Goal: Task Accomplishment & Management: Use online tool/utility

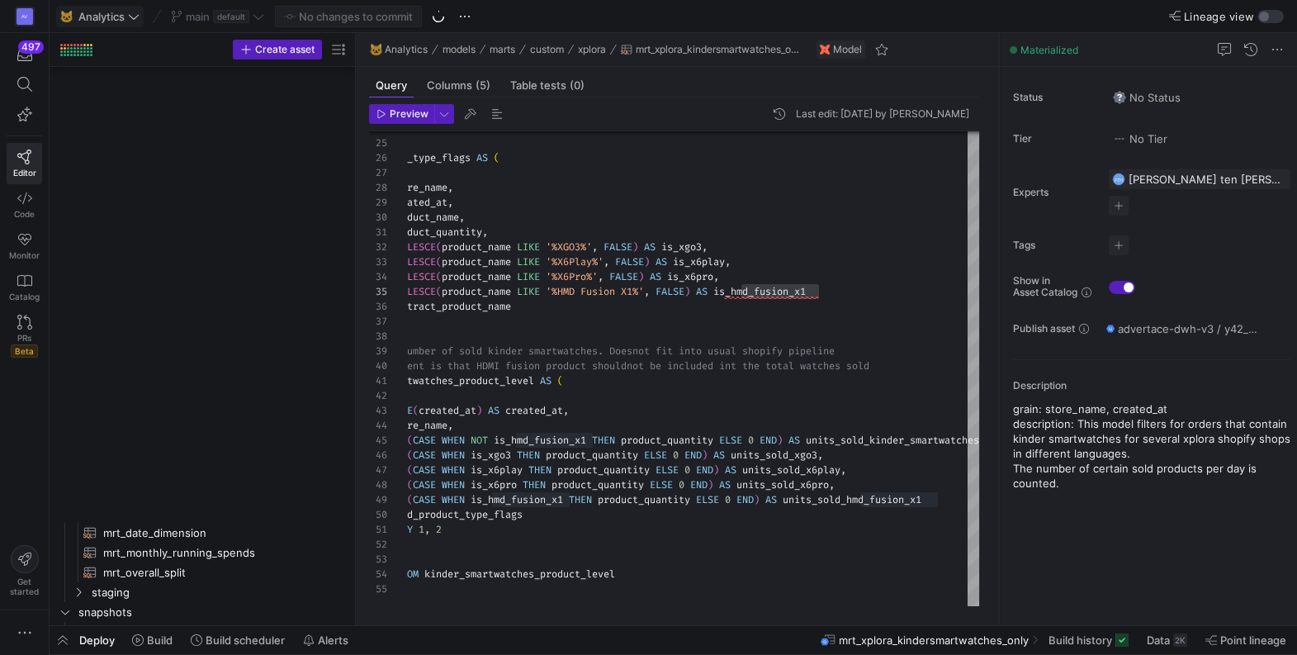
scroll to position [59, 476]
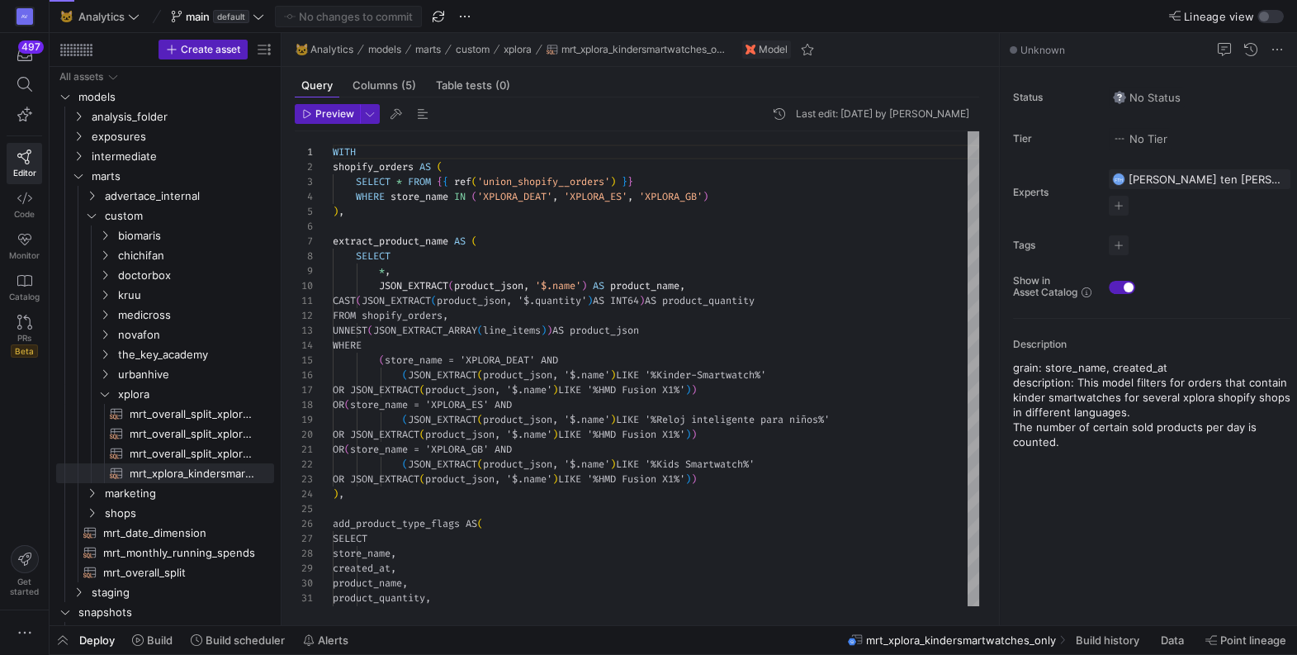
scroll to position [149, 0]
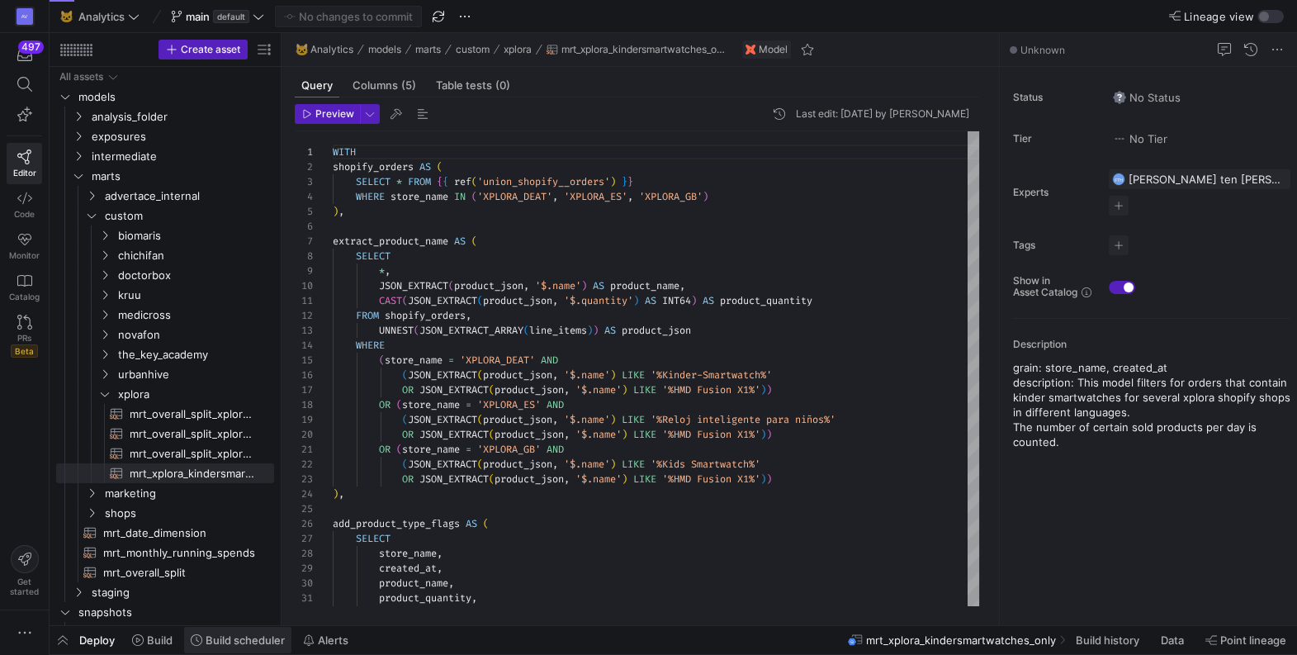
click at [253, 634] on span "Build scheduler" at bounding box center [245, 639] width 79 height 13
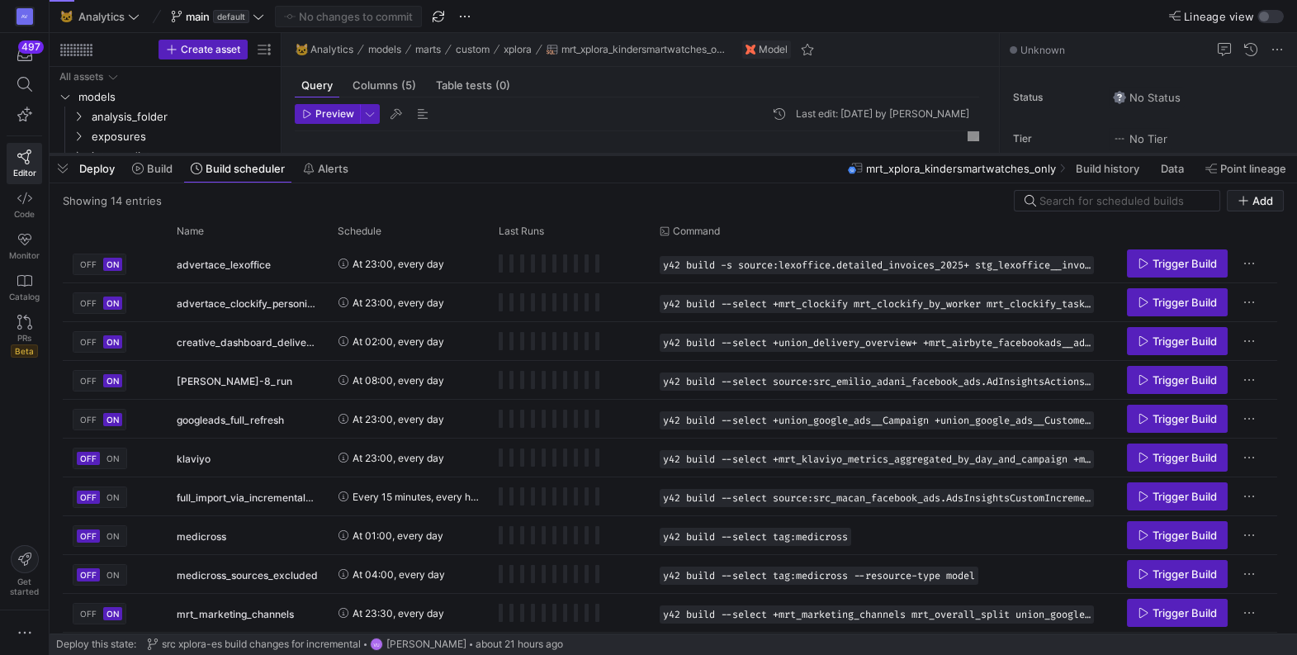
drag, startPoint x: 510, startPoint y: 355, endPoint x: 542, endPoint y: 156, distance: 201.6
click at [542, 156] on div at bounding box center [674, 154] width 1248 height 7
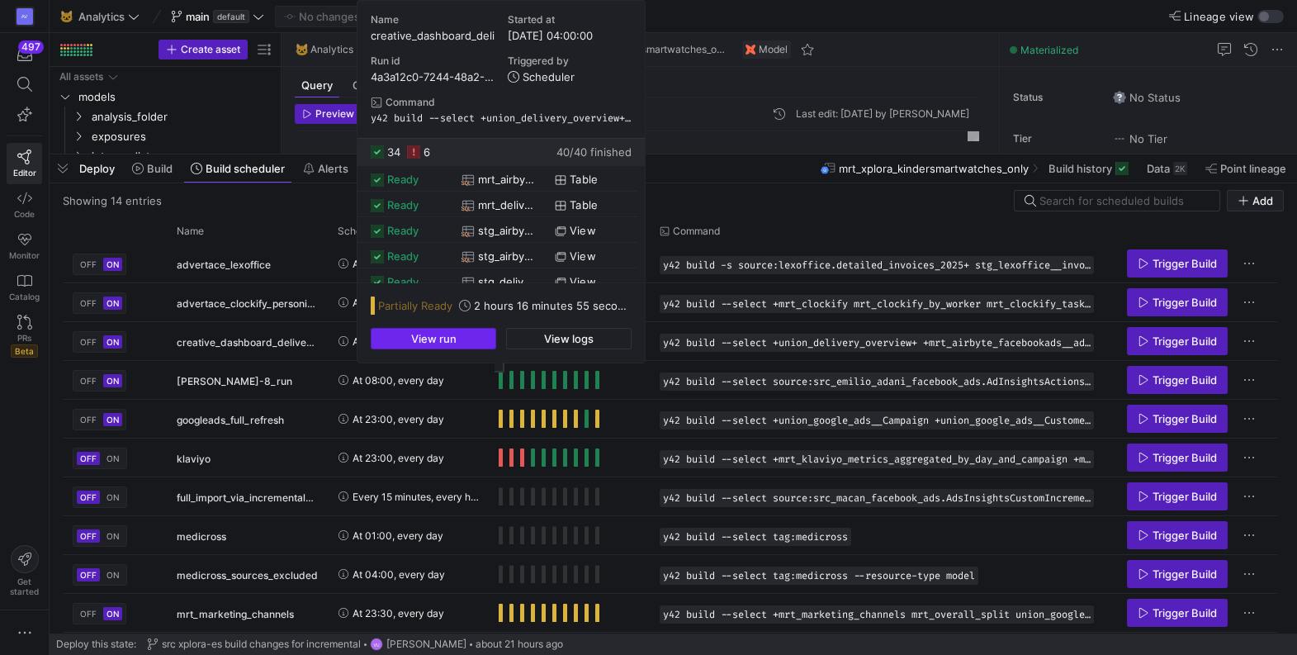
click at [441, 339] on span "View run" at bounding box center [433, 338] width 45 height 13
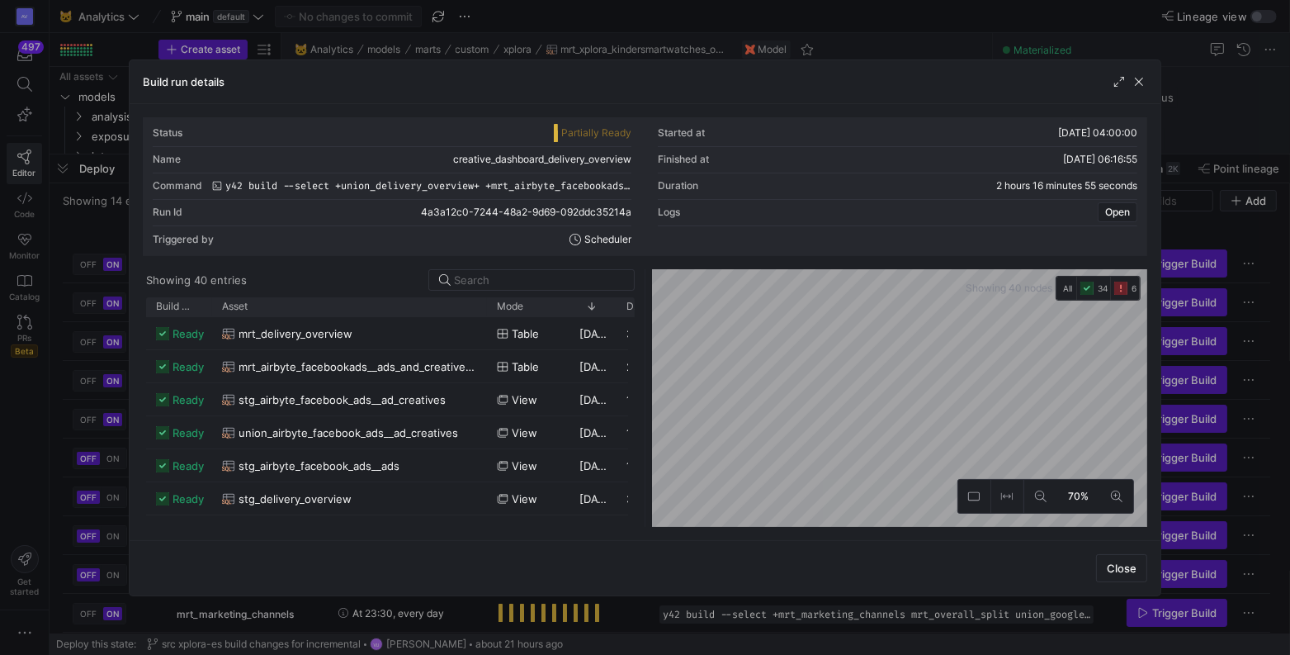
drag, startPoint x: 256, startPoint y: 297, endPoint x: 477, endPoint y: 320, distance: 222.4
click at [477, 320] on div "Build status Asset Mode 1" at bounding box center [390, 412] width 489 height 230
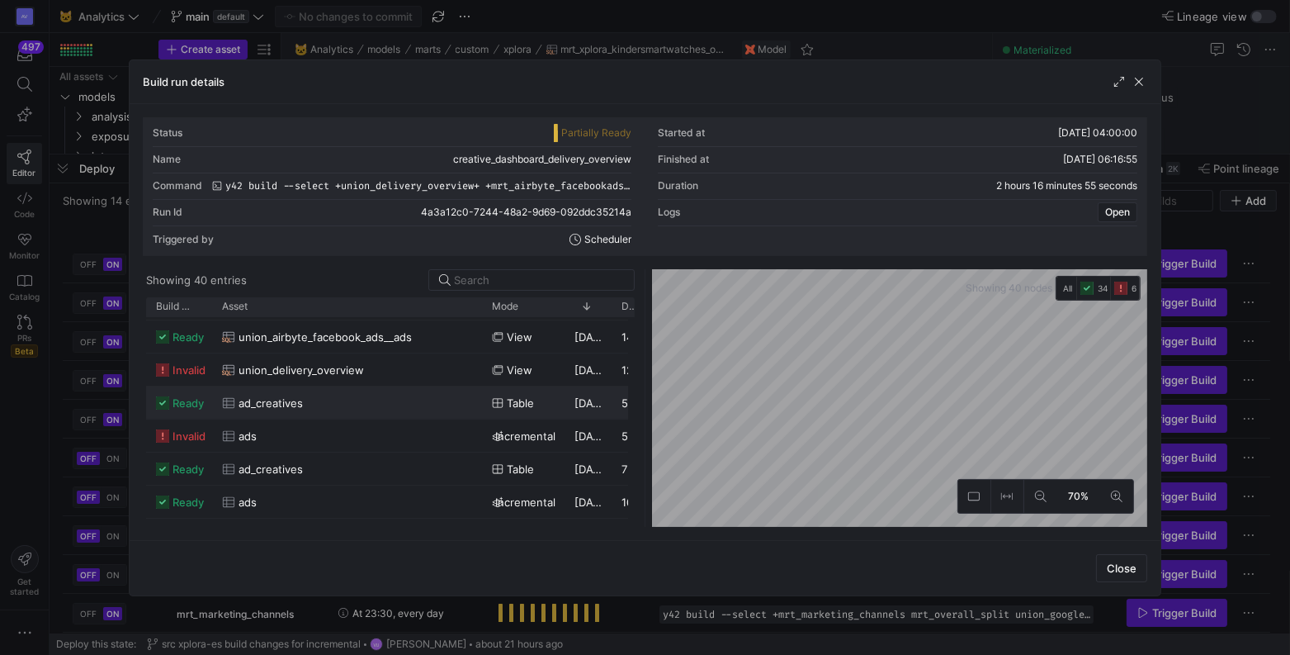
scroll to position [193, 0]
drag, startPoint x: 271, startPoint y: 403, endPoint x: 351, endPoint y: 414, distance: 80.9
click at [351, 414] on div "model.y42_project.union_delivery_overview" at bounding box center [345, 409] width 165 height 31
copy div "model.y42_project.union_delivery_overview"
drag, startPoint x: 270, startPoint y: 471, endPoint x: 378, endPoint y: 484, distance: 109.0
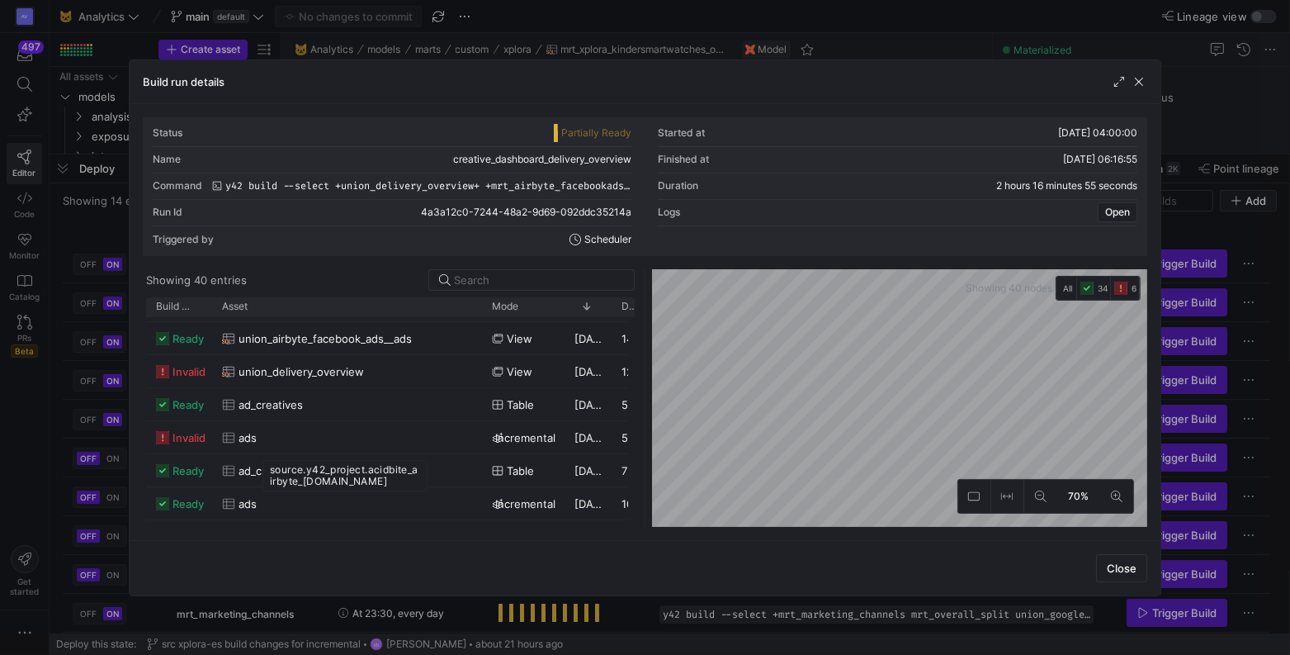
click at [378, 484] on div "source.y42_project.acidbite_airbyte_facebook.ads" at bounding box center [345, 475] width 165 height 31
copy div "source.y42_project.acidbite_airbyte_facebook.ads"
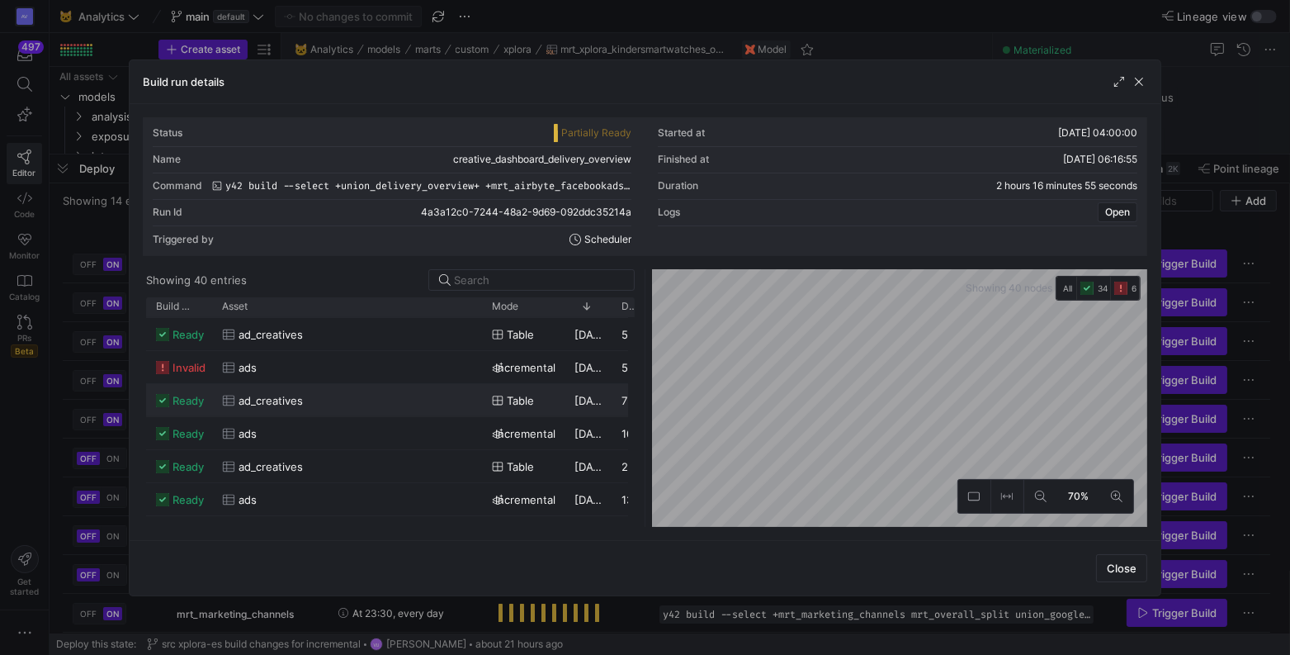
scroll to position [0, 0]
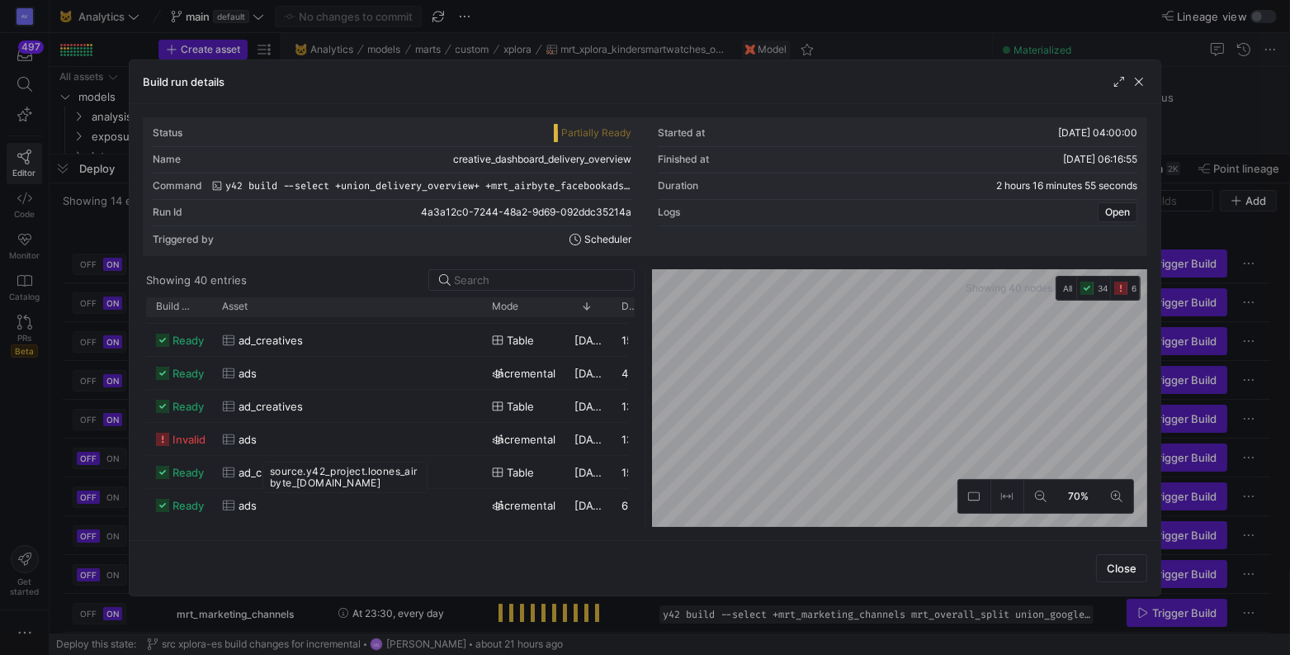
drag, startPoint x: 270, startPoint y: 471, endPoint x: 372, endPoint y: 479, distance: 101.8
click at [372, 479] on div "source.y42_project.loones_airbyte_facebook.ads" at bounding box center [345, 477] width 165 height 31
copy div "source.y42_project.loones_airbyte_facebook.ads"
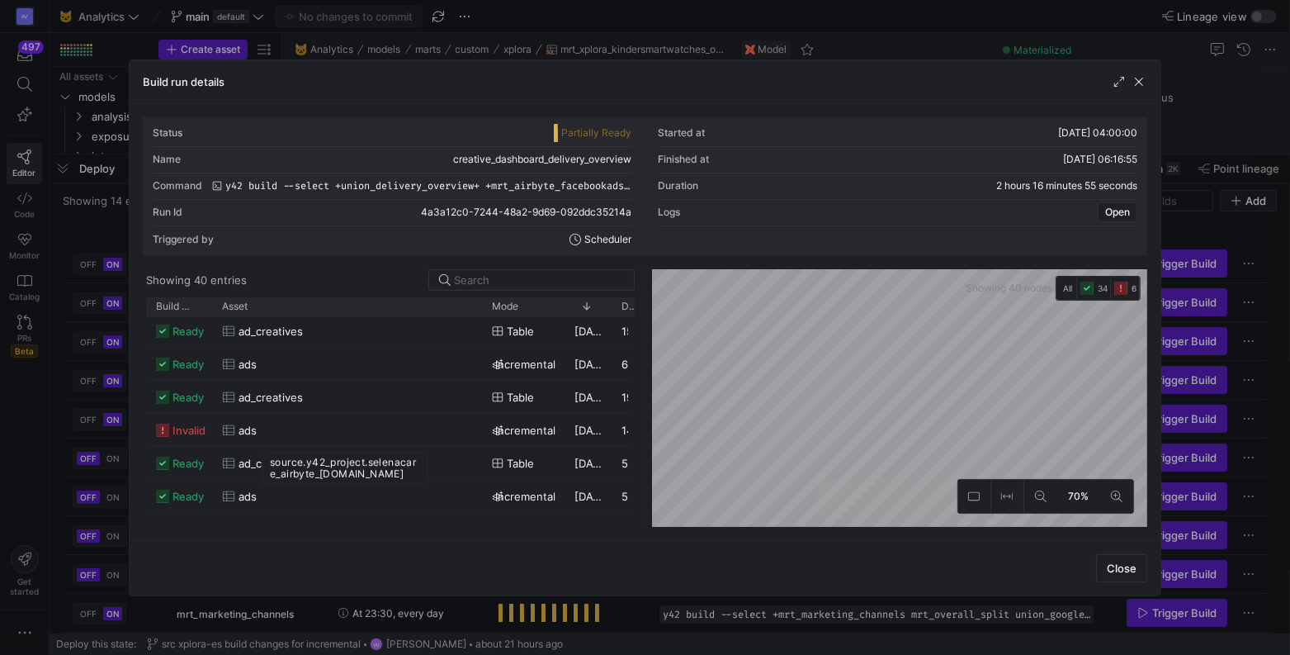
drag, startPoint x: 270, startPoint y: 462, endPoint x: 393, endPoint y: 476, distance: 123.8
click at [393, 476] on div "source.y42_project.selenacare_airbyte_facebook.ads" at bounding box center [345, 467] width 165 height 31
copy div "source.y42_project.selenacare_airbyte_facebook.ads"
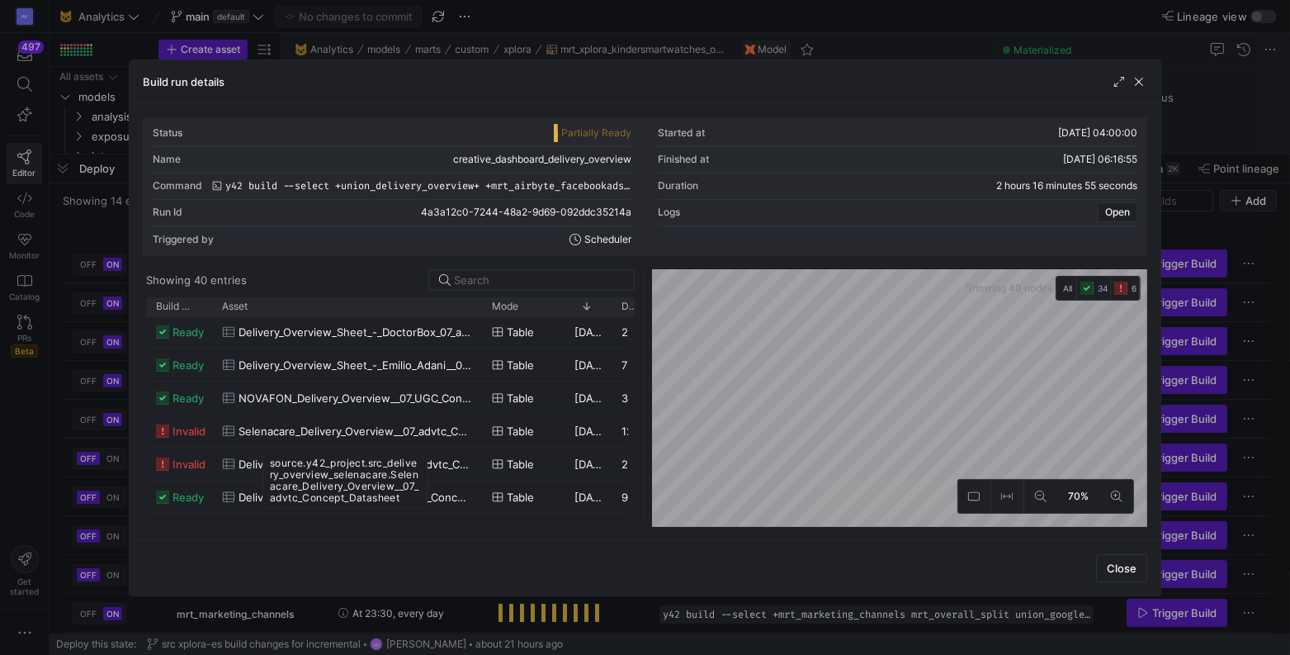
drag, startPoint x: 271, startPoint y: 462, endPoint x: 413, endPoint y: 503, distance: 147.7
click at [413, 503] on div "source.y42_project.src_delivery_overview_selenacare.Selenacare_Delivery_Overvie…" at bounding box center [345, 480] width 165 height 54
copy div "source.y42_project.src_delivery_overview_selenacare.Selenacare_Delivery_Overvie…"
drag, startPoint x: 270, startPoint y: 466, endPoint x: 359, endPoint y: 509, distance: 99.0
click at [359, 509] on div "source.y42_project.src_delivery_overview_singlechat.Delivery_Overview_-_Singlec…" at bounding box center [345, 488] width 165 height 66
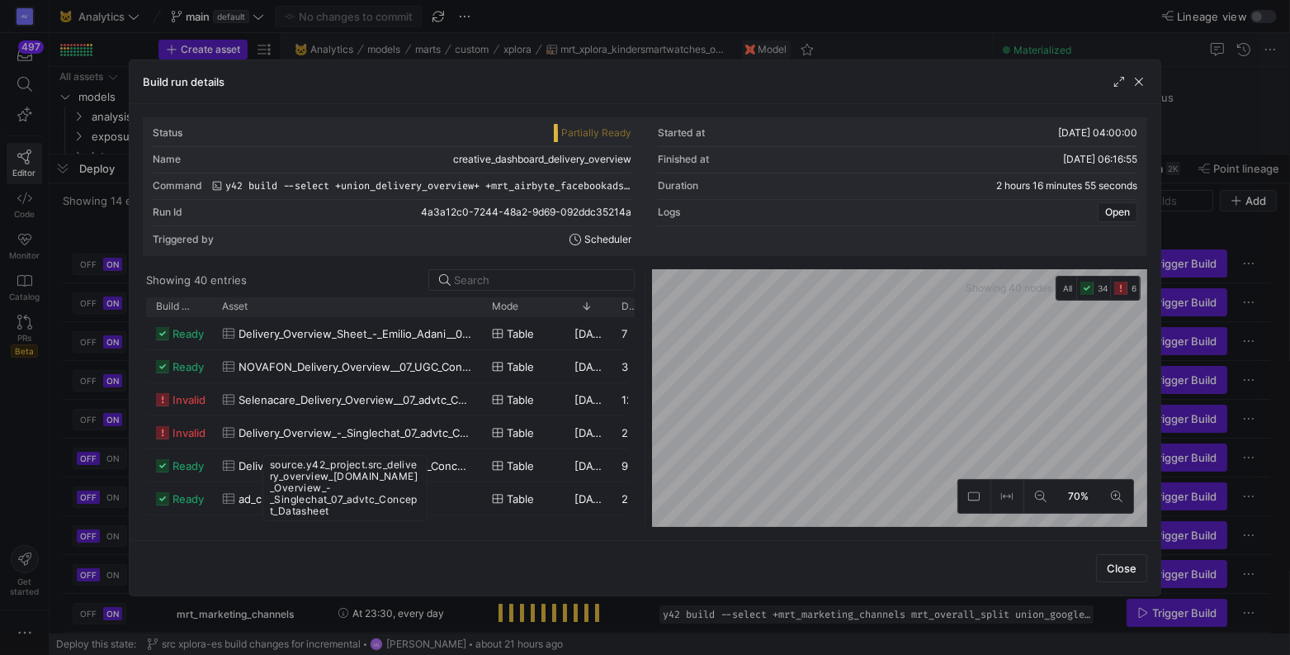
copy div "source.y42_project.src_delivery_overview_singlechat.Delivery_Overview_-_Singlec…"
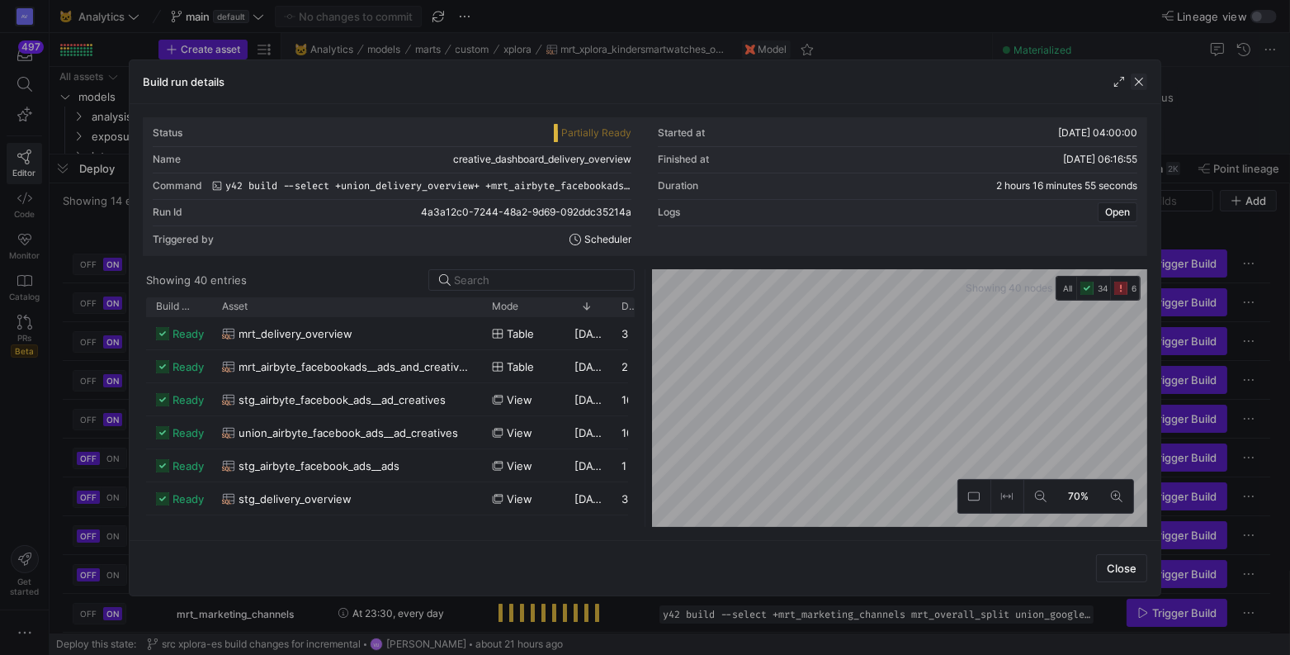
click at [1142, 87] on span "button" at bounding box center [1139, 81] width 17 height 17
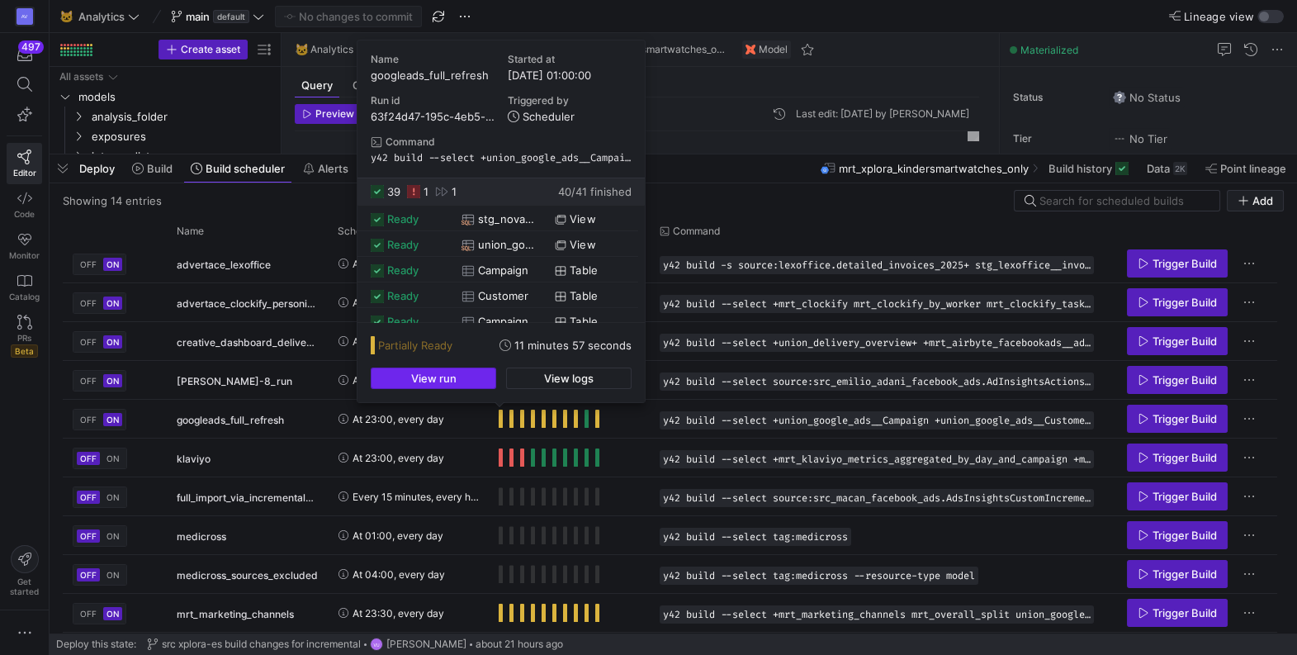
click at [458, 381] on span "button" at bounding box center [434, 378] width 124 height 20
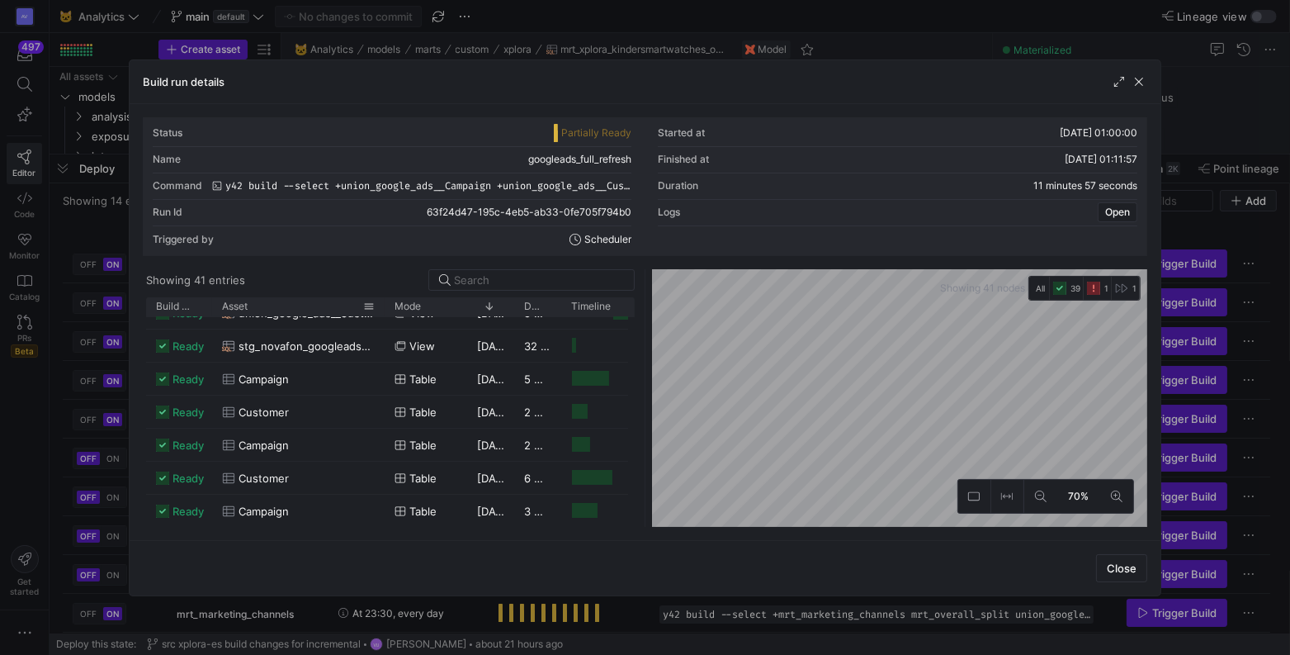
drag, startPoint x: 256, startPoint y: 298, endPoint x: 398, endPoint y: 327, distance: 144.9
click at [398, 327] on div "Build status Asset Mode 1" at bounding box center [390, 412] width 489 height 230
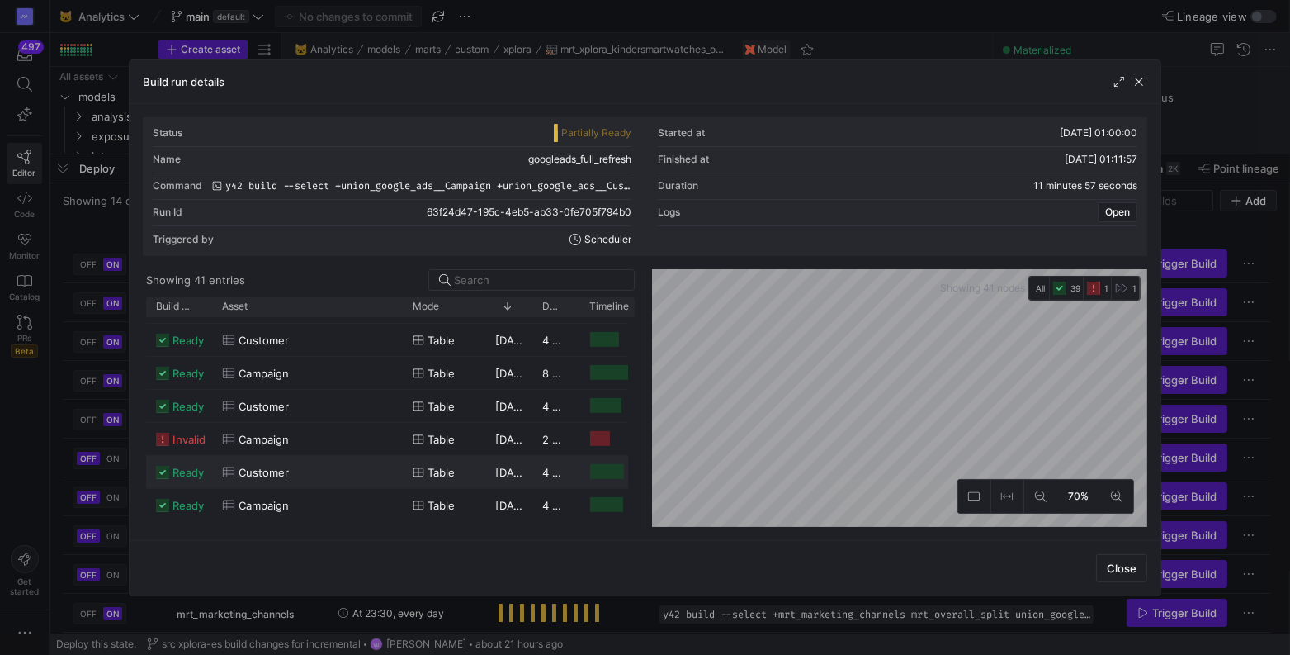
drag, startPoint x: 231, startPoint y: 473, endPoint x: 338, endPoint y: 481, distance: 106.8
click at [268, 438] on span "Campaign" at bounding box center [264, 440] width 50 height 32
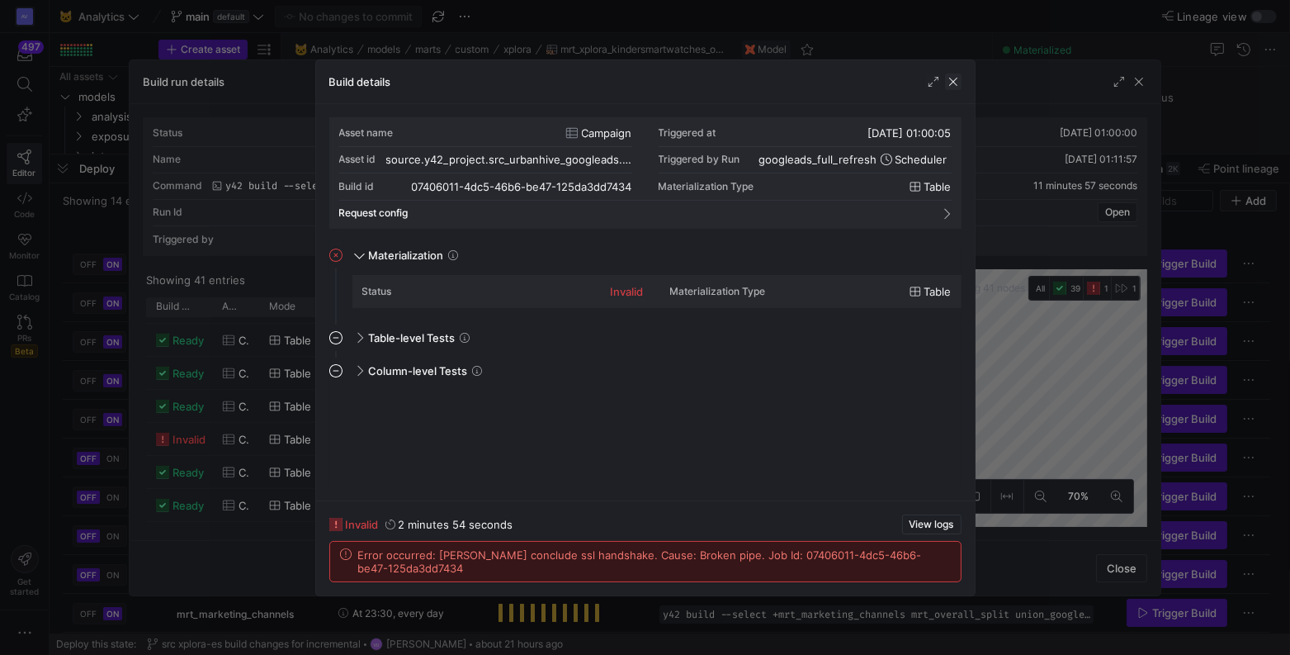
click at [955, 89] on span "button" at bounding box center [953, 81] width 17 height 17
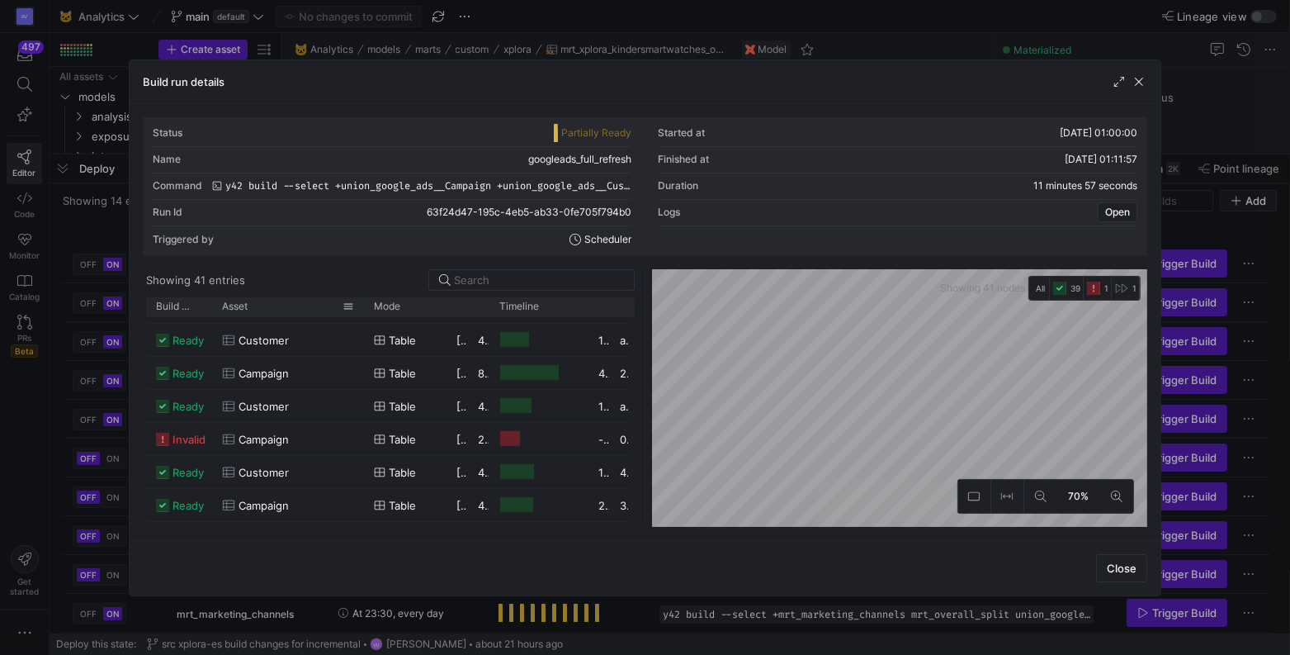
drag, startPoint x: 255, startPoint y: 303, endPoint x: 361, endPoint y: 308, distance: 105.8
click at [361, 308] on div at bounding box center [364, 306] width 7 height 19
click at [342, 481] on div "source.y42_project.src_urbanhive_googleads.Campaign" at bounding box center [286, 477] width 165 height 31
drag, startPoint x: 340, startPoint y: 484, endPoint x: 206, endPoint y: 469, distance: 134.6
click at [206, 469] on div "source.y42_project.src_urbanhive_googleads.Campaign" at bounding box center [286, 477] width 165 height 31
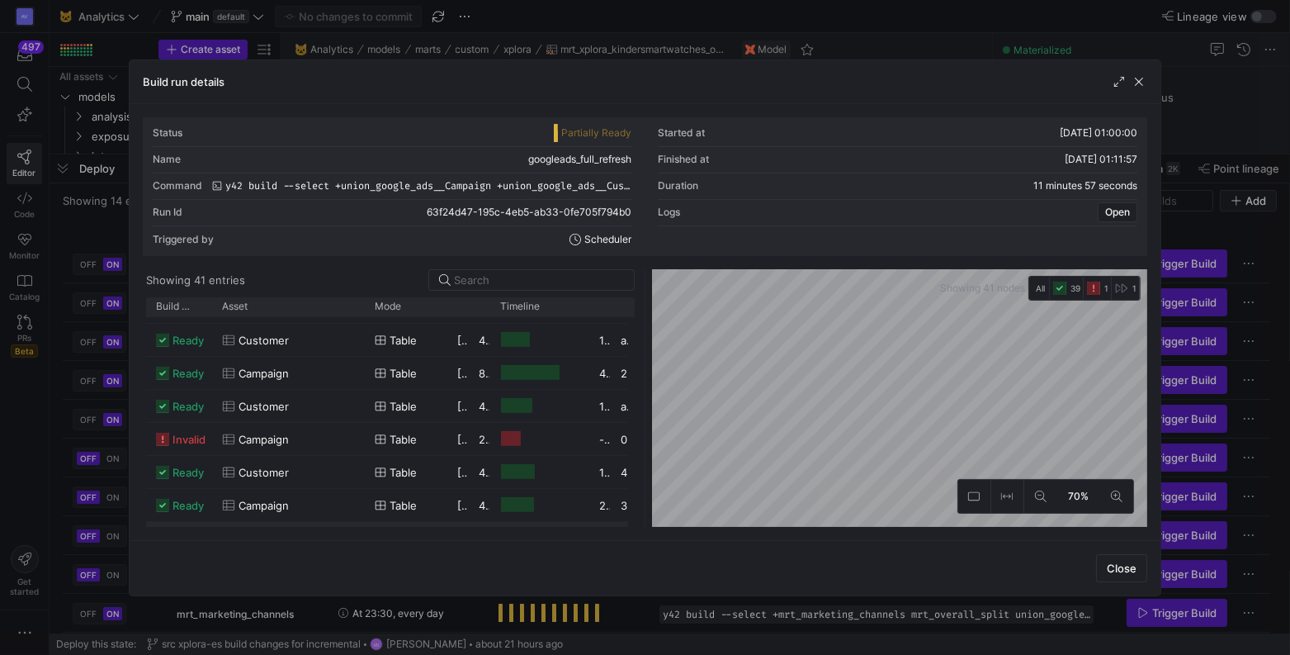
copy div "source.y42_project.src_urbanhive_googleads.Campaign"
click at [1141, 81] on span "button" at bounding box center [1139, 81] width 17 height 17
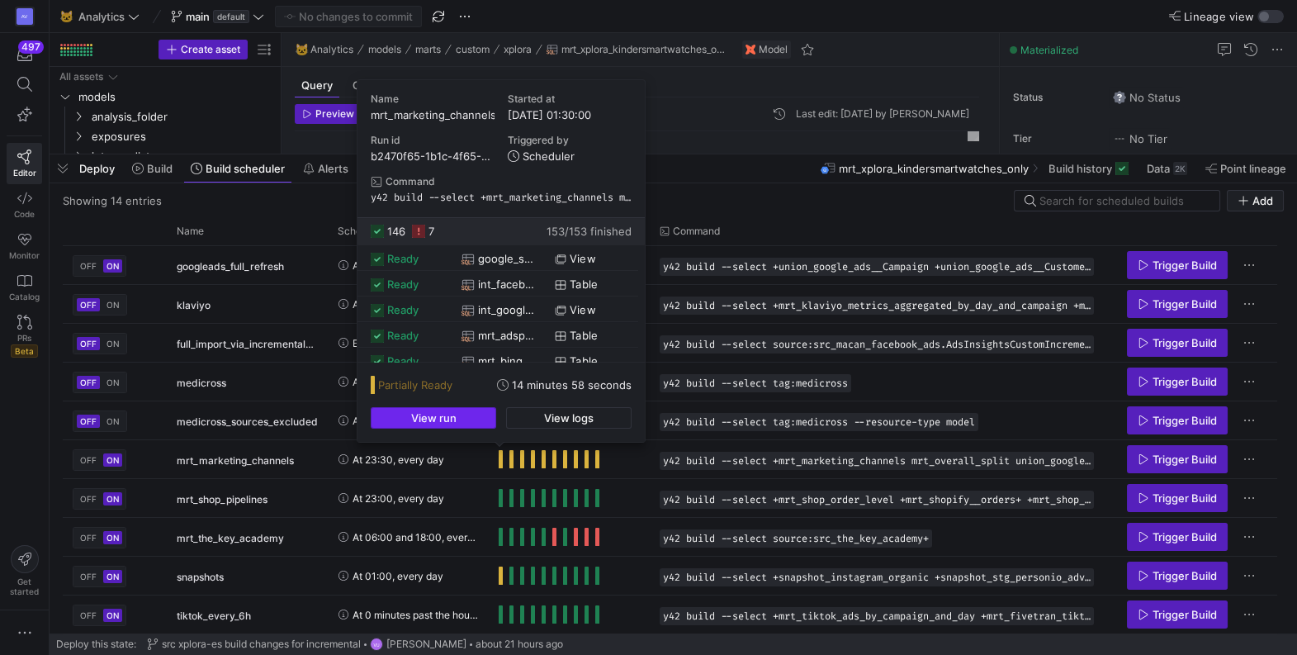
click at [457, 416] on span "button" at bounding box center [434, 418] width 124 height 20
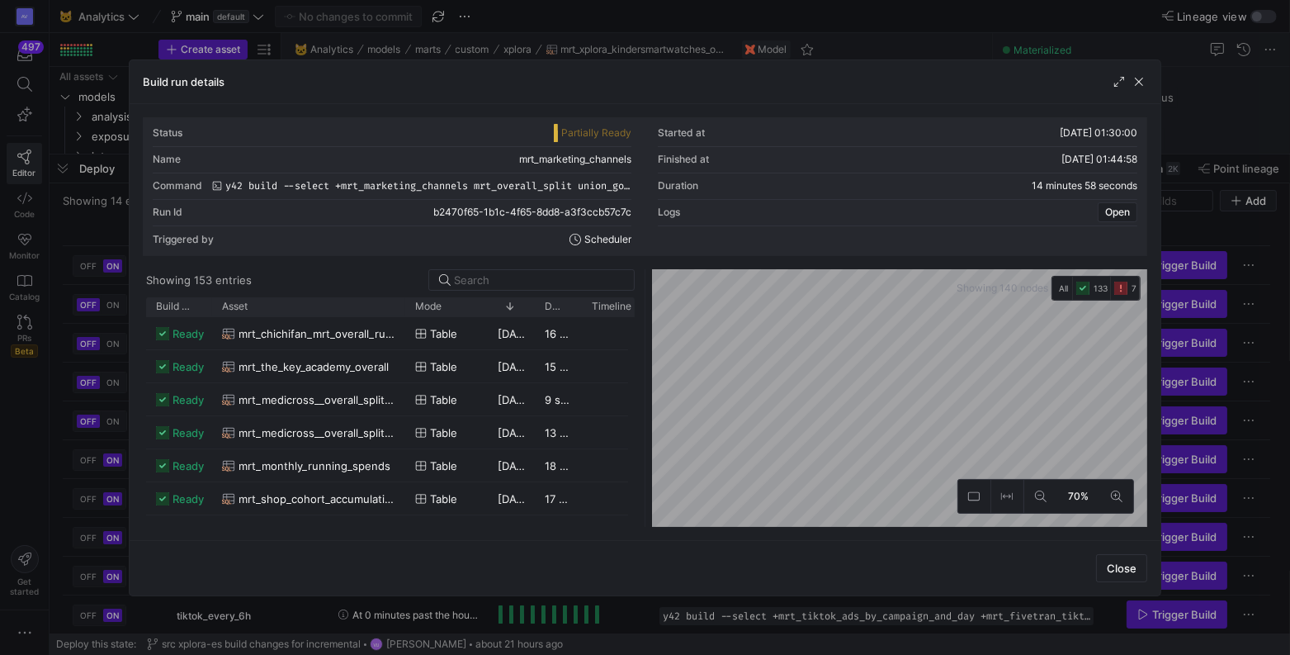
drag, startPoint x: 257, startPoint y: 302, endPoint x: 401, endPoint y: 316, distance: 145.2
click at [401, 316] on div "Build status Asset Mode 1" at bounding box center [390, 412] width 489 height 230
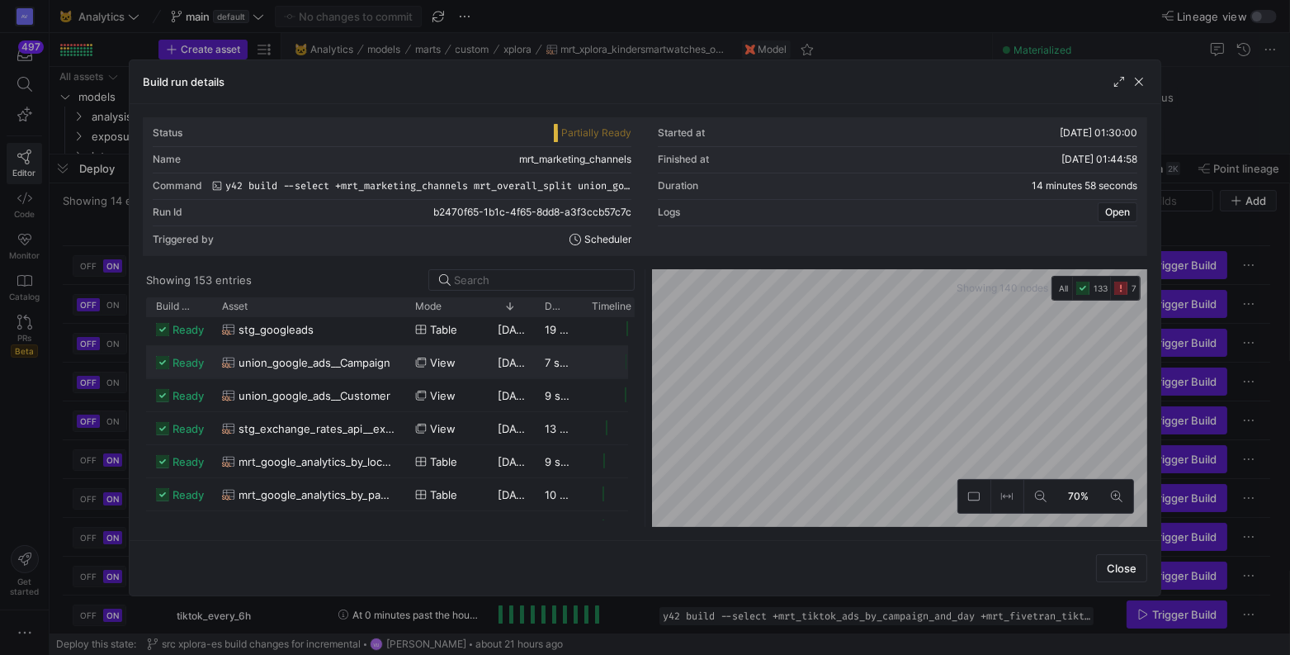
scroll to position [926, 0]
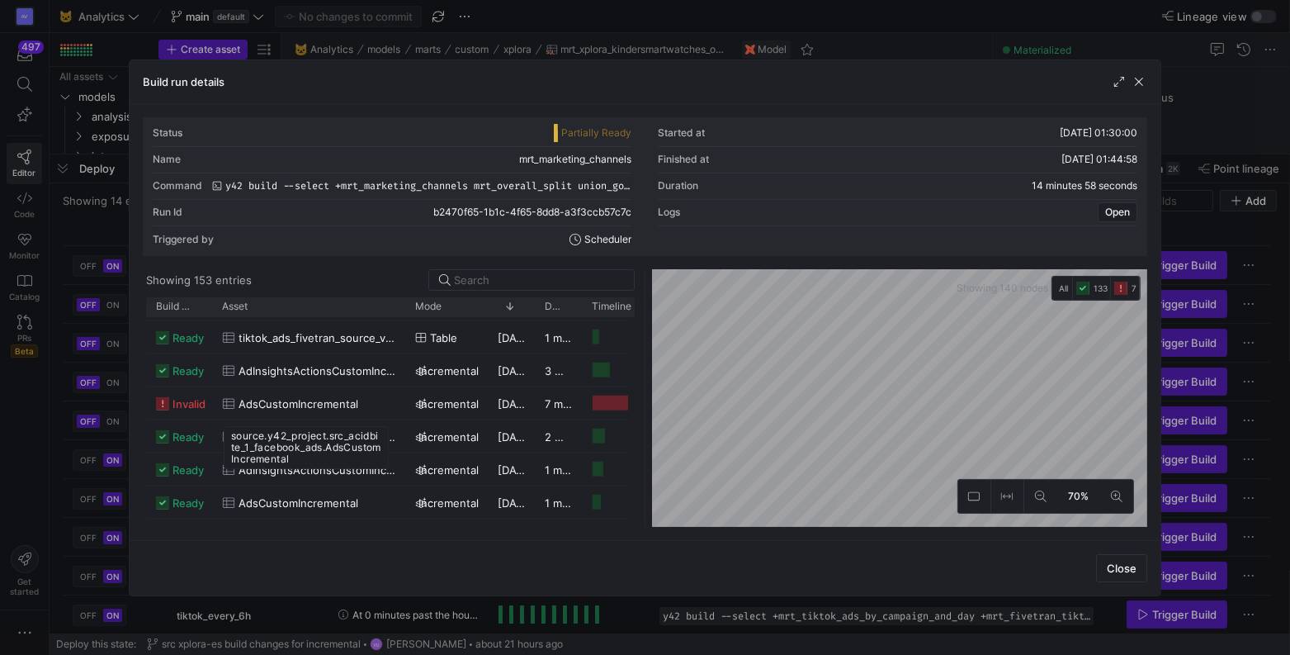
drag, startPoint x: 296, startPoint y: 453, endPoint x: 230, endPoint y: 438, distance: 68.7
click at [230, 438] on div "source.y42_project.src_acidbite_1_facebook_ads.AdsCustomIncremental" at bounding box center [306, 447] width 165 height 43
copy div "source.y42_project.src_acidbite_1_facebook_ads.AdsCustomIncrementa"
drag, startPoint x: 333, startPoint y: 489, endPoint x: 231, endPoint y: 469, distance: 103.5
click at [231, 469] on div "source.y42_project.src_acidbite_1_facebook_ads.AdsInsightsCustomIncremental" at bounding box center [306, 480] width 165 height 43
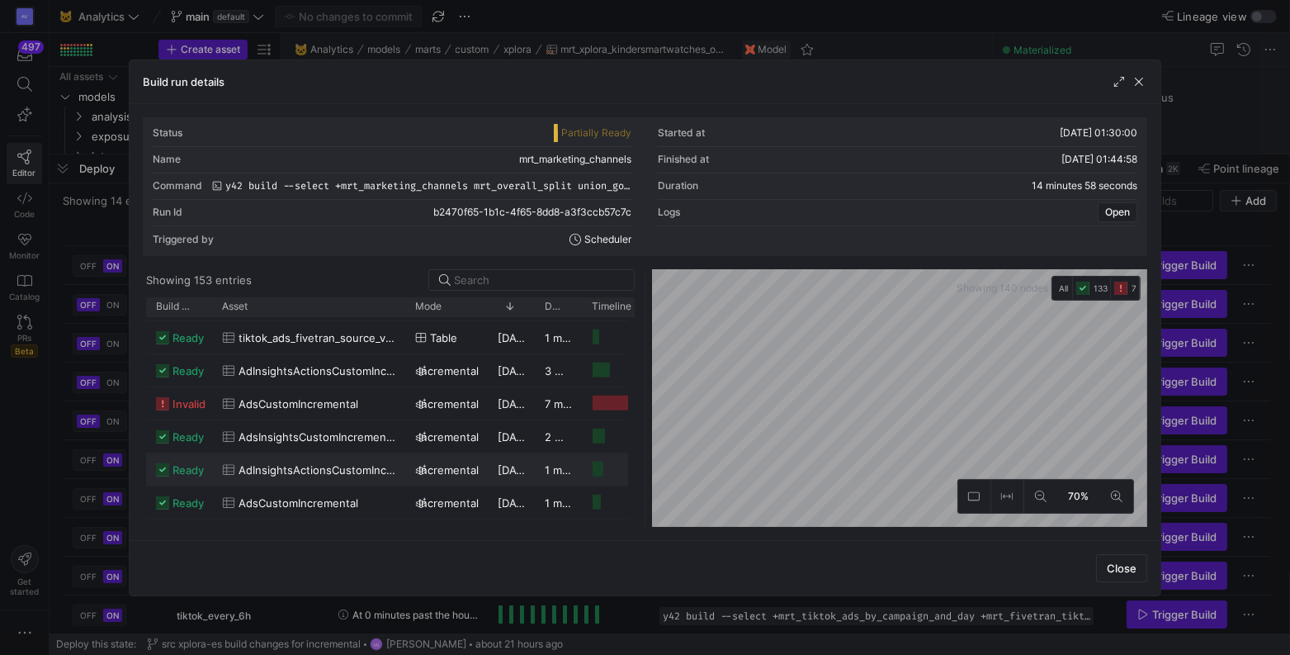
copy div "source.y42_project.src_acidbite_1_facebook_ads.AdsInsightsCustomIncremental"
drag, startPoint x: 232, startPoint y: 438, endPoint x: 312, endPoint y: 458, distance: 82.7
click at [312, 458] on div "source.y42_project.src_acidbite_1_facebook_ads.AdsCustomIncremental" at bounding box center [306, 447] width 165 height 43
copy div "source.y42_project.src_acidbite_1_facebook_ads.AdsCustomIncremental"
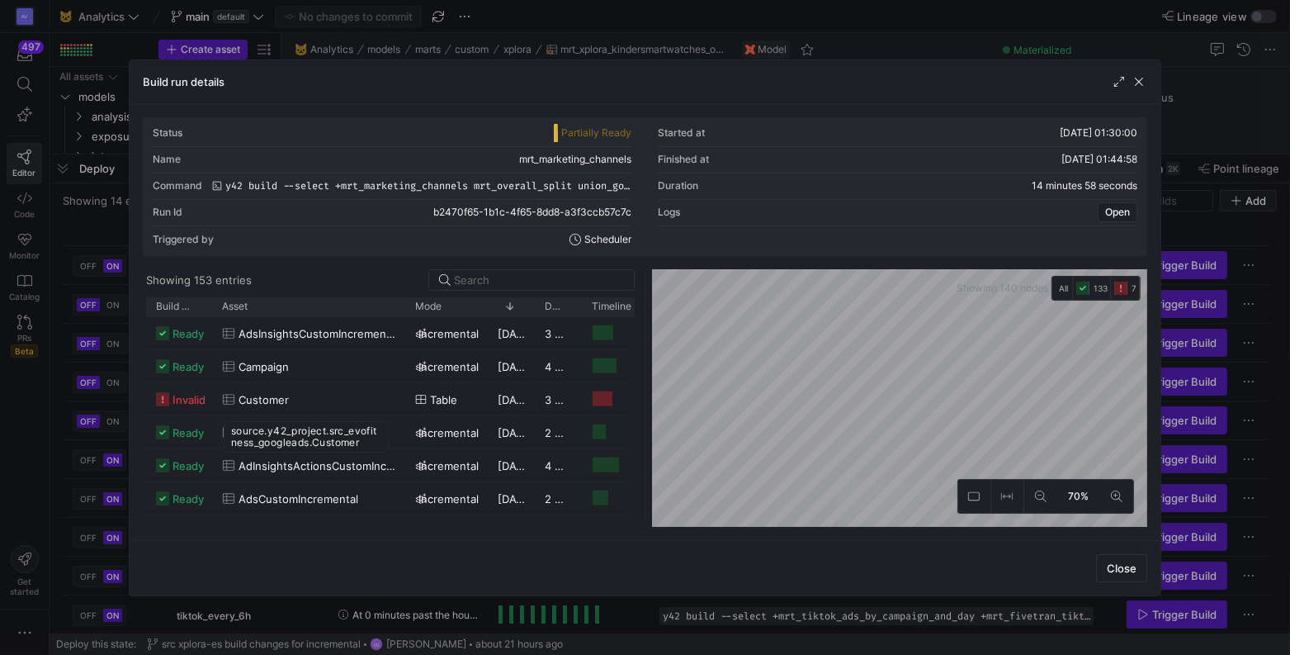
drag, startPoint x: 232, startPoint y: 430, endPoint x: 364, endPoint y: 439, distance: 132.4
click at [364, 439] on div "source.y42_project.src_evofitness_googleads.Customer" at bounding box center [306, 436] width 165 height 31
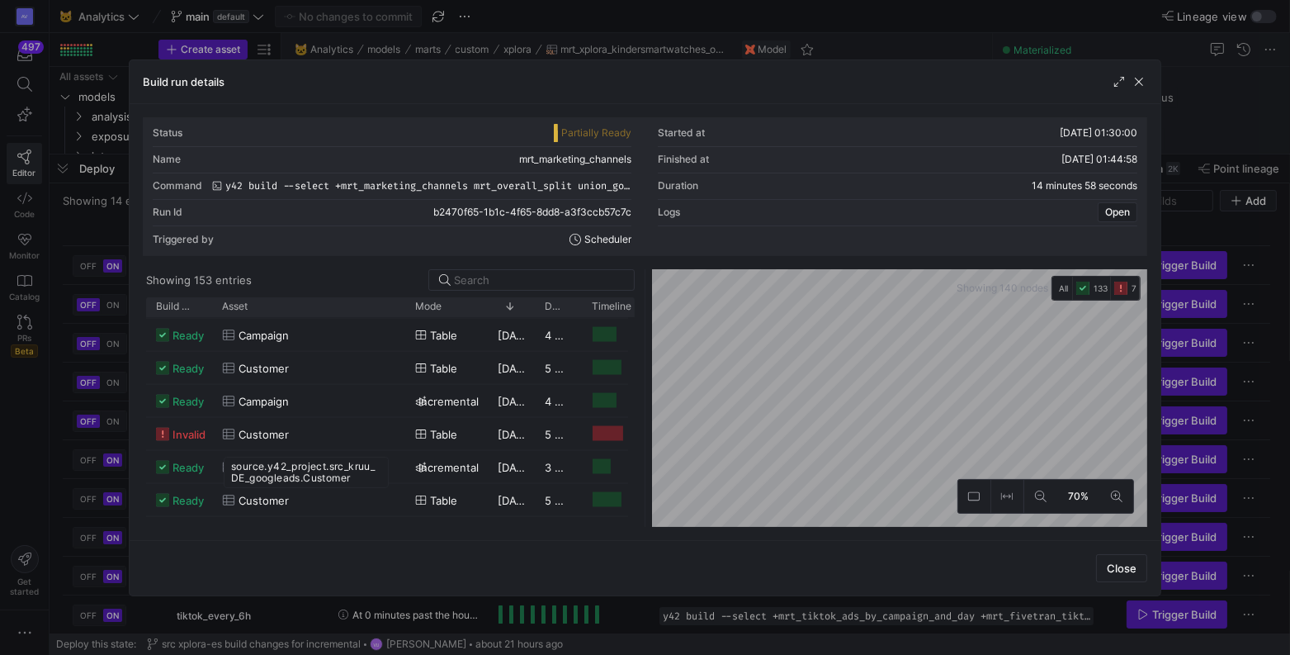
drag, startPoint x: 231, startPoint y: 466, endPoint x: 357, endPoint y: 475, distance: 125.8
click at [357, 475] on div "source.y42_project.src_kruu_DE_googleads.Customer" at bounding box center [306, 472] width 165 height 31
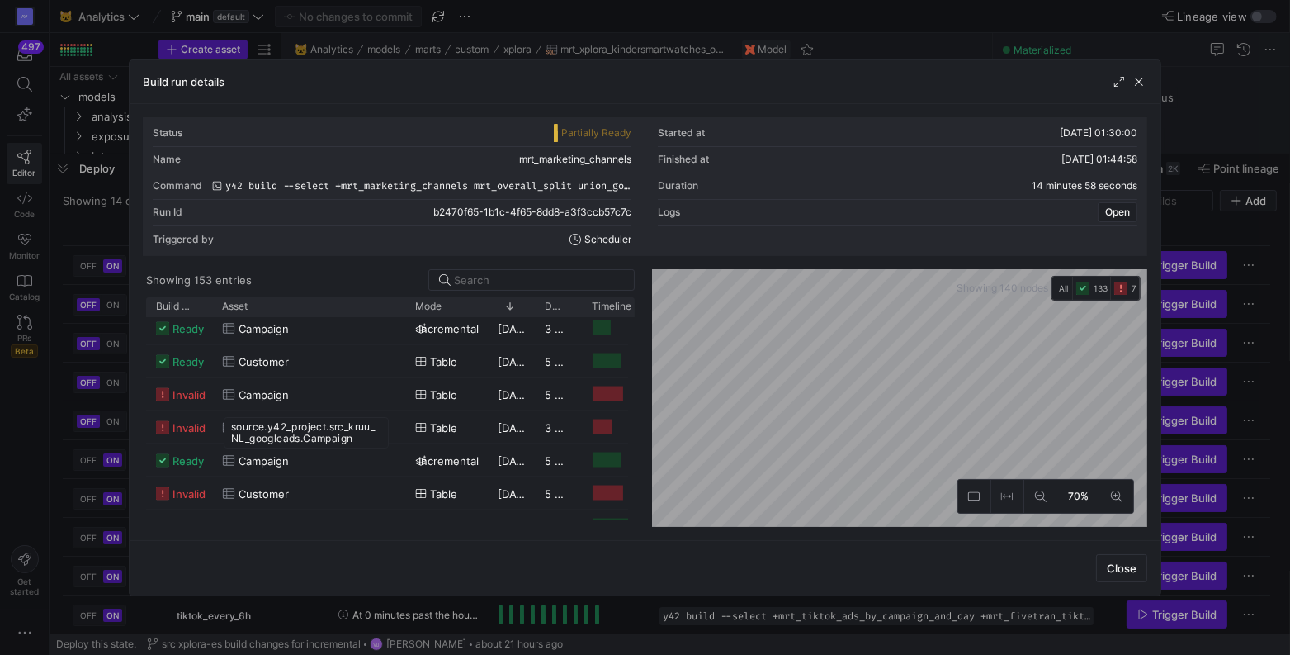
drag, startPoint x: 232, startPoint y: 428, endPoint x: 355, endPoint y: 437, distance: 123.4
click at [355, 437] on div "source.y42_project.src_kruu_NL_googleads.Campaign" at bounding box center [306, 432] width 165 height 31
drag, startPoint x: 231, startPoint y: 461, endPoint x: 354, endPoint y: 471, distance: 123.5
click at [354, 471] on div "source.y42_project.src_kruu_NL_googleads.Customer" at bounding box center [306, 465] width 165 height 31
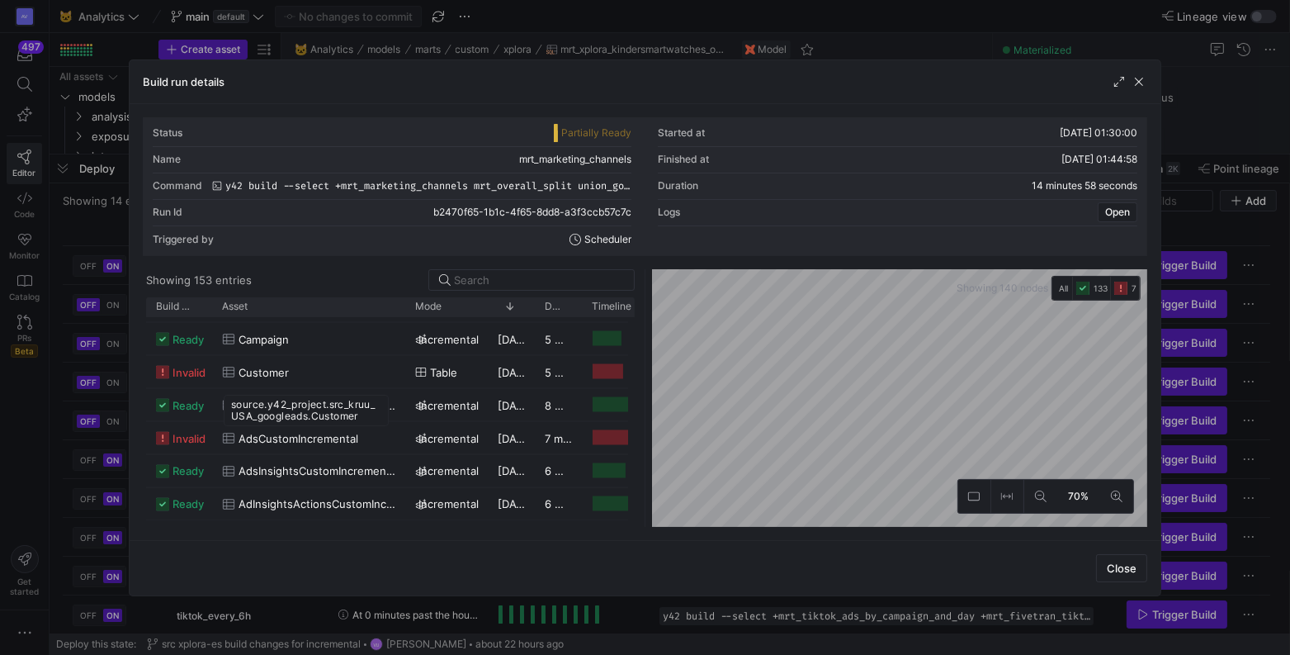
drag, startPoint x: 231, startPoint y: 405, endPoint x: 365, endPoint y: 415, distance: 134.1
click at [365, 415] on div "source.y42_project.src_kruu_USA_googleads.Customer" at bounding box center [306, 410] width 165 height 31
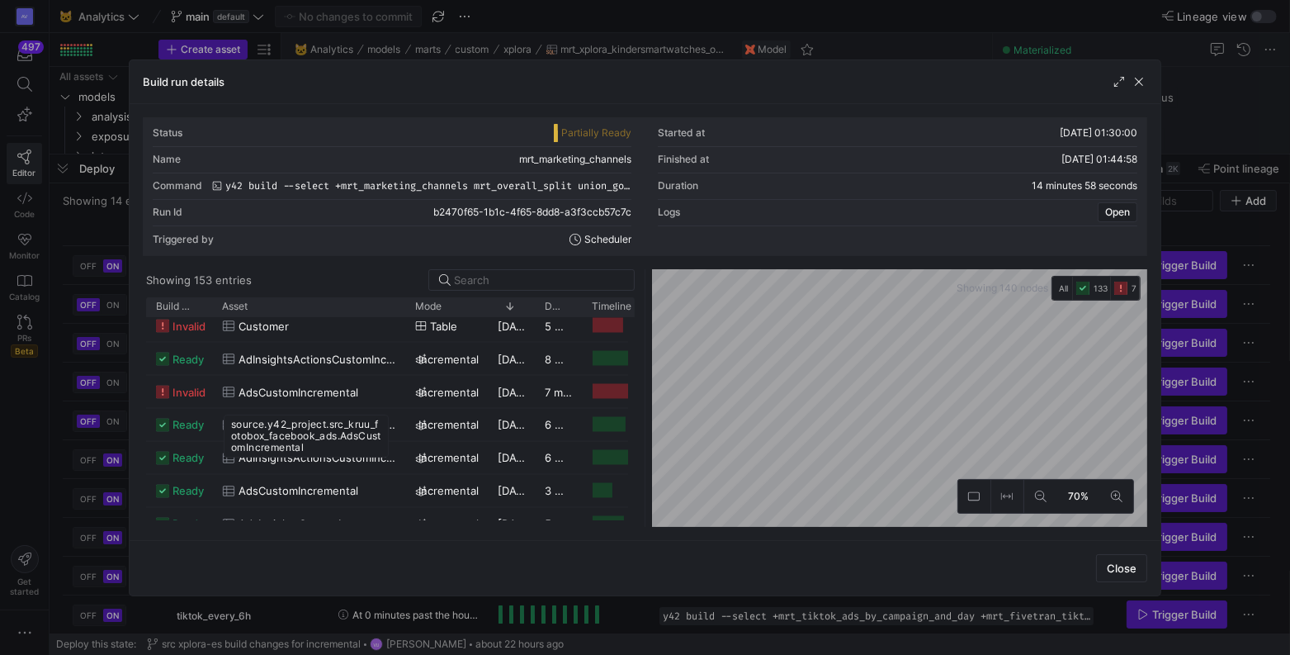
drag, startPoint x: 233, startPoint y: 424, endPoint x: 326, endPoint y: 443, distance: 95.2
click at [326, 443] on div "source.y42_project.src_kruu_fotobox_facebook_ads.AdsCustomIncremental" at bounding box center [306, 435] width 165 height 43
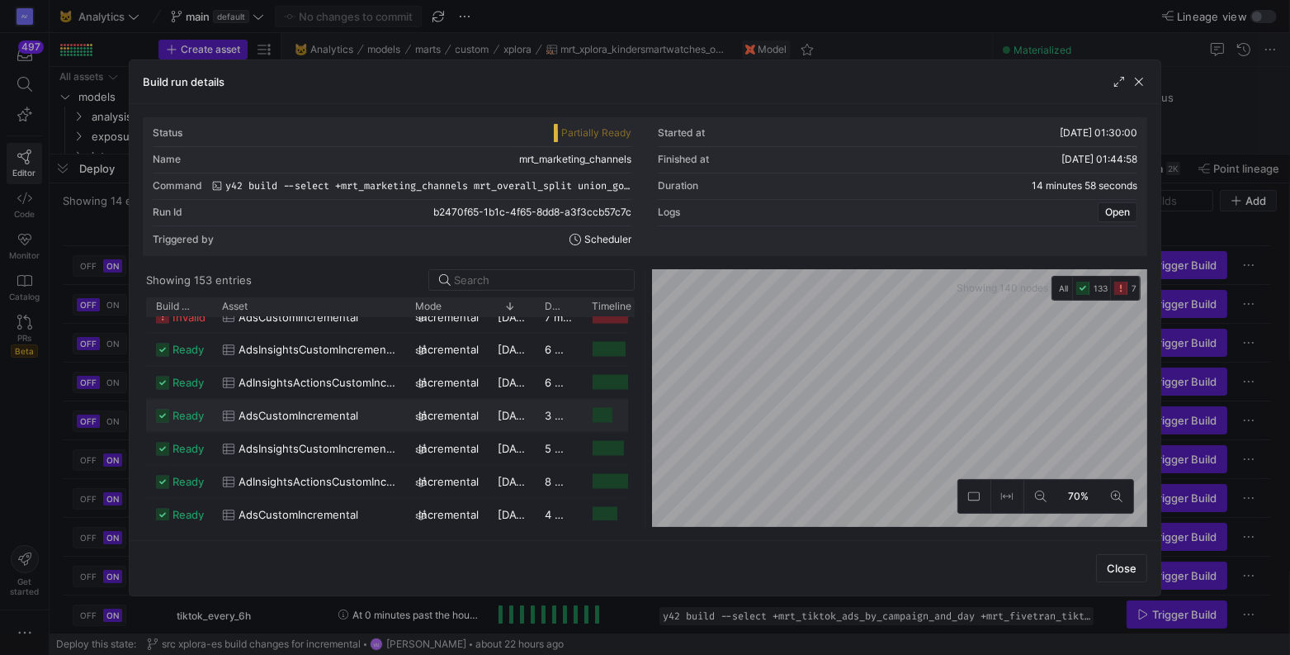
scroll to position [3541, 0]
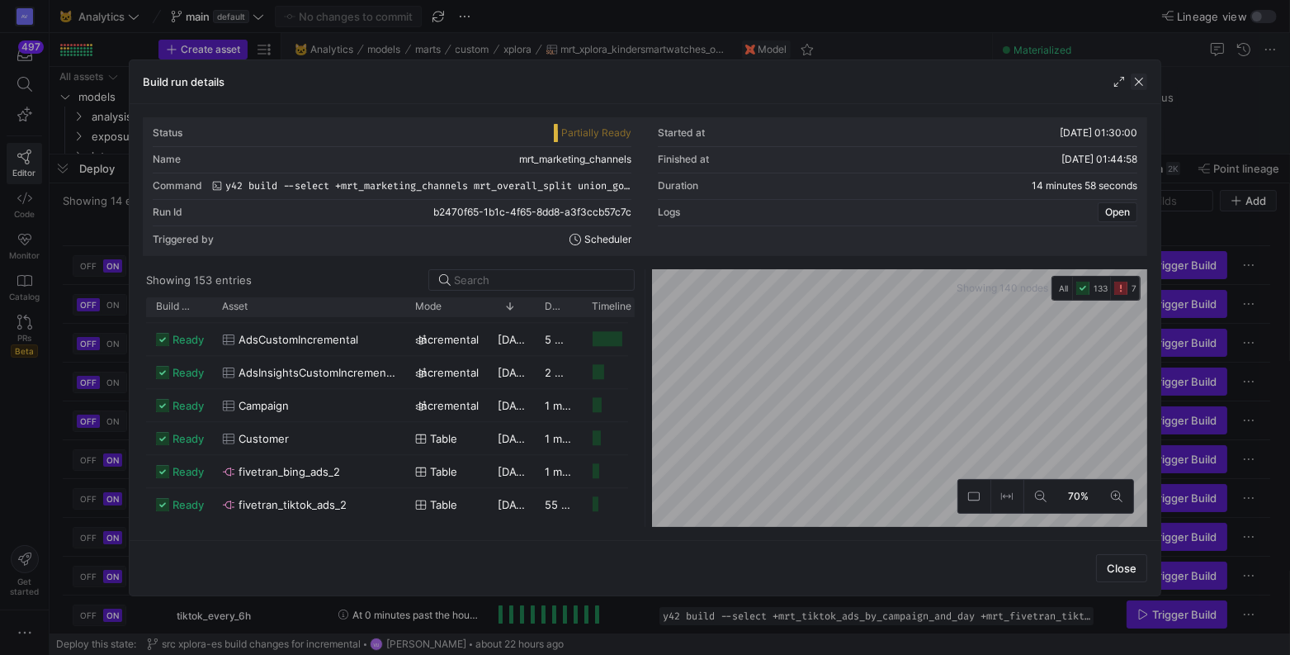
click at [1144, 82] on span "button" at bounding box center [1139, 81] width 17 height 17
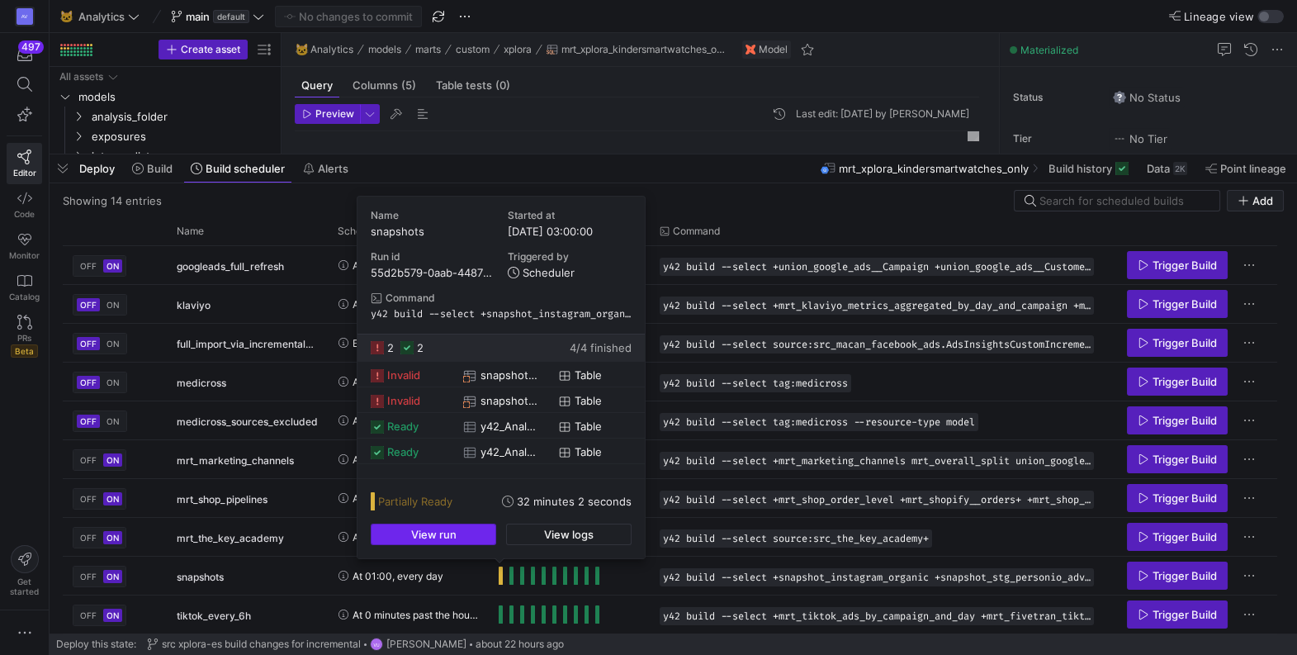
click at [452, 534] on span "View run" at bounding box center [433, 534] width 45 height 13
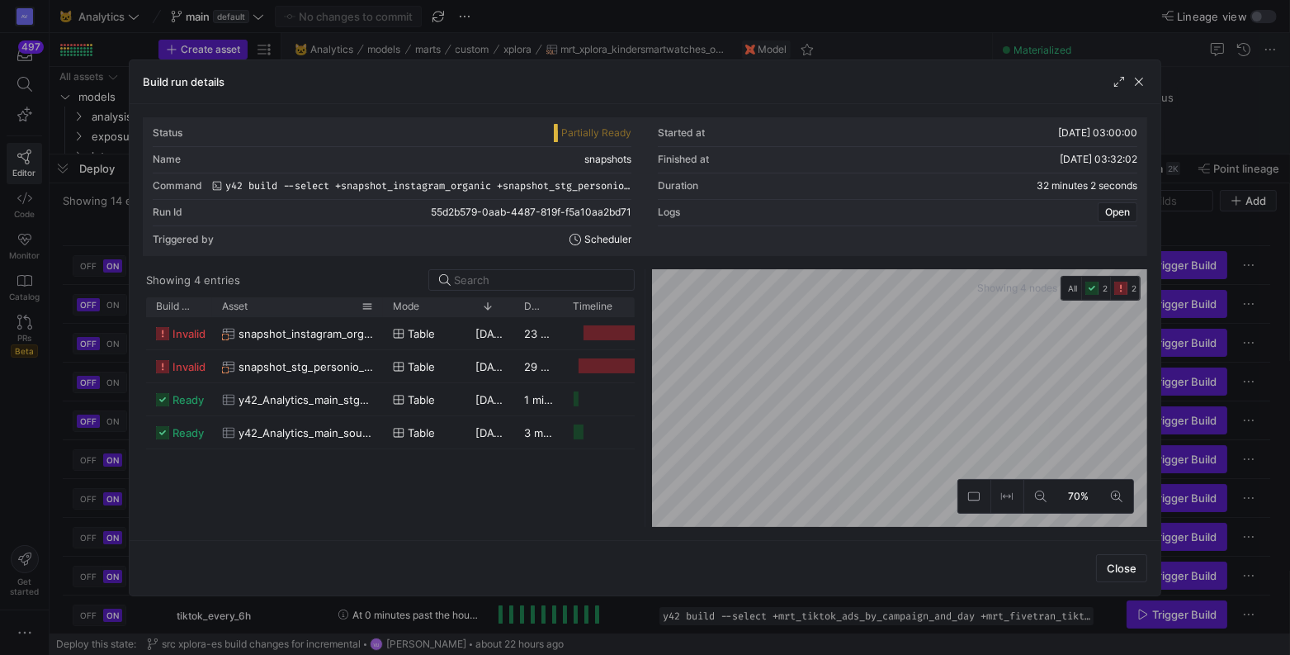
drag, startPoint x: 254, startPoint y: 307, endPoint x: 382, endPoint y: 310, distance: 128.0
click at [382, 310] on div "Asset" at bounding box center [297, 306] width 171 height 19
drag, startPoint x: 224, startPoint y: 364, endPoint x: 335, endPoint y: 376, distance: 112.1
click at [335, 376] on div "snapshot.y42_project.snapshot_instagram_organic" at bounding box center [297, 371] width 165 height 31
click at [222, 399] on div "snapshot.y42_project.snapshot_stg_personio_advertace__employees" at bounding box center [297, 410] width 165 height 43
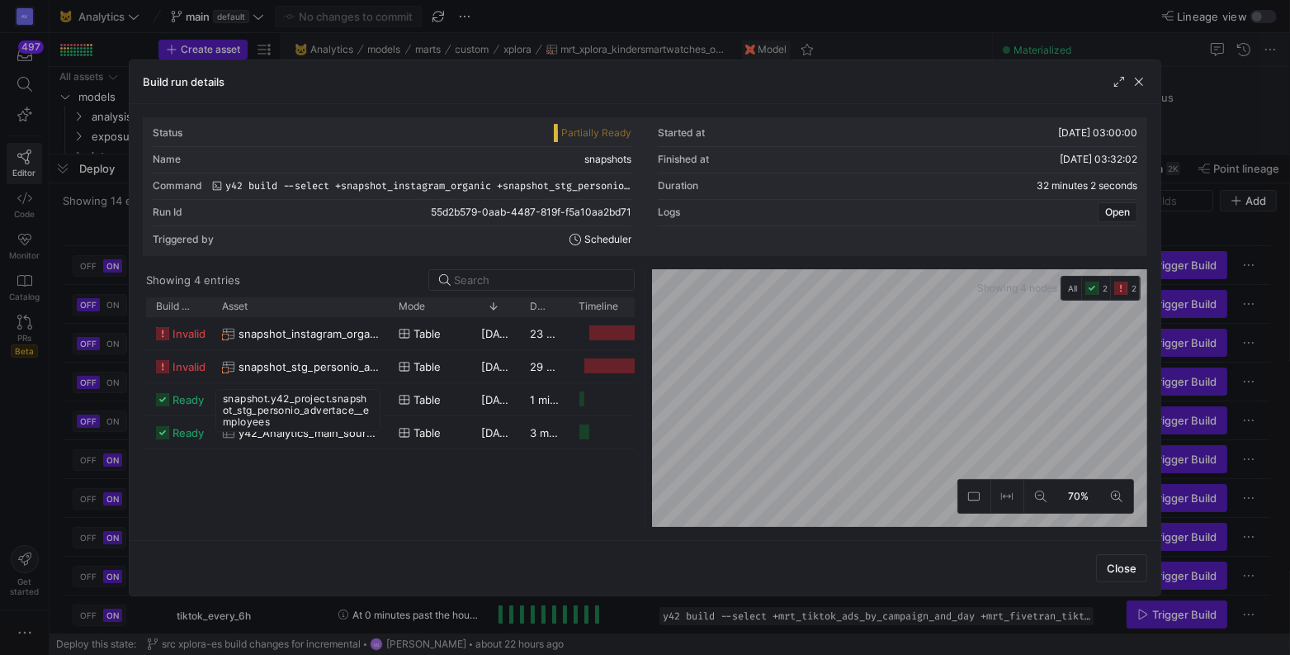
drag, startPoint x: 224, startPoint y: 399, endPoint x: 282, endPoint y: 419, distance: 62.1
click at [282, 419] on div "snapshot.y42_project.snapshot_stg_personio_advertace__employees" at bounding box center [297, 410] width 165 height 43
click at [1140, 83] on span "button" at bounding box center [1139, 81] width 17 height 17
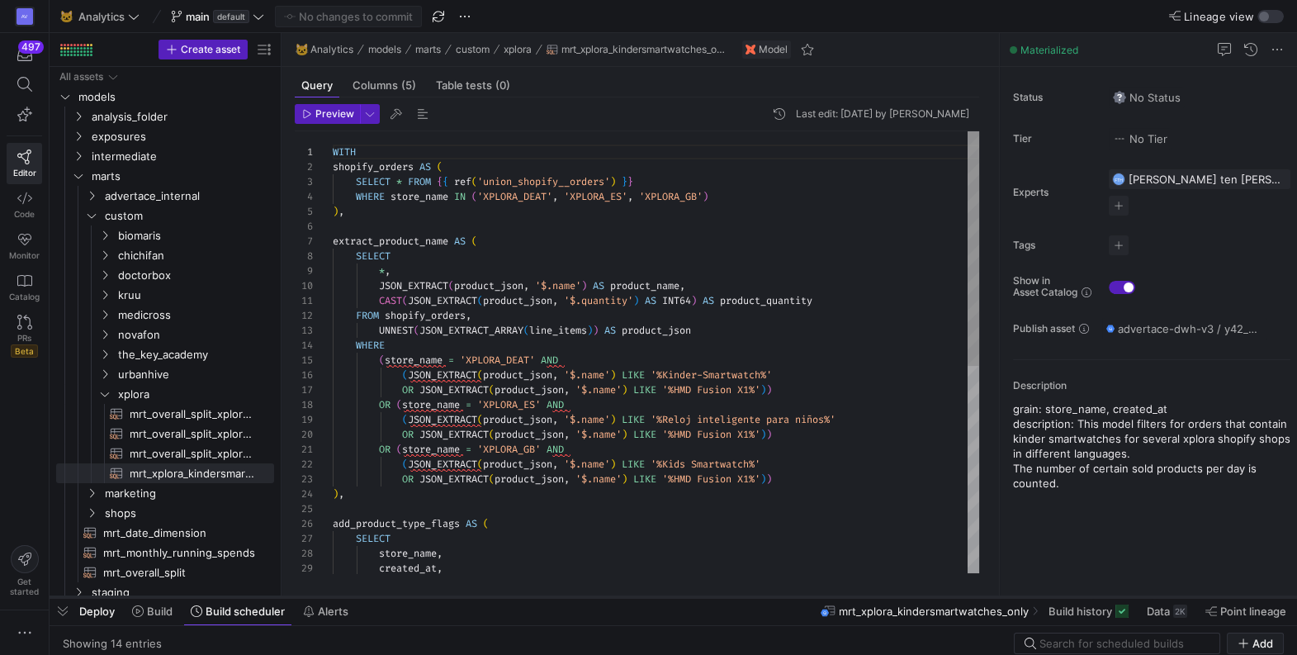
drag, startPoint x: 779, startPoint y: 155, endPoint x: 771, endPoint y: 599, distance: 443.4
click at [771, 599] on div at bounding box center [674, 597] width 1248 height 7
click at [504, 268] on div "WITH shopify_orders AS ( SELECT * FROM { { ref ( 'union_shopify__orders' ) } } …" at bounding box center [656, 546] width 646 height 831
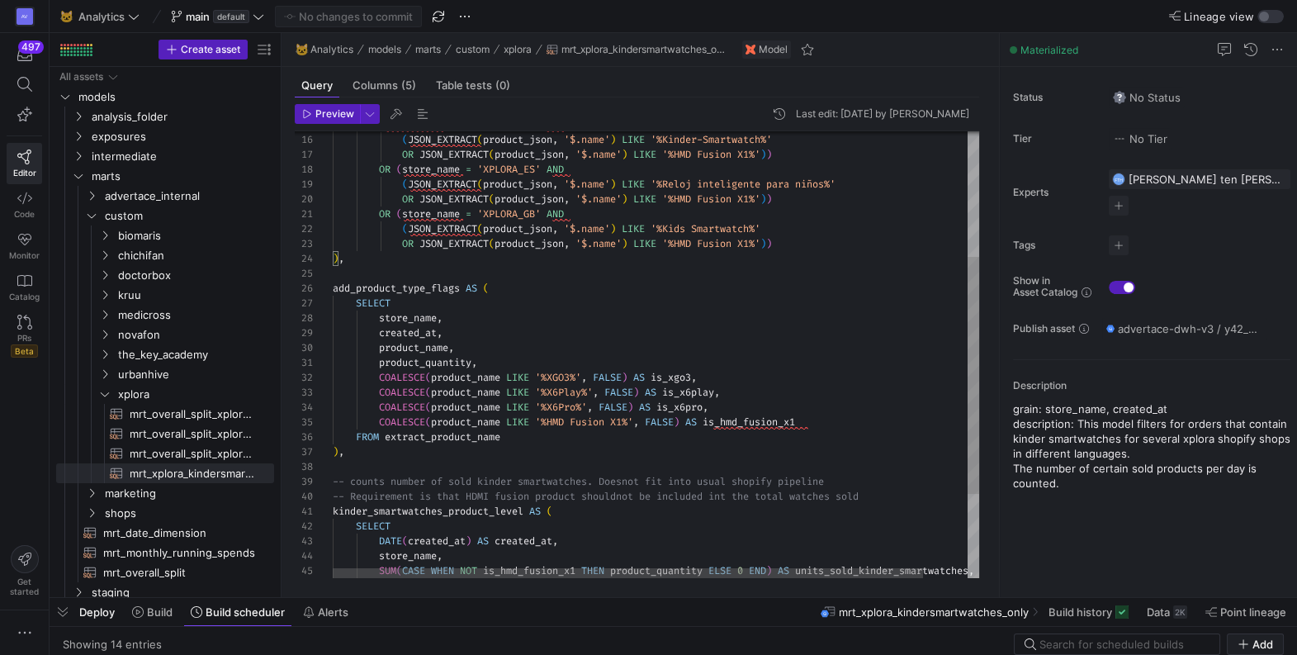
type textarea "OR (store_name = 'XPLORA_GB' AND (JSON_EXTRACT(product_json, '$.name') LIKE '%K…"
click at [481, 272] on div "add_product_type_flags AS ( SELECT store_name , created_at , product_name , pro…" at bounding box center [680, 316] width 694 height 840
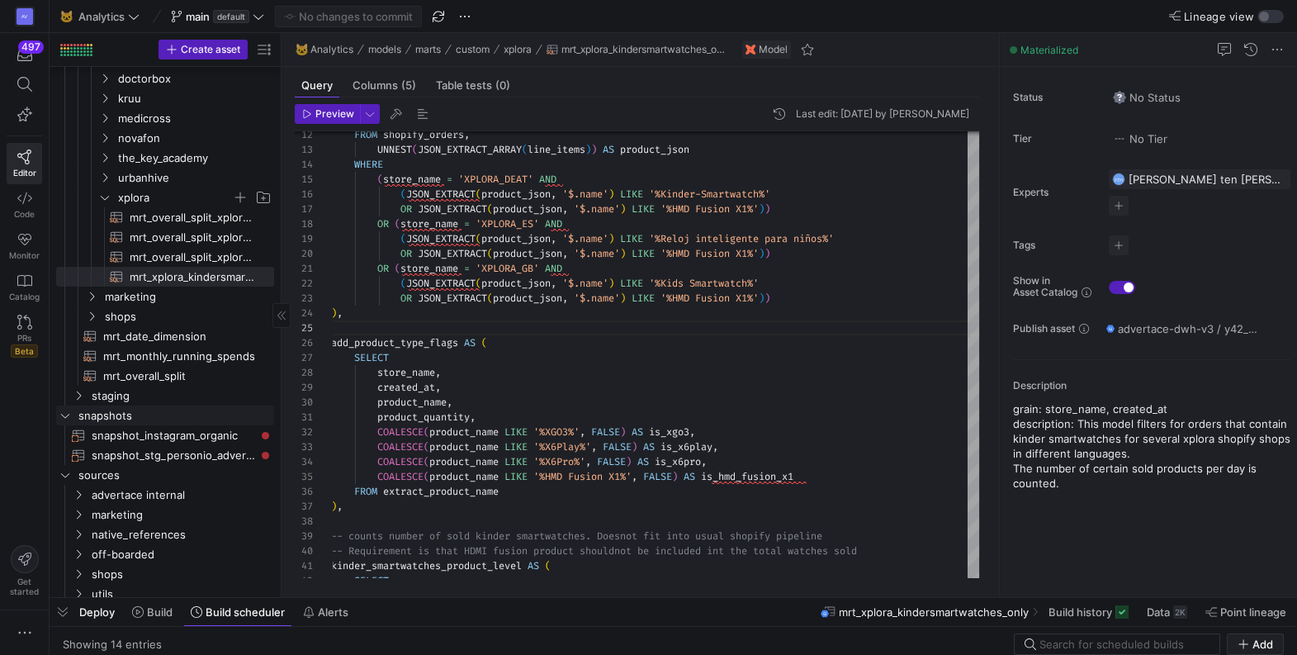
scroll to position [202, 0]
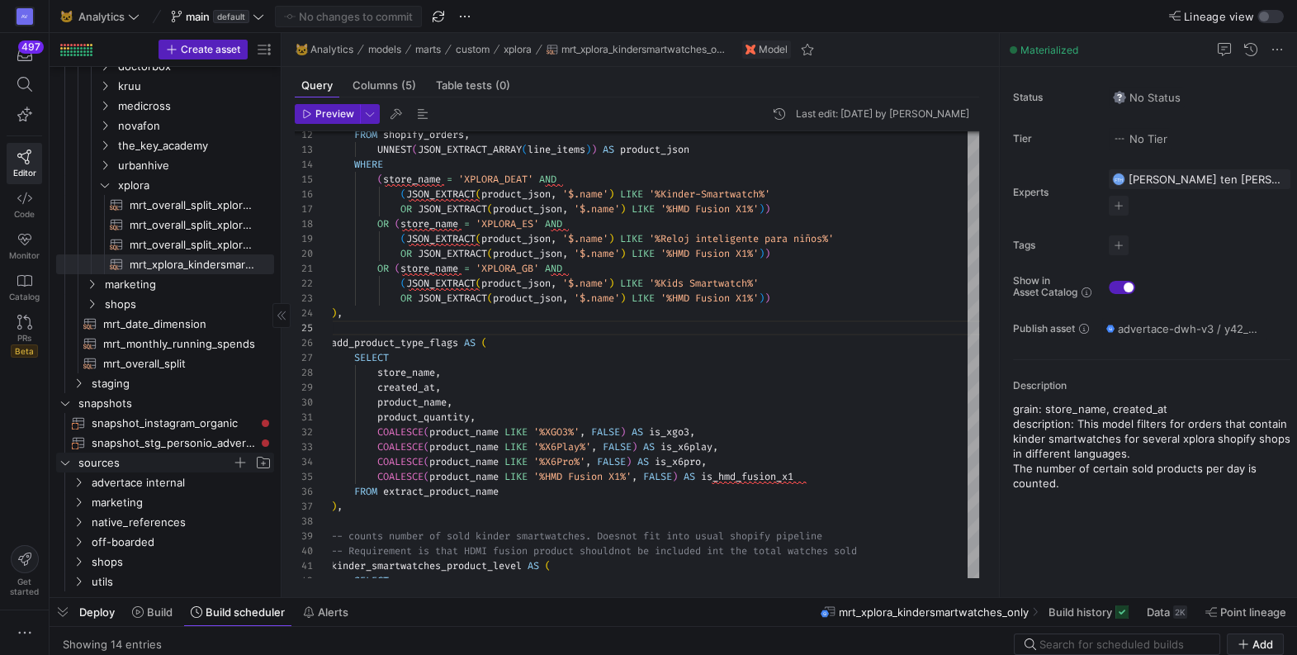
click at [62, 462] on icon "Press SPACE to select this row." at bounding box center [65, 462] width 12 height 10
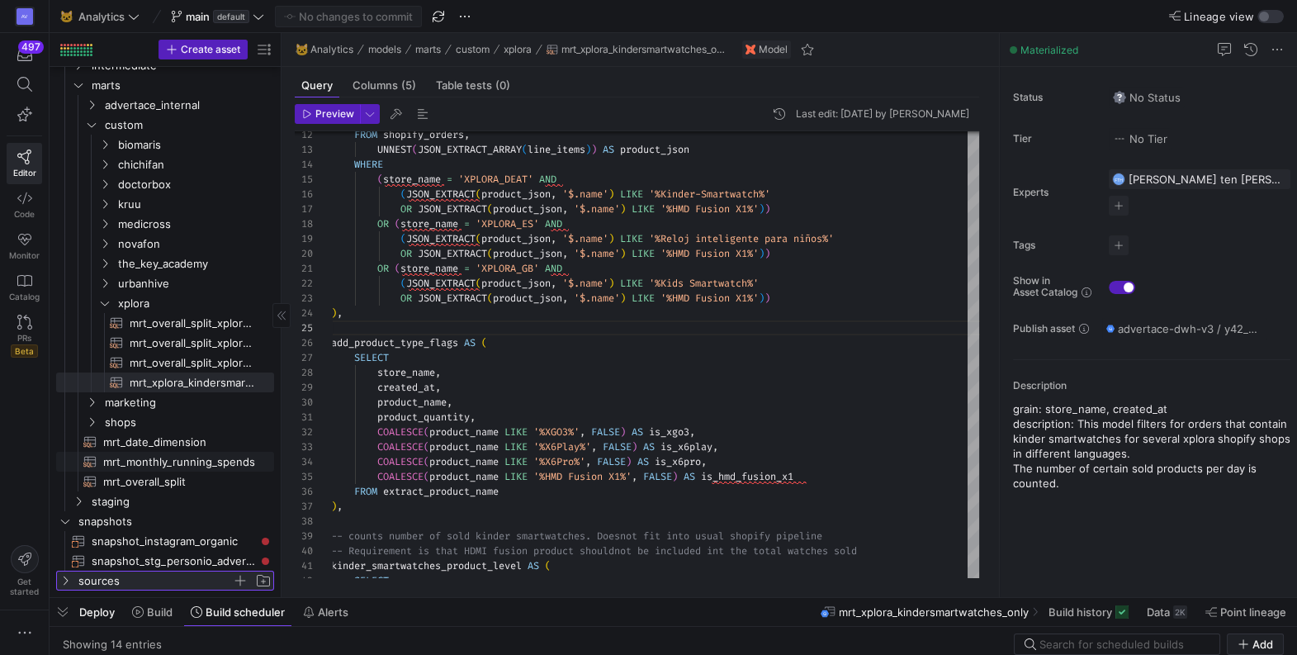
scroll to position [83, 0]
click at [66, 578] on icon at bounding box center [65, 581] width 12 height 10
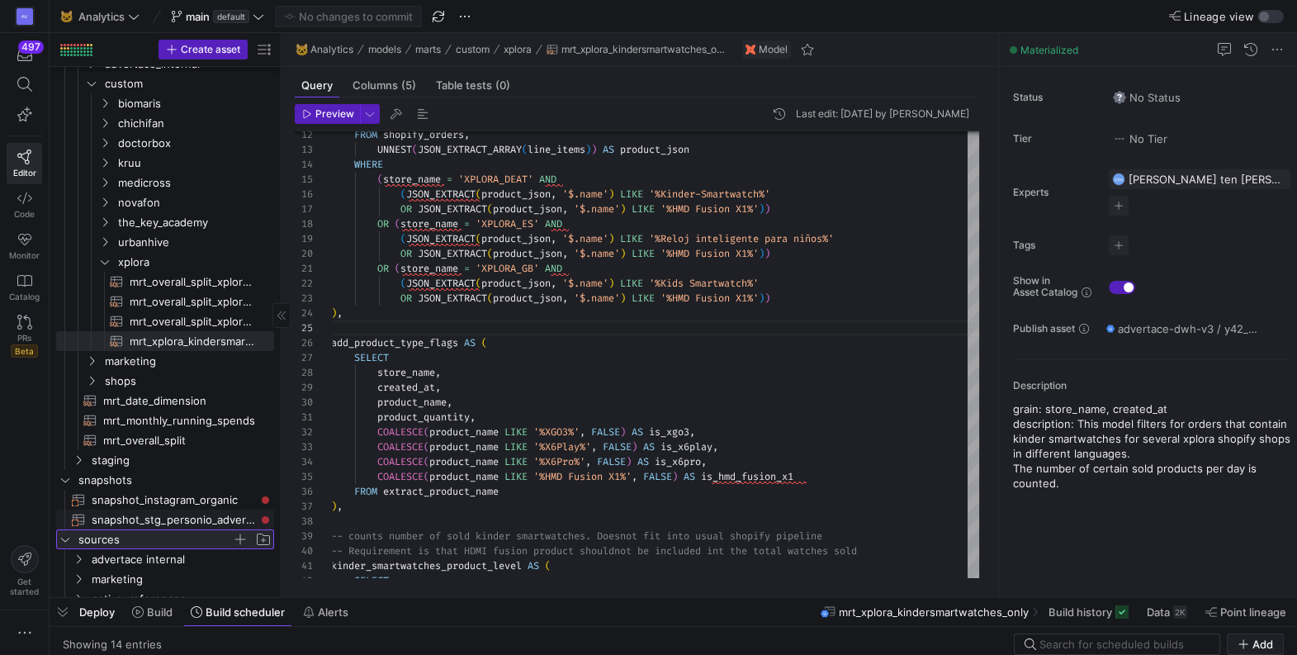
scroll to position [202, 0]
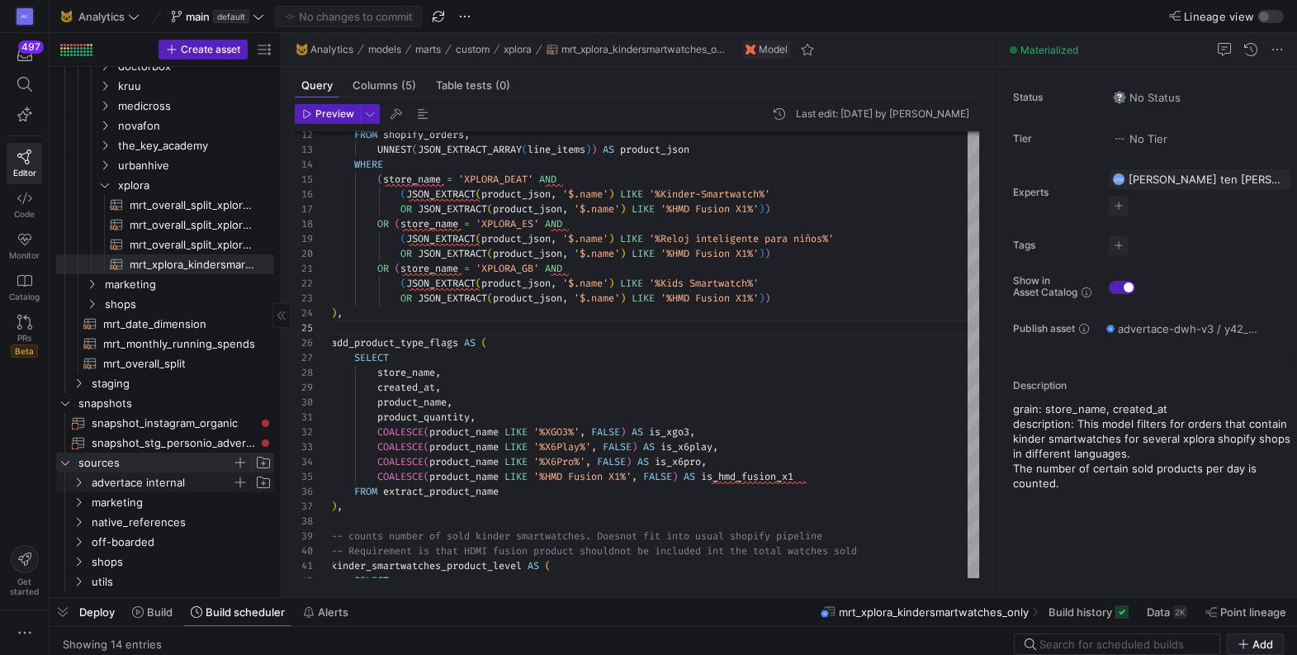
click at [74, 478] on icon "Press SPACE to select this row." at bounding box center [79, 482] width 12 height 10
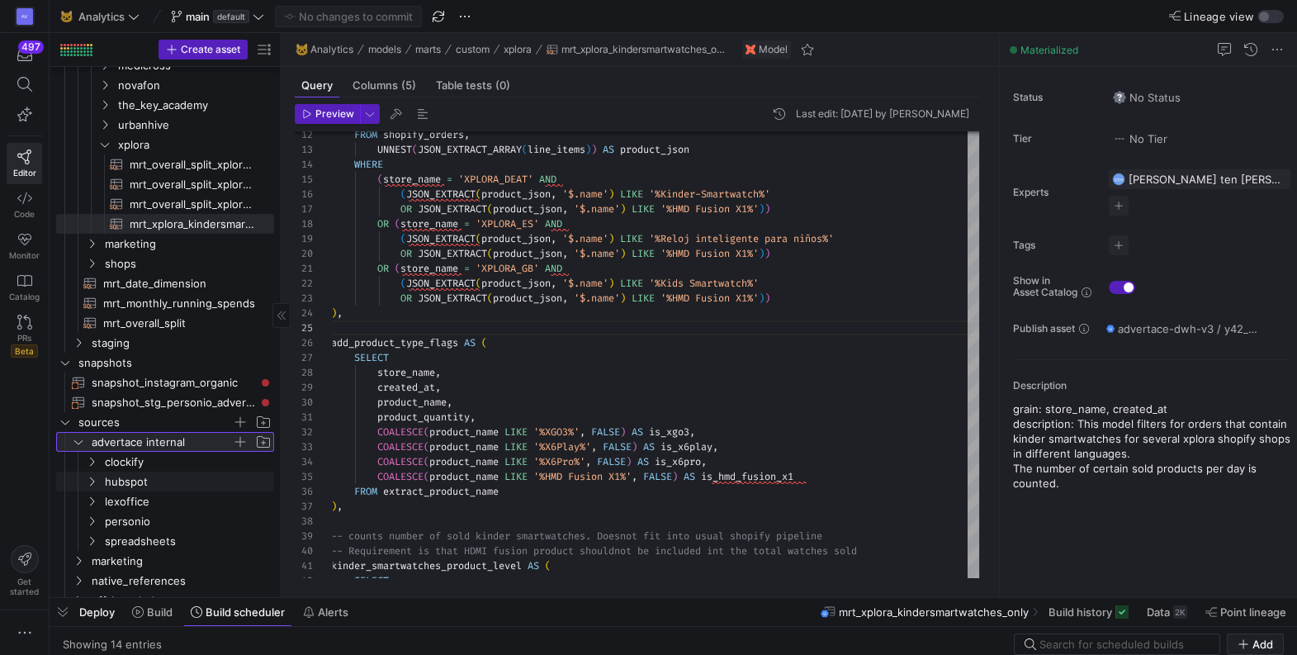
scroll to position [257, 0]
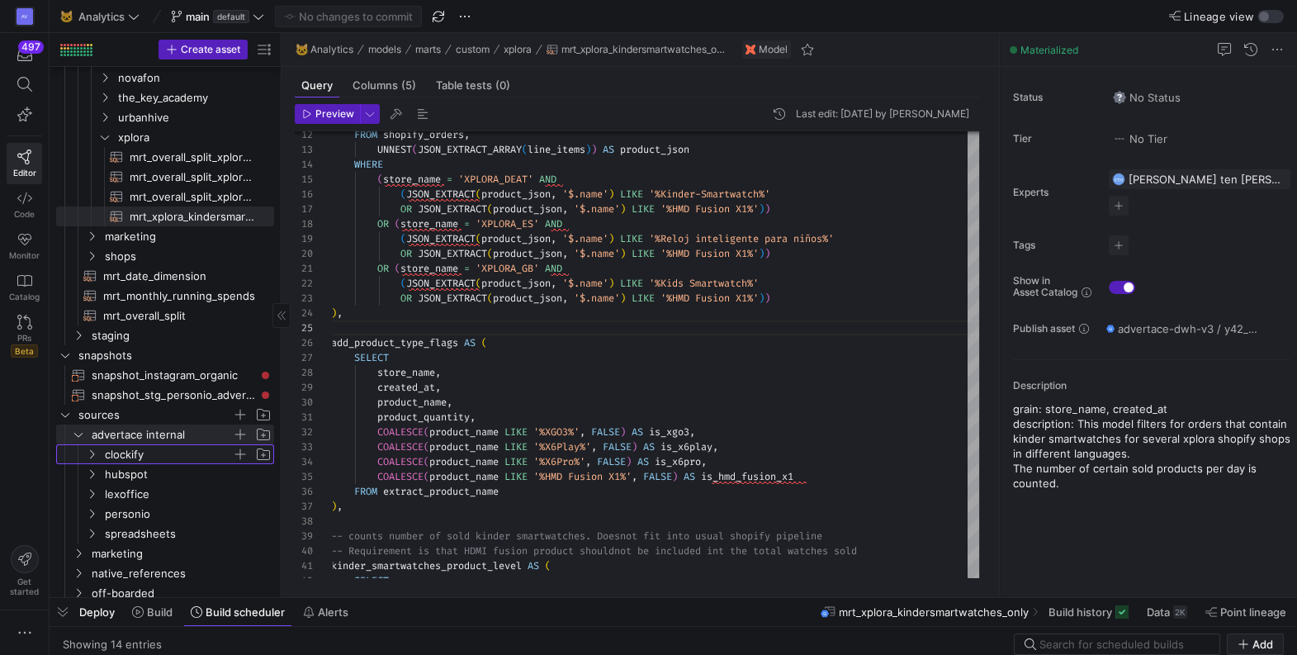
click at [88, 449] on icon "Press SPACE to select this row." at bounding box center [92, 454] width 12 height 10
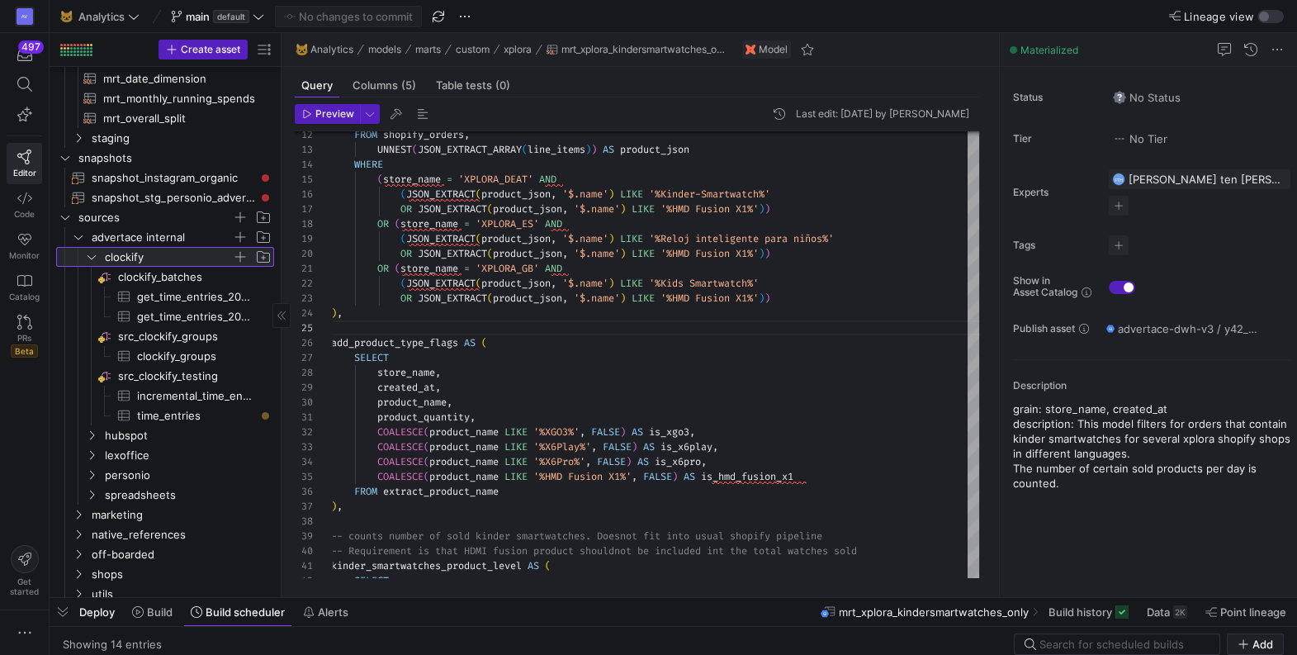
click at [91, 257] on icon at bounding box center [92, 257] width 12 height 10
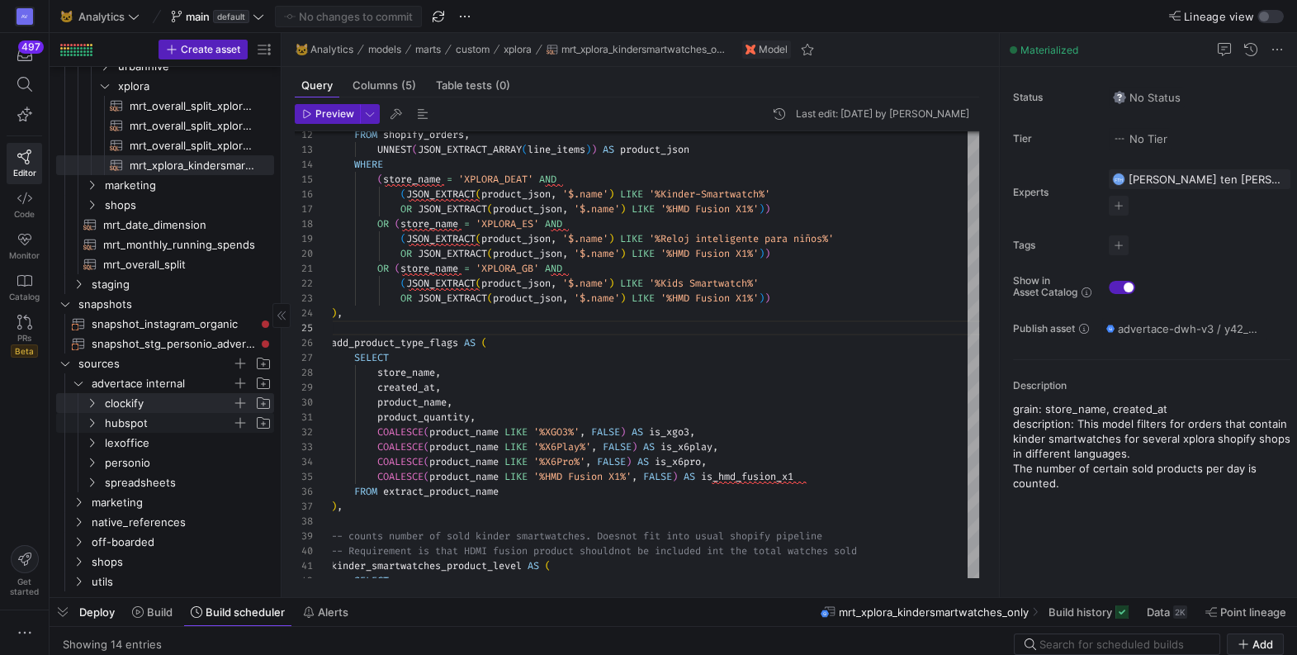
click at [95, 422] on icon "Press SPACE to select this row." at bounding box center [92, 423] width 12 height 10
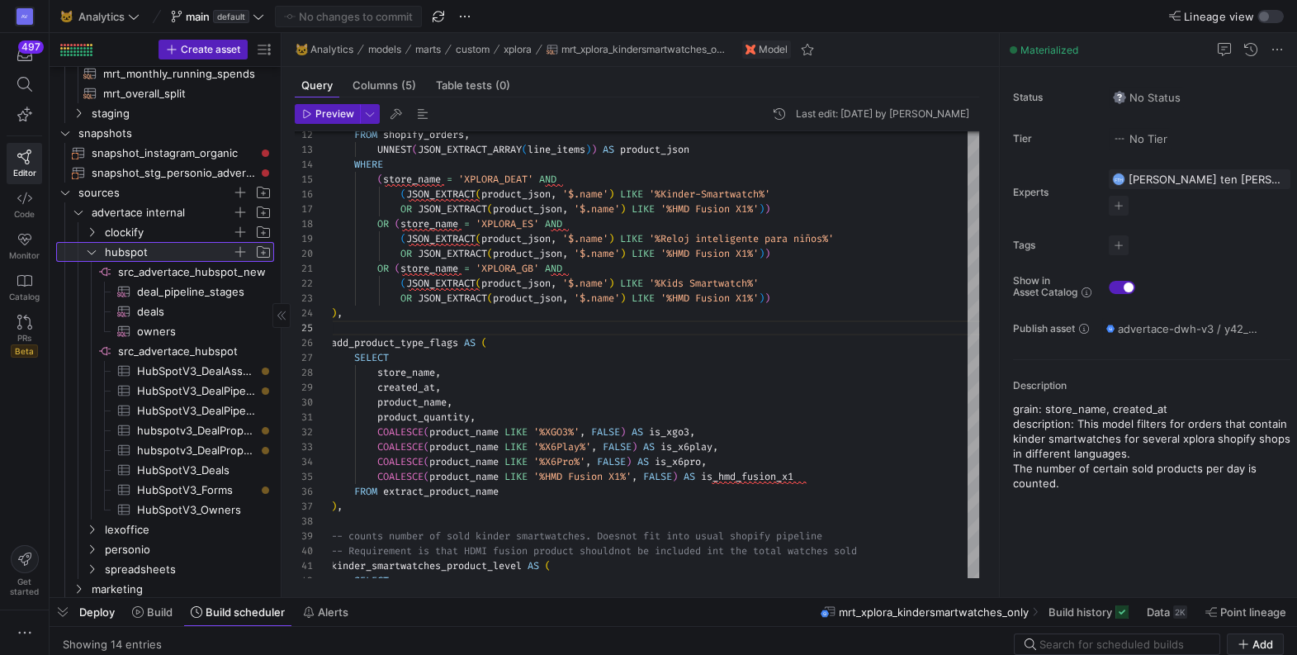
click at [88, 253] on icon at bounding box center [92, 252] width 12 height 10
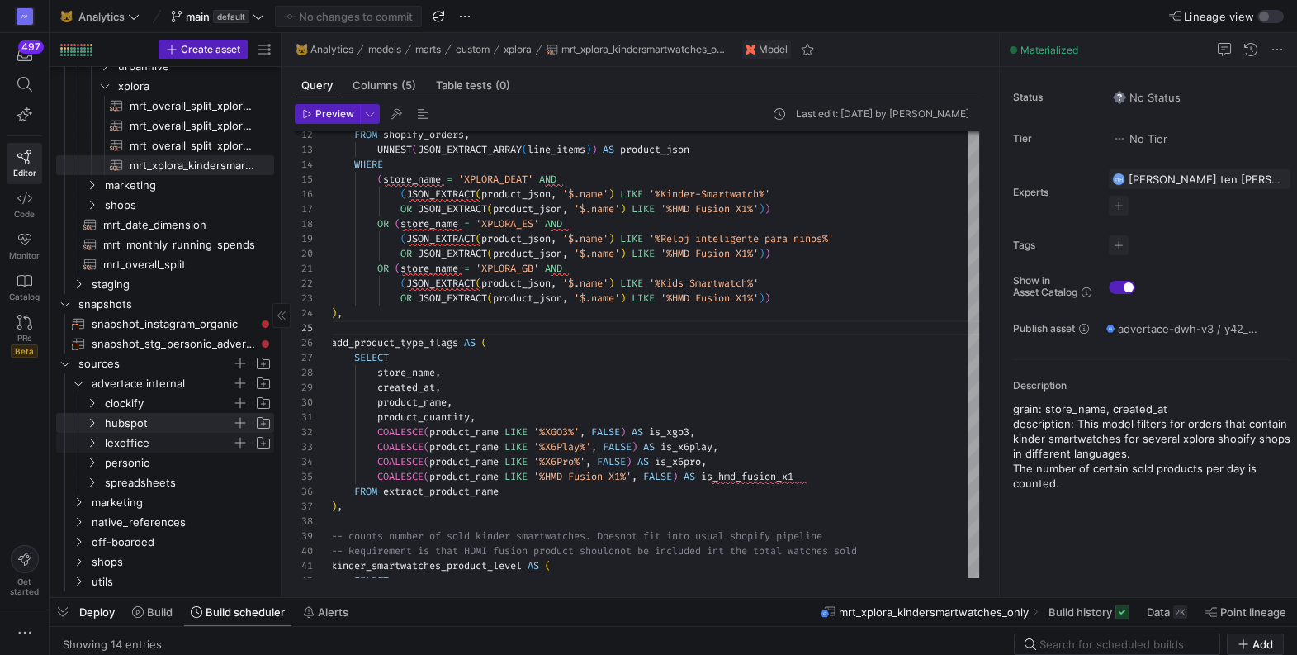
click at [89, 442] on icon "Press SPACE to select this row." at bounding box center [92, 443] width 12 height 10
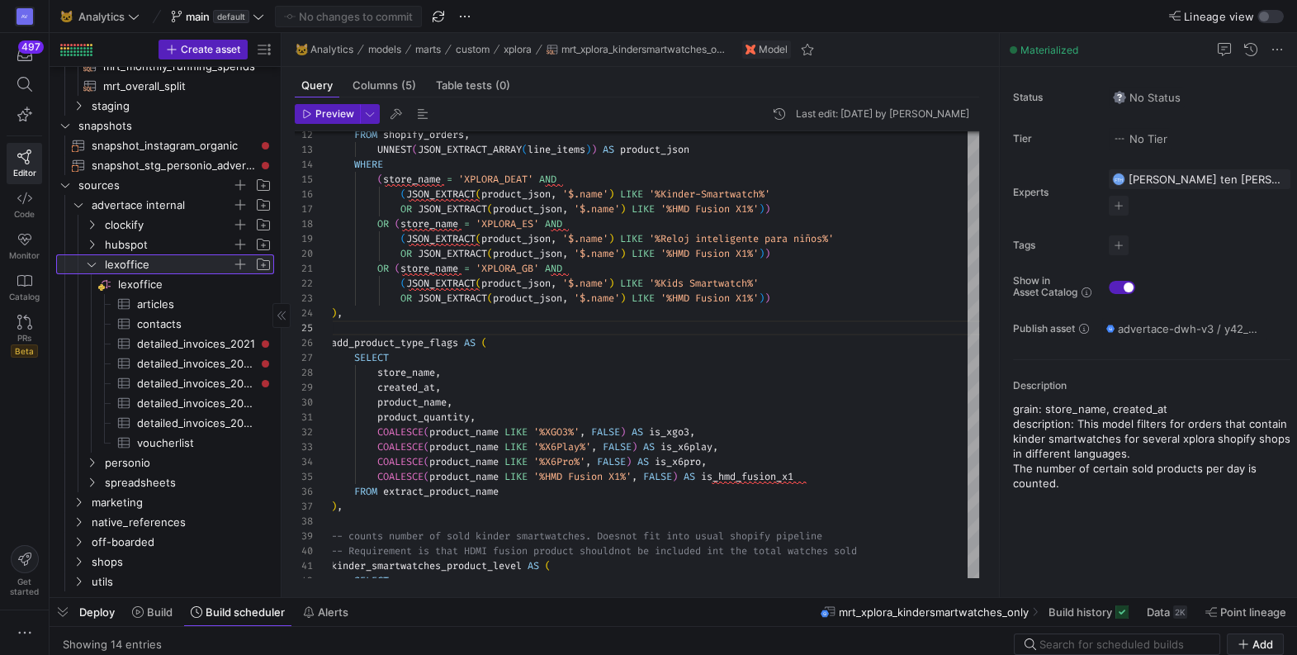
click at [92, 263] on icon at bounding box center [92, 264] width 12 height 10
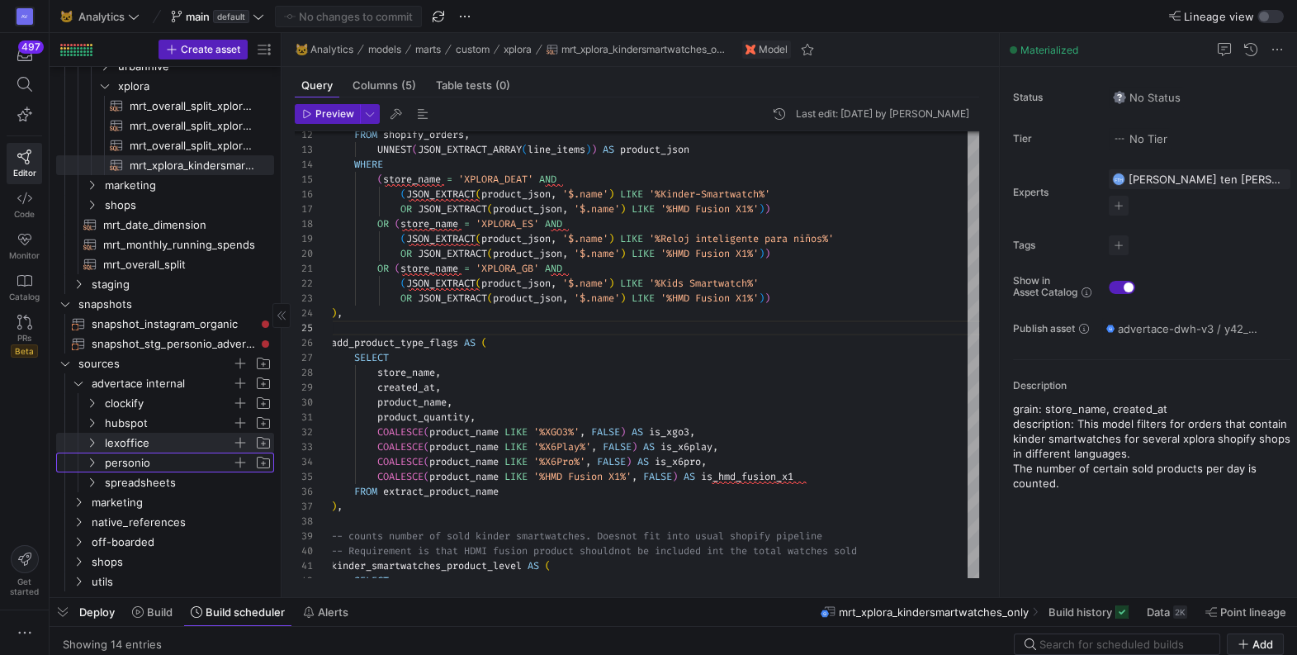
click at [90, 463] on icon "Press SPACE to select this row." at bounding box center [92, 462] width 12 height 10
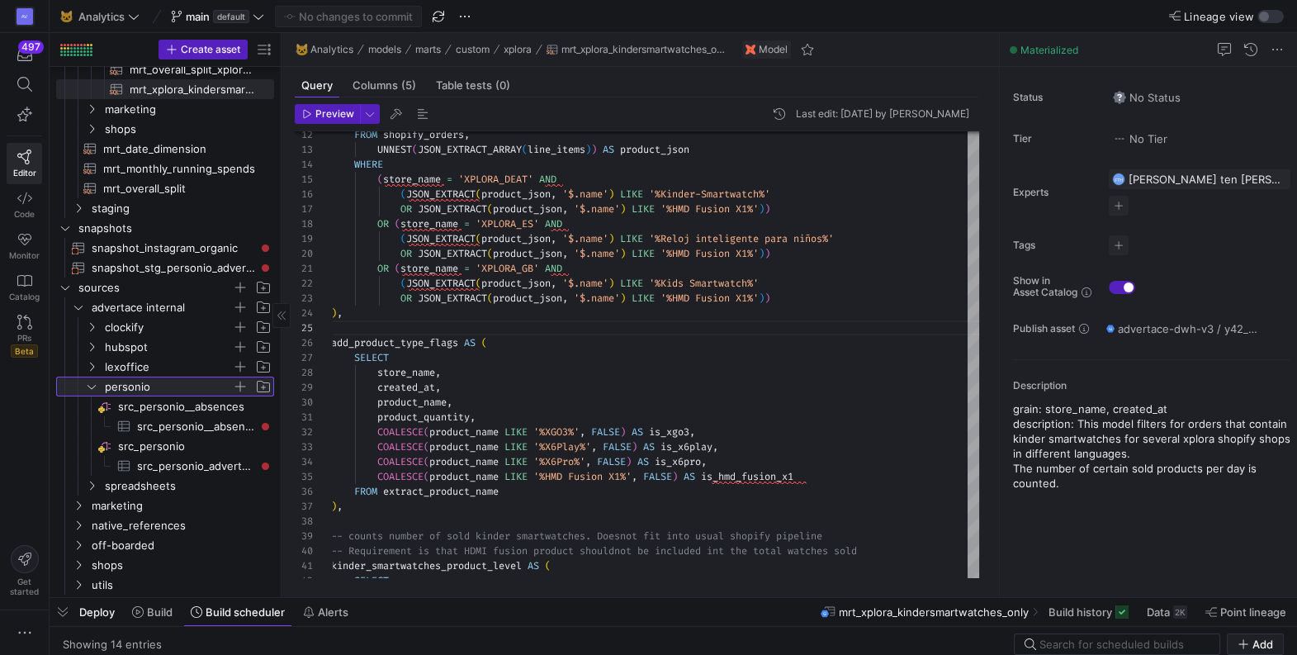
click at [92, 386] on icon at bounding box center [92, 386] width 12 height 10
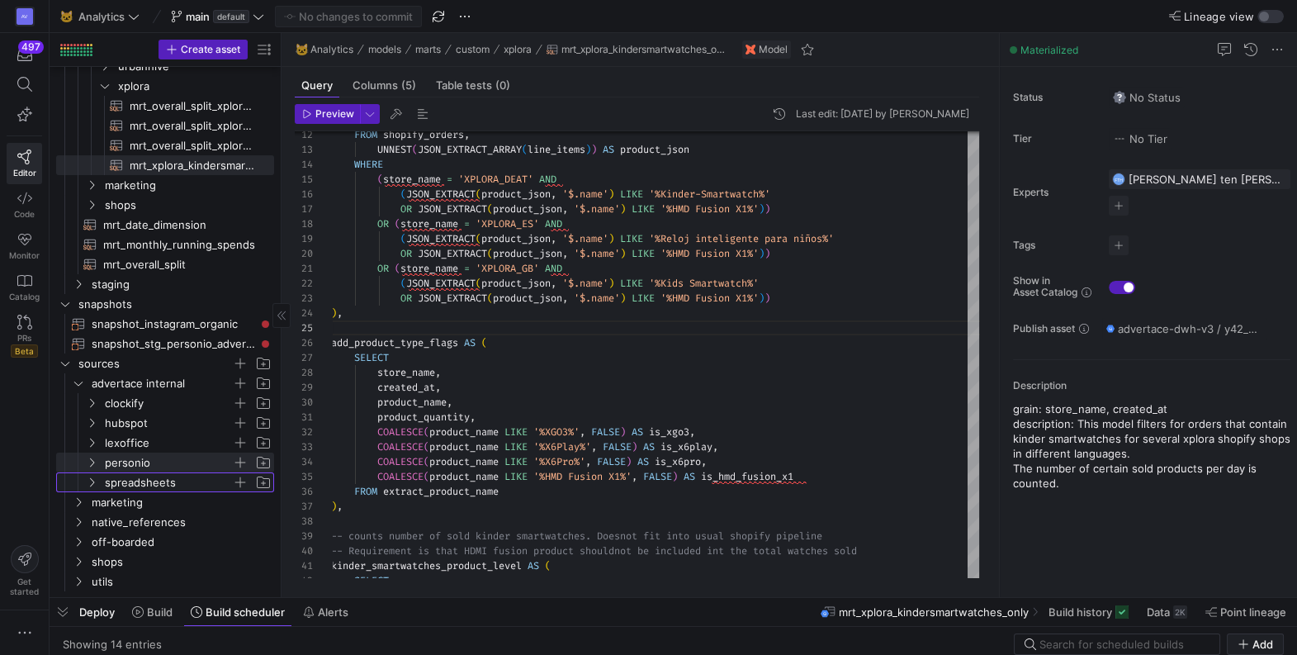
click at [93, 485] on icon "Press SPACE to select this row." at bounding box center [92, 482] width 12 height 10
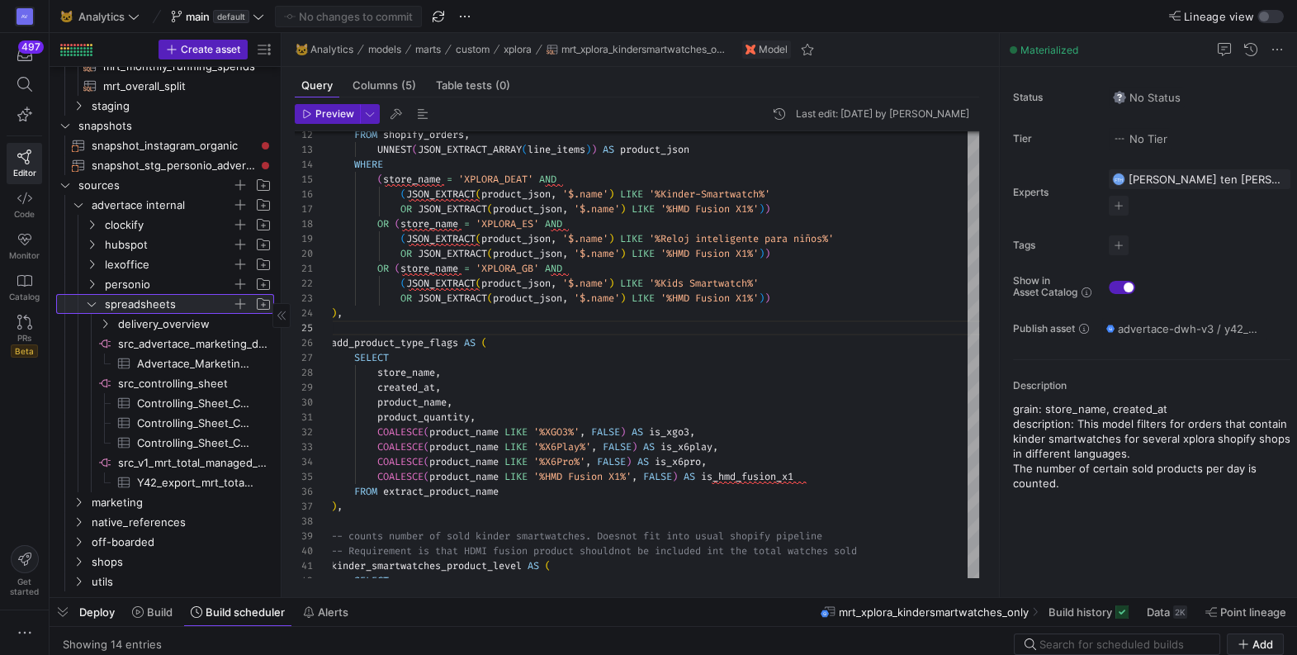
click at [93, 300] on icon at bounding box center [92, 304] width 12 height 10
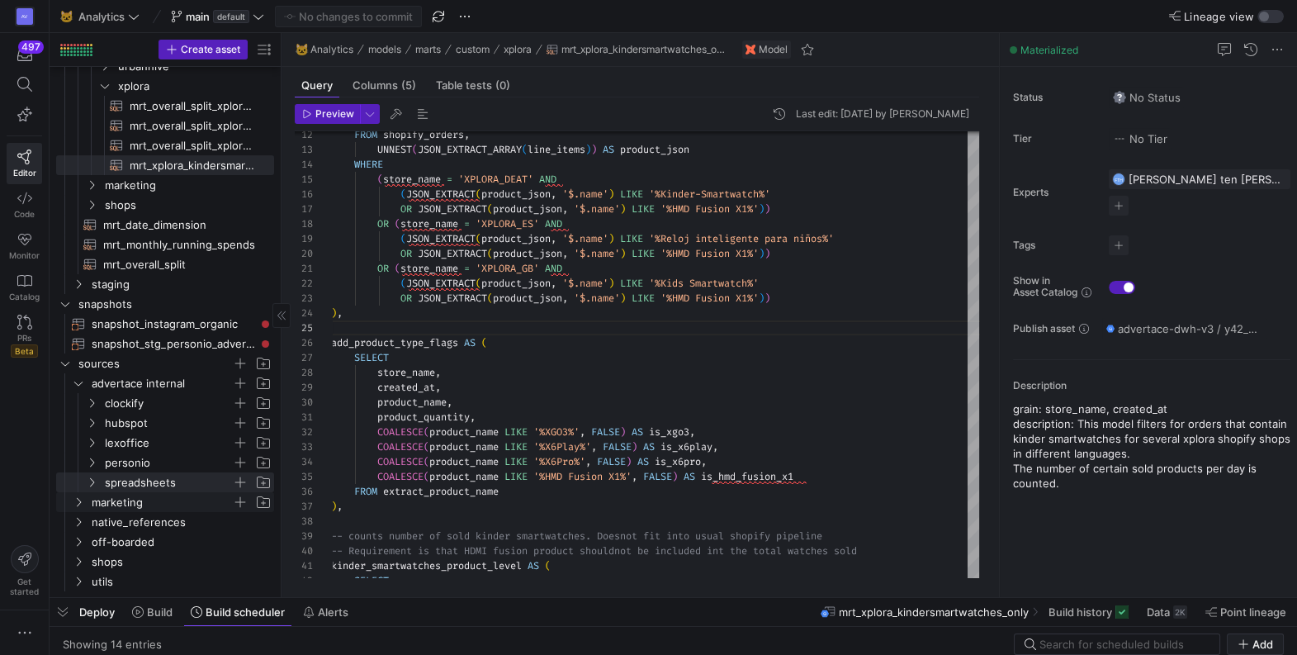
click at [76, 501] on icon "Press SPACE to select this row." at bounding box center [79, 502] width 12 height 10
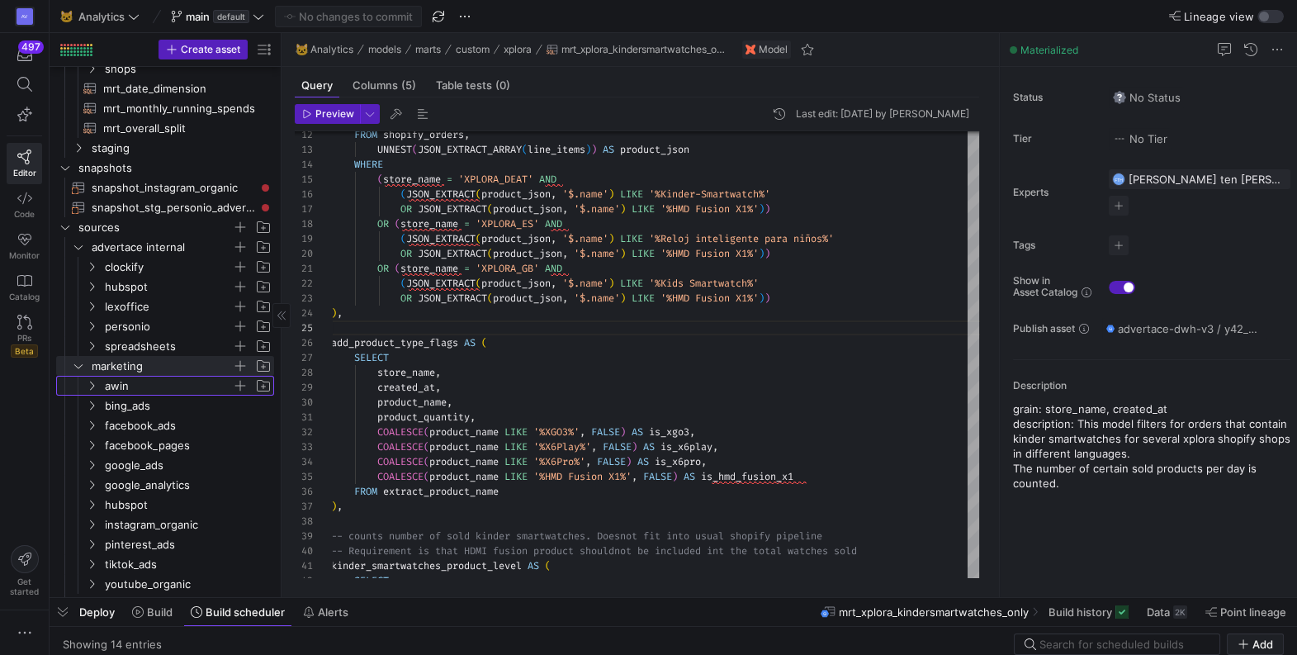
click at [93, 385] on icon "Press SPACE to select this row." at bounding box center [92, 386] width 12 height 10
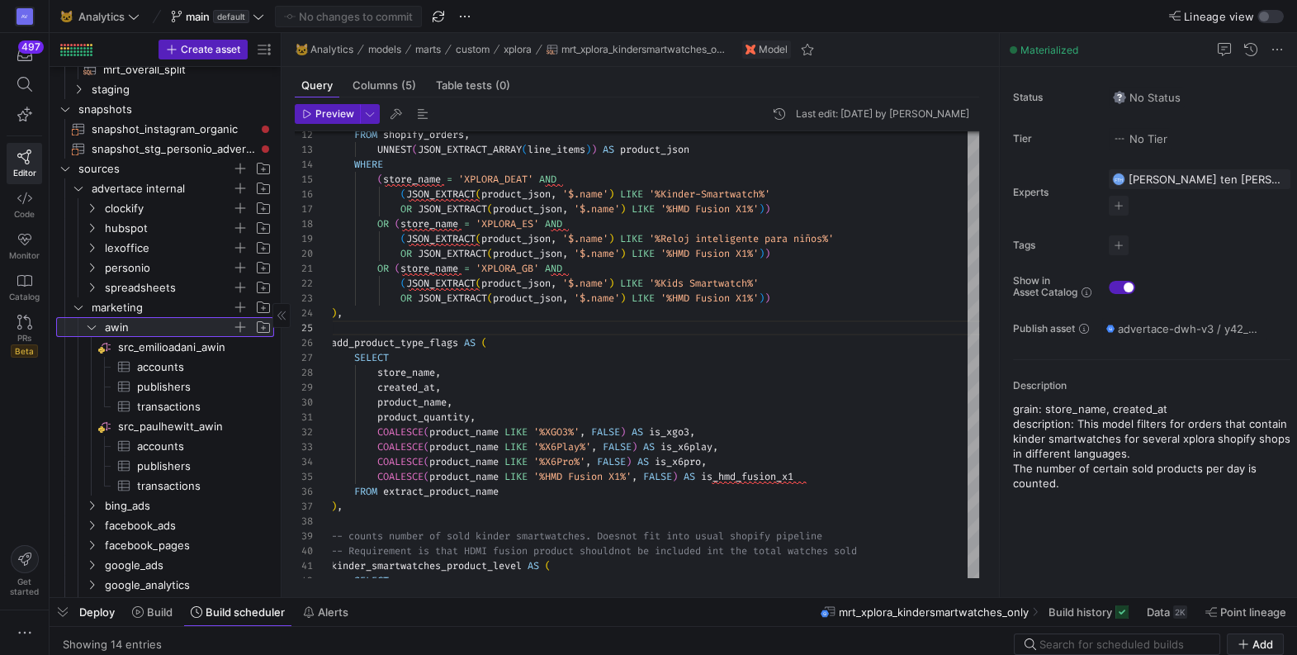
click at [92, 330] on icon at bounding box center [92, 327] width 12 height 10
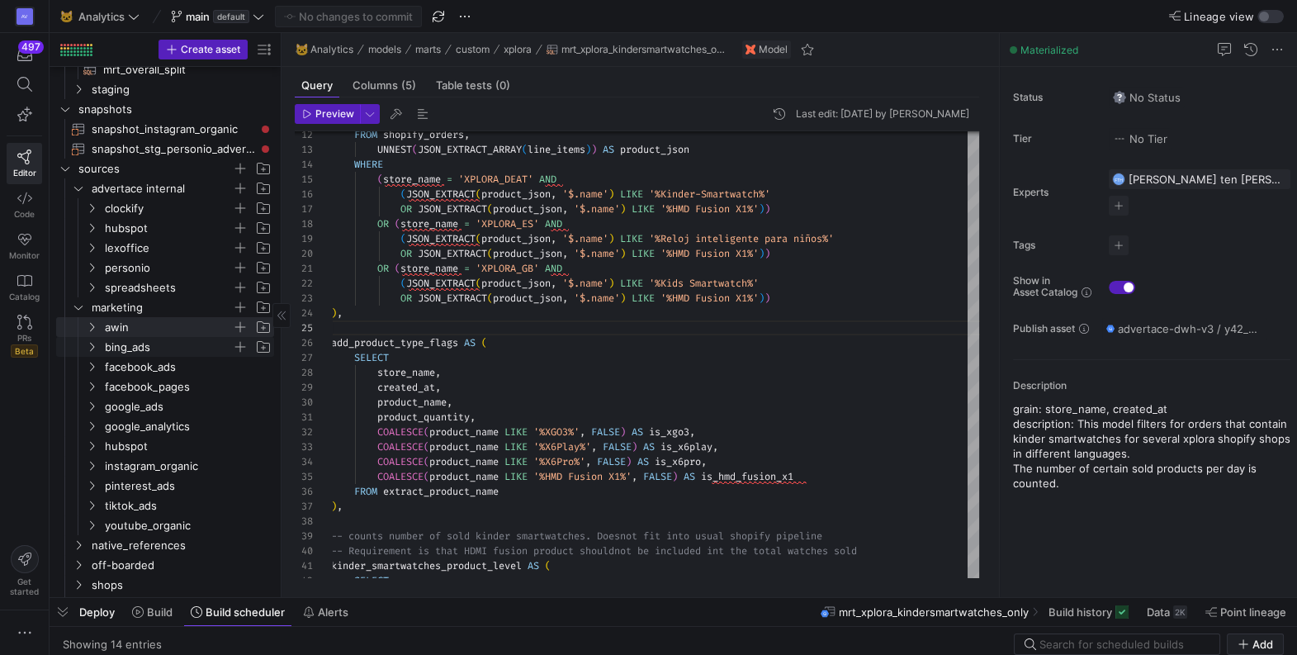
click at [92, 348] on icon "Press SPACE to select this row." at bounding box center [92, 347] width 4 height 9
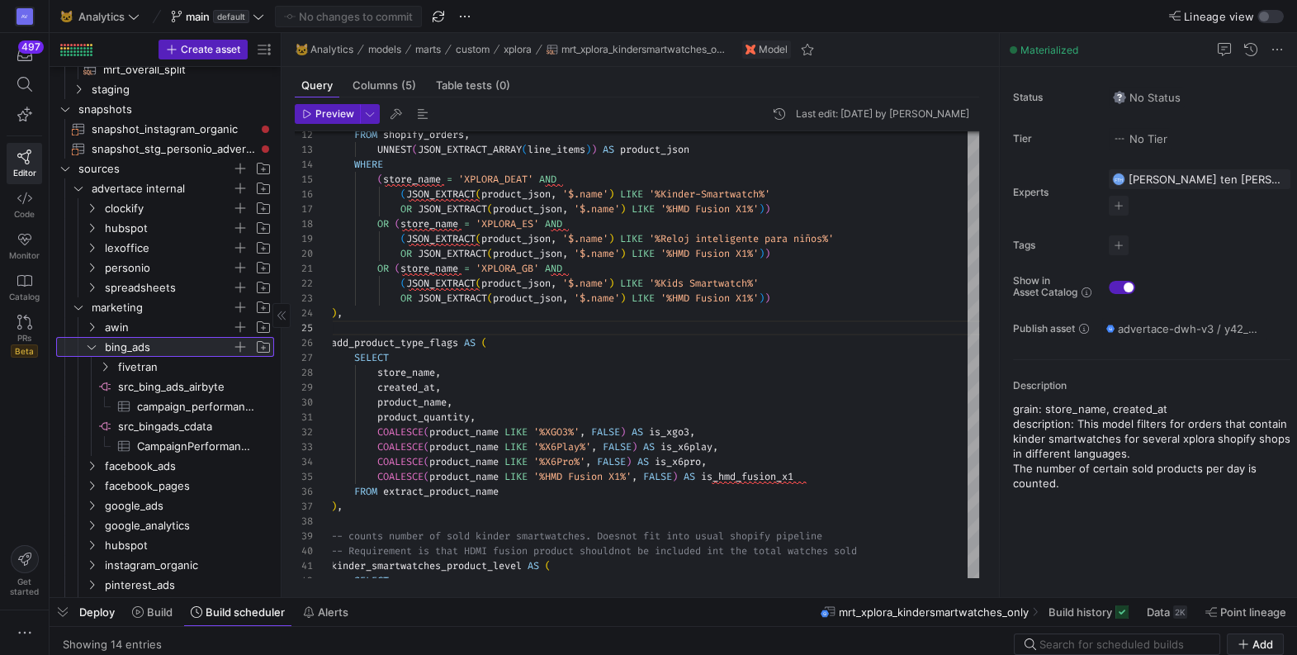
click at [93, 349] on icon at bounding box center [92, 347] width 12 height 10
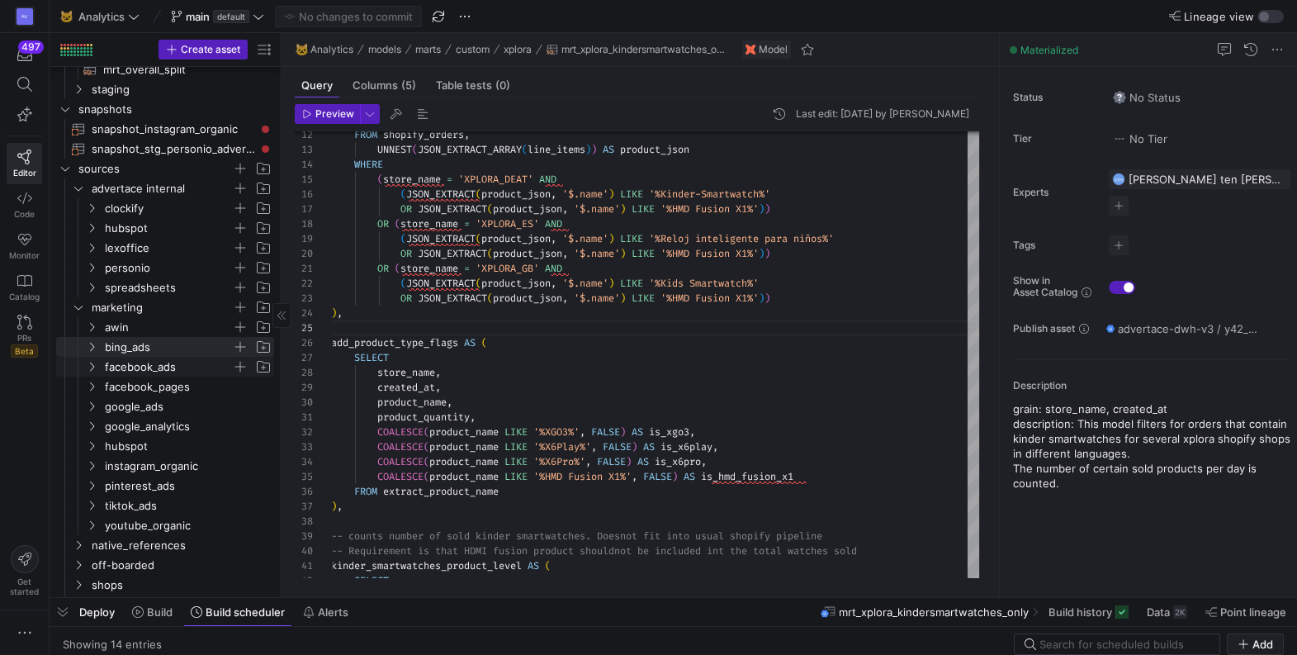
click at [93, 366] on icon "Press SPACE to select this row." at bounding box center [92, 367] width 12 height 10
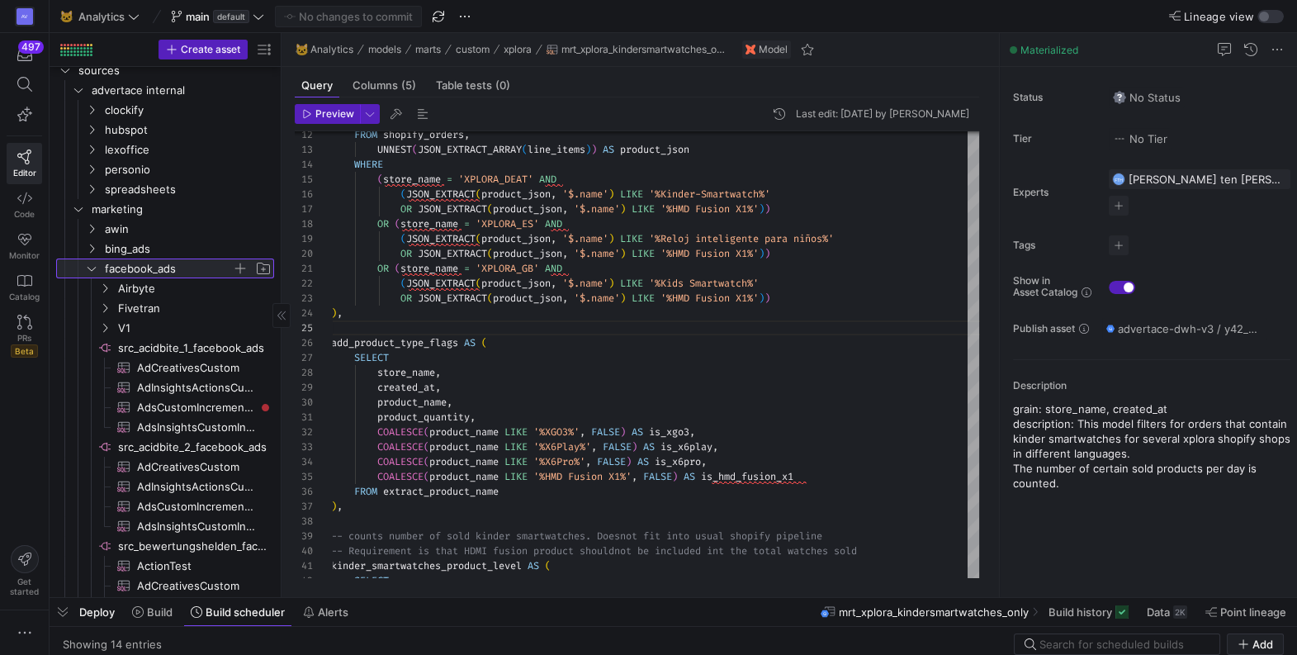
click at [89, 264] on icon at bounding box center [92, 268] width 12 height 10
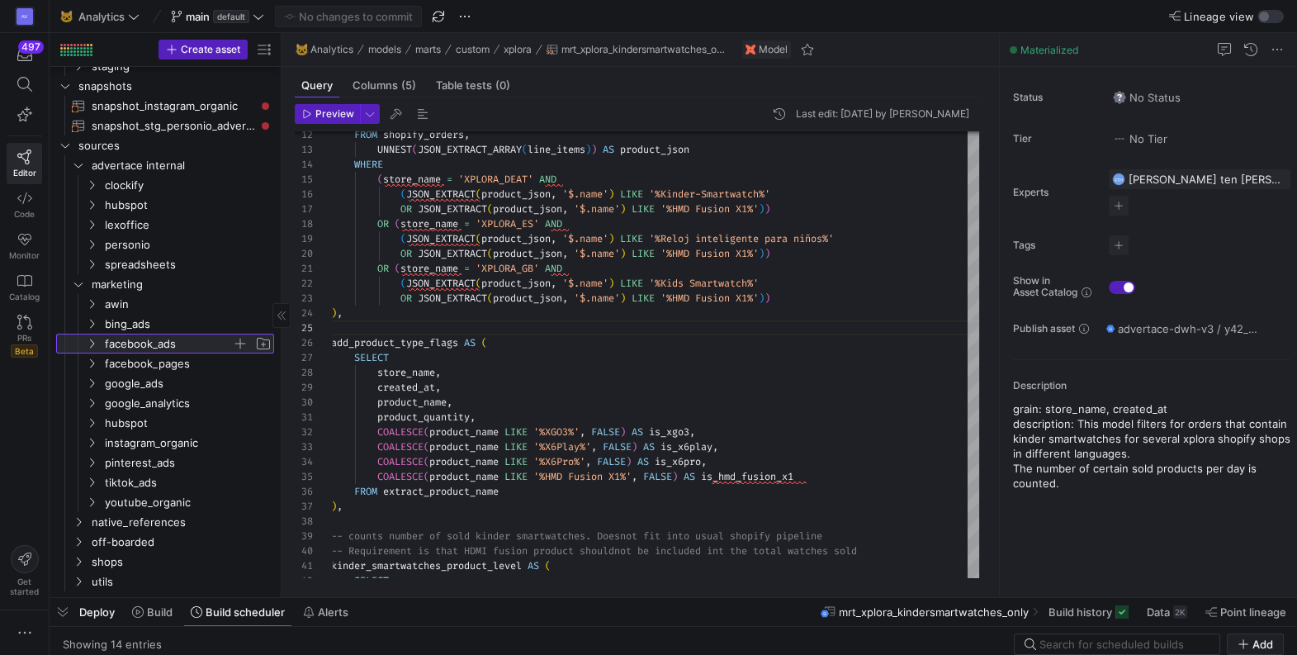
click at [92, 339] on icon at bounding box center [92, 344] width 12 height 10
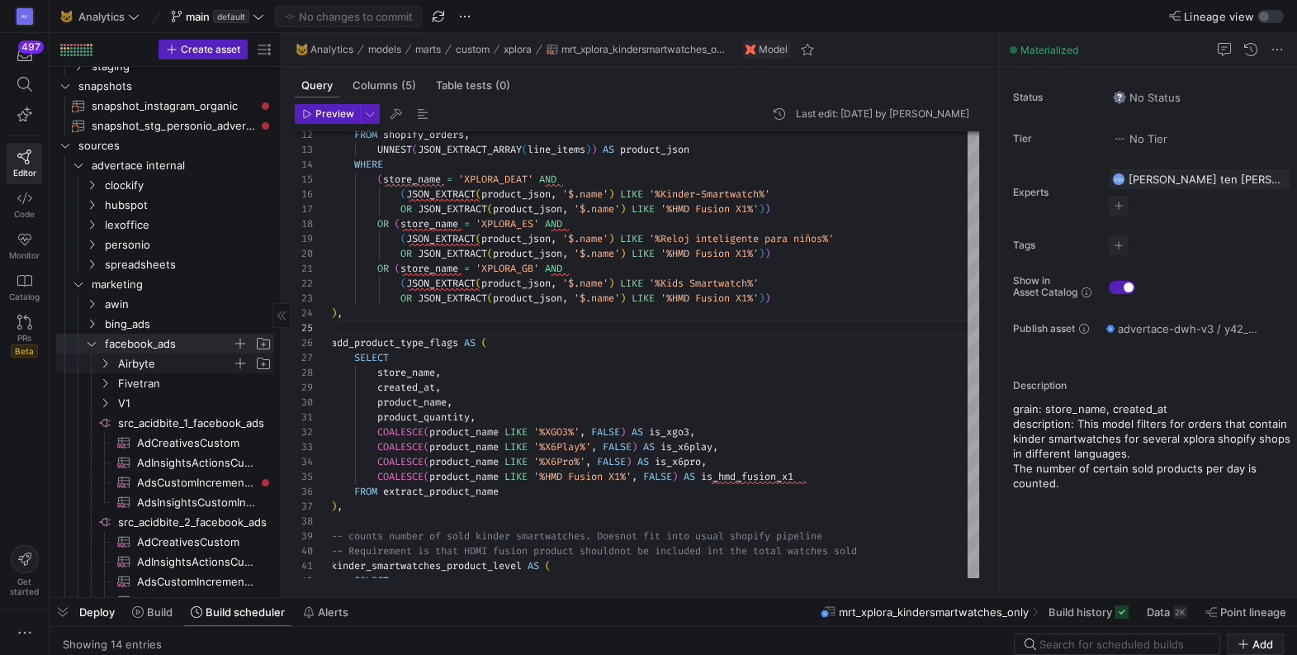
click at [106, 361] on icon "Press SPACE to select this row." at bounding box center [105, 363] width 4 height 9
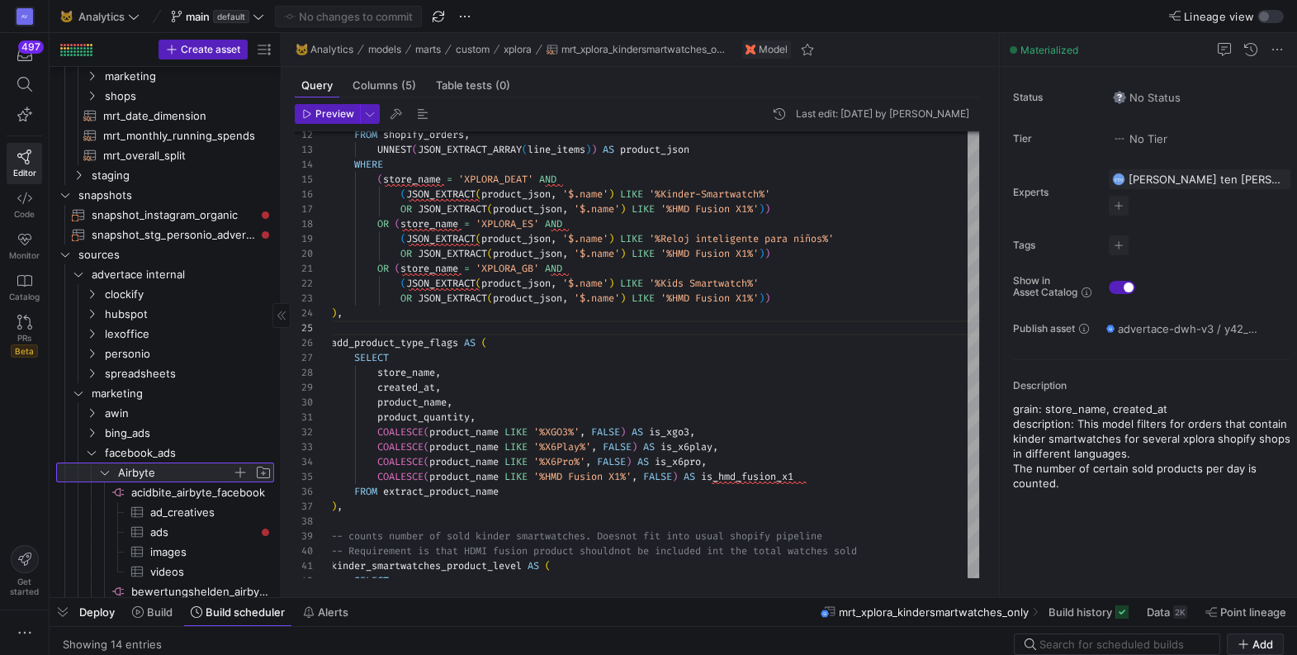
click at [102, 472] on icon at bounding box center [105, 472] width 12 height 10
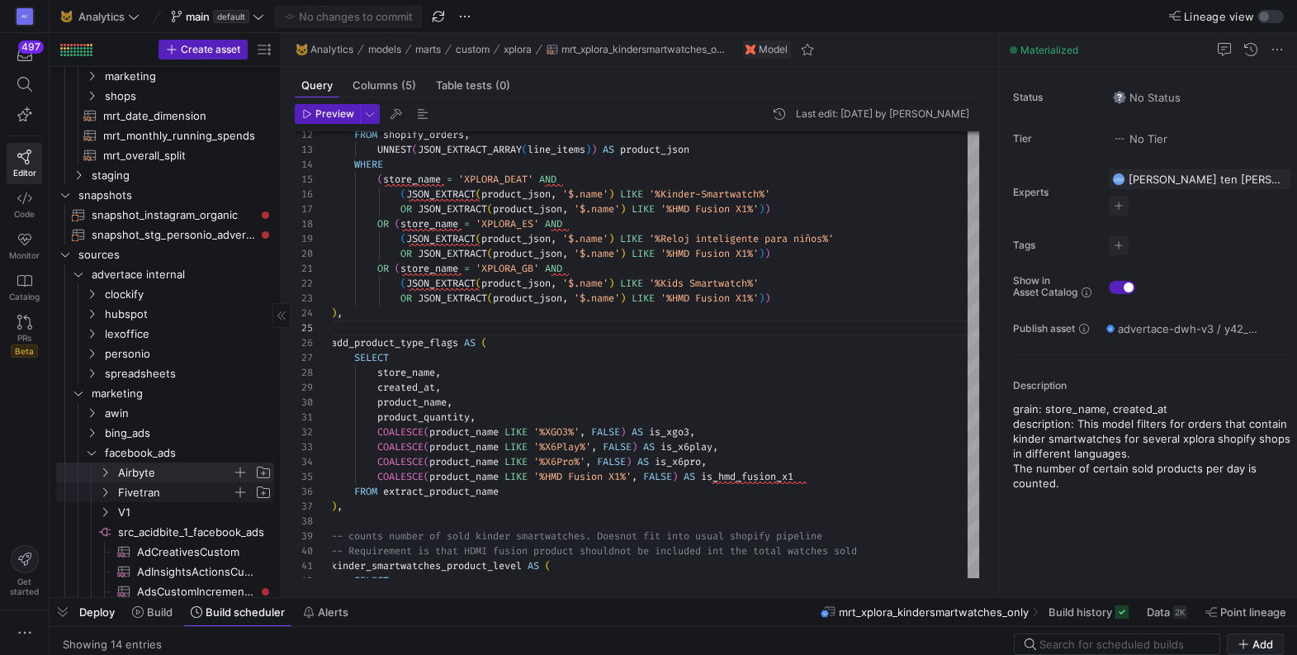
click at [106, 490] on icon "Press SPACE to select this row." at bounding box center [105, 492] width 4 height 9
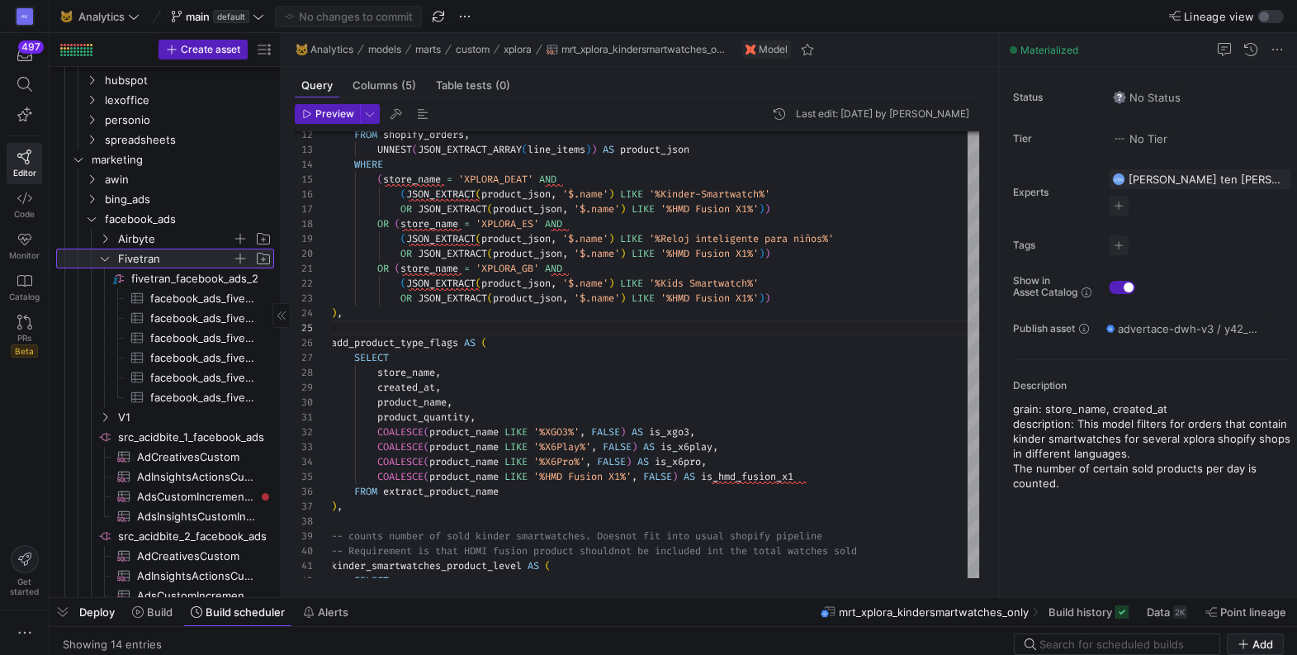
click at [103, 258] on icon at bounding box center [105, 259] width 8 height 4
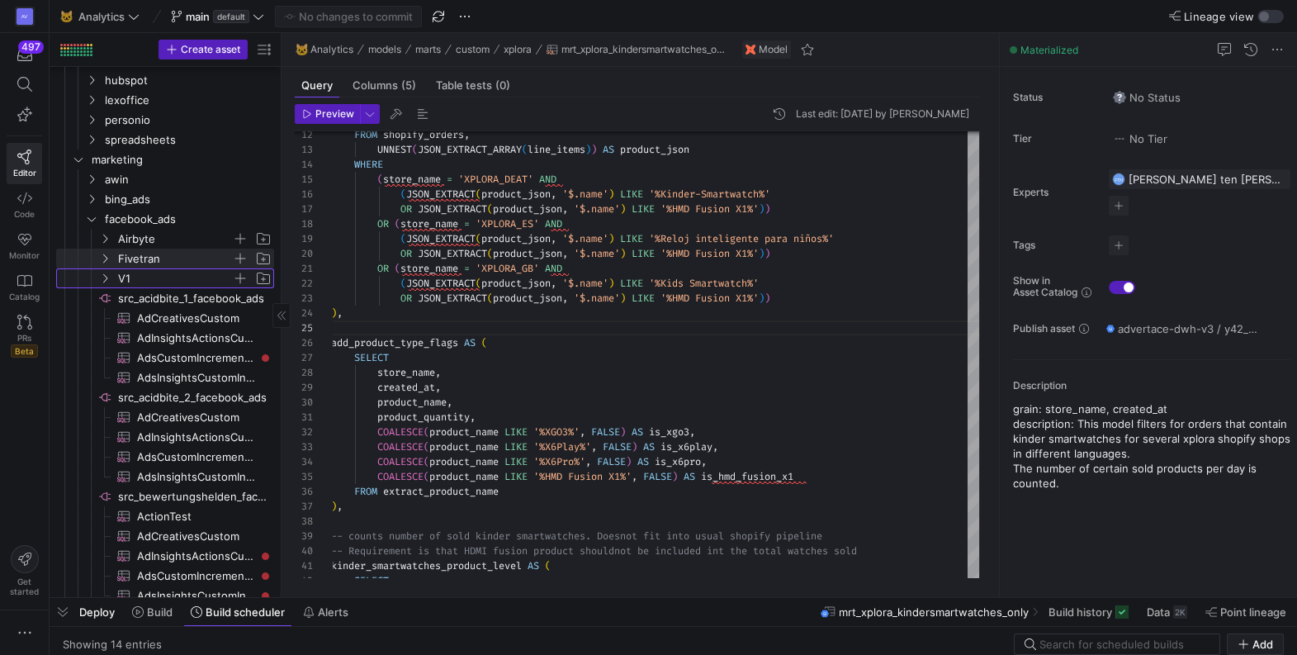
click at [105, 272] on y42-icon "Press SPACE to select this row." at bounding box center [104, 278] width 13 height 13
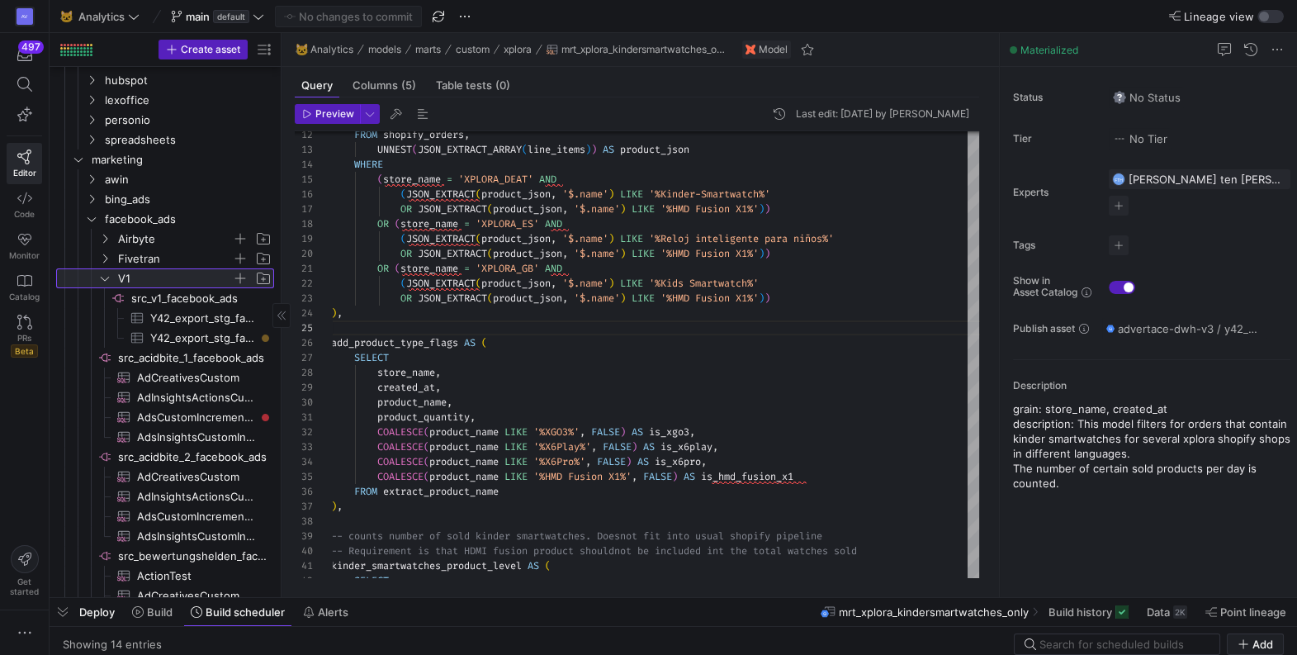
click at [105, 278] on icon at bounding box center [105, 278] width 12 height 10
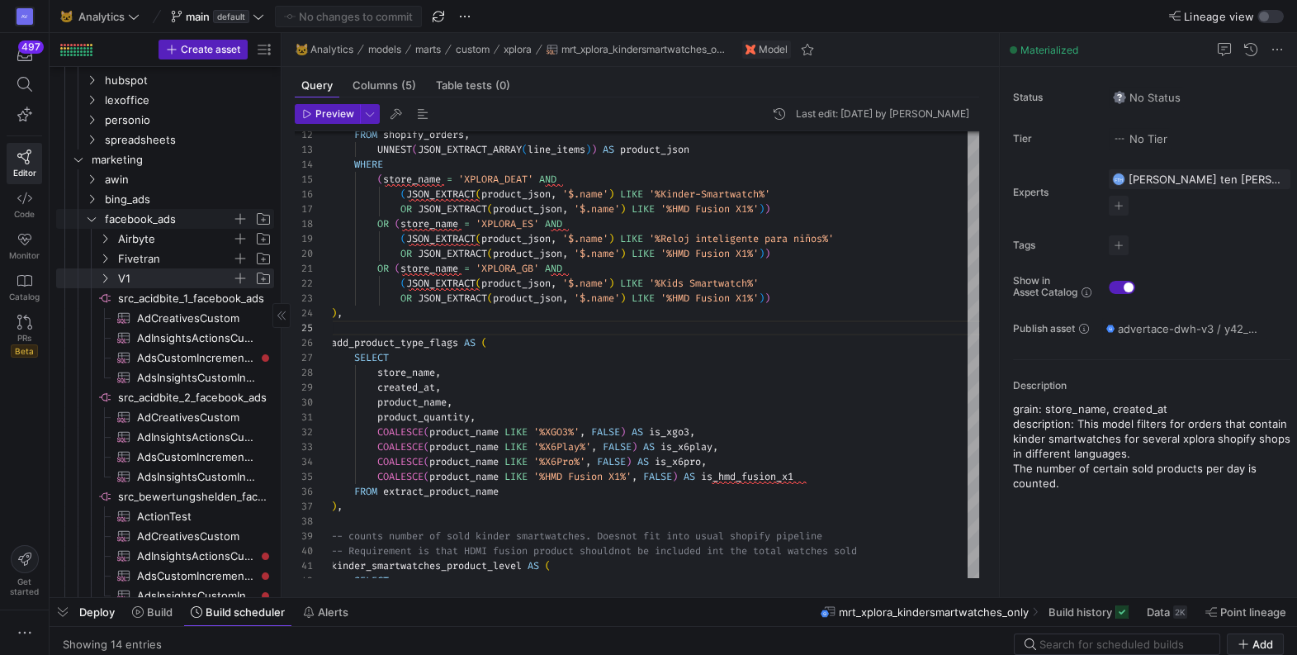
click at [86, 216] on icon "Press SPACE to select this row." at bounding box center [92, 219] width 12 height 10
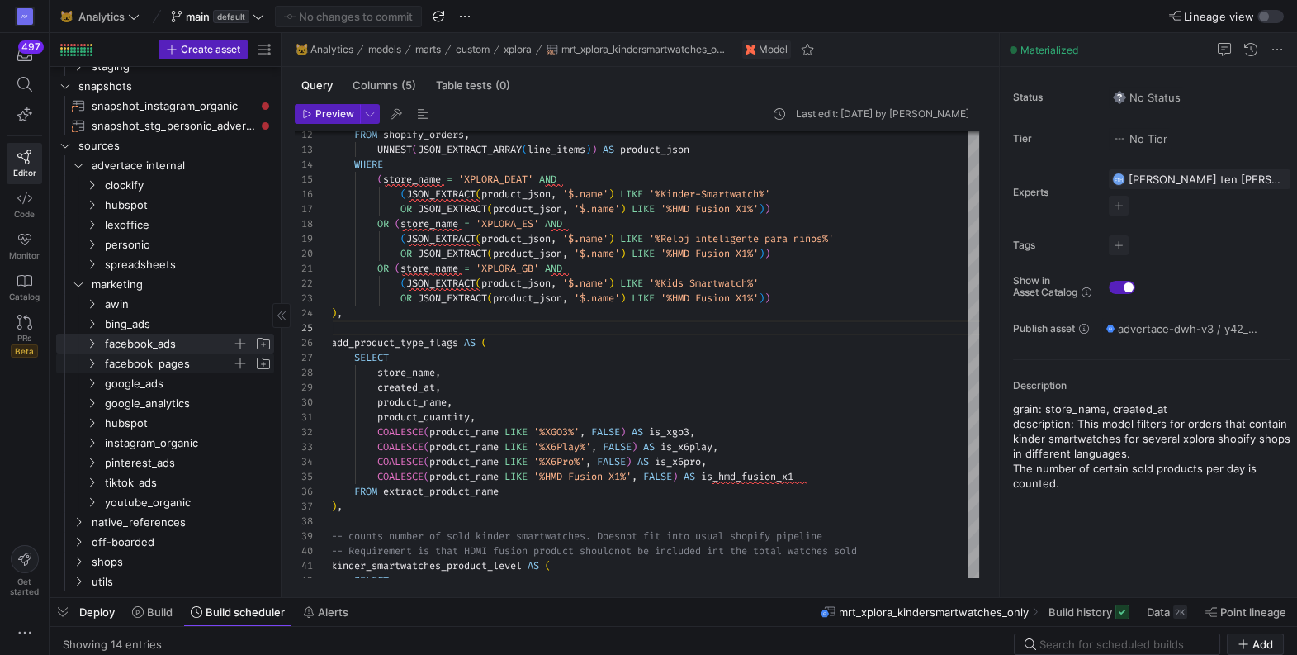
click at [92, 360] on icon "Press SPACE to select this row." at bounding box center [92, 363] width 4 height 9
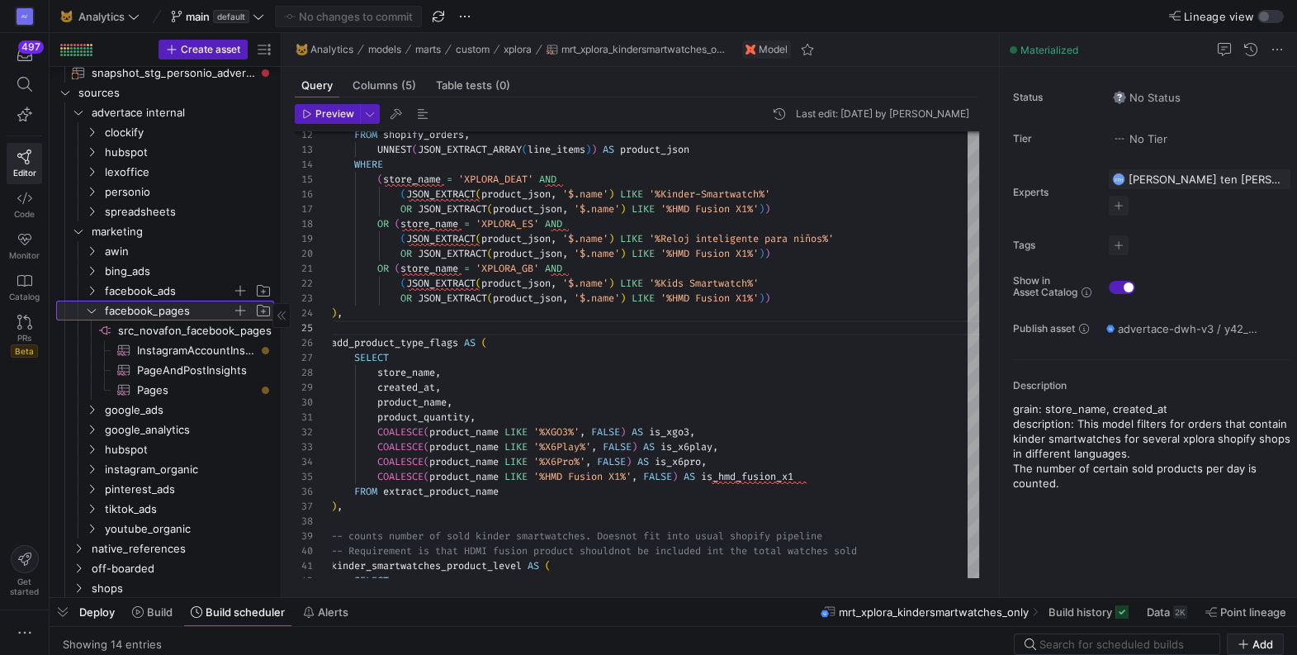
click at [95, 313] on icon at bounding box center [92, 310] width 12 height 10
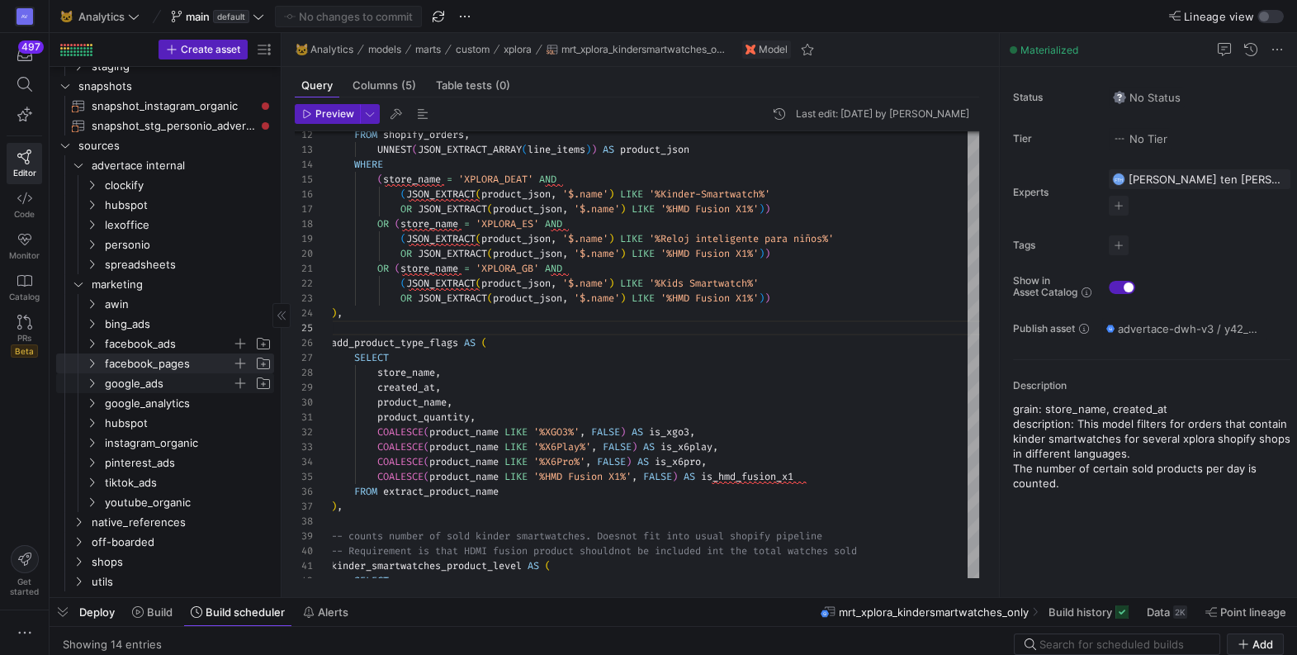
click at [93, 382] on icon "Press SPACE to select this row." at bounding box center [92, 383] width 4 height 9
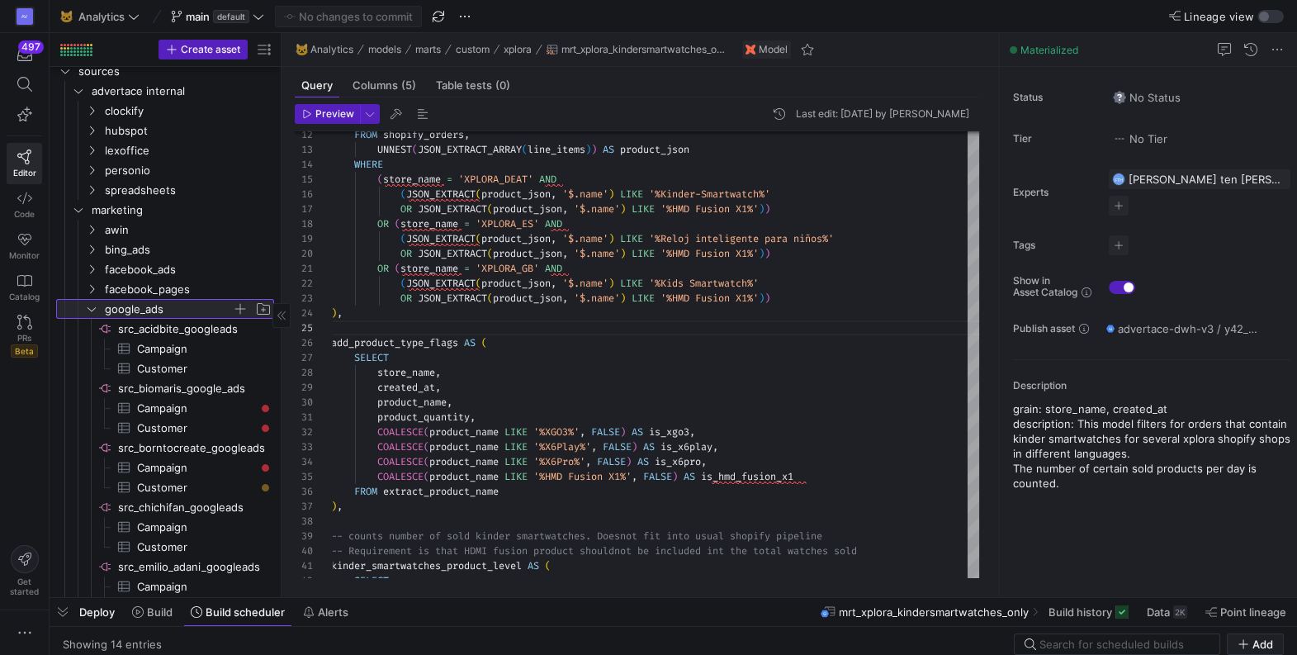
click at [95, 307] on icon at bounding box center [92, 309] width 8 height 4
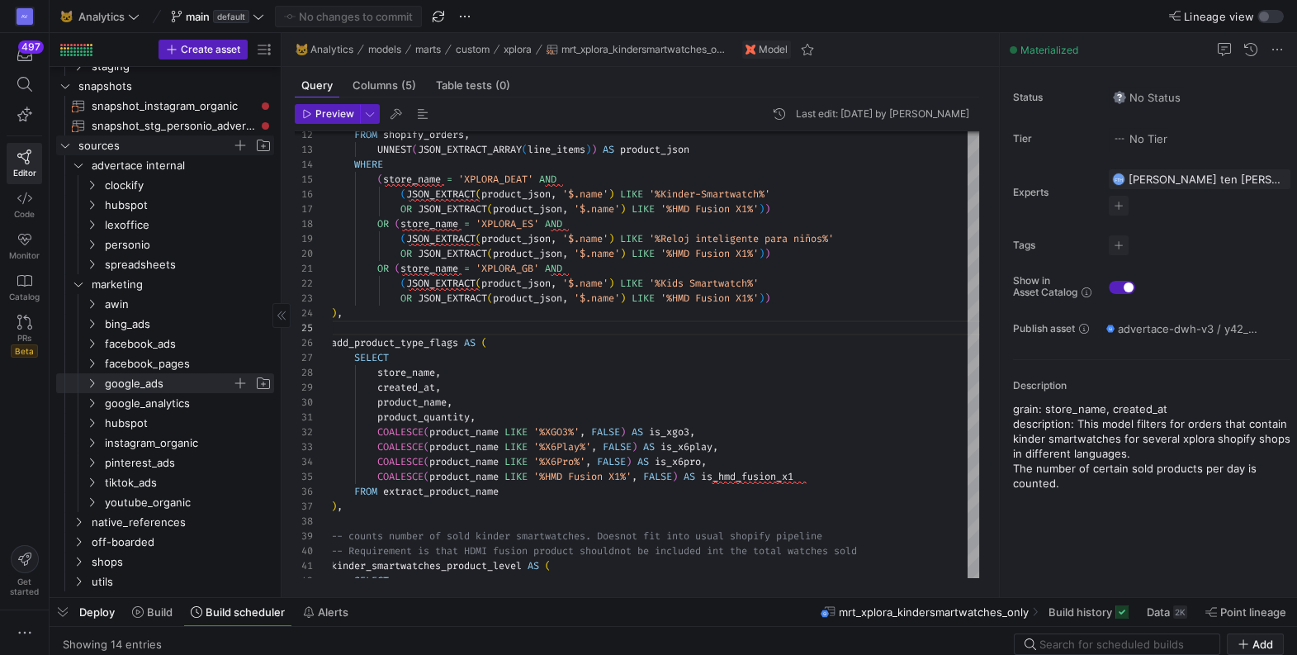
click at [66, 148] on icon "Press SPACE to select this row." at bounding box center [65, 145] width 12 height 10
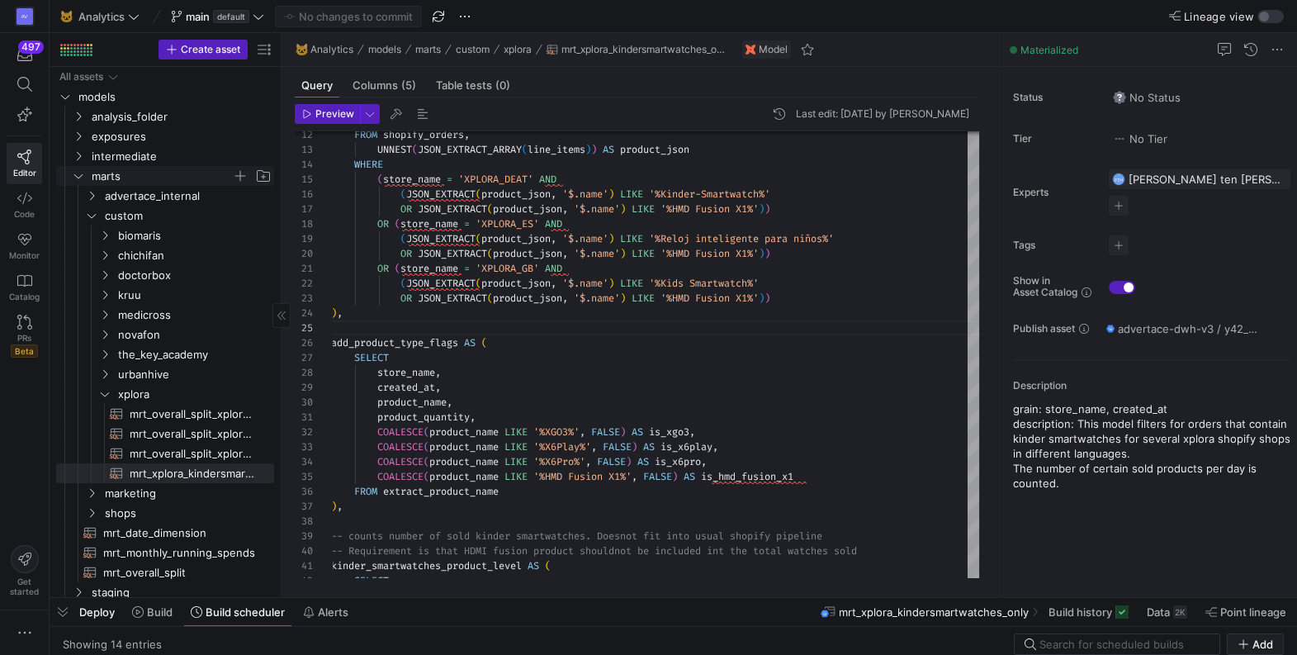
click at [76, 178] on icon "Press SPACE to select this row." at bounding box center [79, 176] width 12 height 10
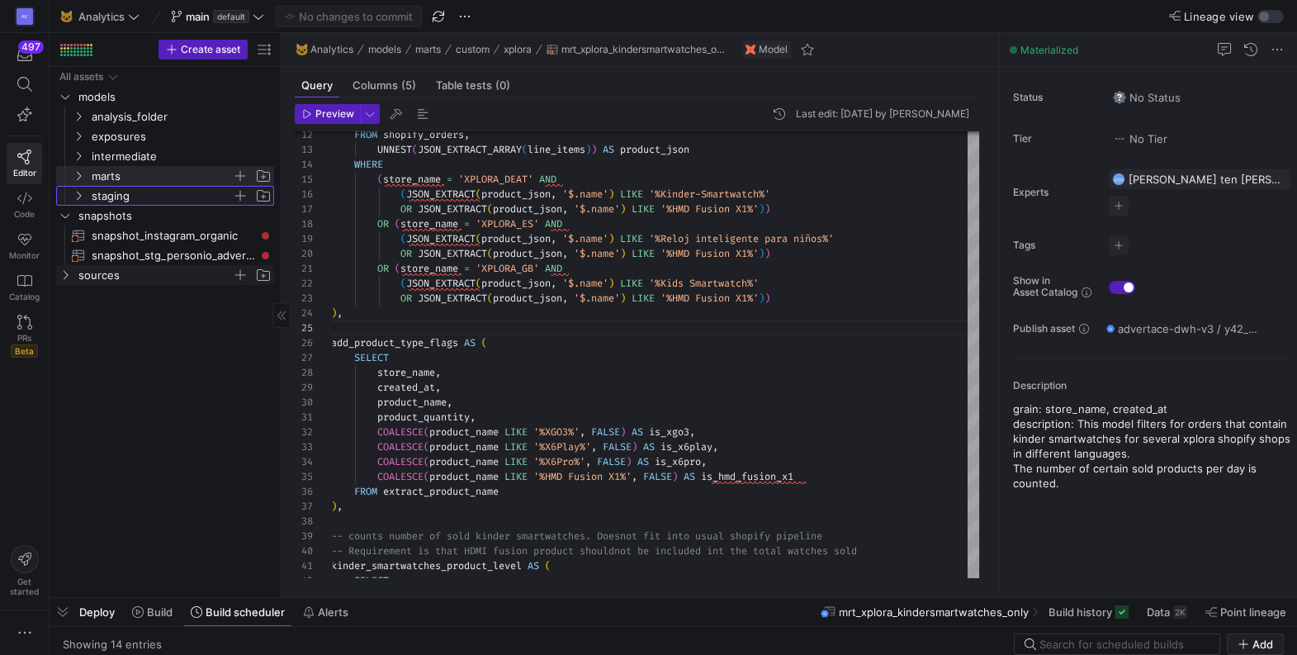
click at [79, 192] on icon "Press SPACE to select this row." at bounding box center [79, 196] width 12 height 10
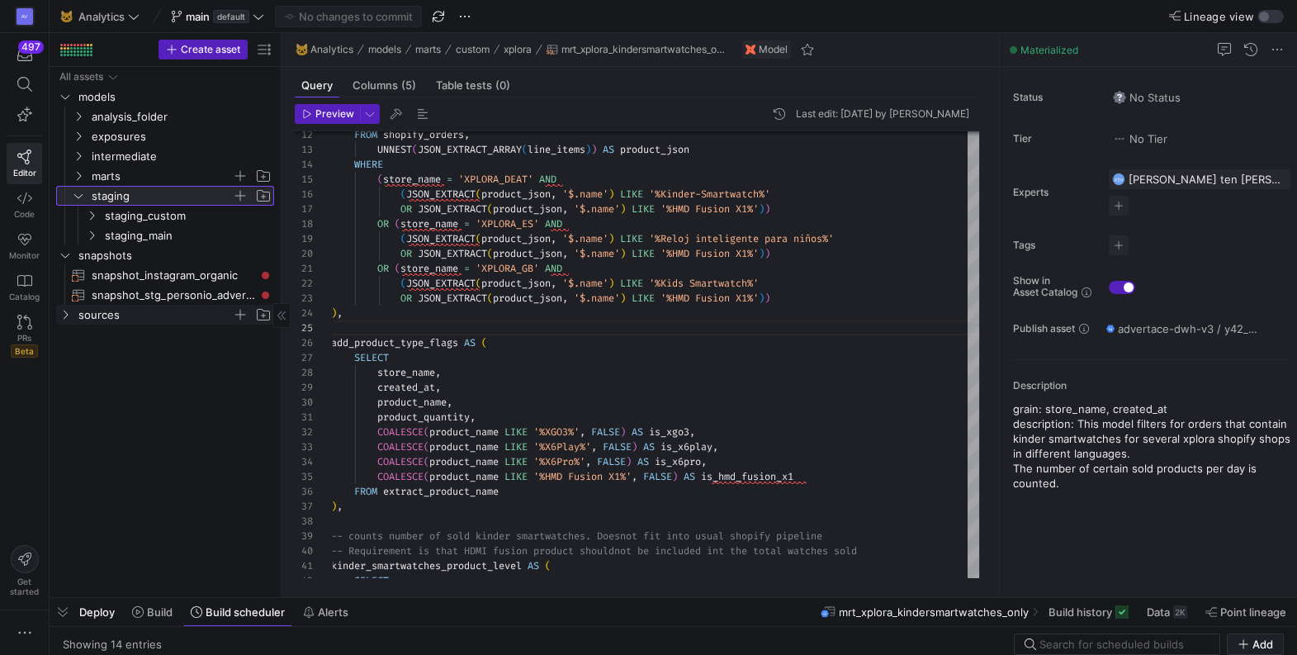
click at [79, 192] on icon at bounding box center [79, 196] width 12 height 10
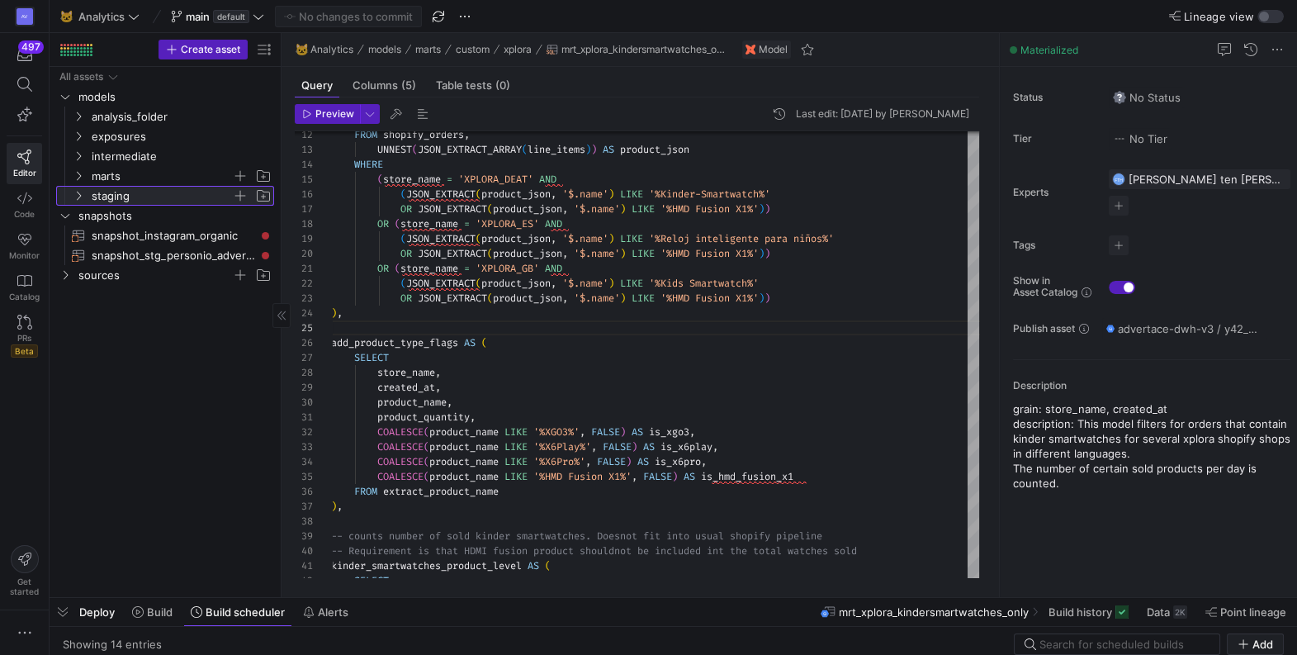
click at [77, 199] on icon at bounding box center [79, 196] width 4 height 9
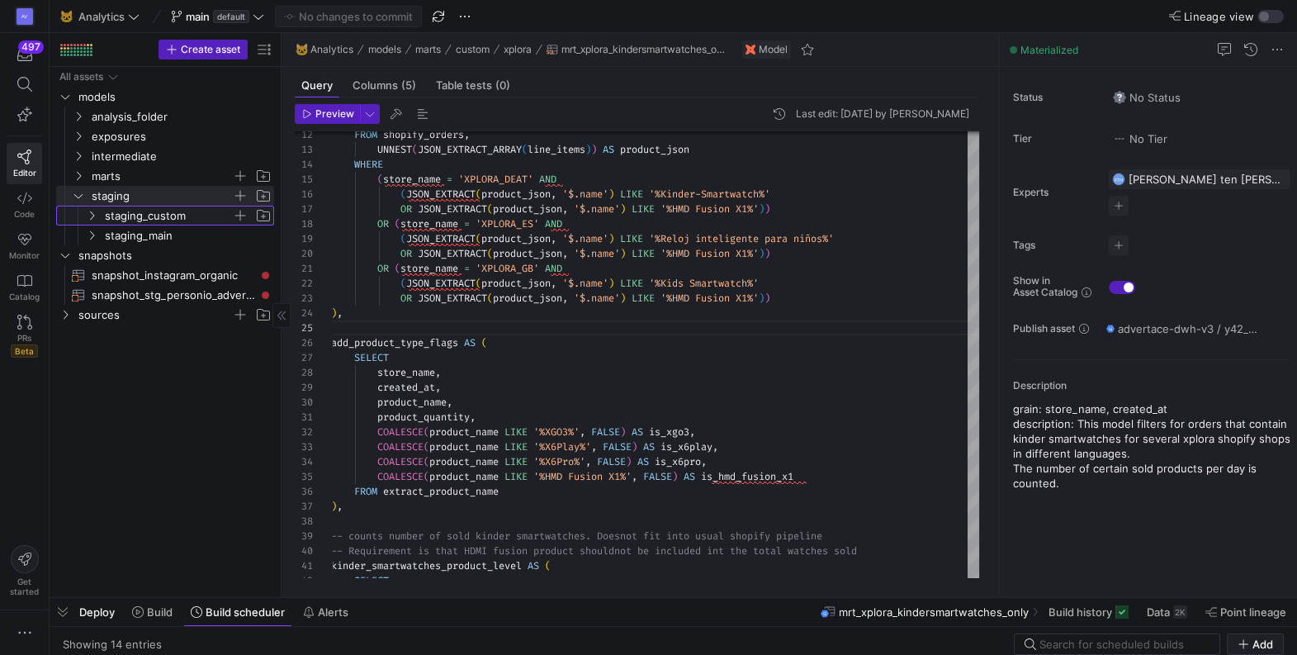
click at [87, 218] on icon "Press SPACE to select this row." at bounding box center [92, 216] width 12 height 10
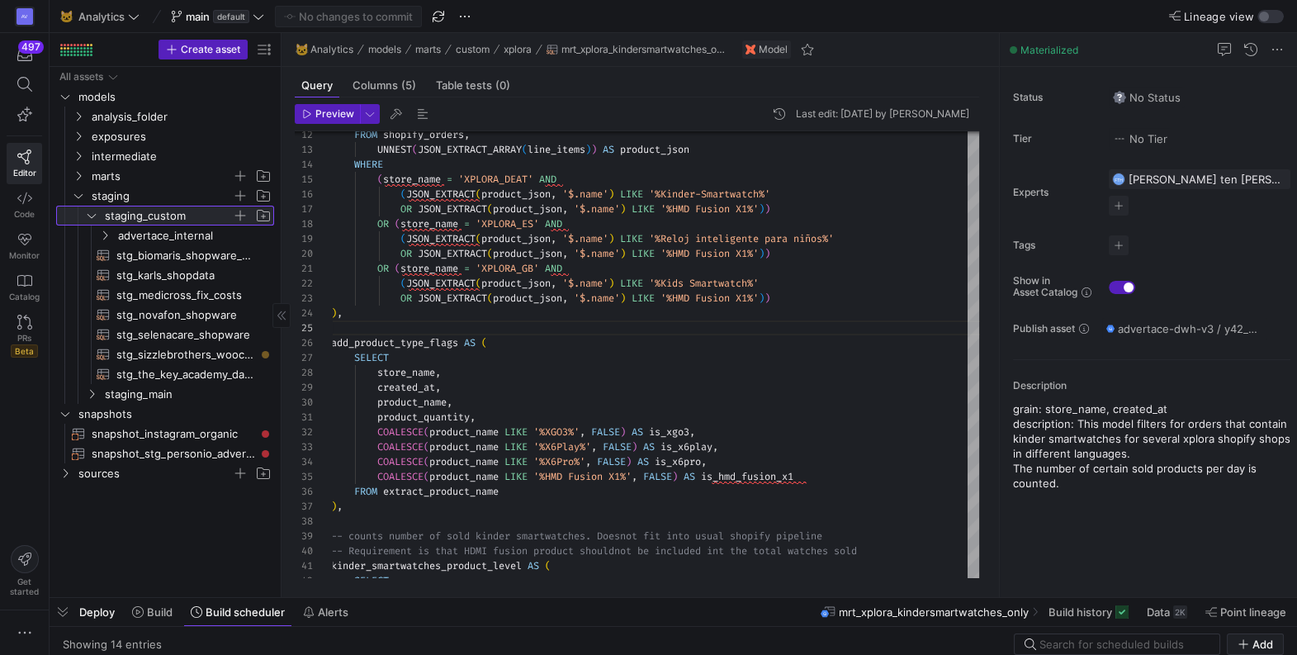
click at [87, 218] on icon at bounding box center [92, 216] width 12 height 10
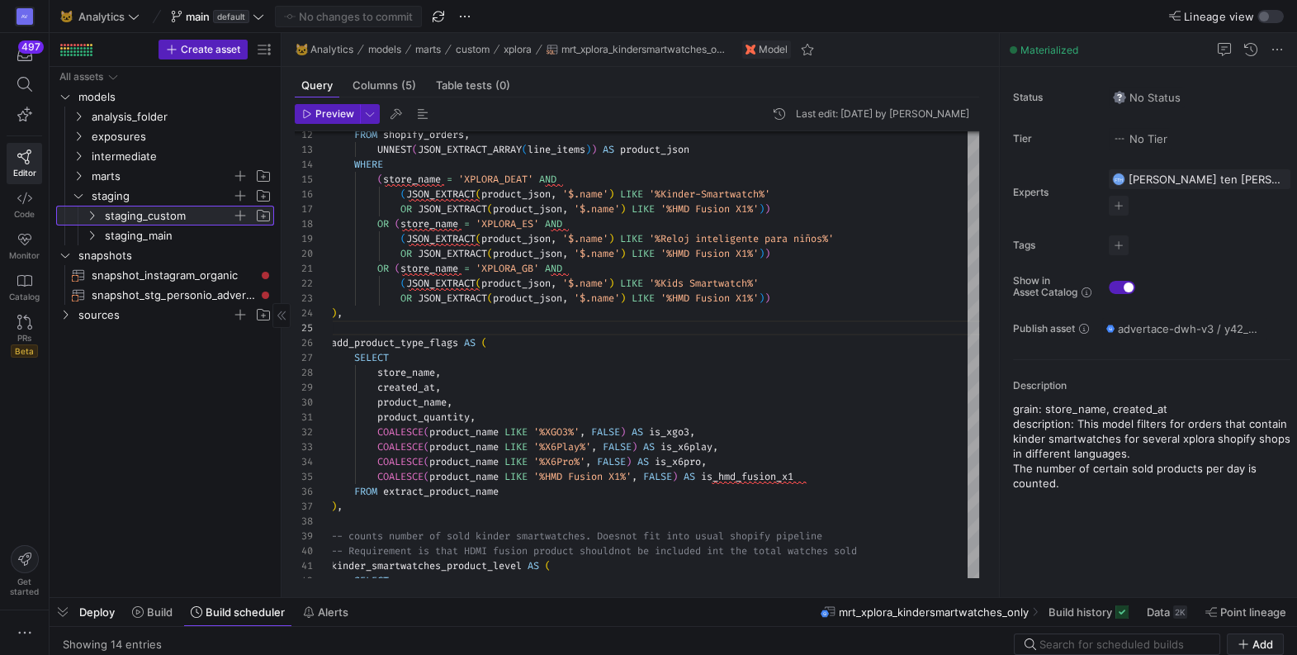
click at [87, 218] on icon at bounding box center [92, 216] width 12 height 10
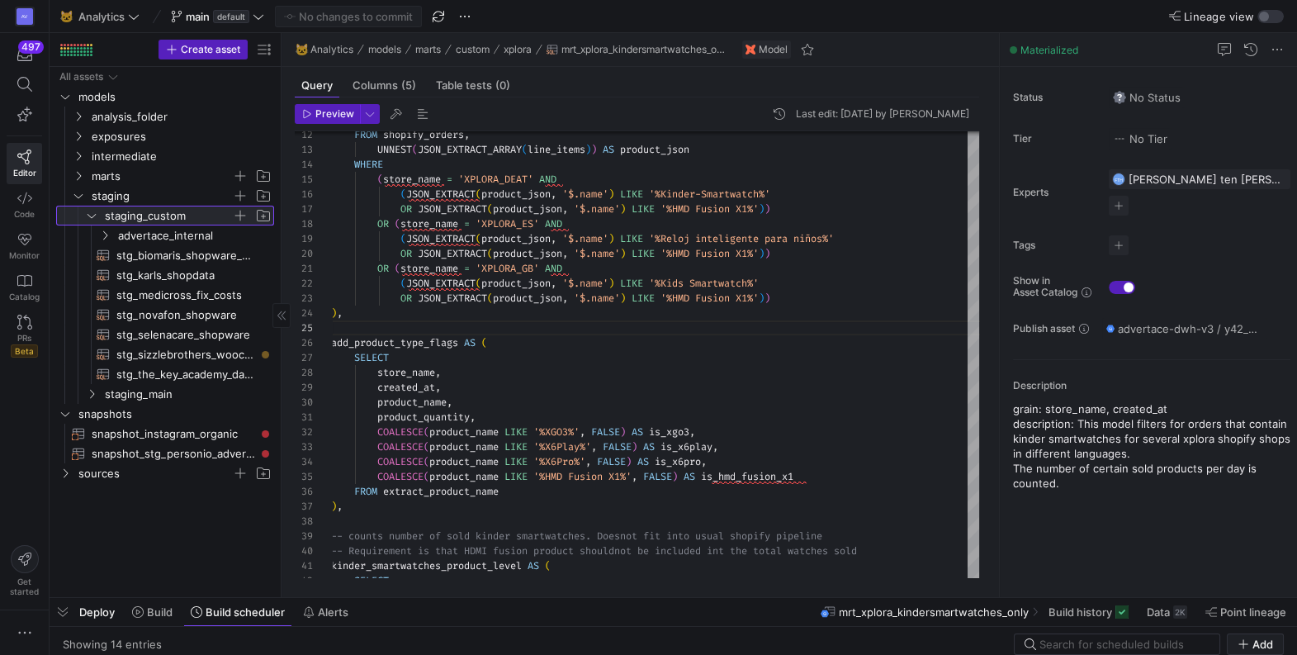
click at [87, 218] on icon at bounding box center [92, 216] width 12 height 10
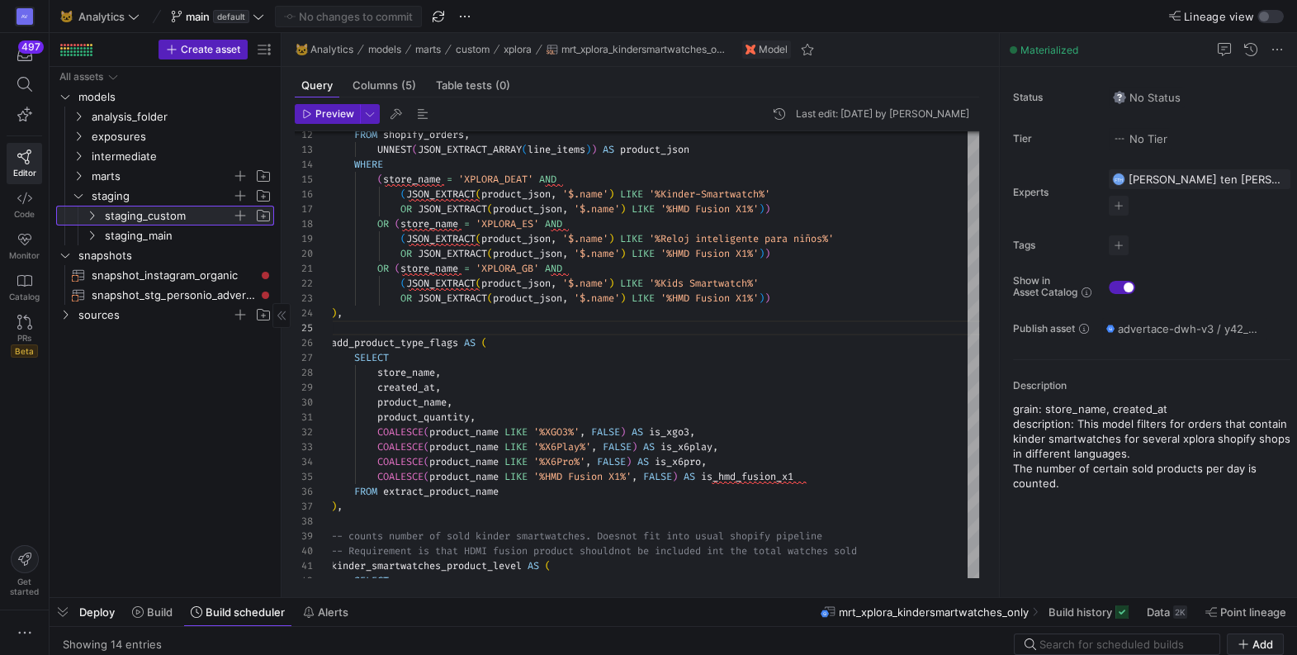
click at [88, 207] on span "staging_custom" at bounding box center [178, 215] width 190 height 18
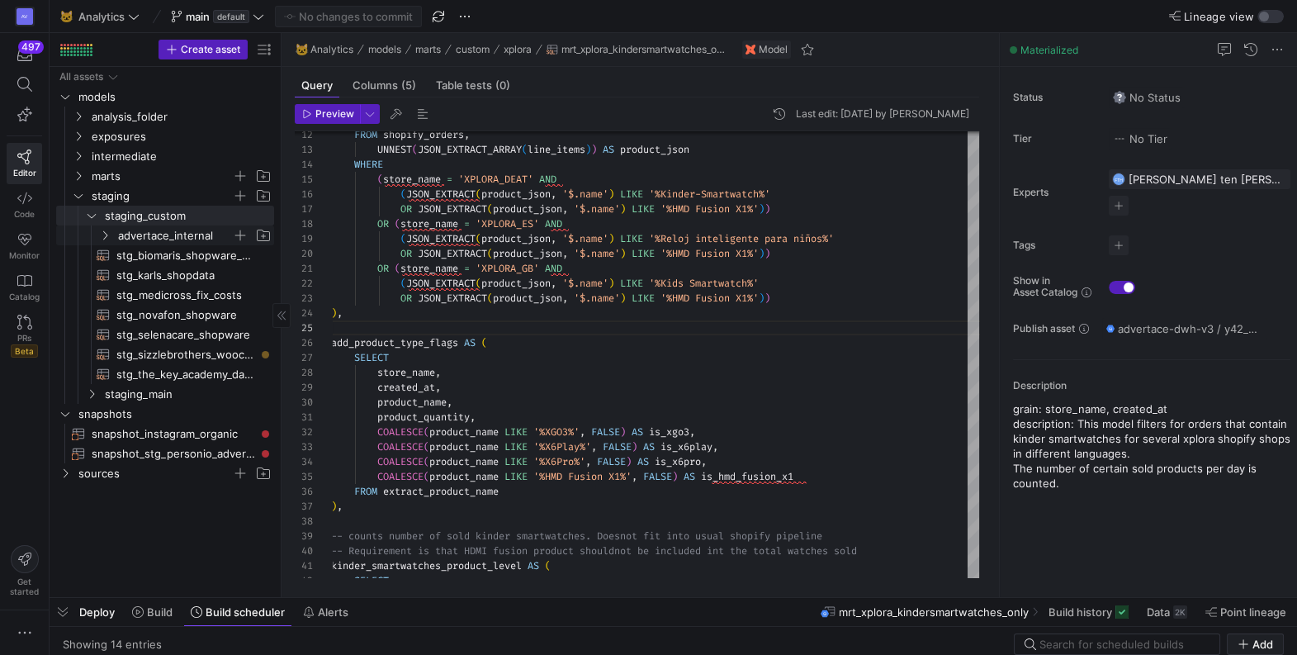
click at [107, 234] on icon "Press SPACE to select this row." at bounding box center [105, 235] width 12 height 10
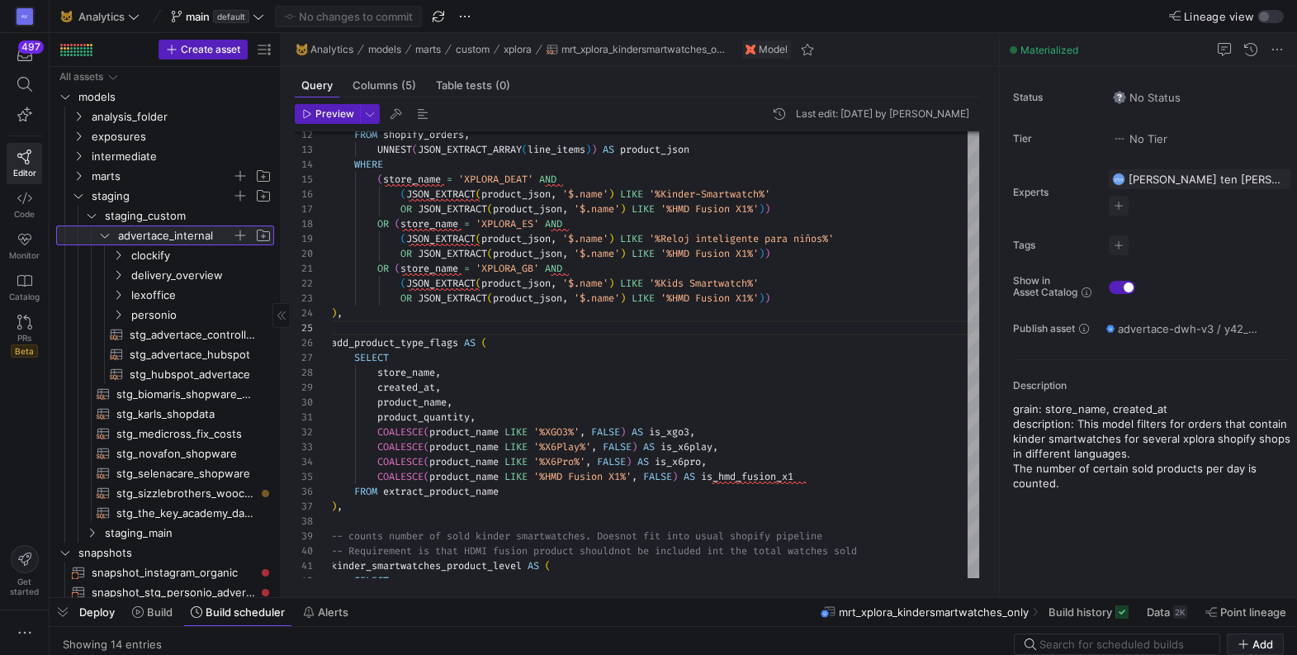
click at [107, 234] on icon at bounding box center [105, 235] width 12 height 10
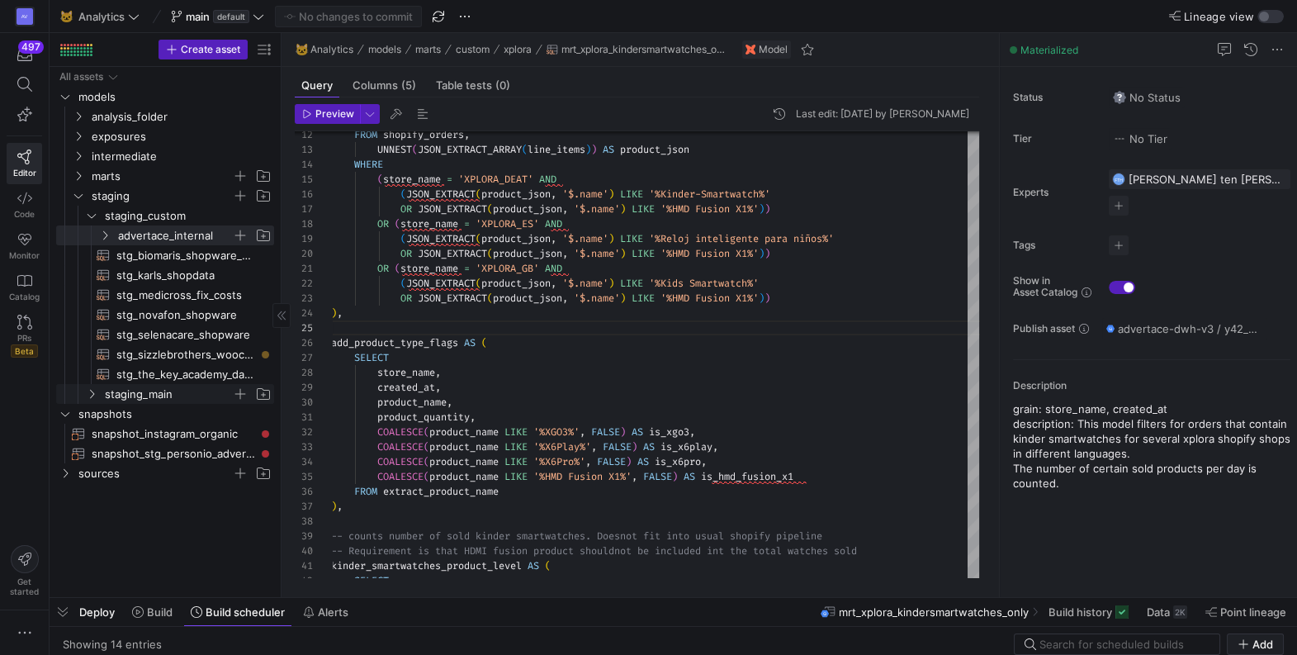
click at [92, 394] on icon "Press SPACE to select this row." at bounding box center [92, 394] width 12 height 10
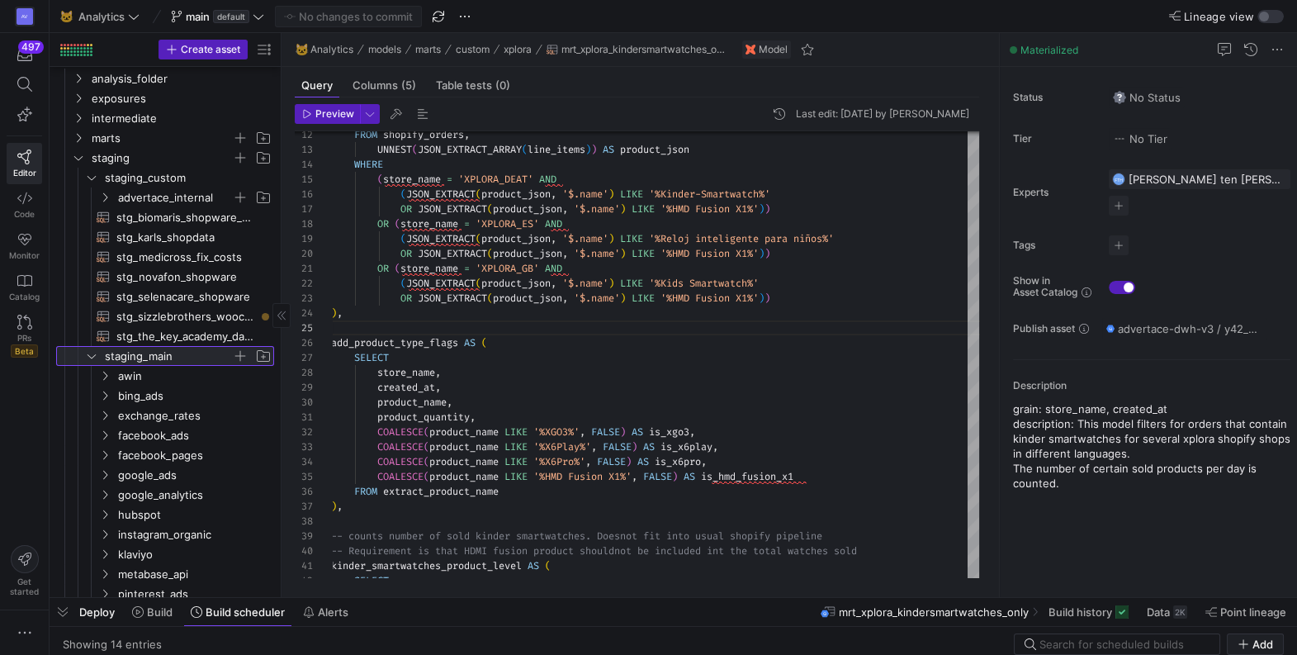
click at [88, 354] on icon at bounding box center [92, 356] width 8 height 4
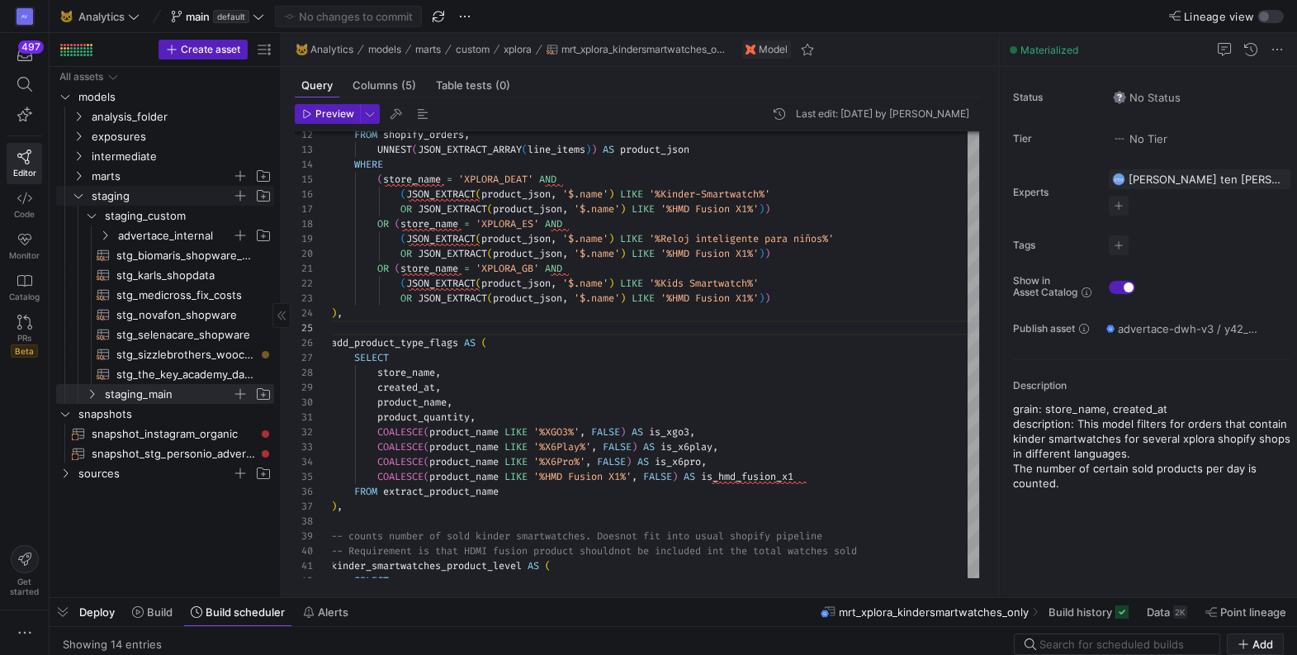
click at [77, 191] on icon "Press SPACE to select this row." at bounding box center [79, 196] width 12 height 10
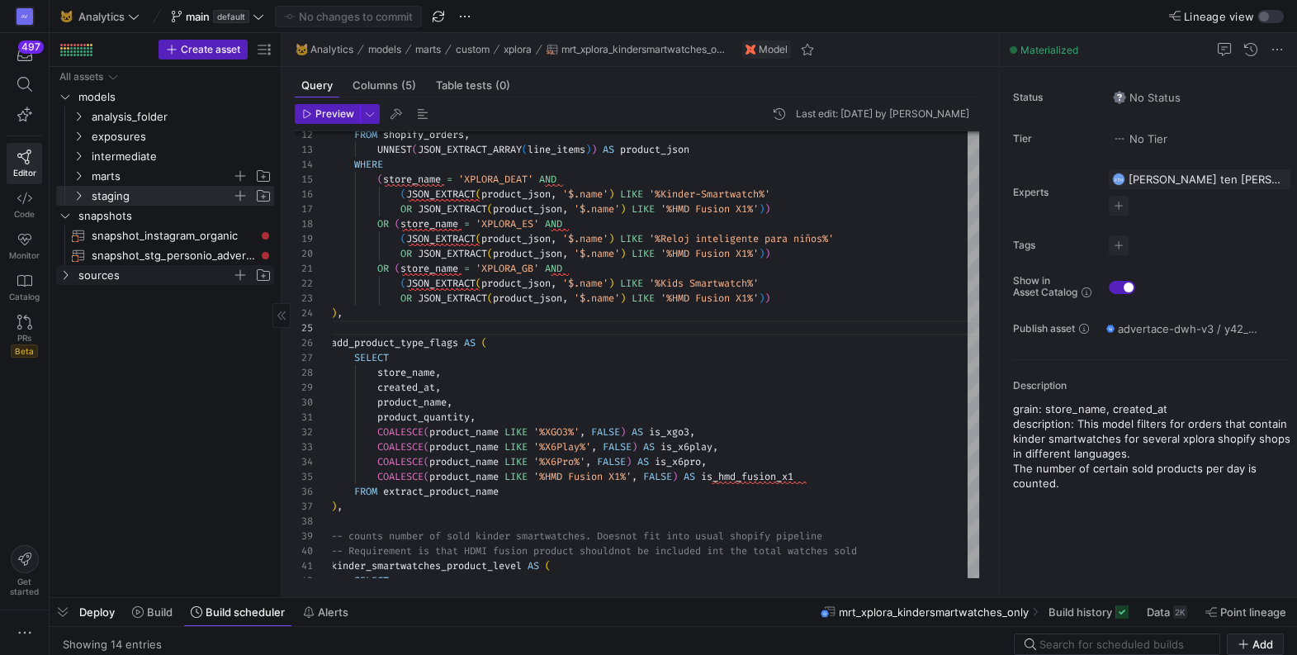
click at [63, 274] on icon "Press SPACE to select this row." at bounding box center [65, 275] width 12 height 10
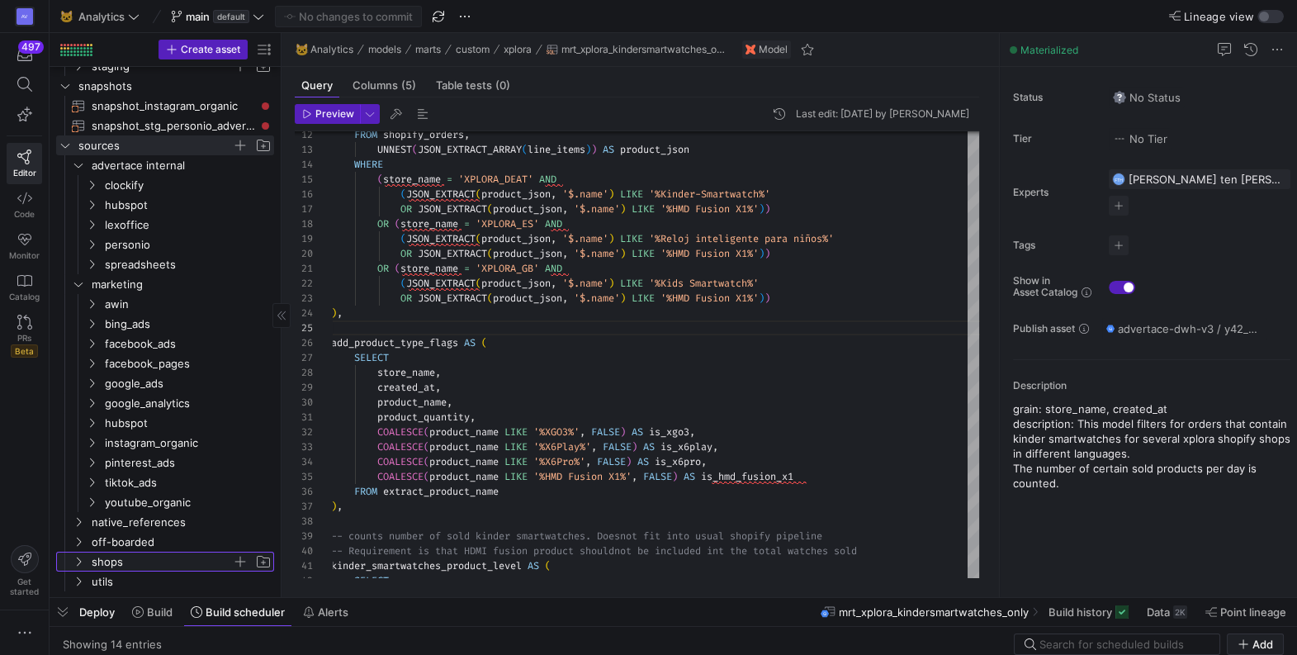
click at [79, 560] on icon "Press SPACE to select this row." at bounding box center [79, 561] width 12 height 10
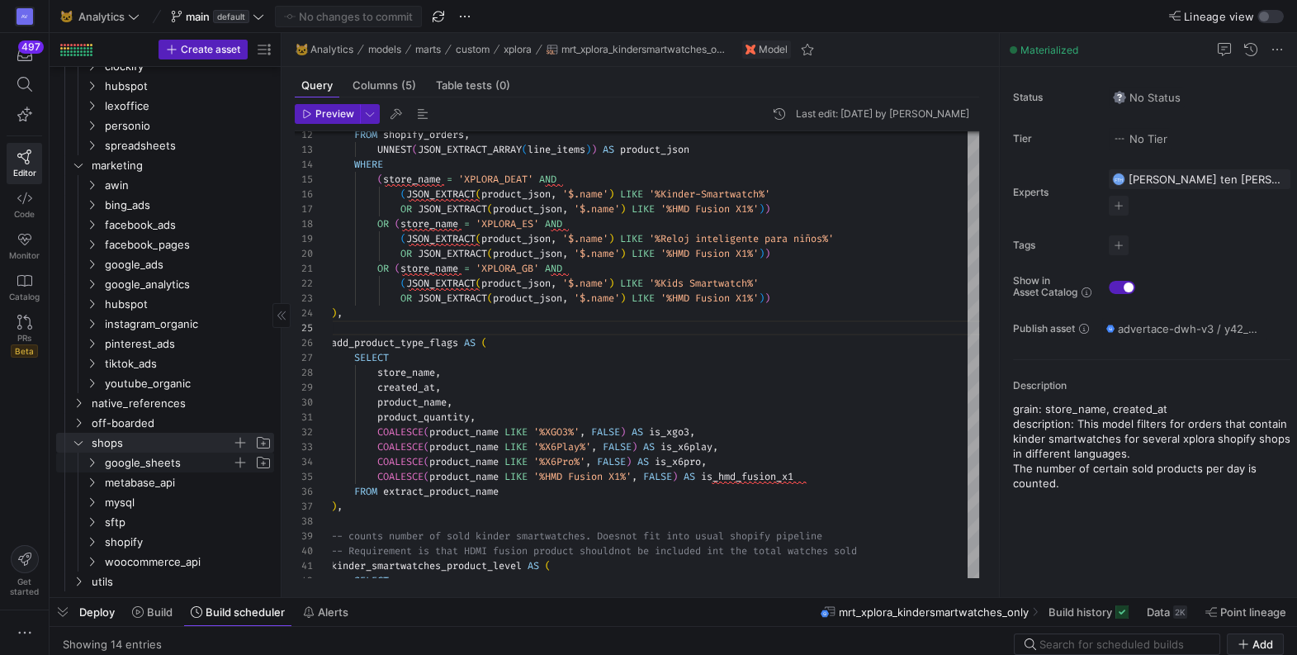
click at [92, 458] on icon "Press SPACE to select this row." at bounding box center [92, 462] width 12 height 10
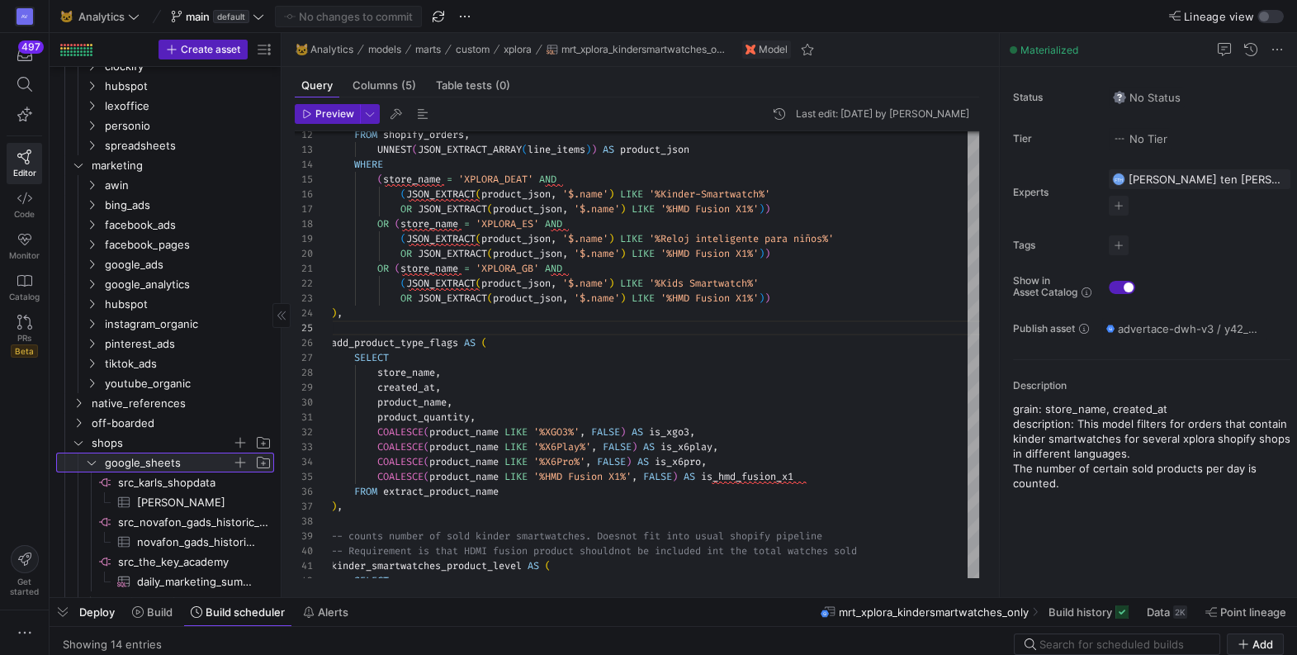
click at [92, 458] on icon at bounding box center [92, 462] width 12 height 10
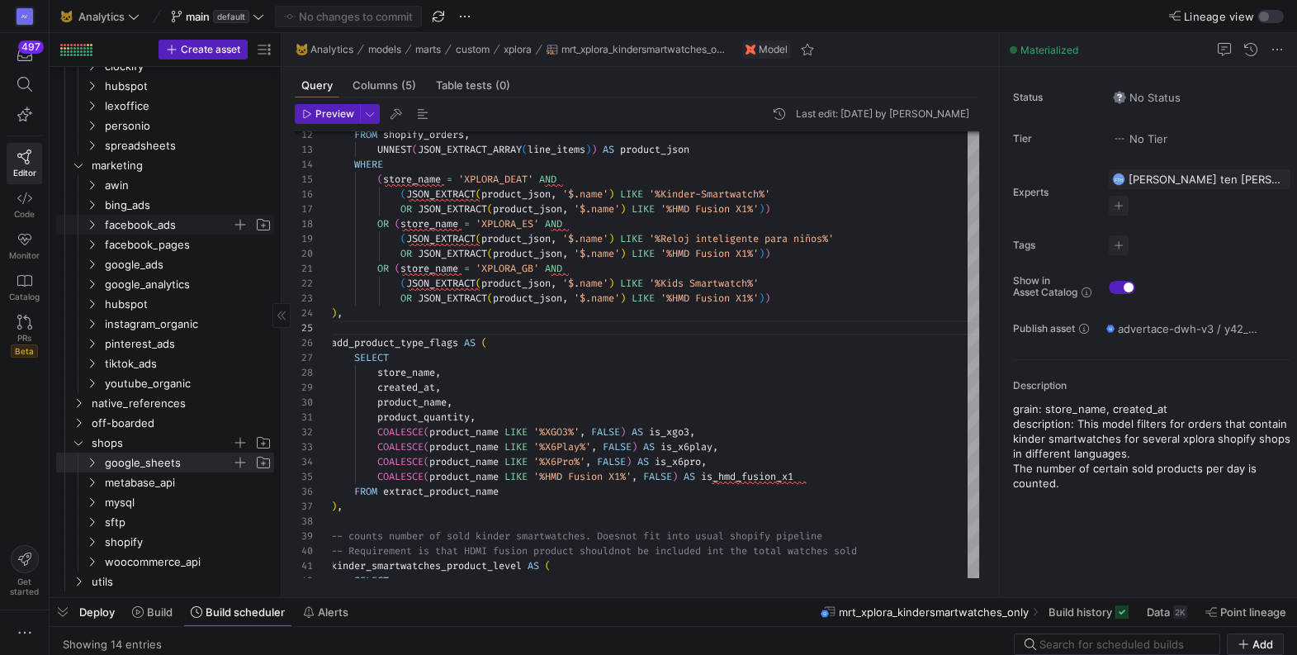
click at [90, 220] on icon "Press SPACE to select this row." at bounding box center [92, 225] width 12 height 10
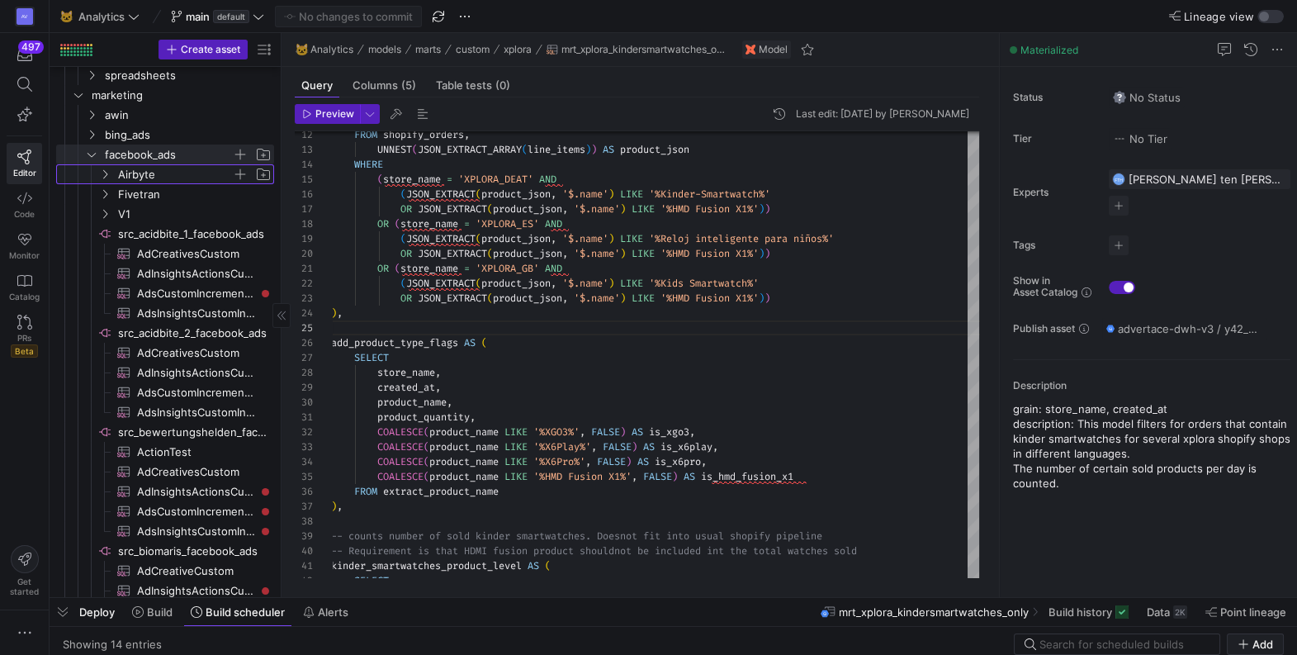
click at [107, 170] on icon "Press SPACE to select this row." at bounding box center [105, 174] width 12 height 10
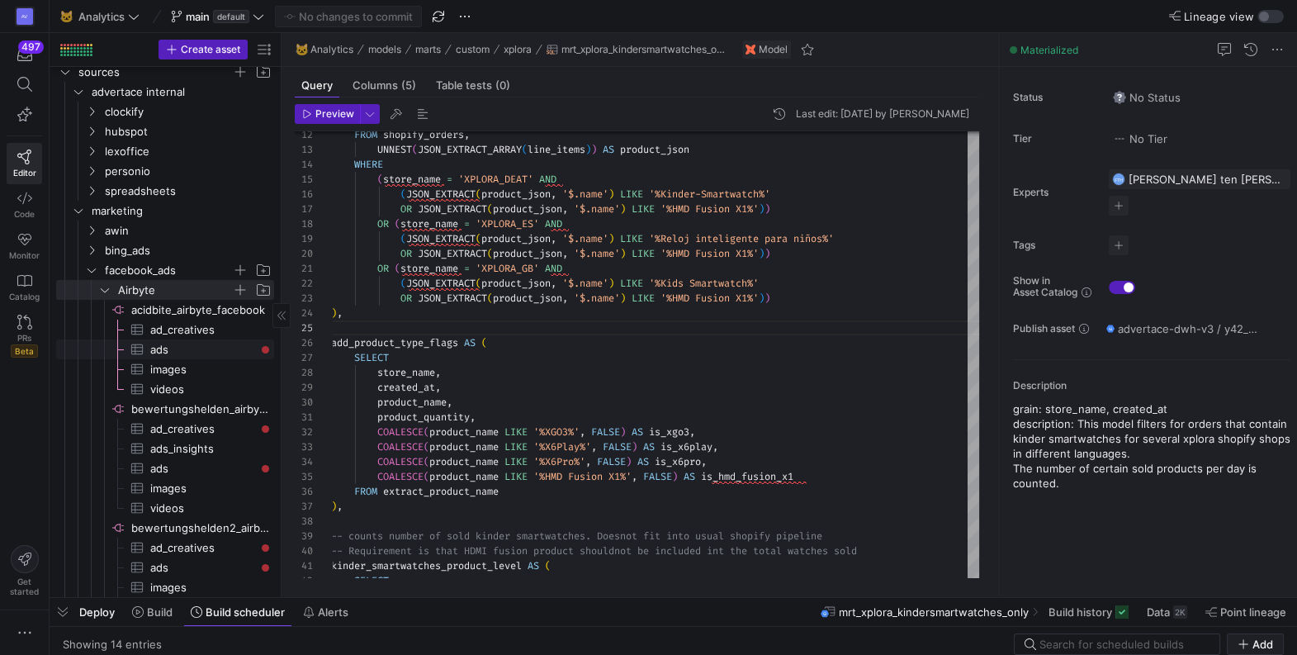
click at [165, 348] on span "ads​​​​​​​​​" at bounding box center [202, 349] width 105 height 19
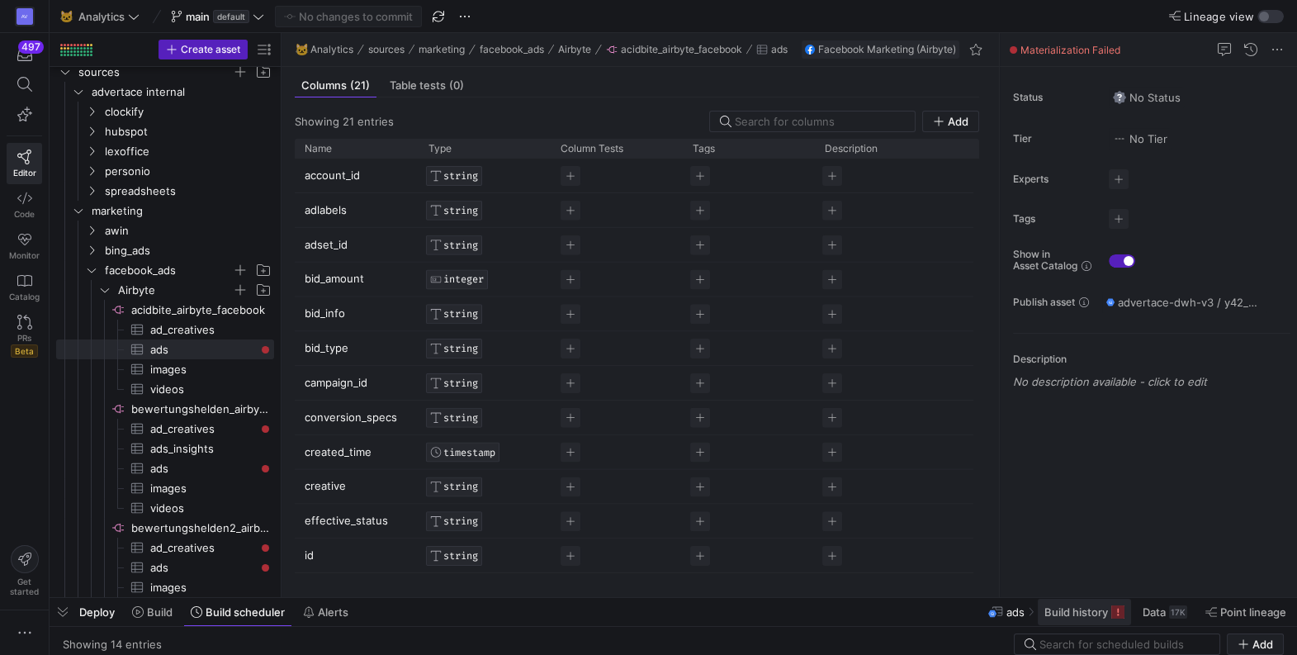
click at [1068, 608] on span "Build history" at bounding box center [1076, 611] width 64 height 13
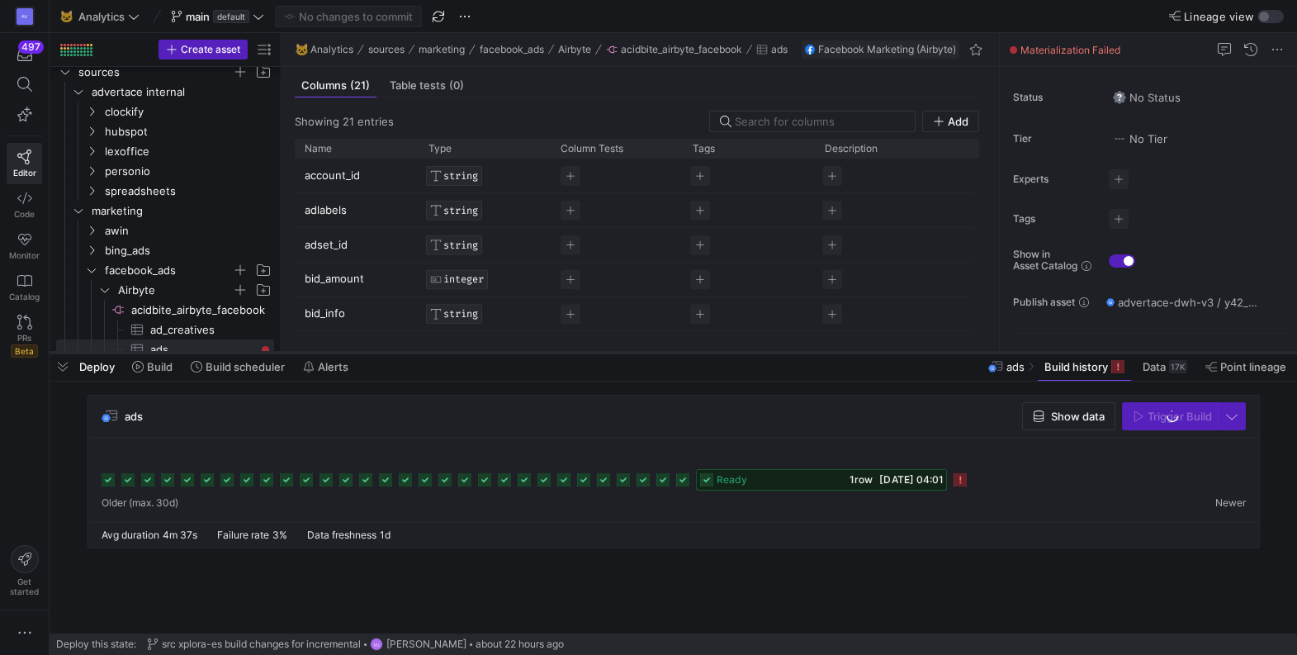
drag, startPoint x: 916, startPoint y: 600, endPoint x: 907, endPoint y: 356, distance: 244.6
click at [907, 356] on div at bounding box center [674, 352] width 1248 height 7
click at [959, 479] on icon at bounding box center [960, 480] width 13 height 13
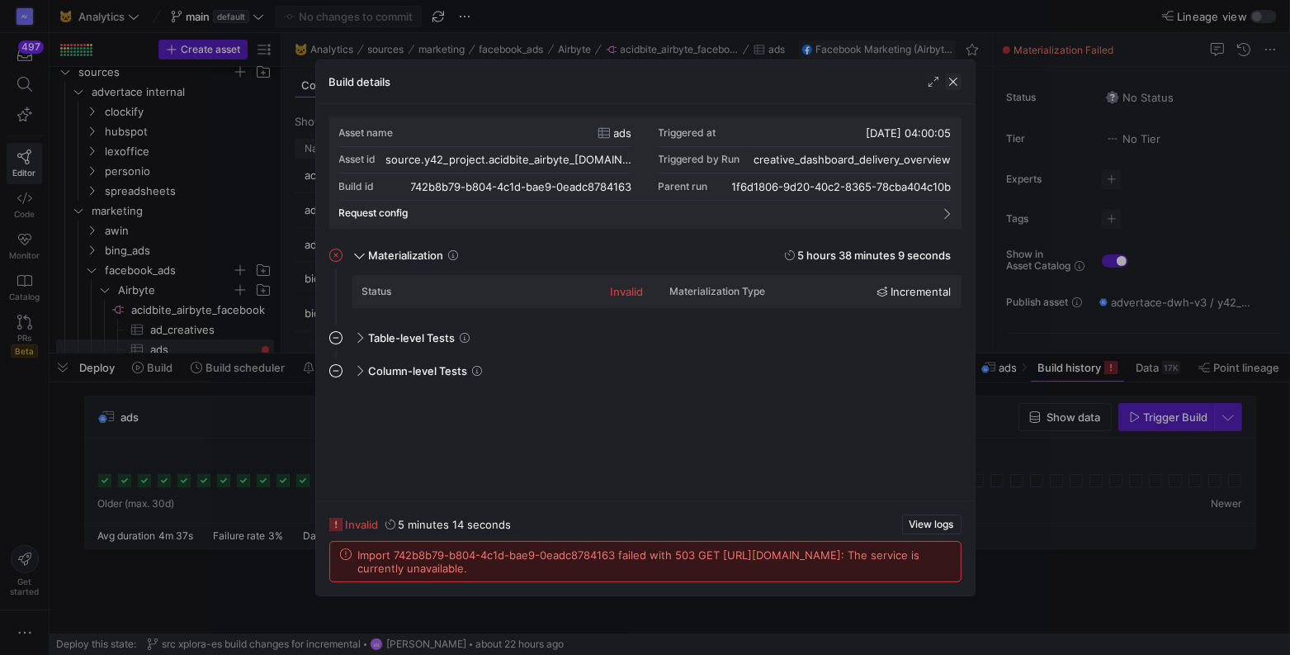
click at [957, 76] on span "button" at bounding box center [953, 81] width 17 height 17
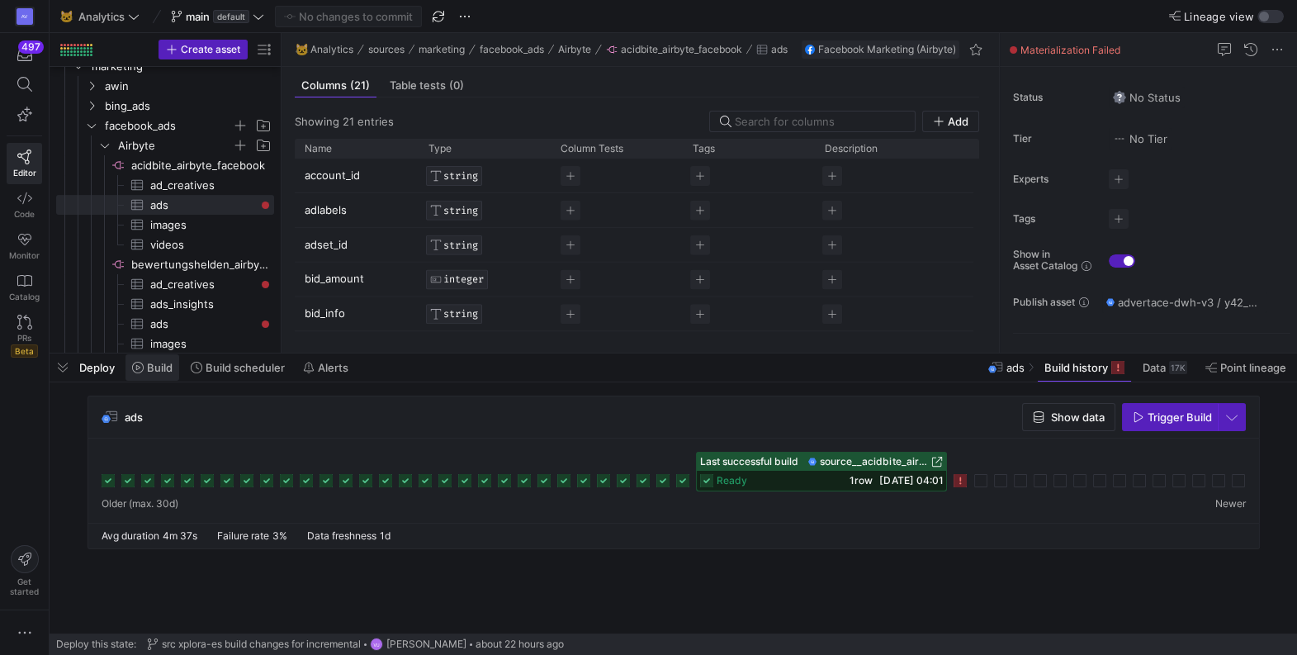
click at [147, 365] on span "Build" at bounding box center [160, 367] width 26 height 13
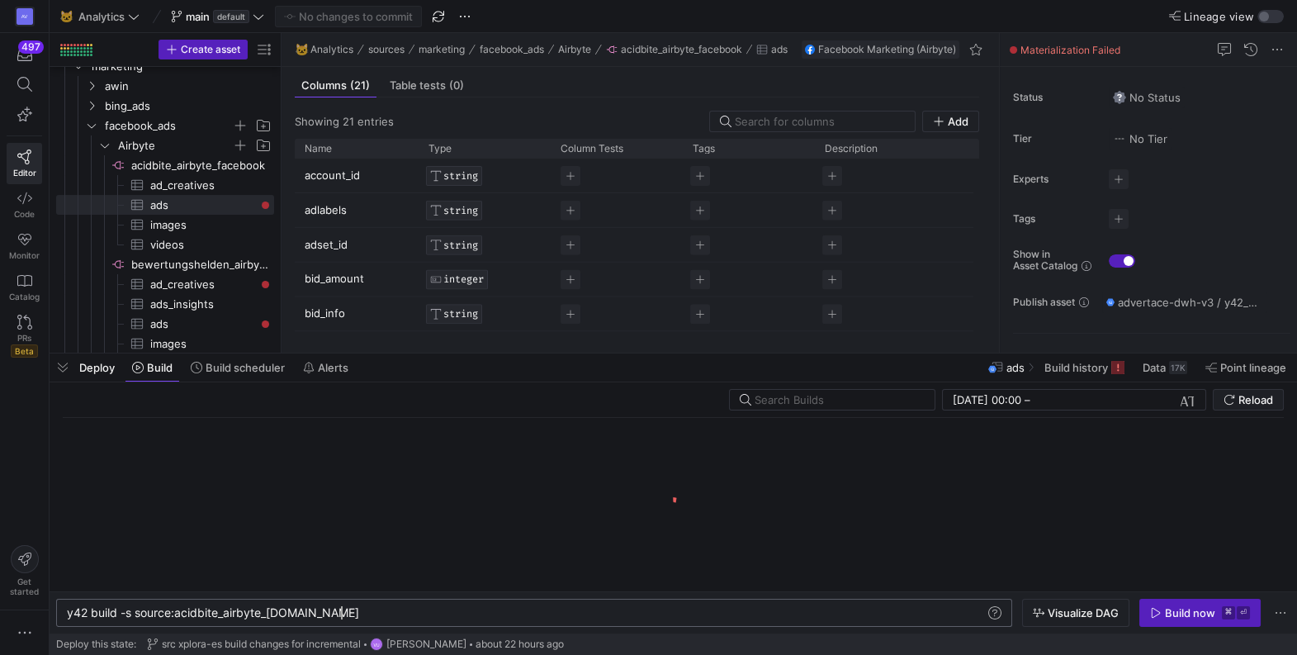
click at [422, 608] on div "y42 build -s source:acidbite_airbyte_facebook.ads" at bounding box center [526, 612] width 919 height 13
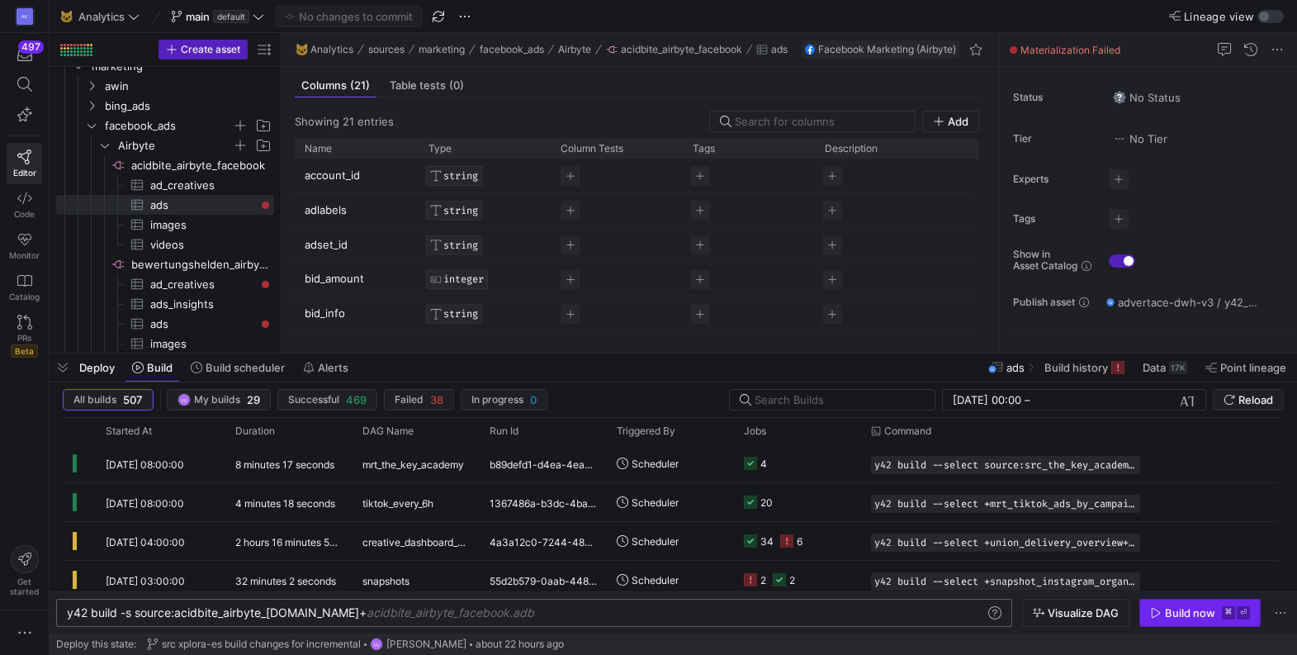
type textarea "y42 build -s source:acidbite_airbyte_facebook.ads+"
click at [1182, 612] on div "Build now" at bounding box center [1190, 612] width 50 height 13
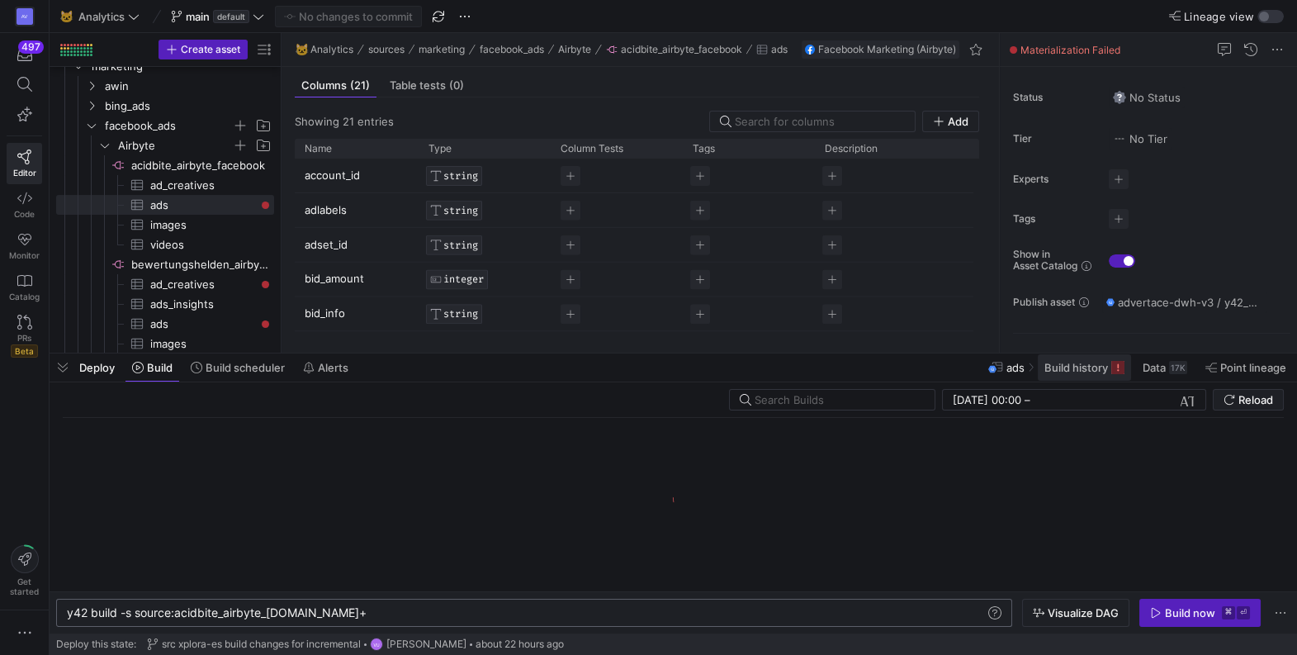
click at [1069, 359] on span at bounding box center [1084, 367] width 93 height 26
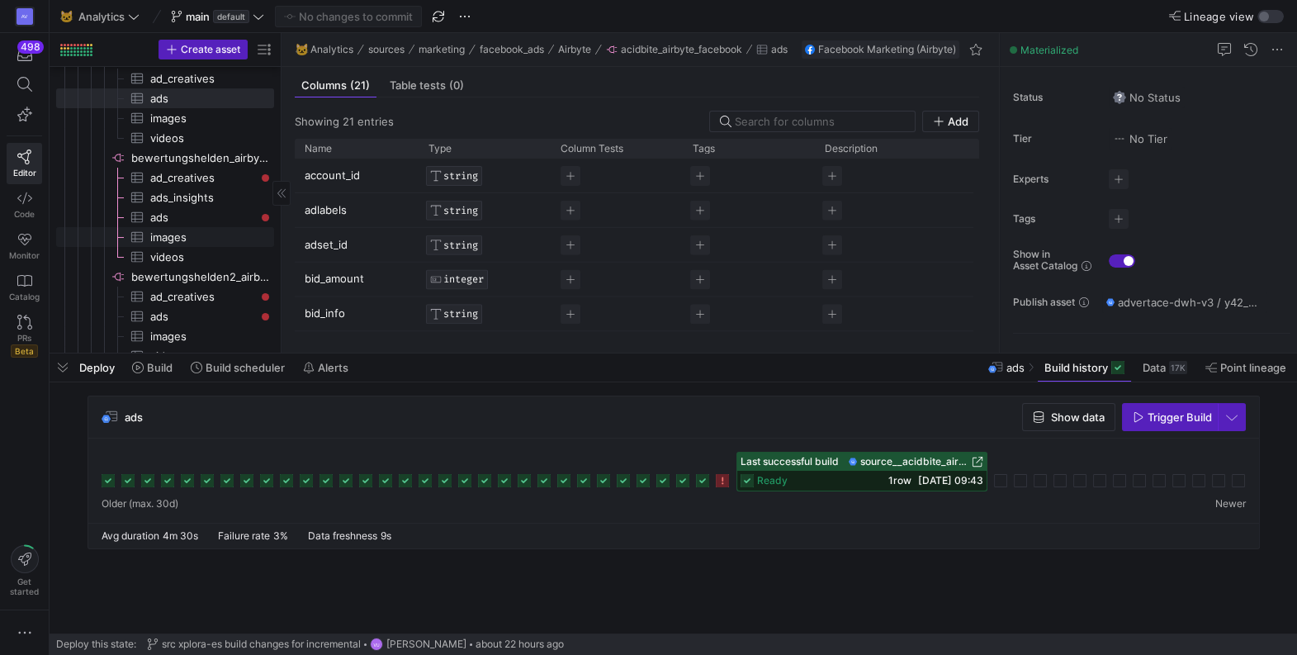
scroll to position [493, 0]
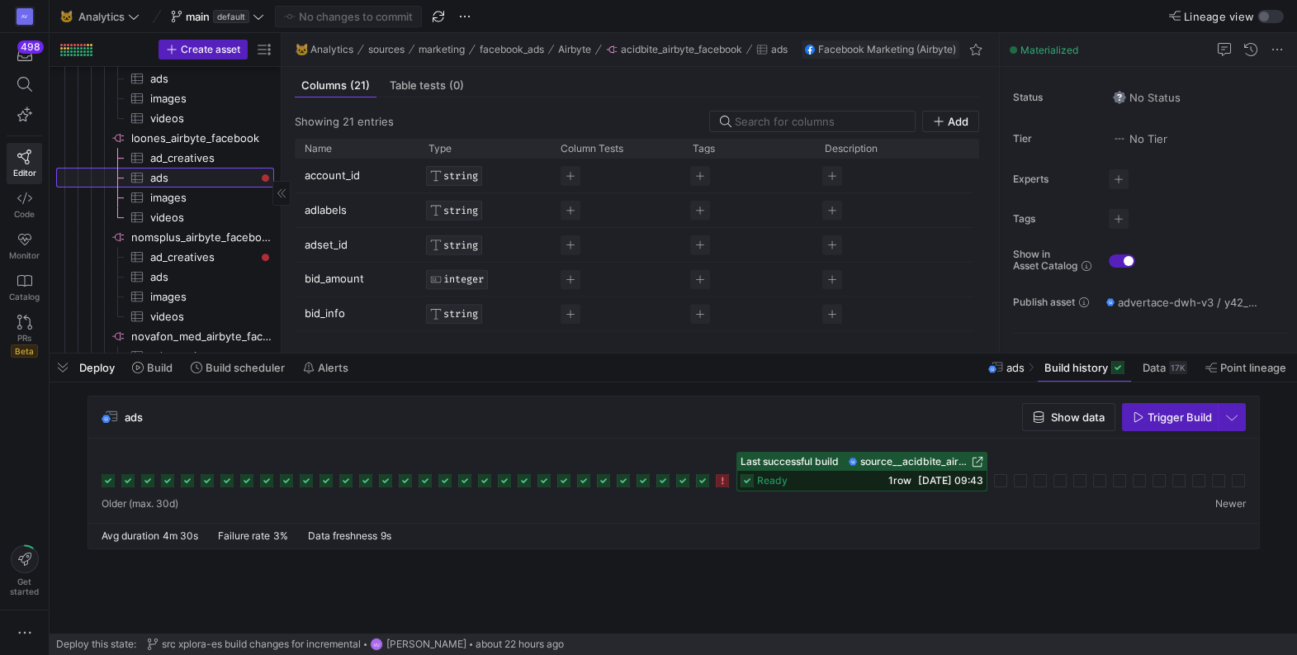
click at [170, 182] on span "ads​​​​​​​​​" at bounding box center [202, 177] width 105 height 19
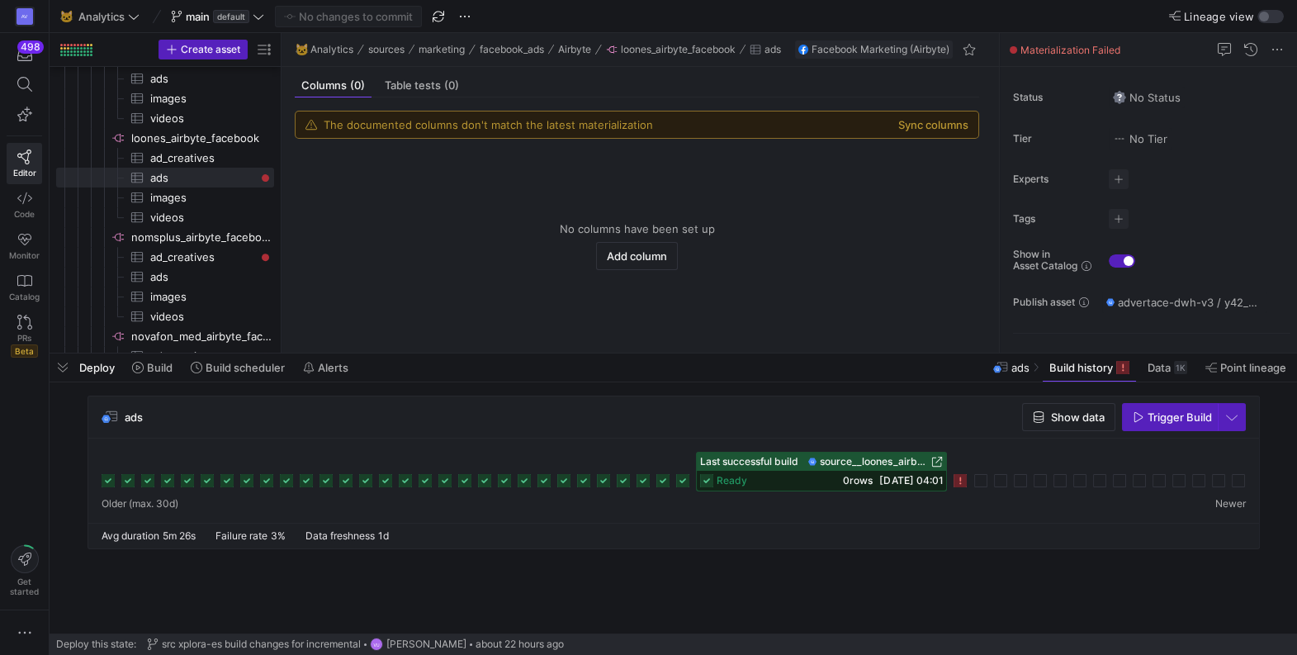
click at [961, 483] on rect at bounding box center [960, 480] width 13 height 13
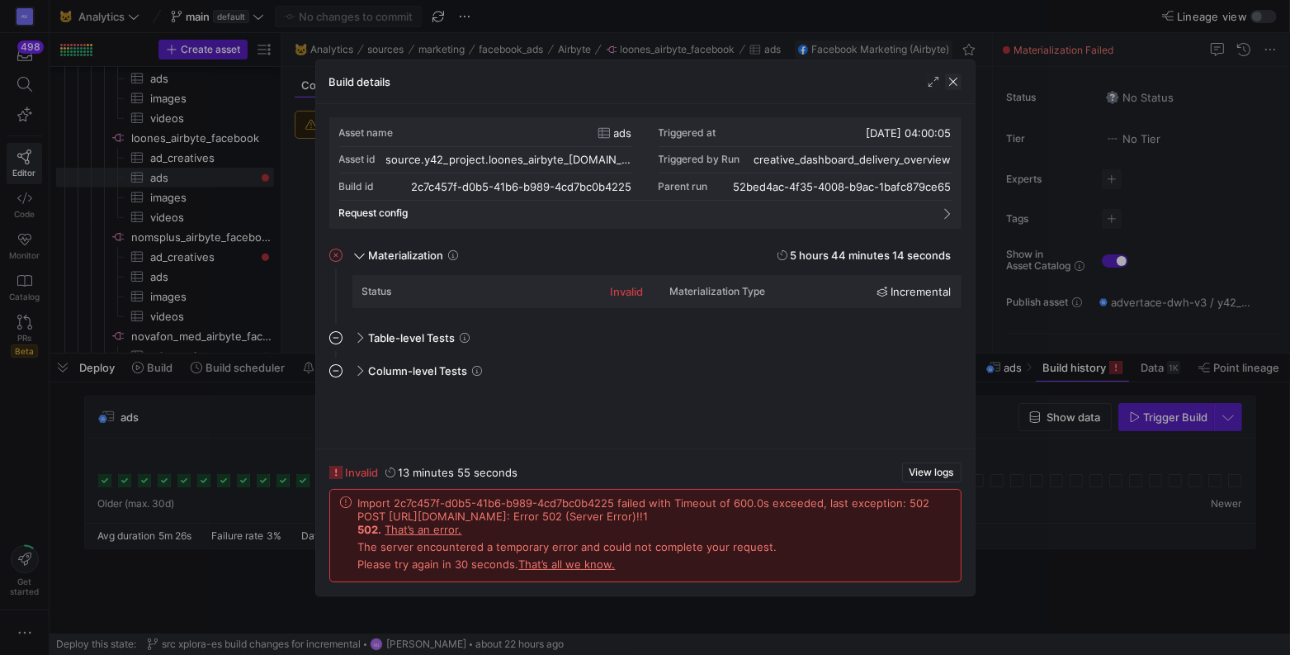
click at [956, 84] on span "button" at bounding box center [953, 81] width 17 height 17
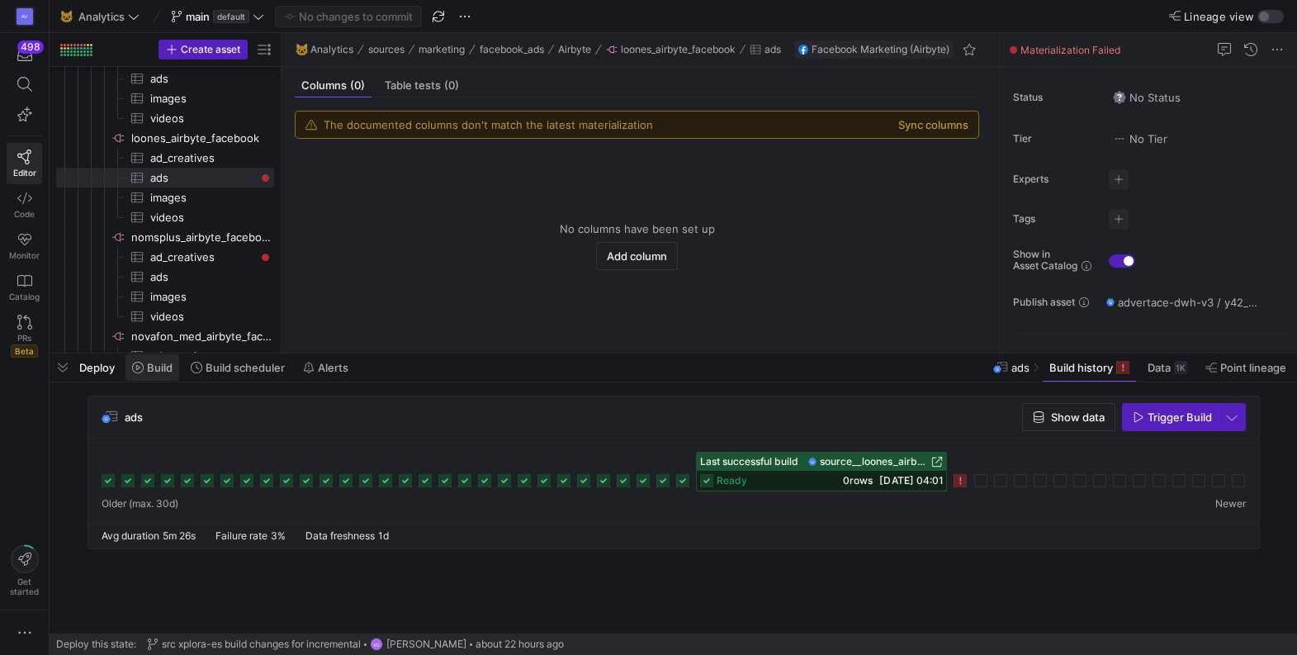
click at [156, 362] on span "Build" at bounding box center [160, 367] width 26 height 13
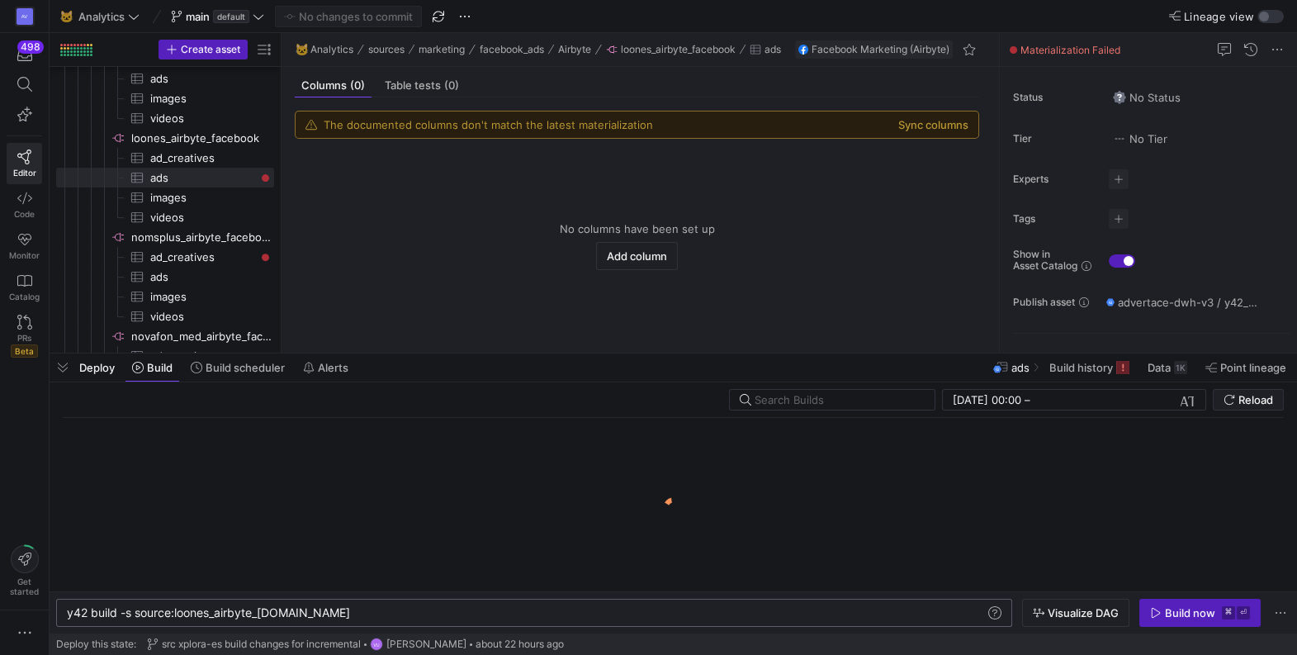
click at [436, 611] on div "y42 build -s source:loones_airbyte_facebook.ads" at bounding box center [526, 612] width 919 height 13
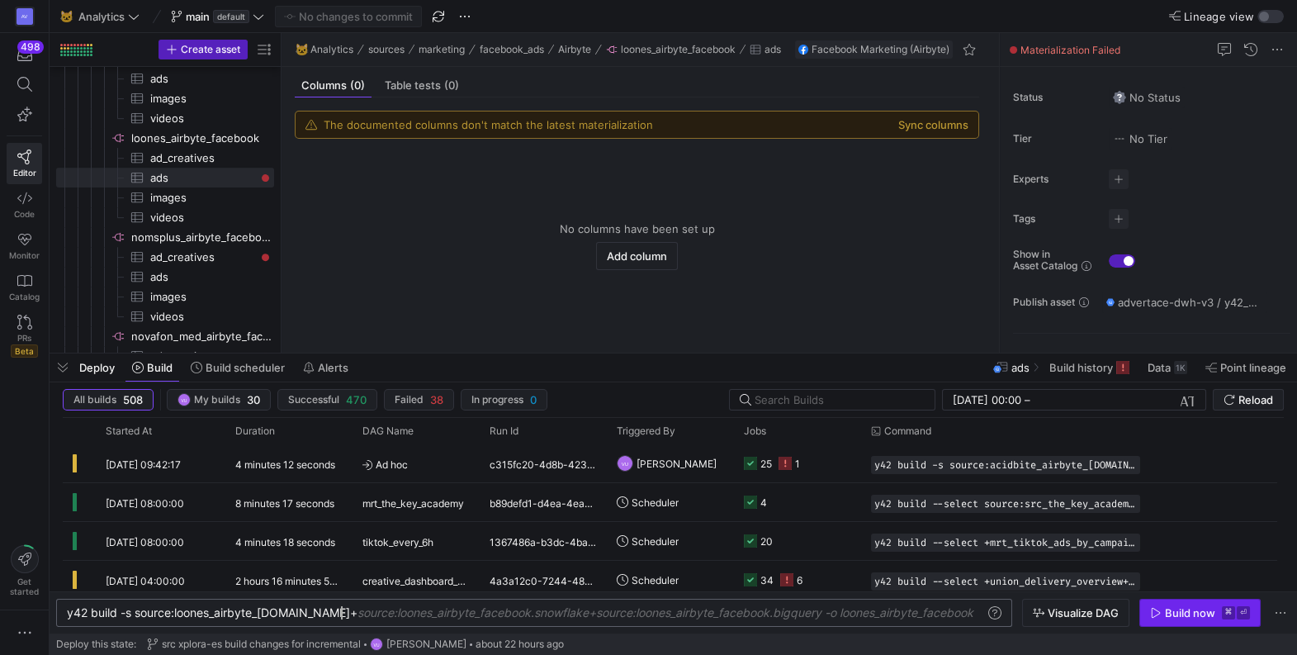
type textarea "y42 build -s source:loones_airbyte_facebook.ads+"
click at [1186, 623] on span "button" at bounding box center [1200, 612] width 120 height 26
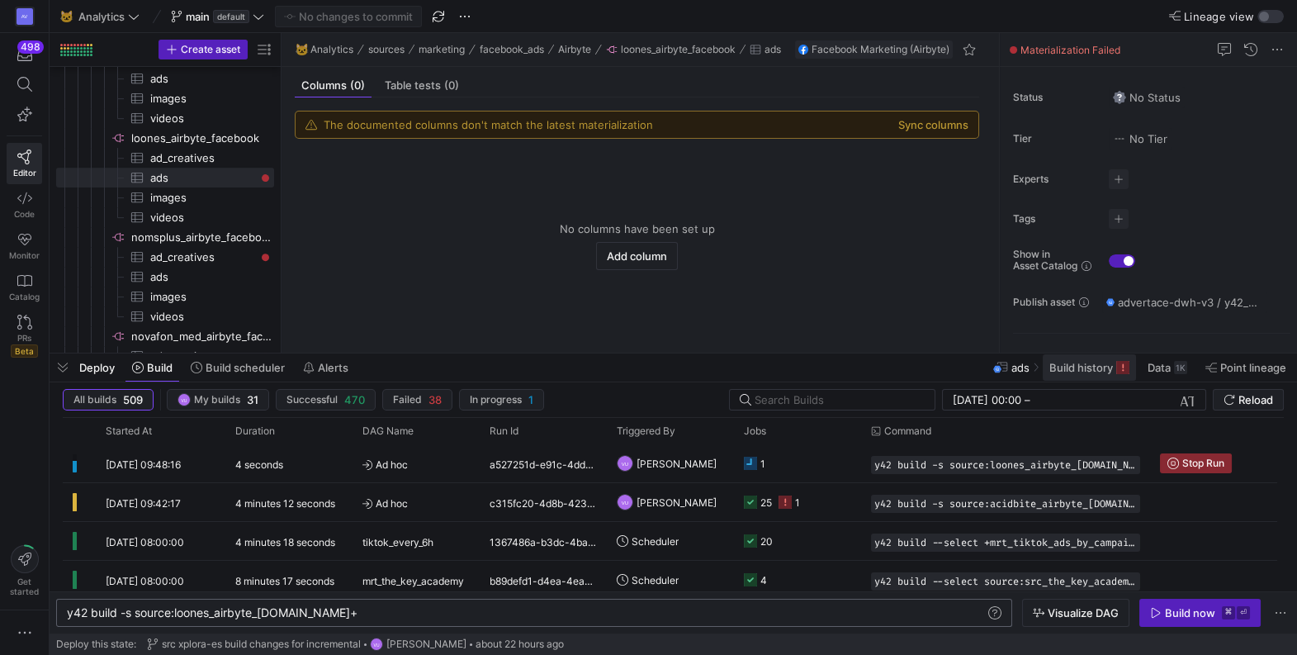
click at [1087, 372] on span "Build history" at bounding box center [1081, 367] width 64 height 13
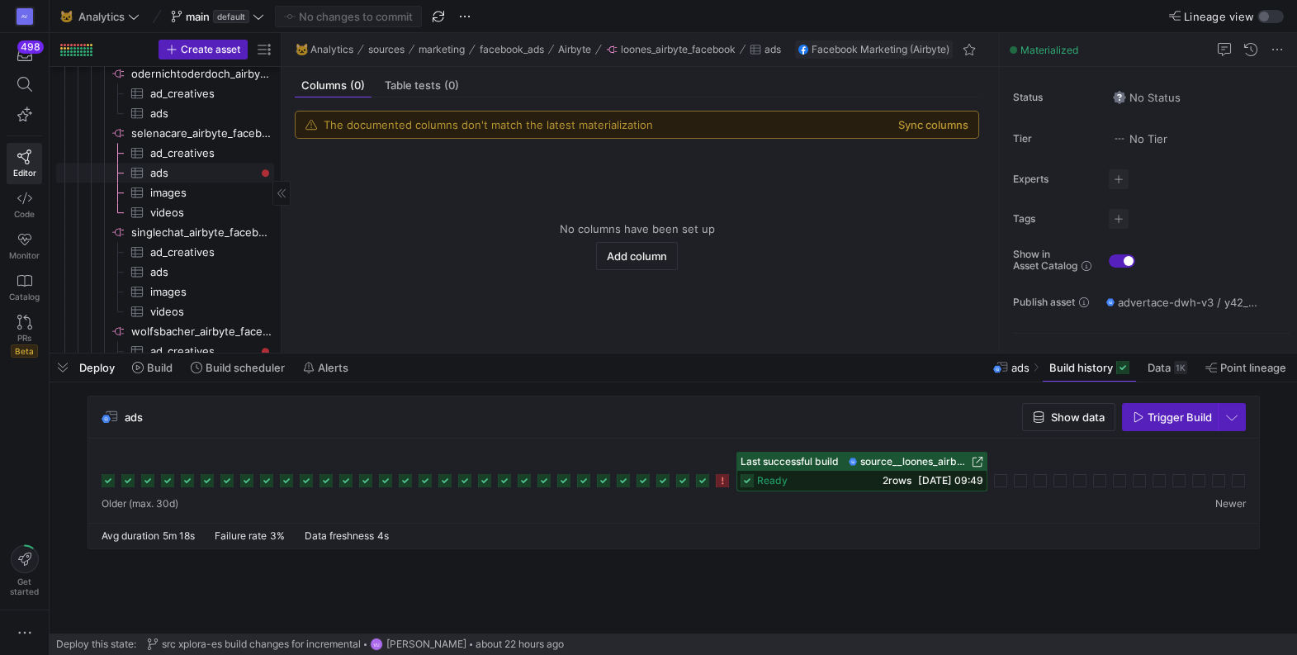
click at [165, 173] on span "ads​​​​​​​​​" at bounding box center [202, 172] width 105 height 19
click at [959, 482] on icon at bounding box center [960, 480] width 13 height 13
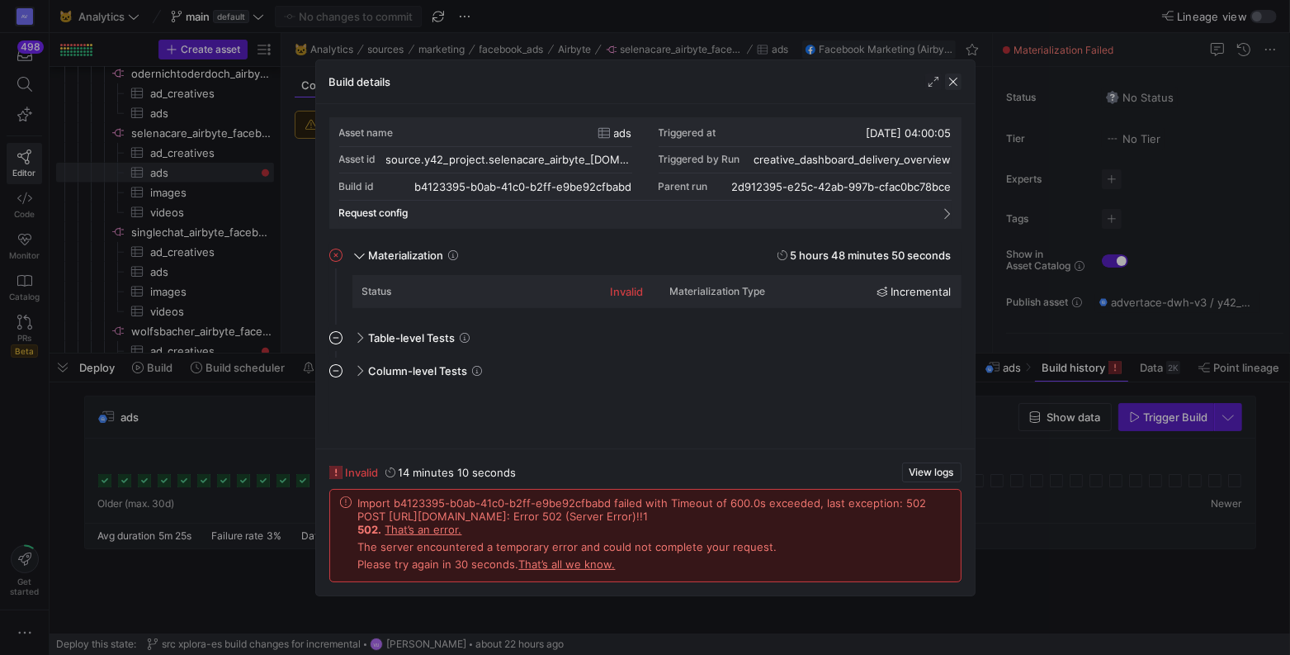
click at [950, 82] on span "button" at bounding box center [953, 81] width 17 height 17
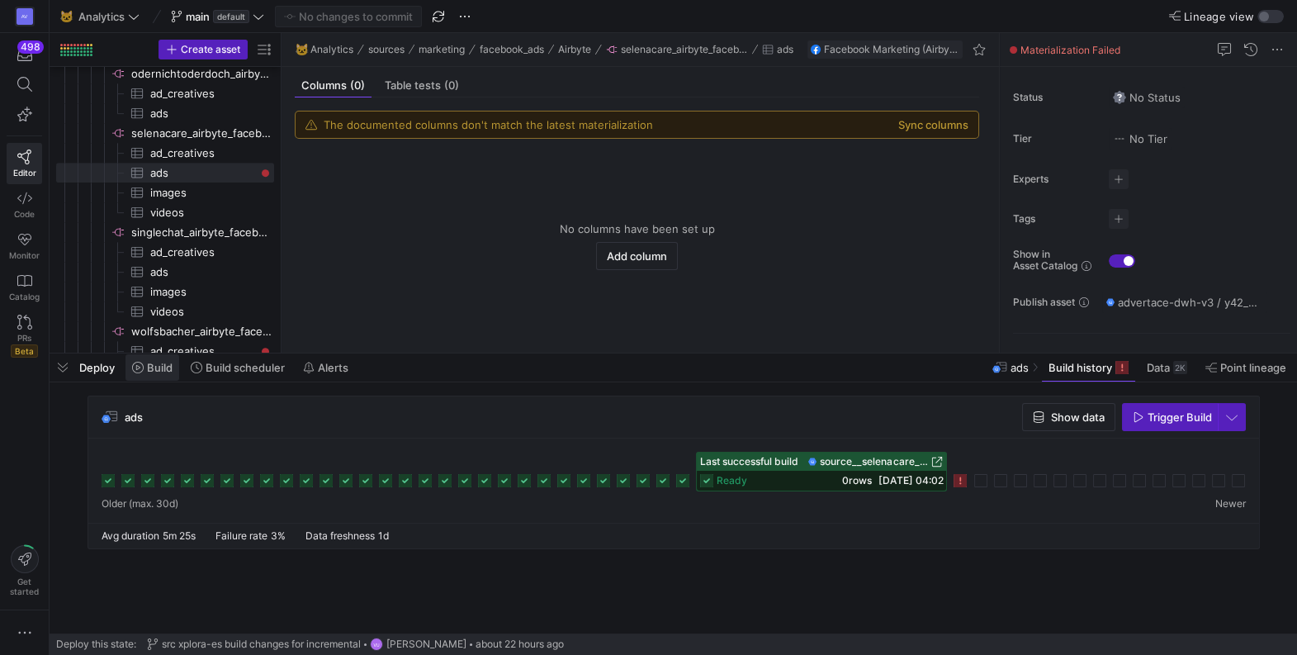
click at [149, 370] on span "Build" at bounding box center [160, 367] width 26 height 13
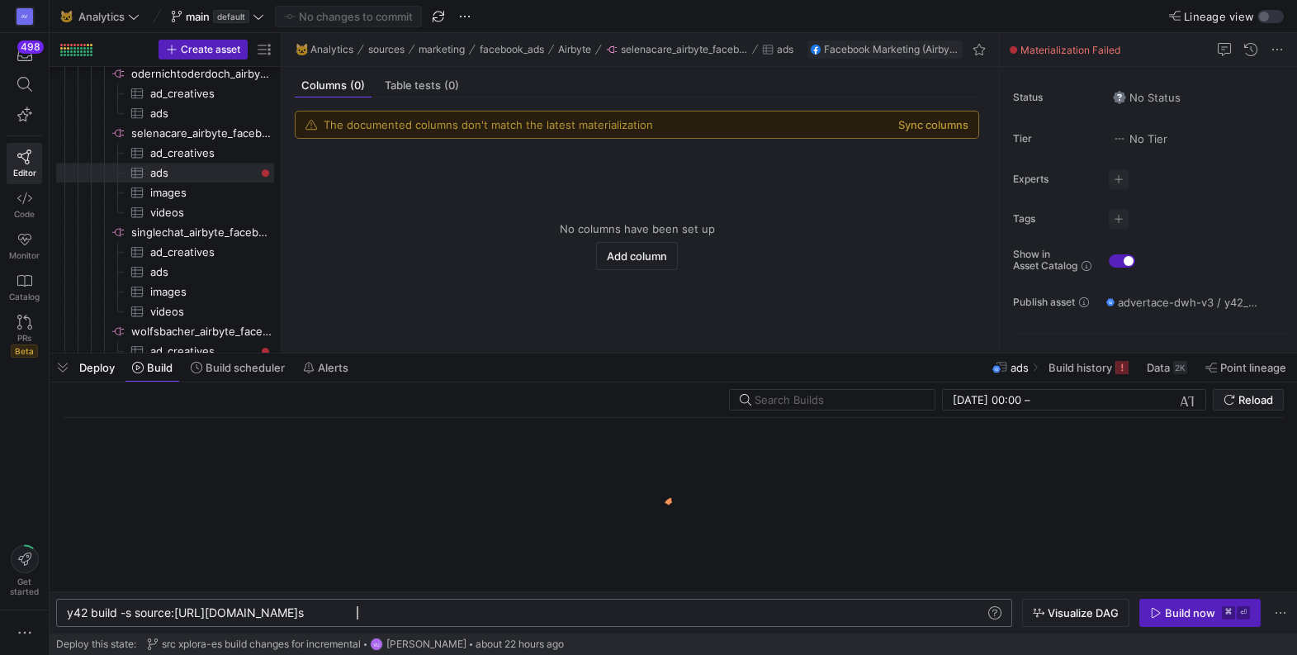
click at [419, 613] on div "y42 build -s source:selenacare_airbyte_facebook.ad s" at bounding box center [526, 612] width 919 height 13
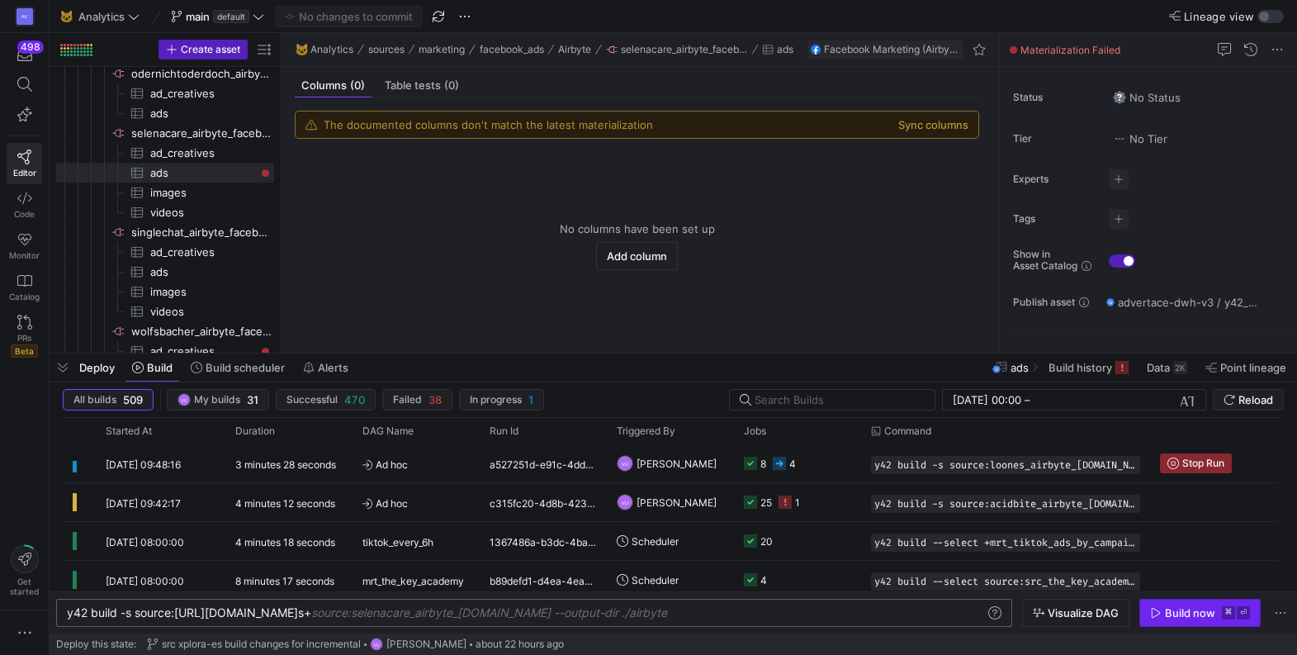
type textarea "y42 build -s source:selenacare_airbyte_facebook.ads+"
click at [1181, 616] on div "Build now" at bounding box center [1190, 612] width 50 height 13
click at [1085, 372] on span "Build history" at bounding box center [1081, 367] width 64 height 13
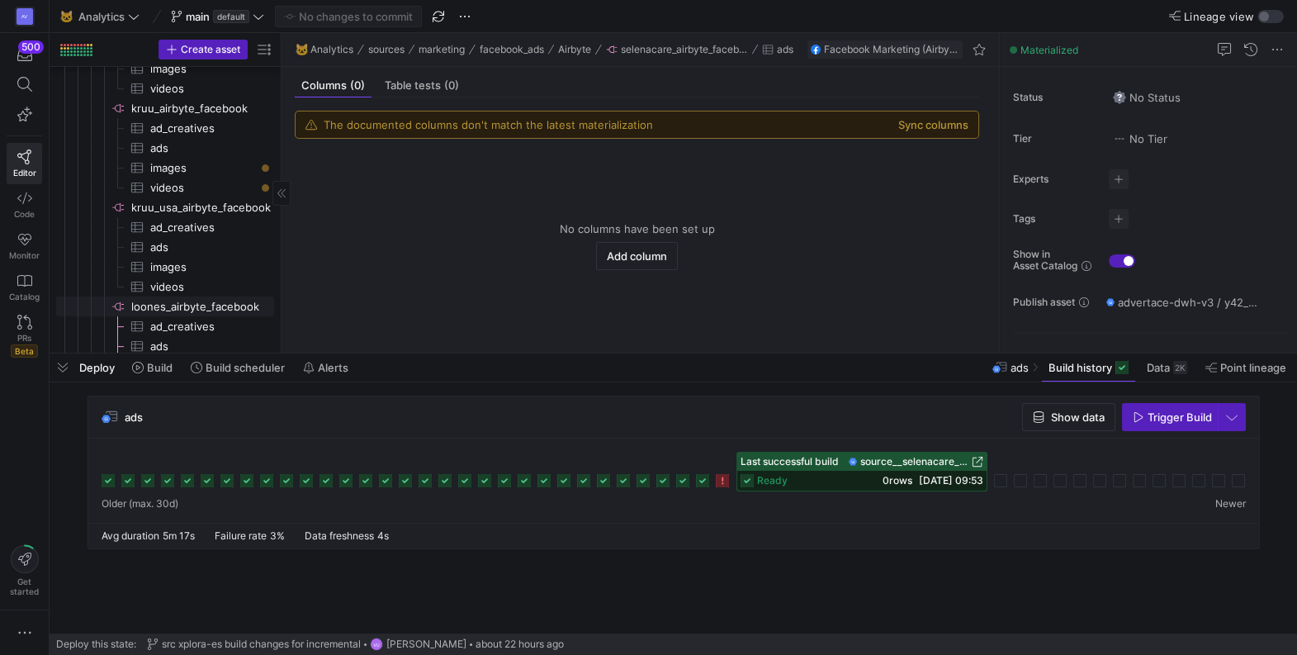
scroll to position [1409, 0]
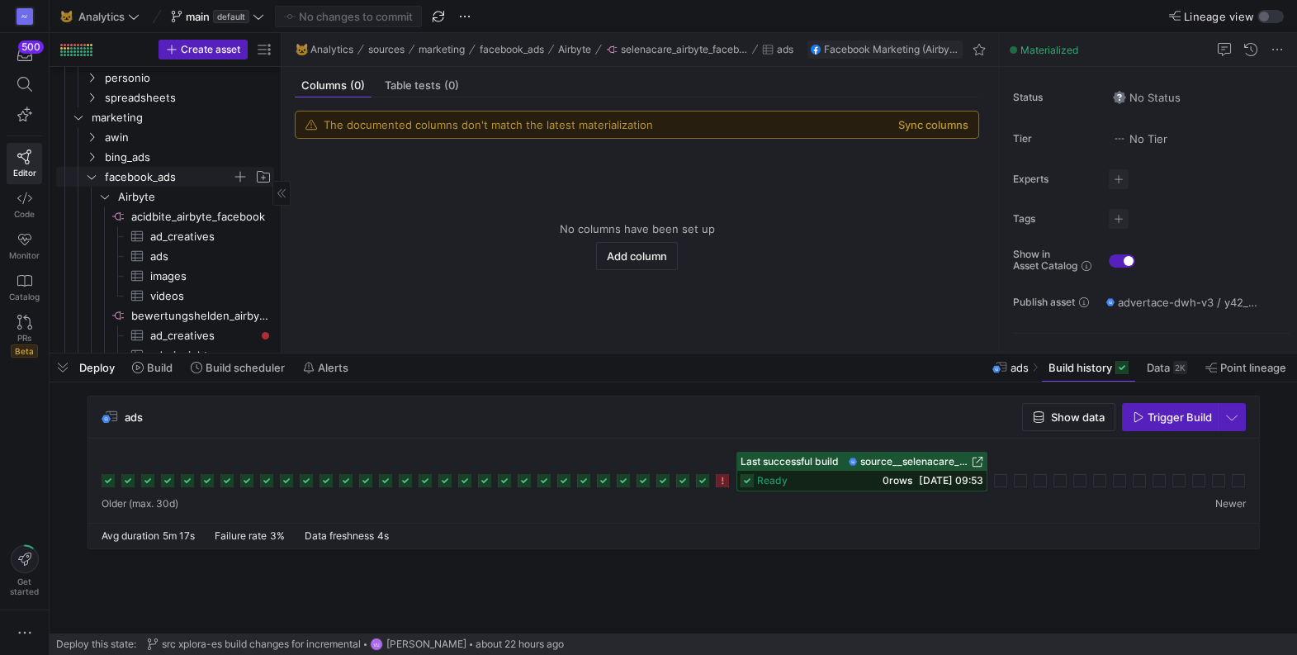
click at [94, 174] on icon "Press SPACE to select this row." at bounding box center [92, 177] width 12 height 10
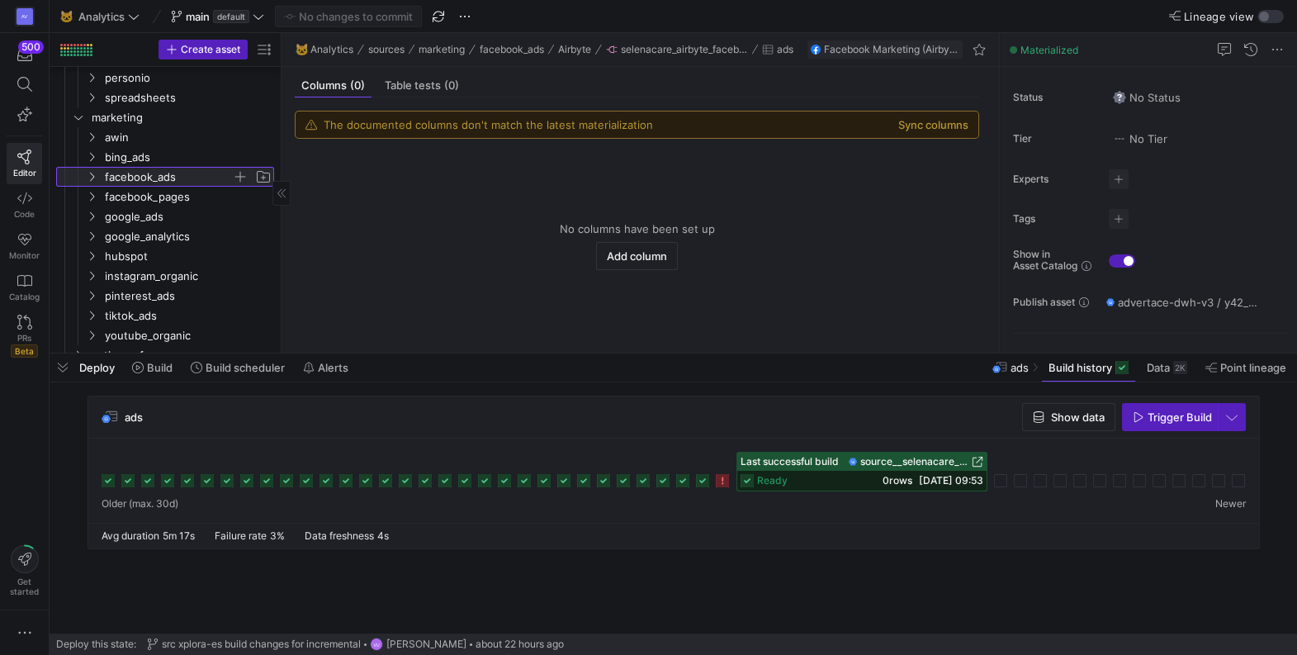
click at [89, 173] on icon at bounding box center [92, 177] width 12 height 10
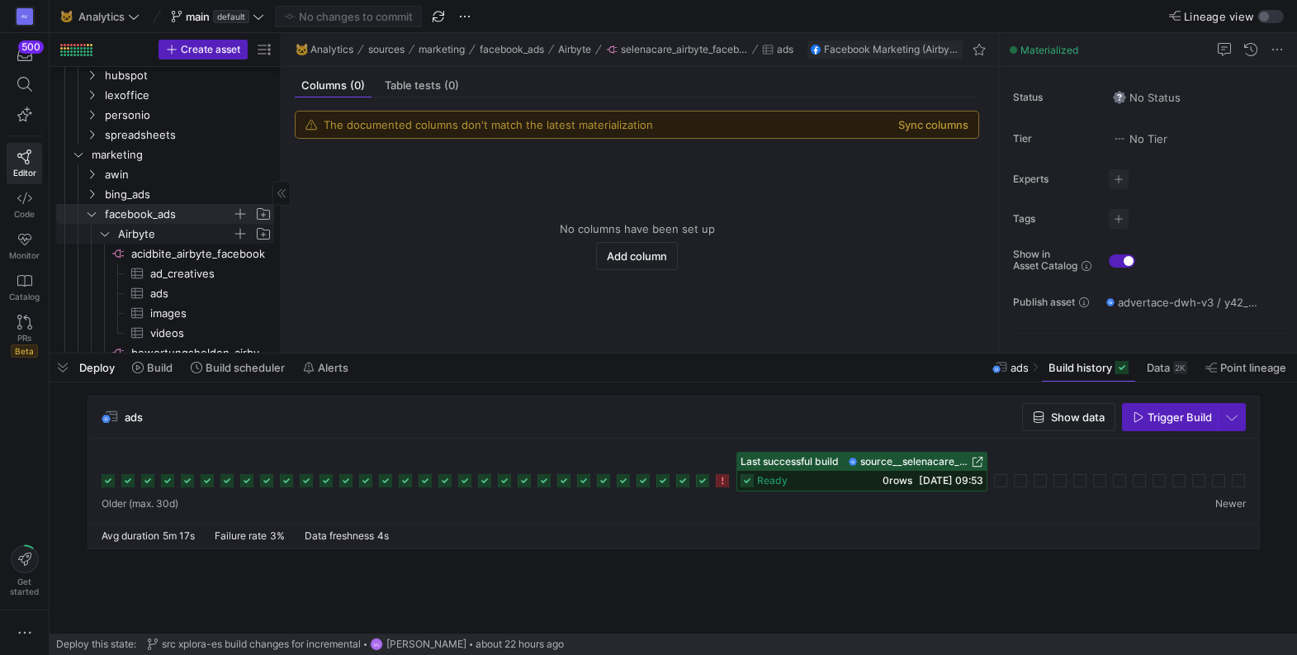
click at [103, 231] on icon "Press SPACE to select this row." at bounding box center [105, 234] width 12 height 10
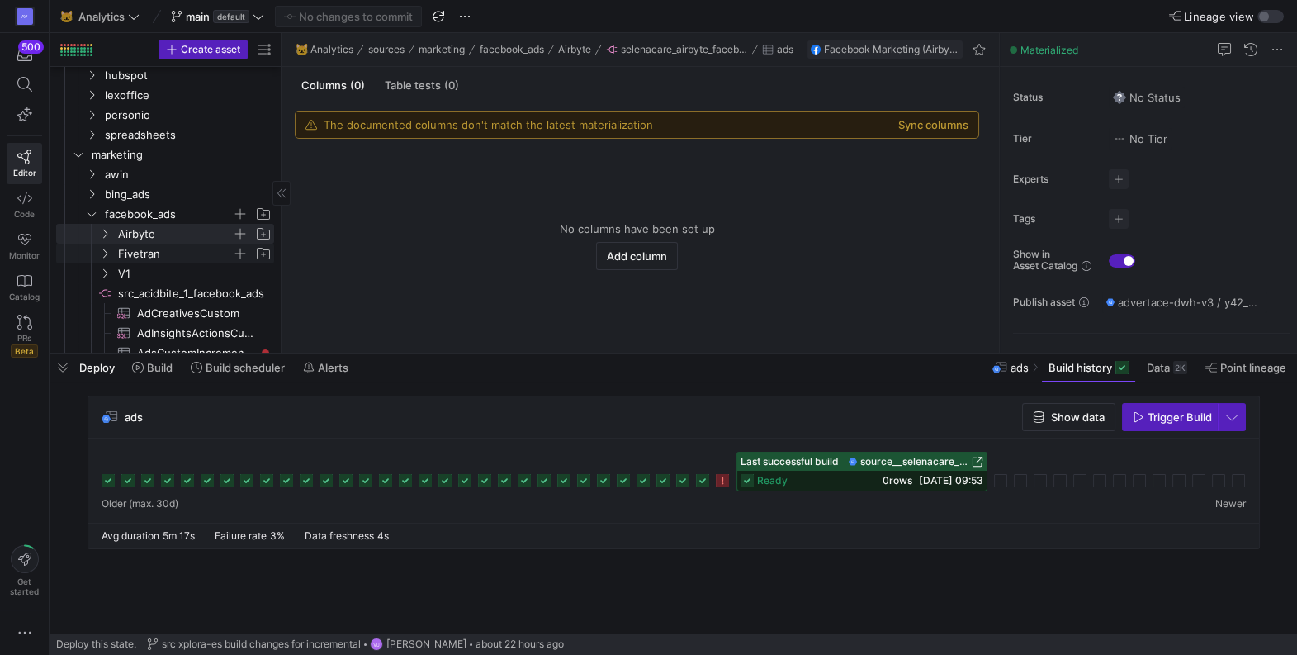
click at [107, 251] on icon "Press SPACE to select this row." at bounding box center [105, 254] width 12 height 10
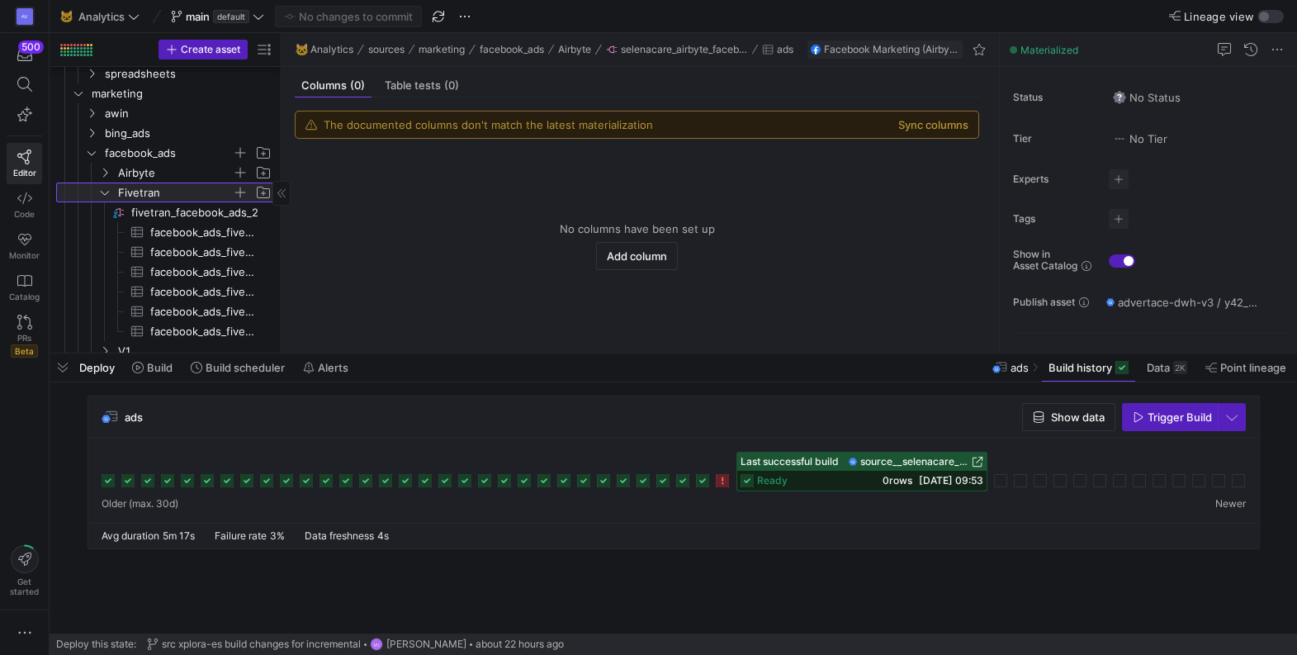
click at [103, 191] on icon at bounding box center [105, 192] width 12 height 10
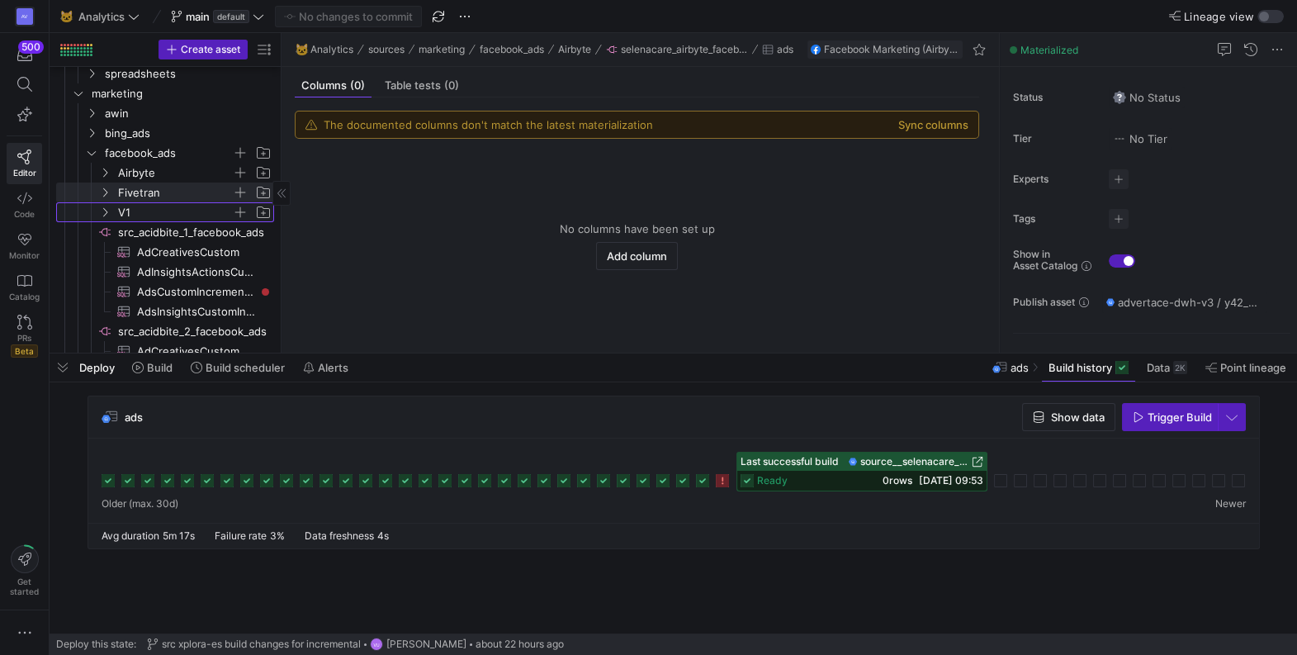
click at [107, 212] on icon "Press SPACE to select this row." at bounding box center [105, 212] width 4 height 9
click at [105, 210] on icon at bounding box center [105, 212] width 12 height 10
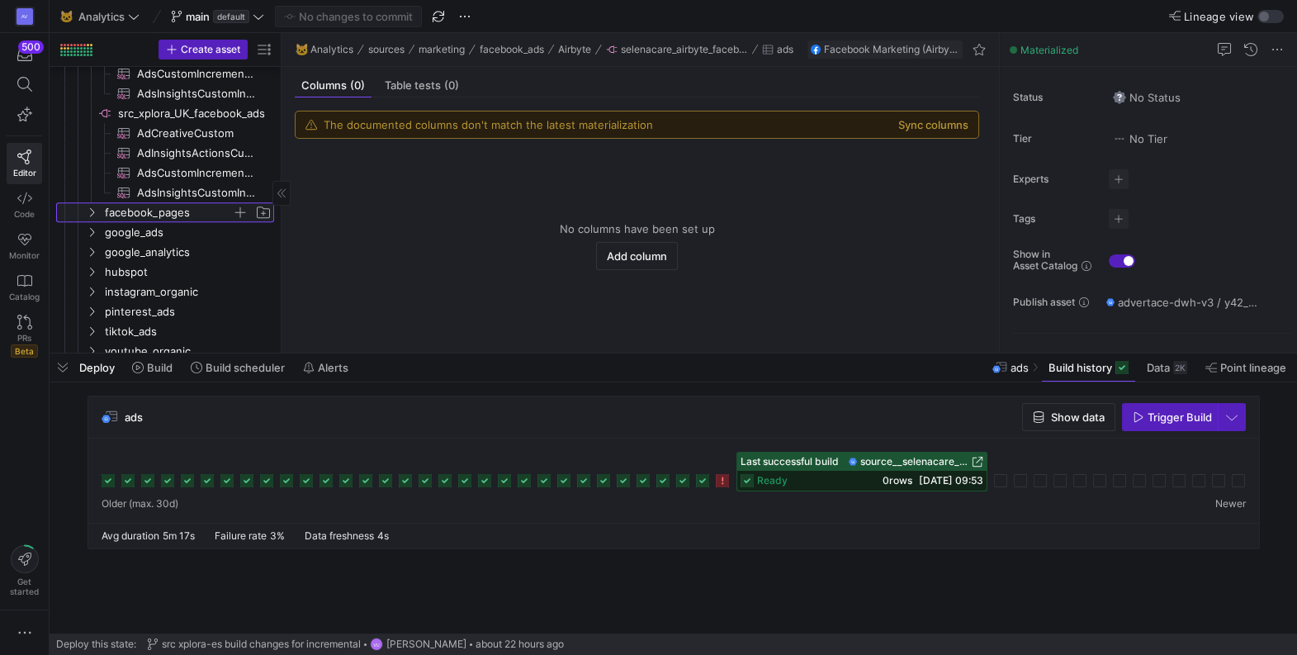
click at [92, 211] on icon "Press SPACE to select this row." at bounding box center [92, 212] width 12 height 10
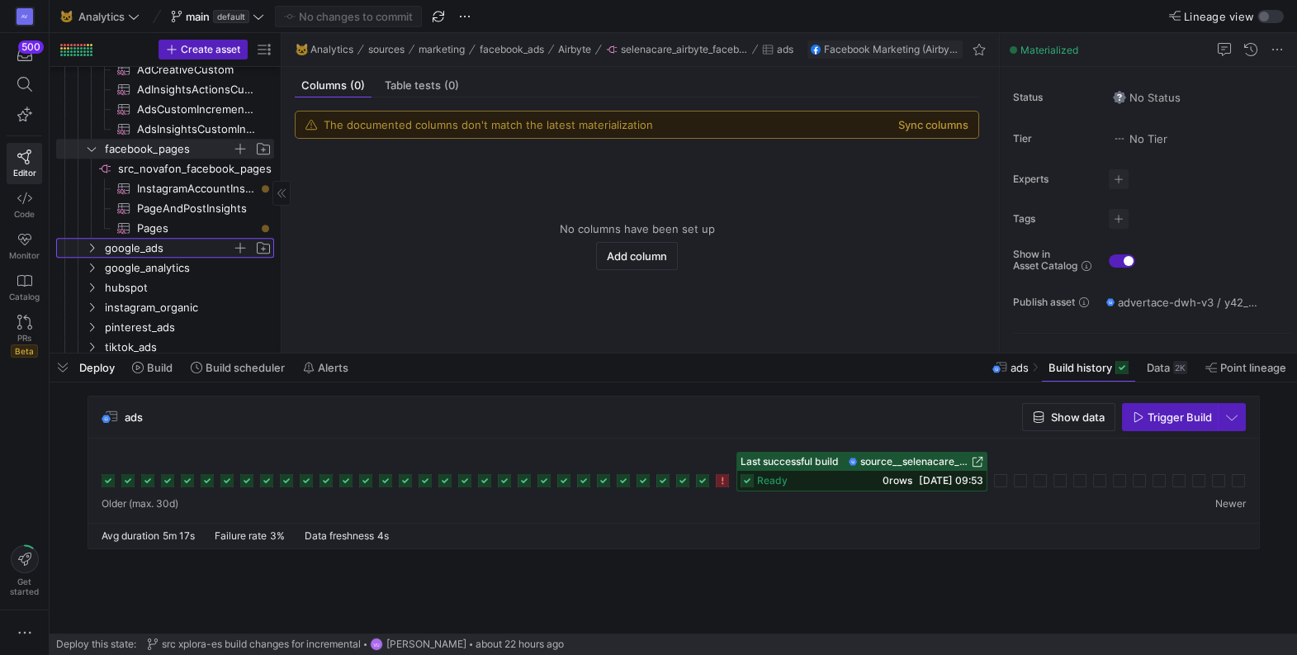
click at [93, 244] on icon "Press SPACE to select this row." at bounding box center [92, 248] width 12 height 10
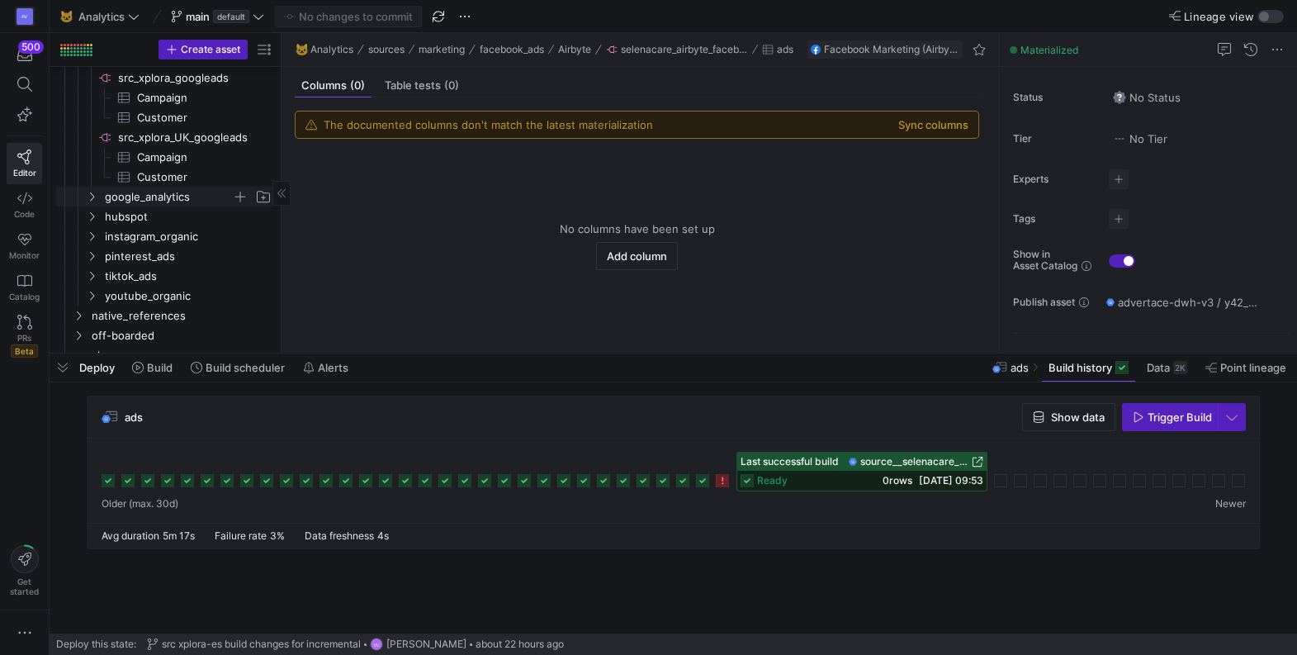
click at [92, 196] on icon "Press SPACE to select this row." at bounding box center [92, 197] width 12 height 10
click at [90, 214] on icon "Press SPACE to select this row." at bounding box center [92, 218] width 4 height 9
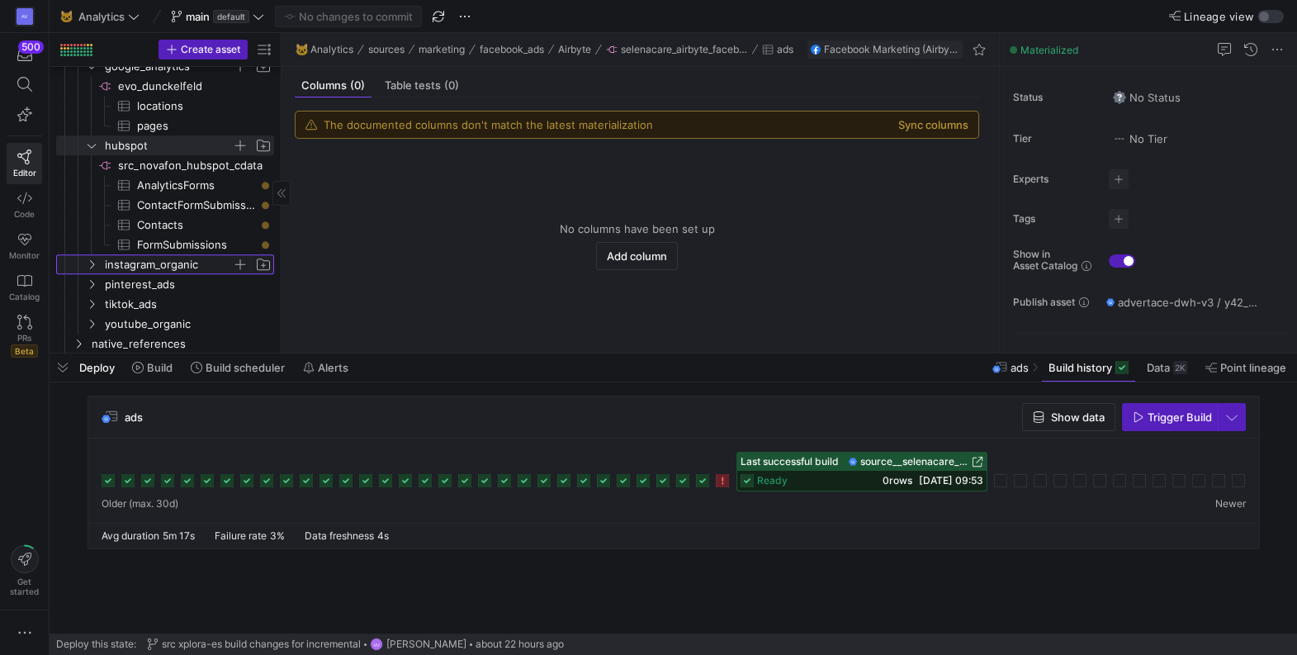
click at [92, 263] on icon "Press SPACE to select this row." at bounding box center [92, 264] width 12 height 10
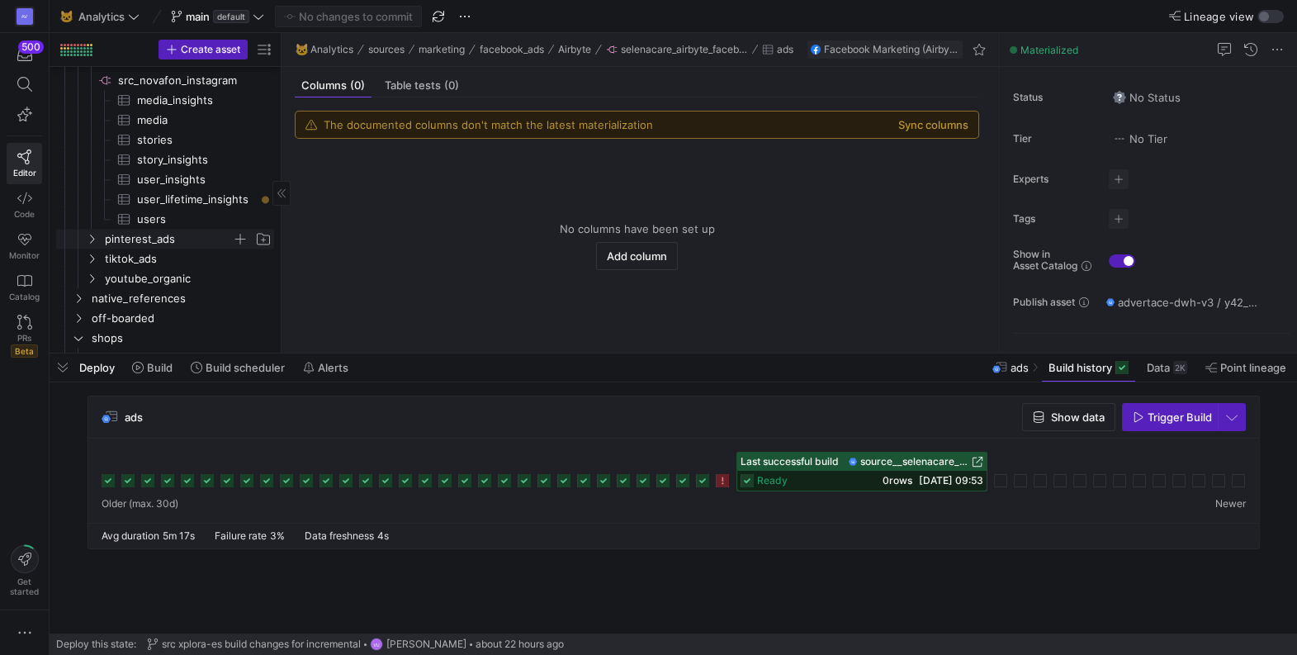
click at [94, 239] on icon "Press SPACE to select this row." at bounding box center [92, 239] width 12 height 10
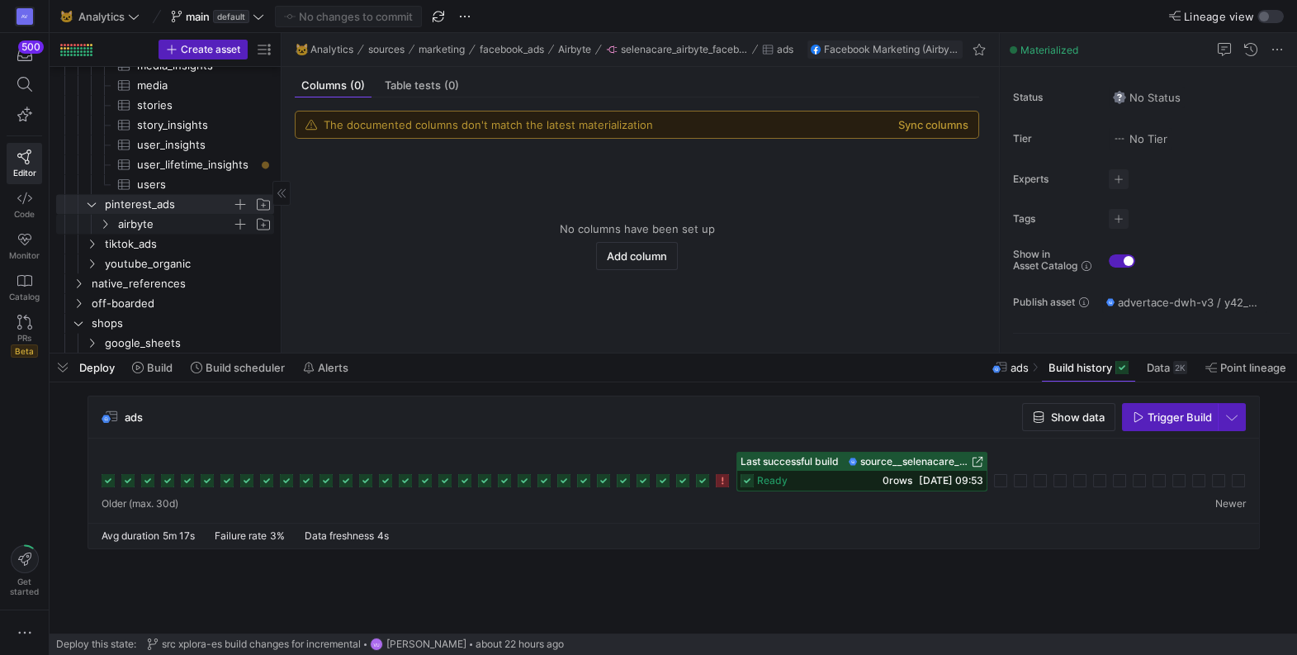
click at [101, 219] on icon "Press SPACE to select this row." at bounding box center [105, 224] width 12 height 10
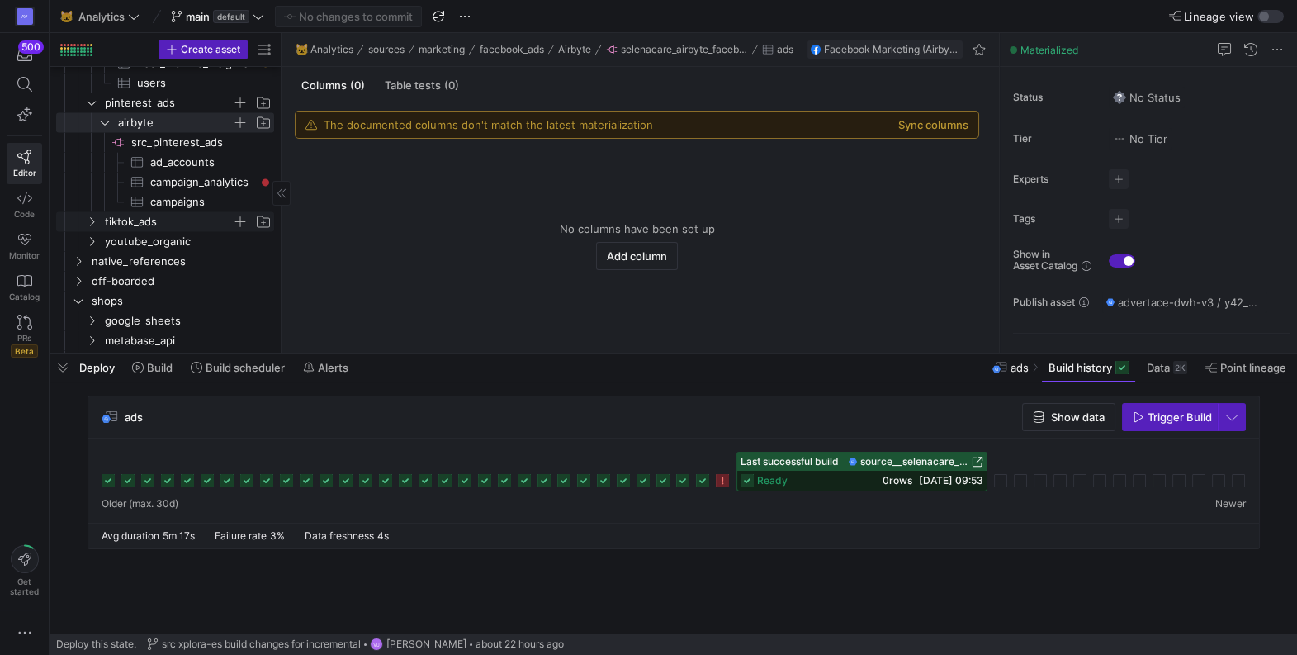
click at [90, 220] on icon "Press SPACE to select this row." at bounding box center [92, 221] width 12 height 10
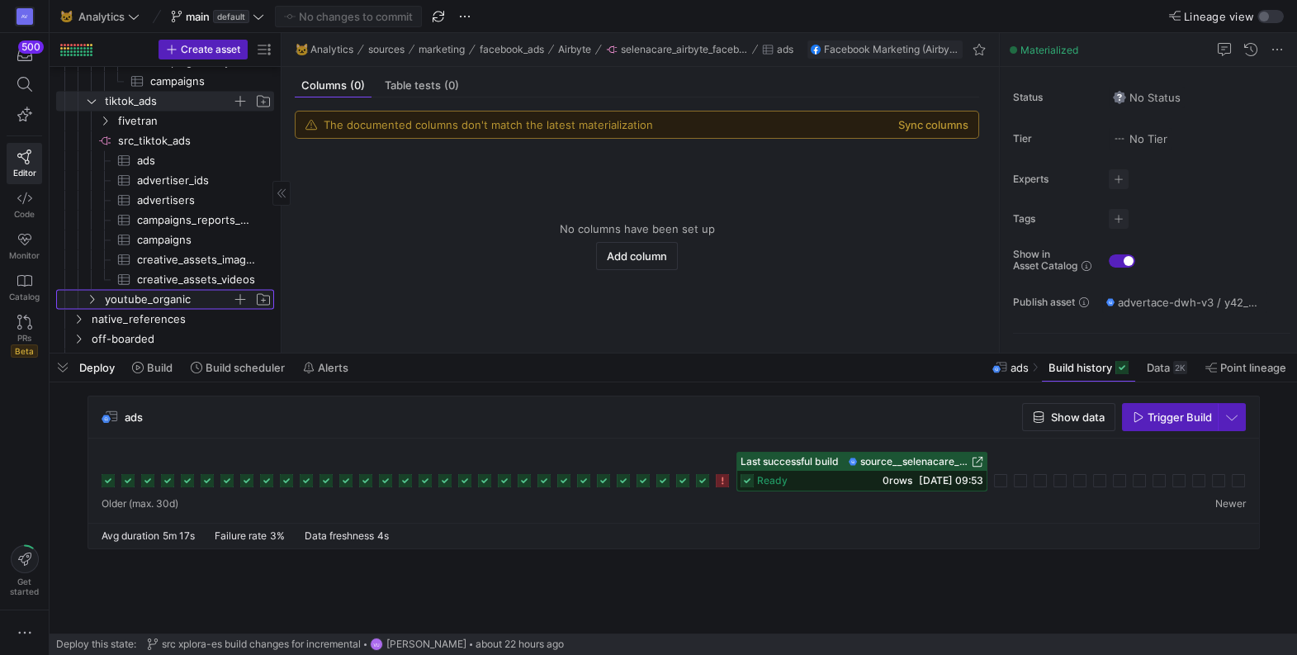
click at [97, 297] on y42-icon "Press SPACE to select this row." at bounding box center [91, 298] width 13 height 13
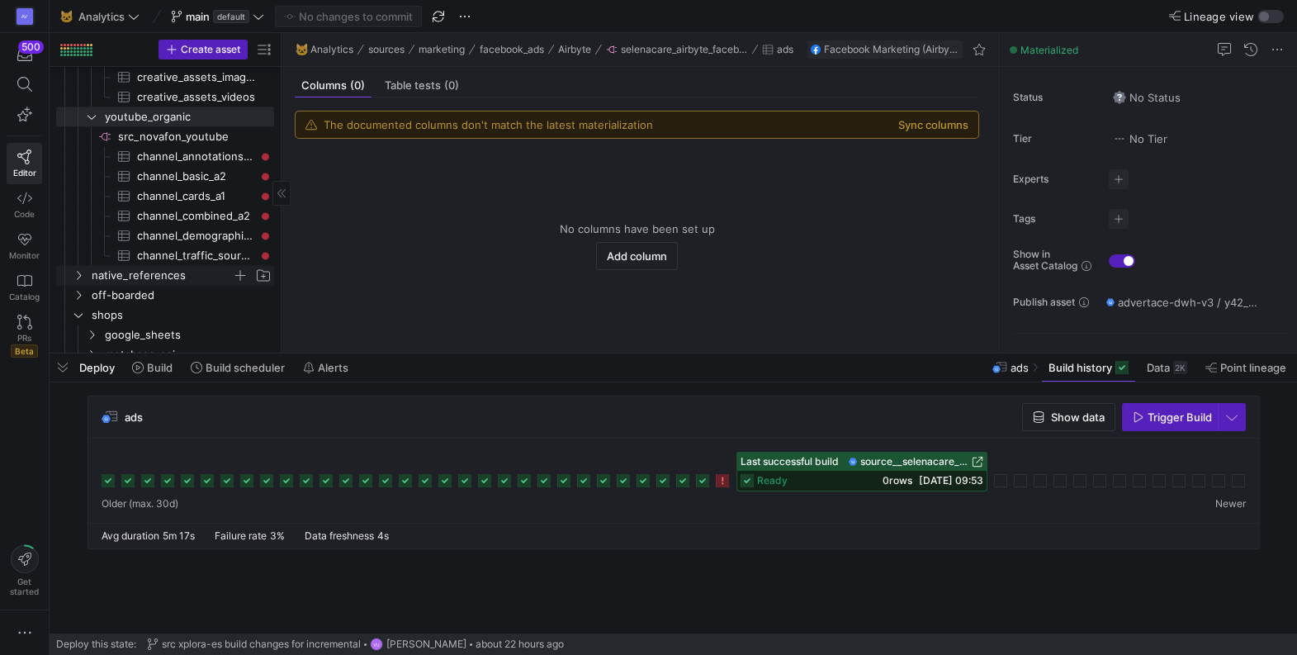
click at [82, 276] on icon "Press SPACE to select this row." at bounding box center [79, 275] width 12 height 10
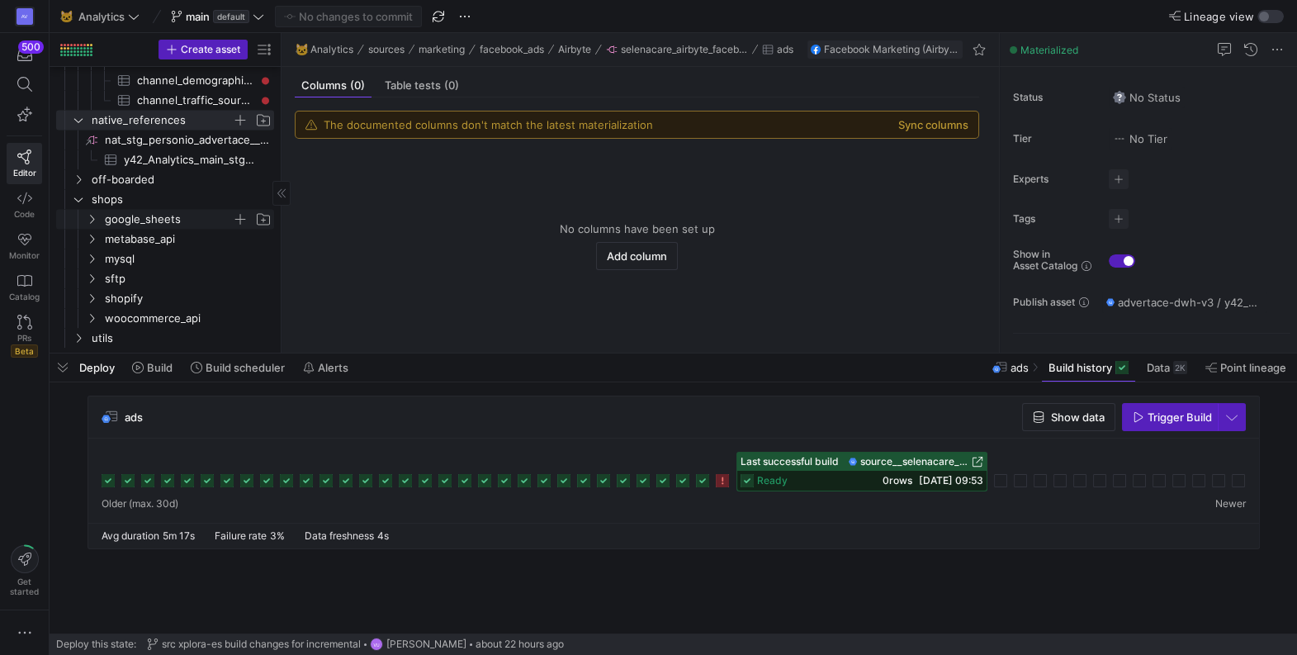
click at [92, 214] on icon "Press SPACE to select this row." at bounding box center [92, 219] width 12 height 10
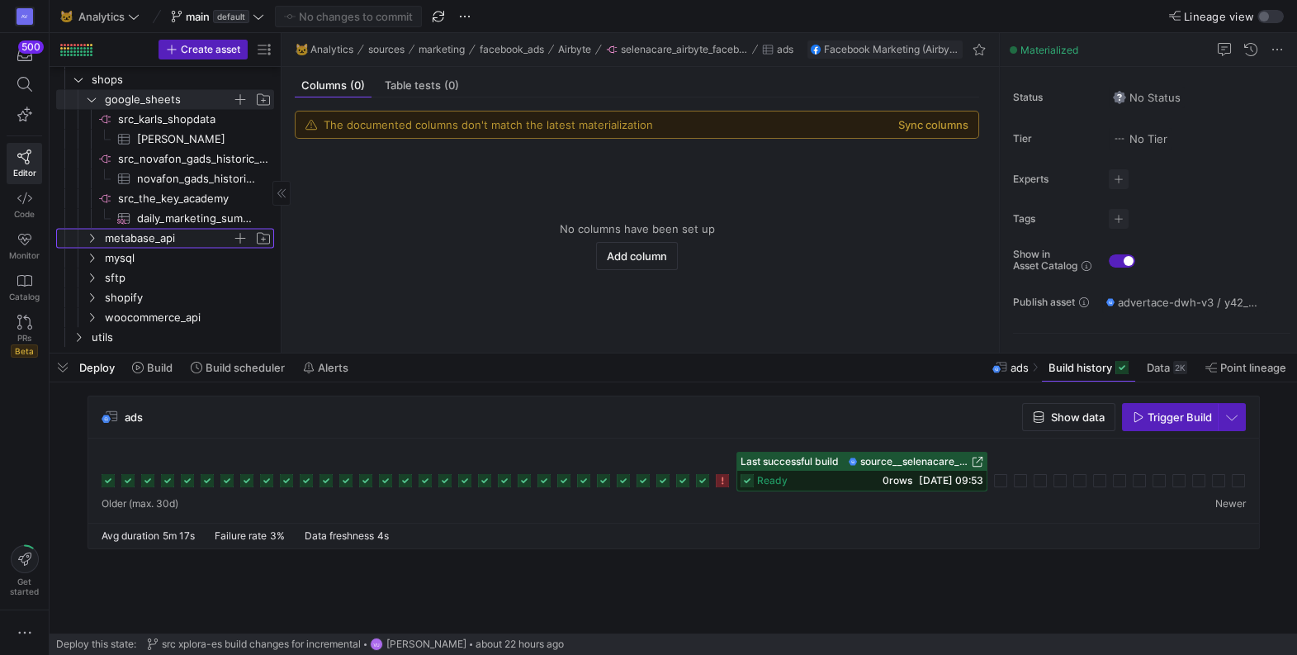
click at [90, 234] on icon "Press SPACE to select this row." at bounding box center [92, 238] width 12 height 10
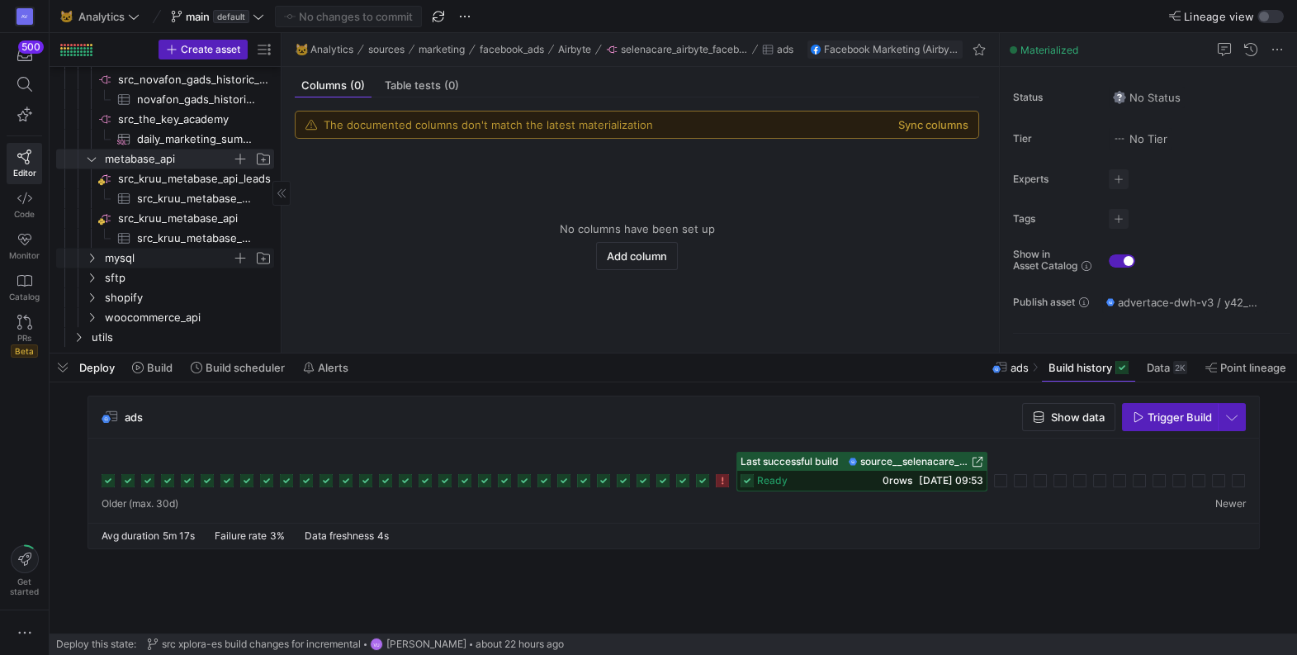
click at [91, 256] on icon "Press SPACE to select this row." at bounding box center [92, 258] width 12 height 10
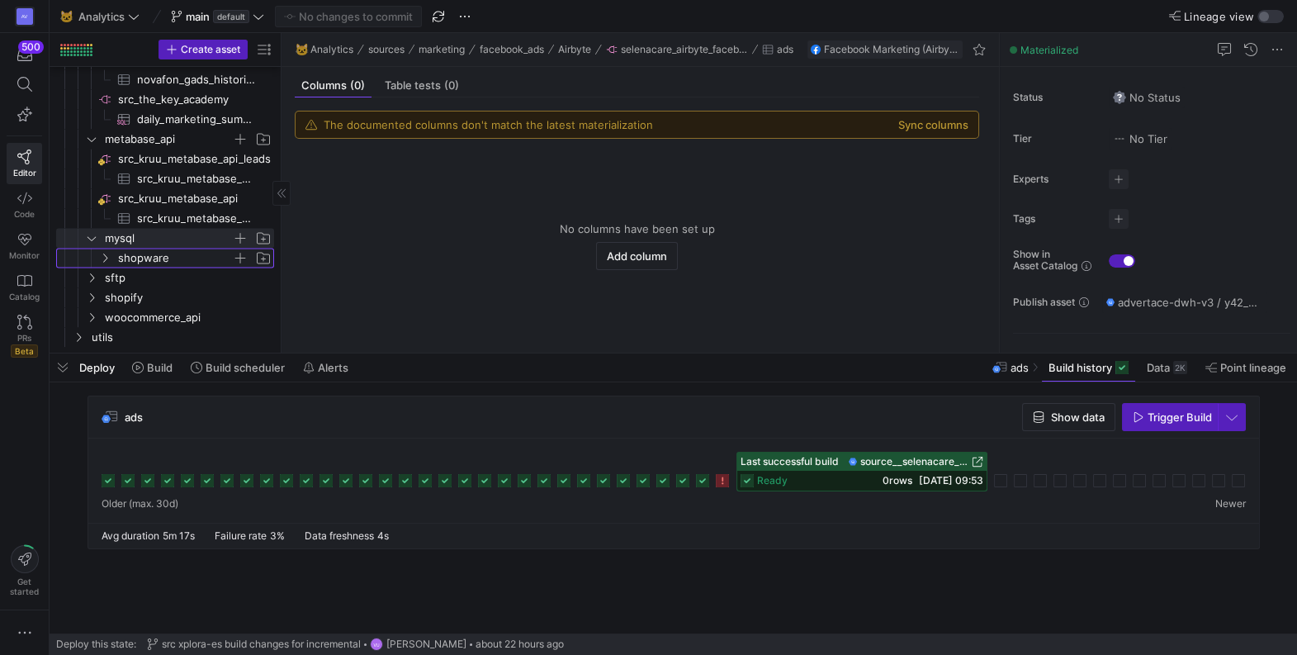
click at [99, 254] on icon "Press SPACE to select this row." at bounding box center [105, 258] width 12 height 10
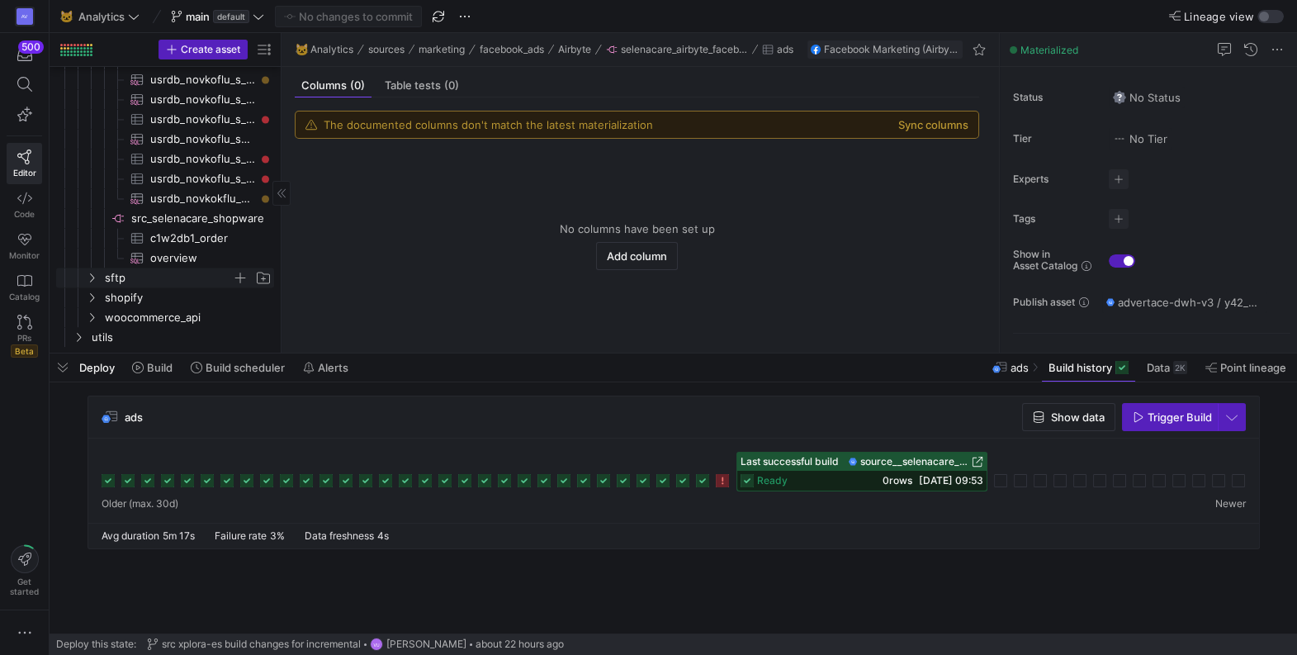
click at [88, 279] on icon "Press SPACE to select this row." at bounding box center [92, 277] width 12 height 10
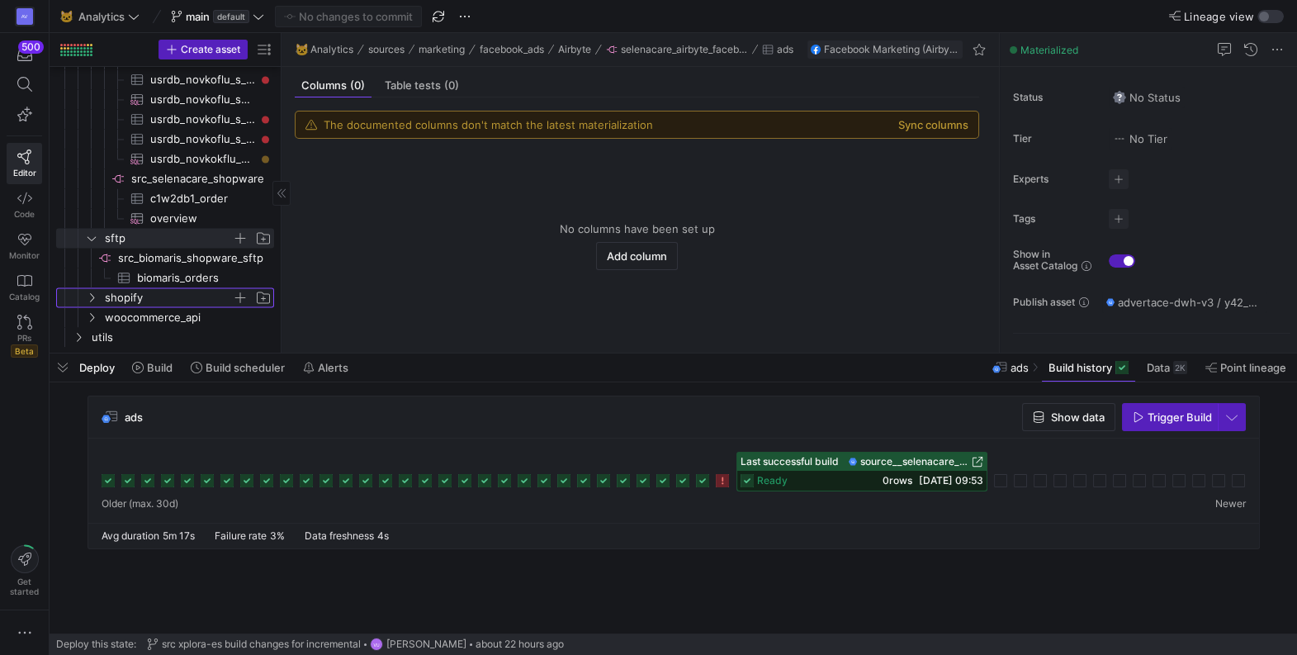
click at [92, 295] on icon "Press SPACE to select this row." at bounding box center [92, 297] width 4 height 9
click at [101, 298] on icon "Press SPACE to select this row." at bounding box center [105, 297] width 12 height 10
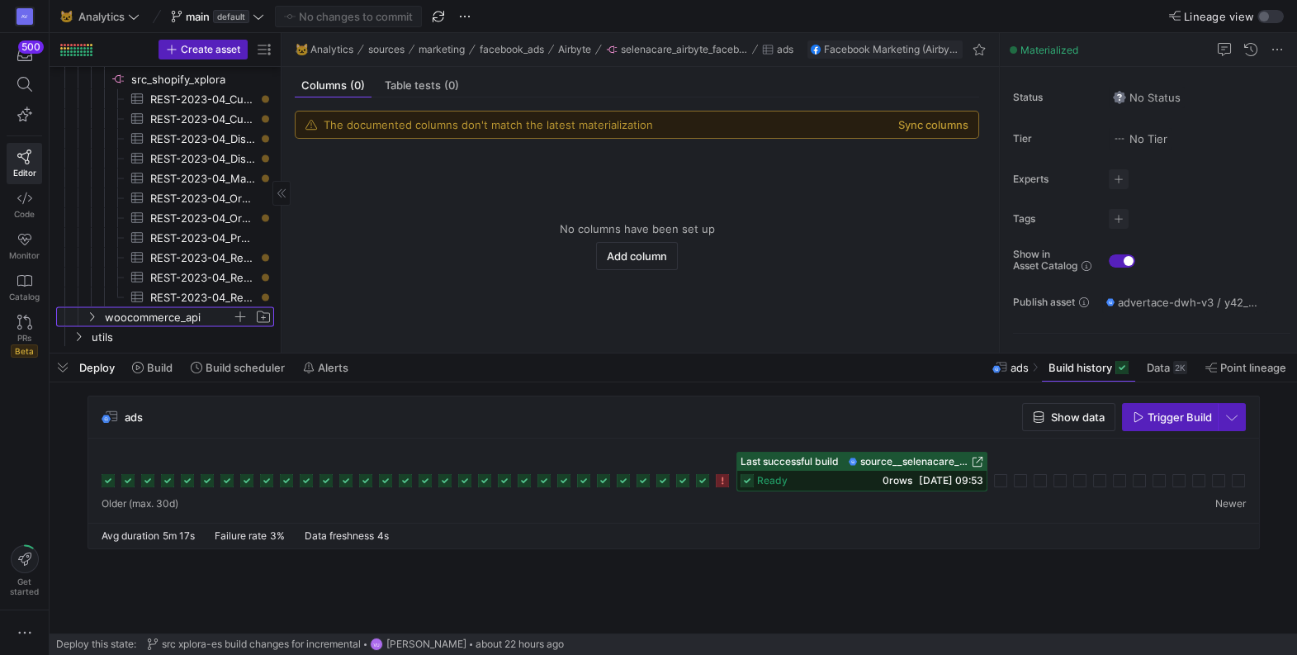
click at [97, 320] on icon "Press SPACE to select this row." at bounding box center [92, 317] width 12 height 10
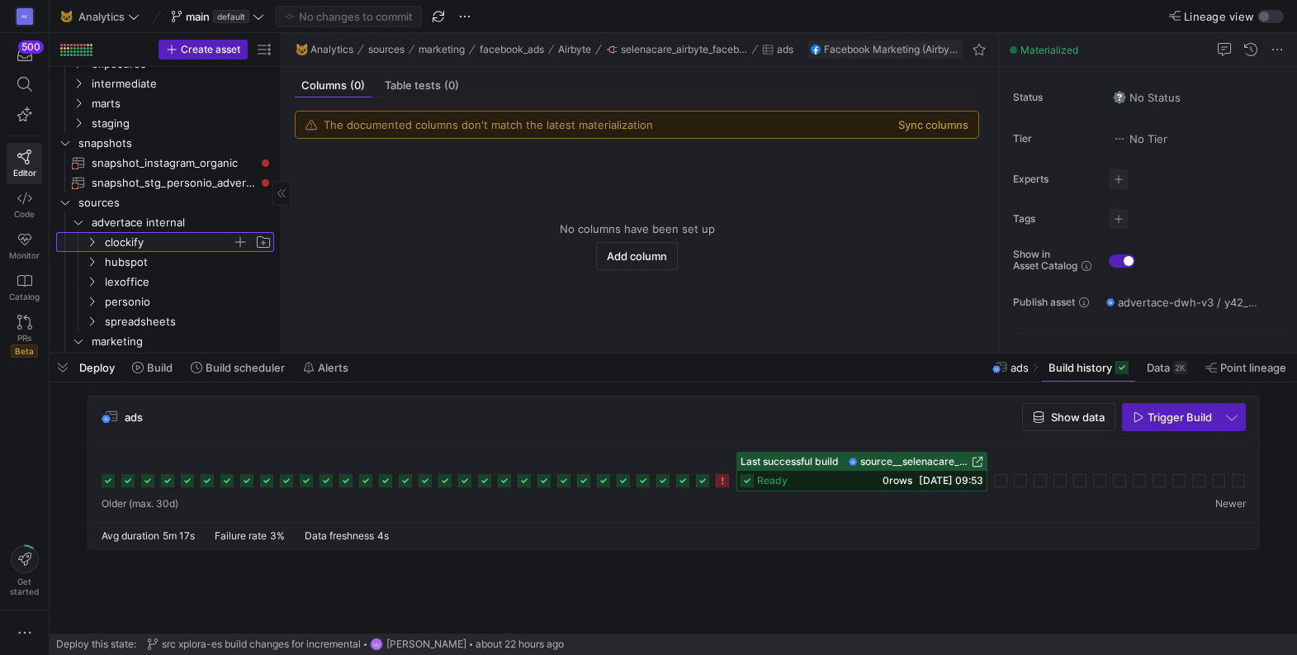
click at [89, 242] on icon "Press SPACE to select this row." at bounding box center [92, 242] width 12 height 10
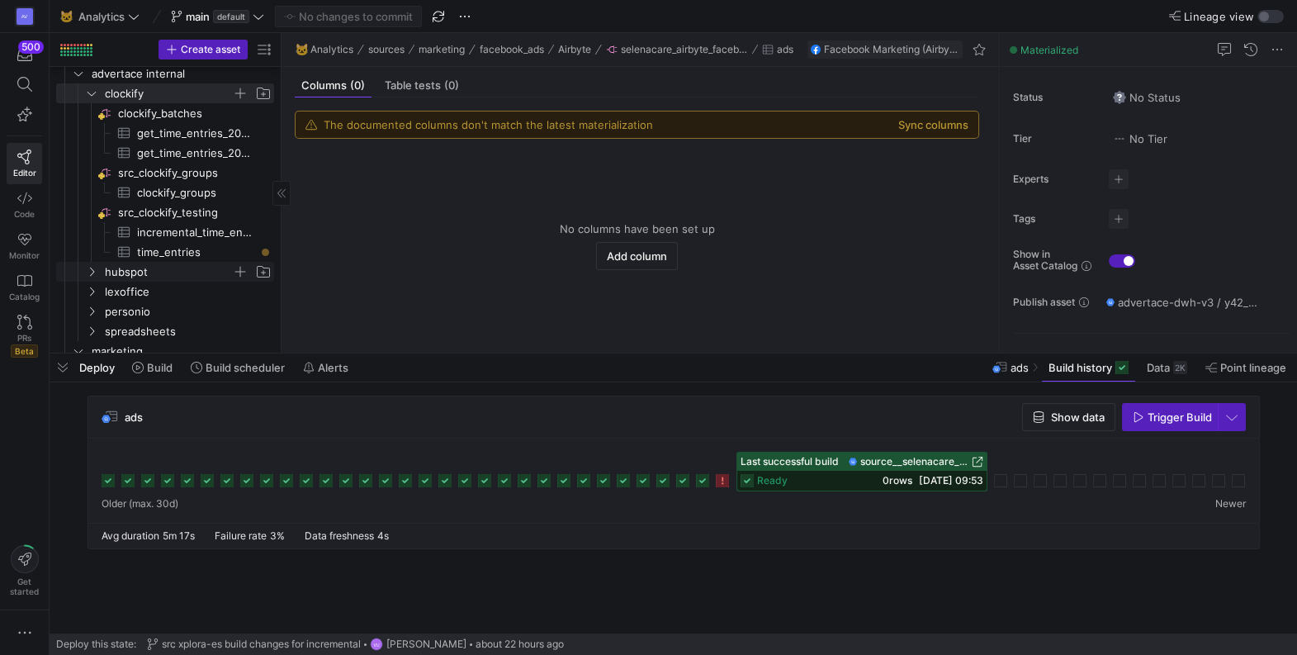
click at [88, 268] on icon "Press SPACE to select this row." at bounding box center [92, 272] width 12 height 10
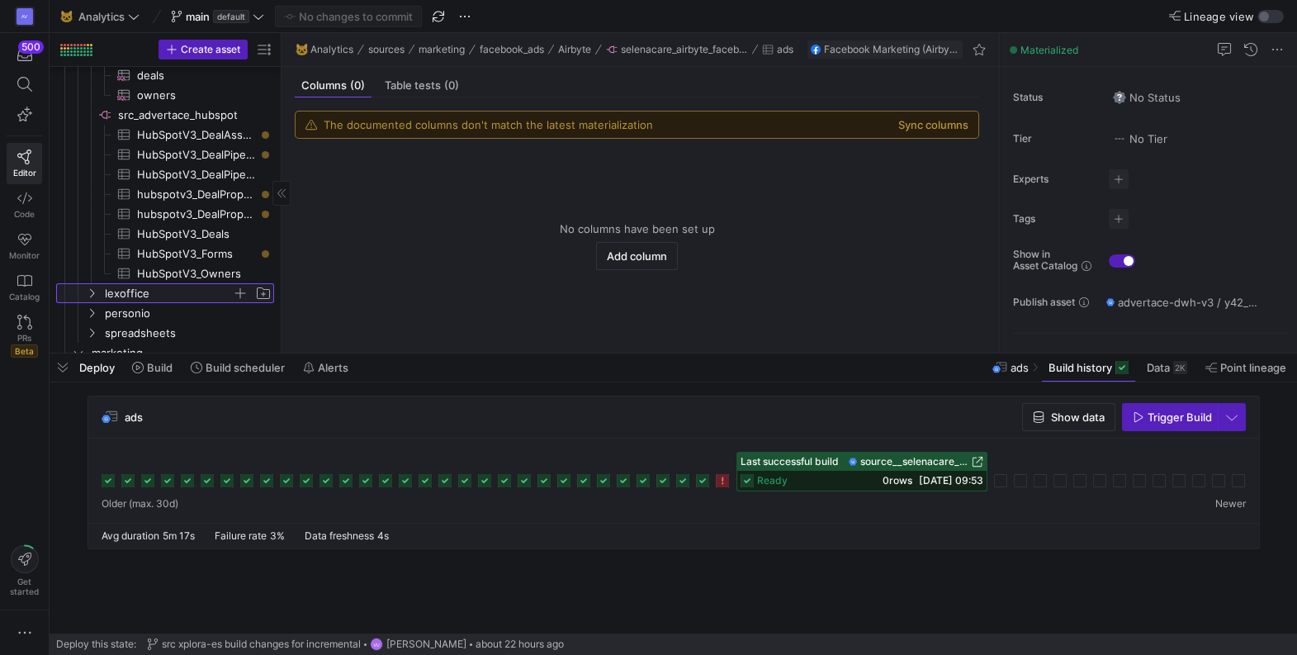
click at [90, 291] on icon "Press SPACE to select this row." at bounding box center [92, 293] width 12 height 10
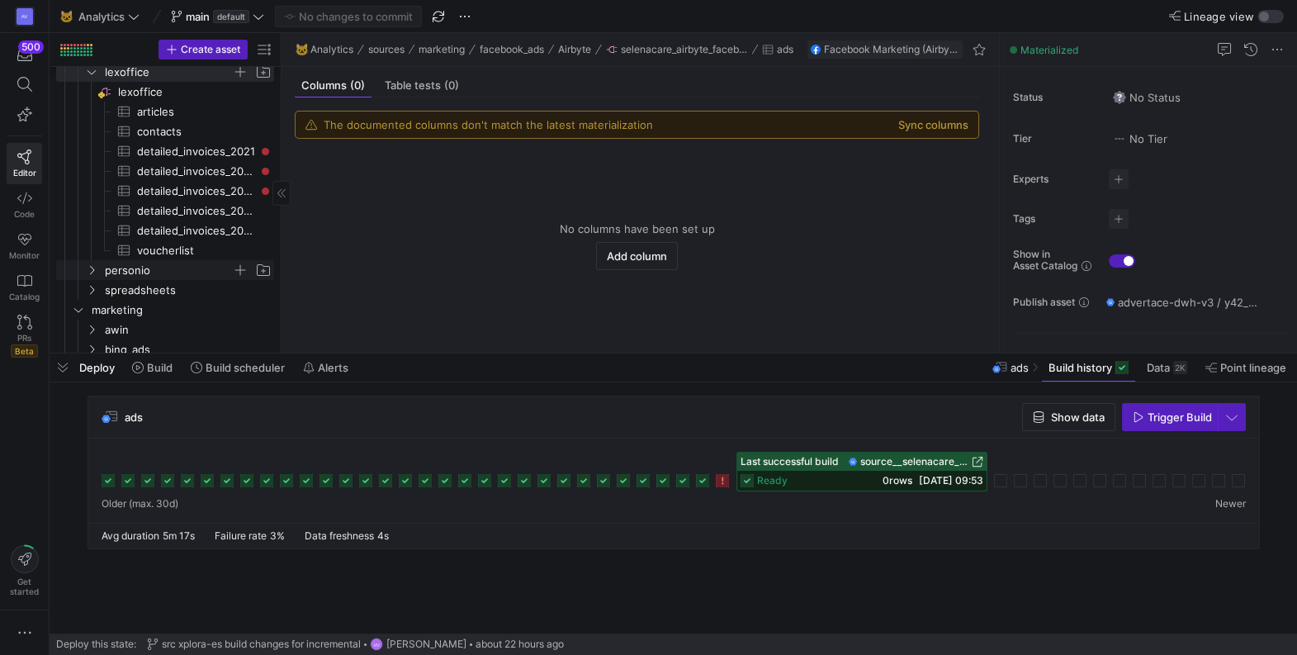
click at [92, 267] on icon "Press SPACE to select this row." at bounding box center [92, 270] width 12 height 10
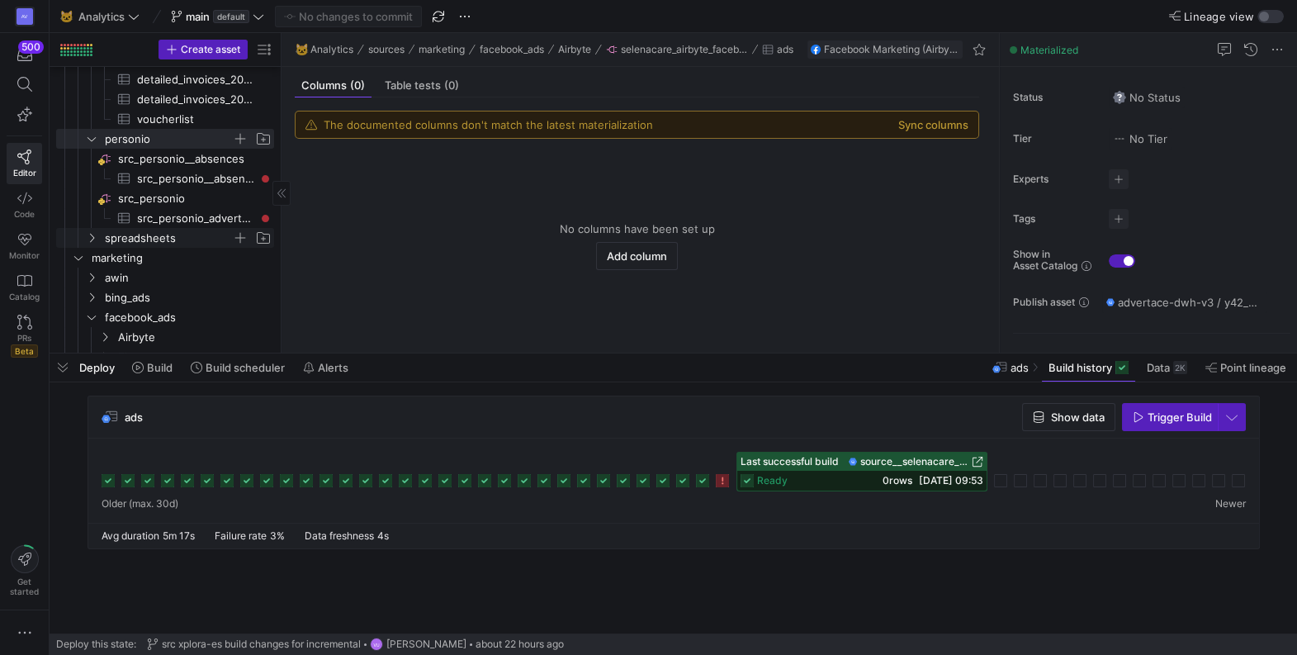
click at [92, 233] on icon "Press SPACE to select this row." at bounding box center [92, 238] width 12 height 10
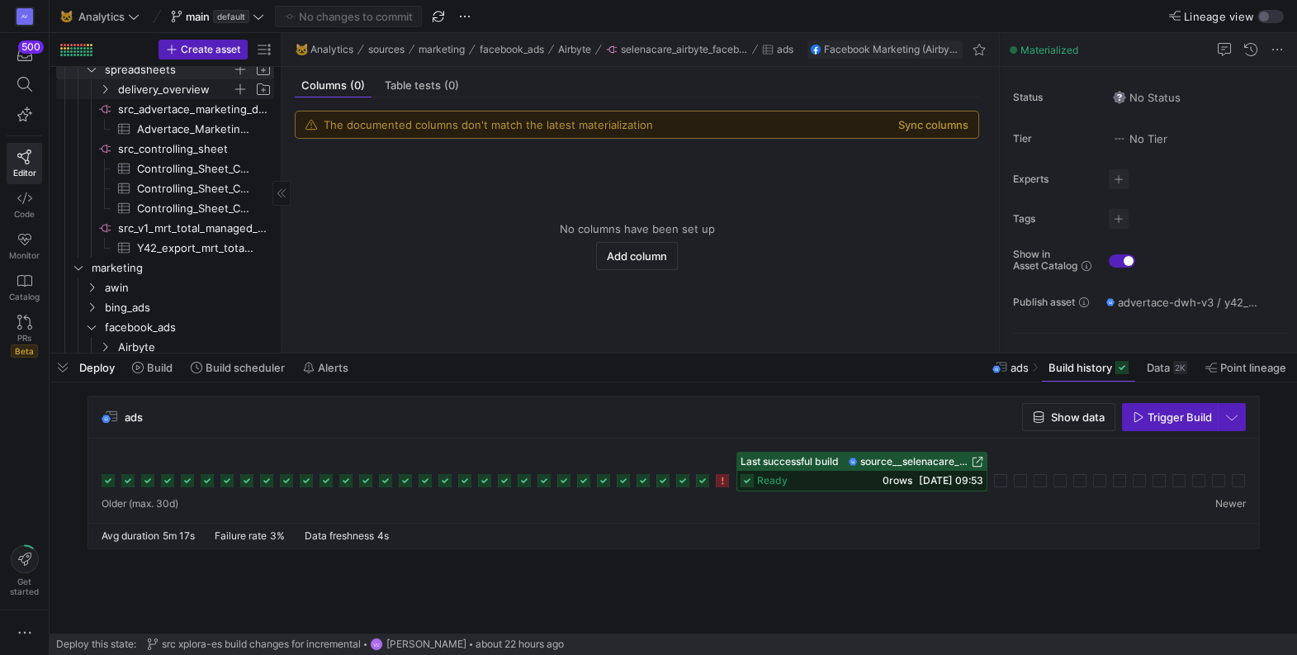
click at [110, 88] on icon "Press SPACE to select this row." at bounding box center [105, 89] width 12 height 10
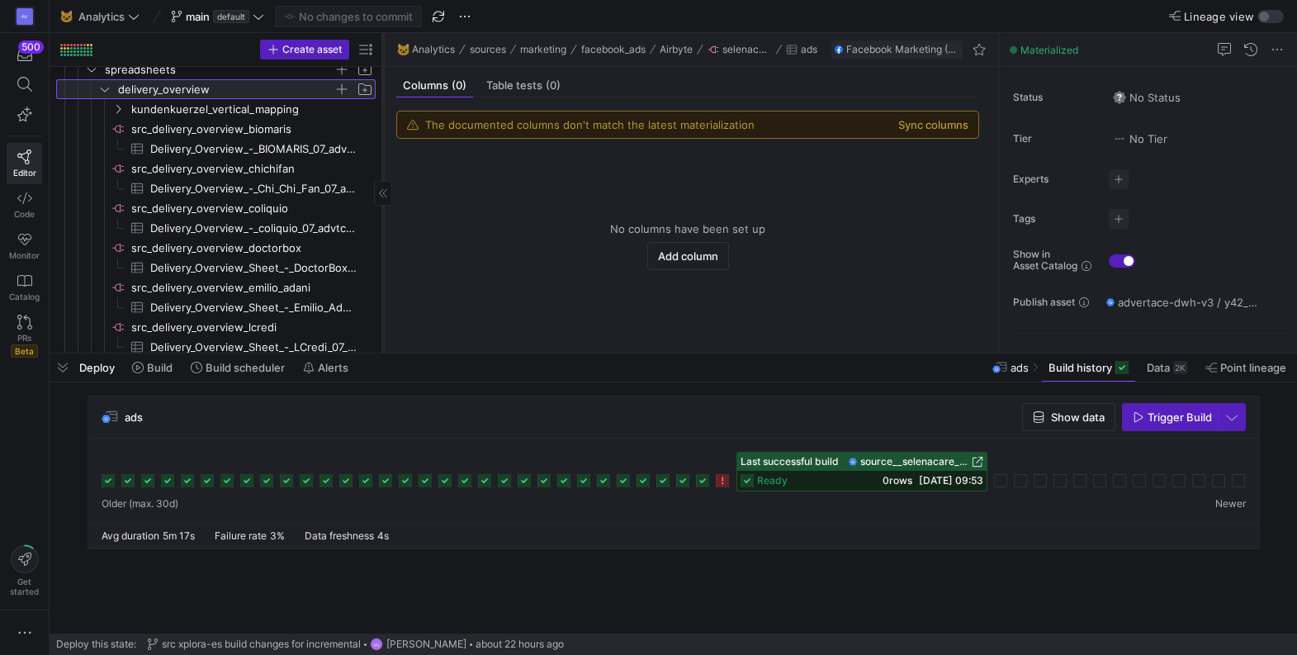
drag, startPoint x: 280, startPoint y: 131, endPoint x: 384, endPoint y: 122, distance: 104.4
click at [383, 122] on div at bounding box center [382, 193] width 1 height 320
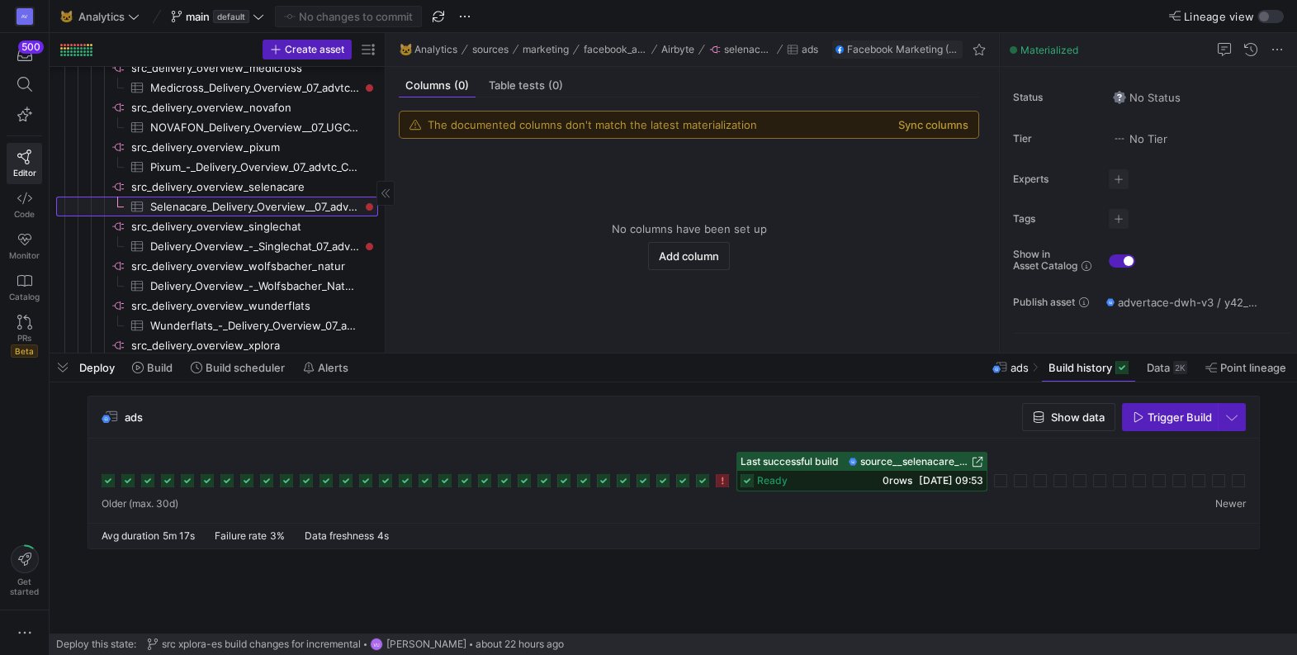
click at [353, 205] on span "Selenacare_Delivery_Overview__07_advtc_Concept_Datasheet​​​​​​​​​" at bounding box center [254, 206] width 209 height 19
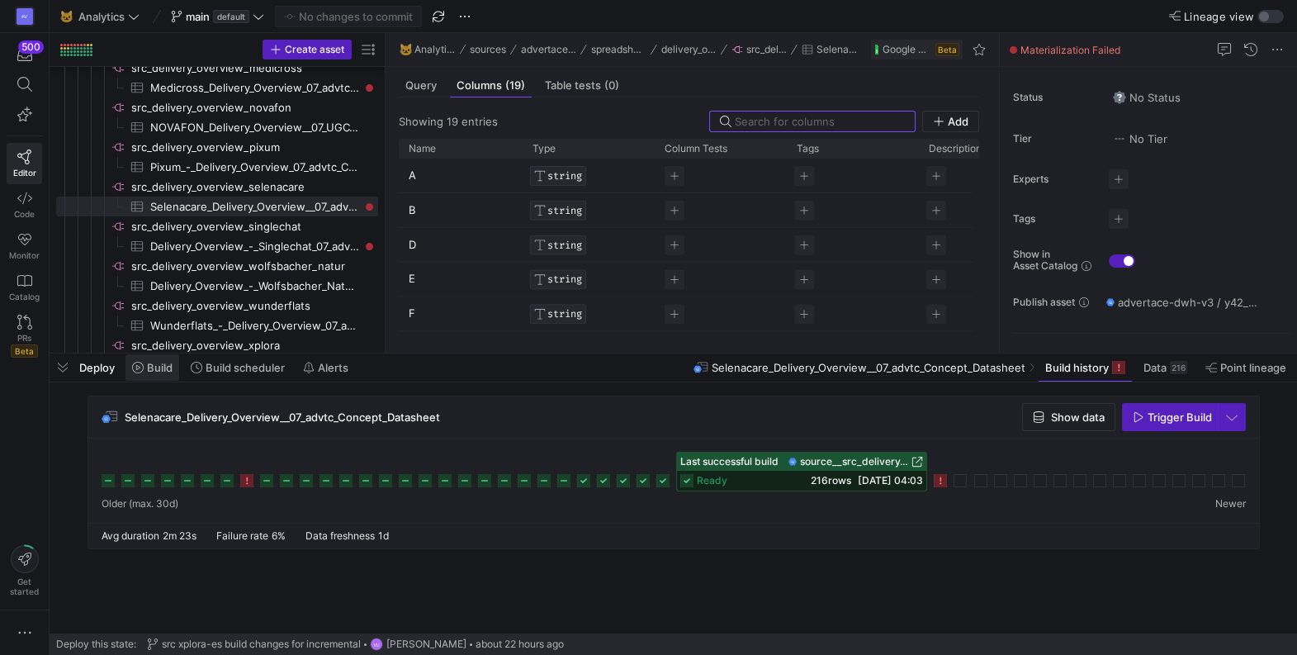
click at [162, 372] on span "Build" at bounding box center [160, 367] width 26 height 13
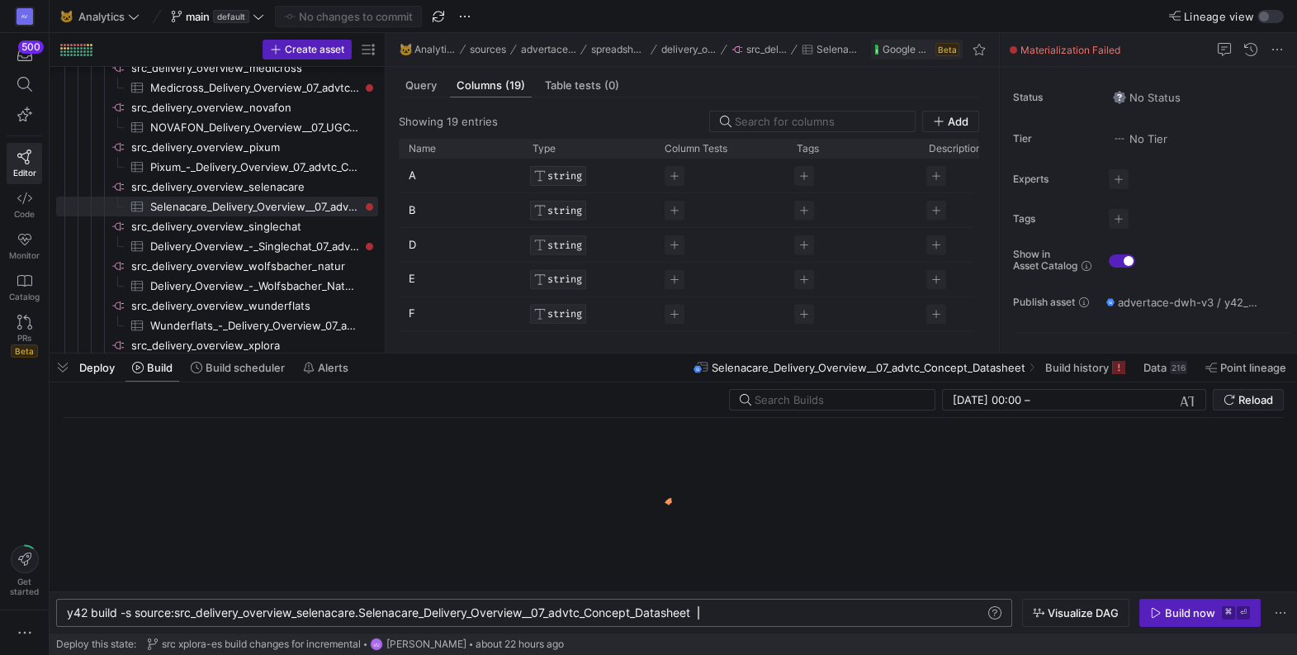
click at [719, 615] on div "y42 build -s source:src_delivery_overview_selenaca re.Selenacare_Delivery_Overv…" at bounding box center [526, 612] width 919 height 13
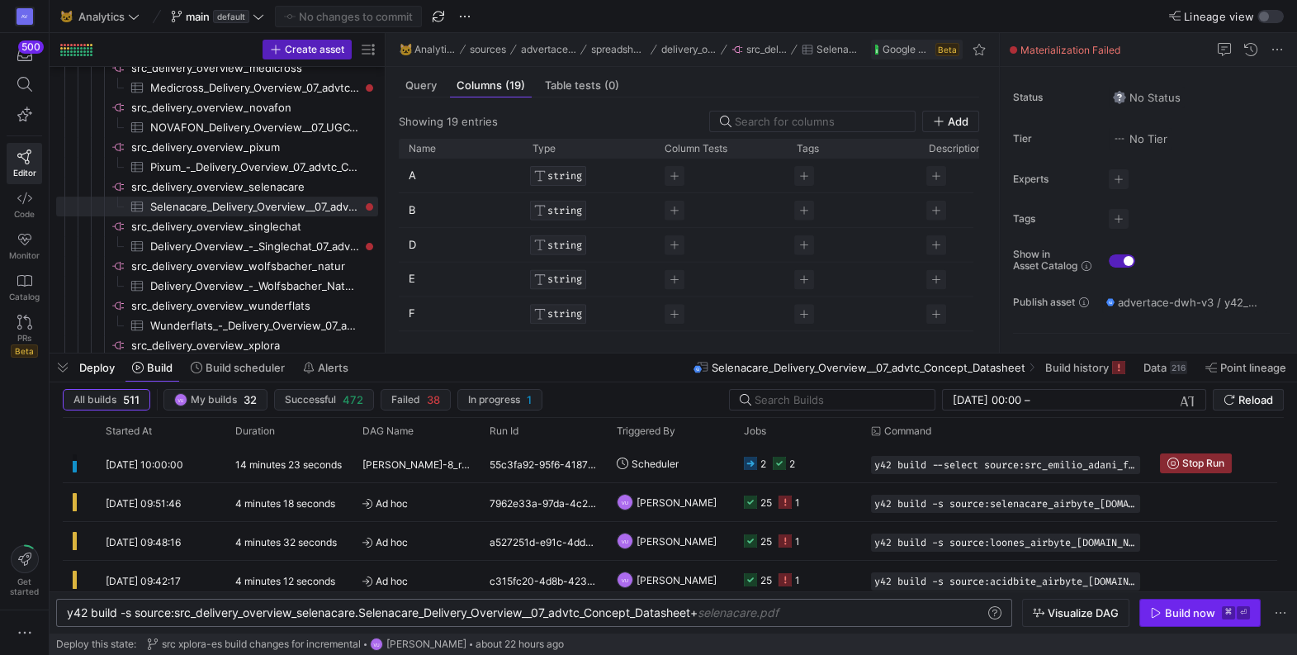
type textarea "y42 build -s source:src_delivery_overview_selenacare.Selenacare_Delivery_Overvi…"
click at [1166, 609] on div "Build now" at bounding box center [1190, 612] width 50 height 13
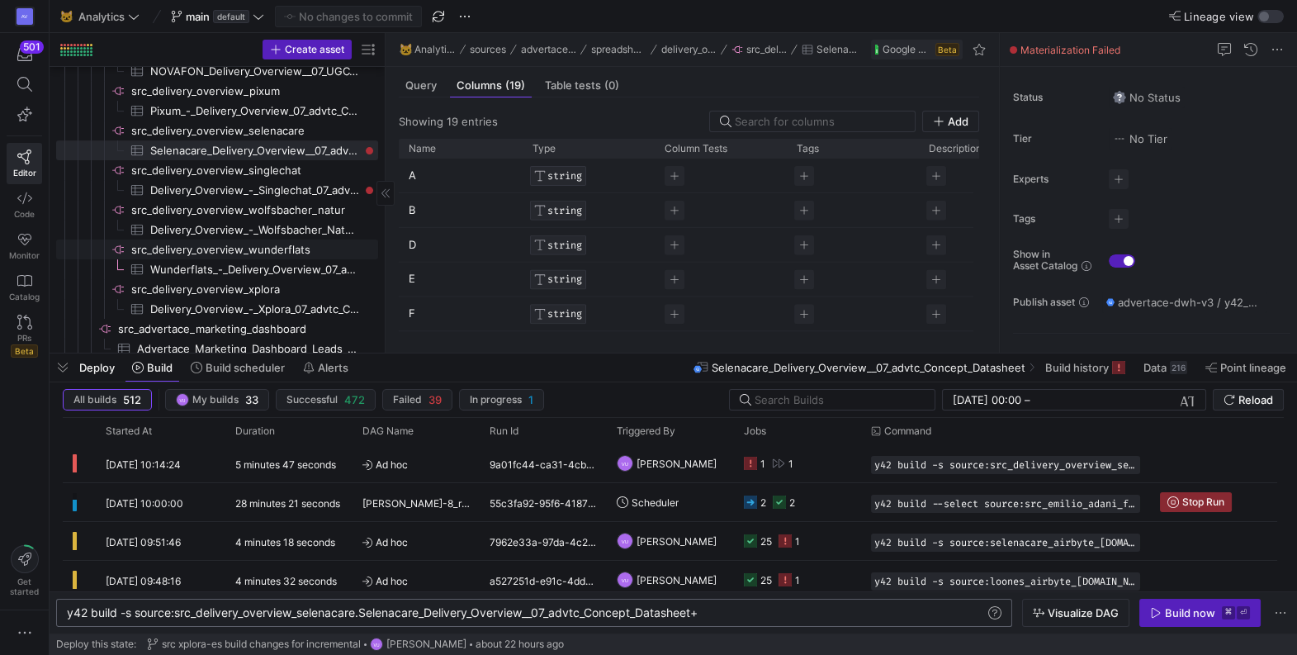
scroll to position [1434, 0]
click at [300, 142] on span "Selenacare_Delivery_Overview__07_advtc_Concept_Datasheet​​​​​​​​​" at bounding box center [254, 149] width 209 height 19
click at [1060, 367] on span "Build history" at bounding box center [1077, 367] width 64 height 13
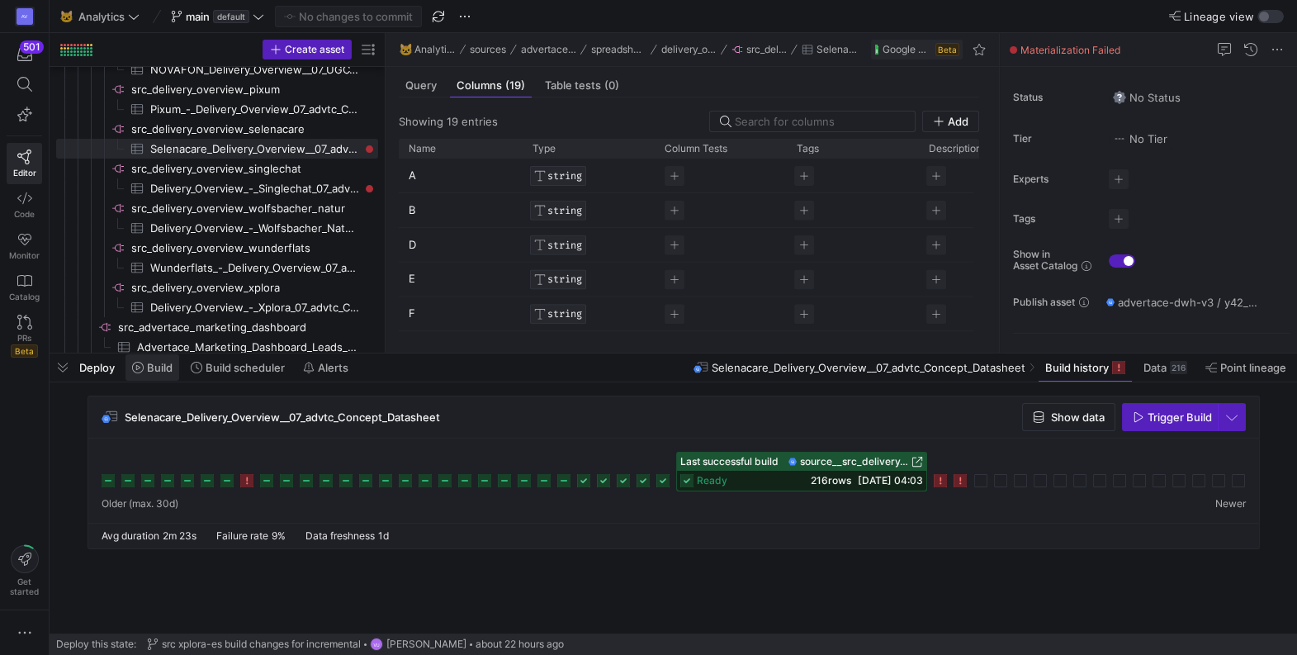
click at [154, 375] on span at bounding box center [152, 367] width 54 height 26
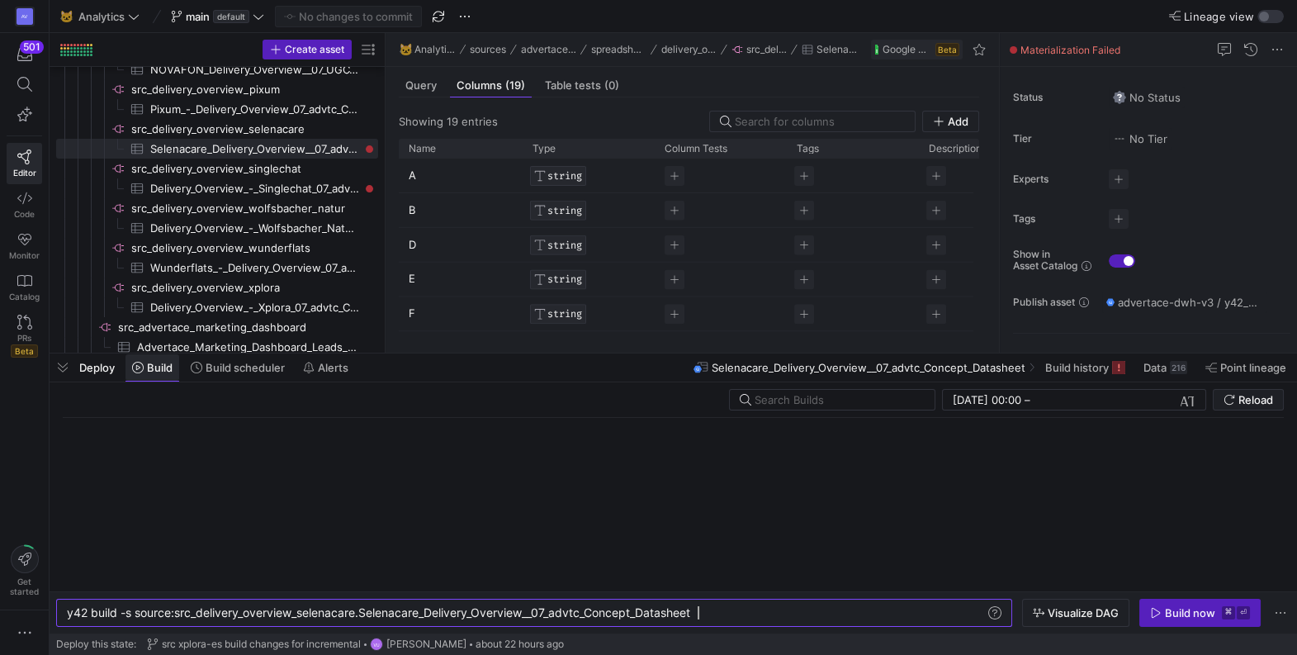
scroll to position [0, 630]
click at [716, 609] on div "y42 build -s source:src_delivery_overview_selenaca re.Selenacare_Delivery_Overv…" at bounding box center [526, 612] width 919 height 13
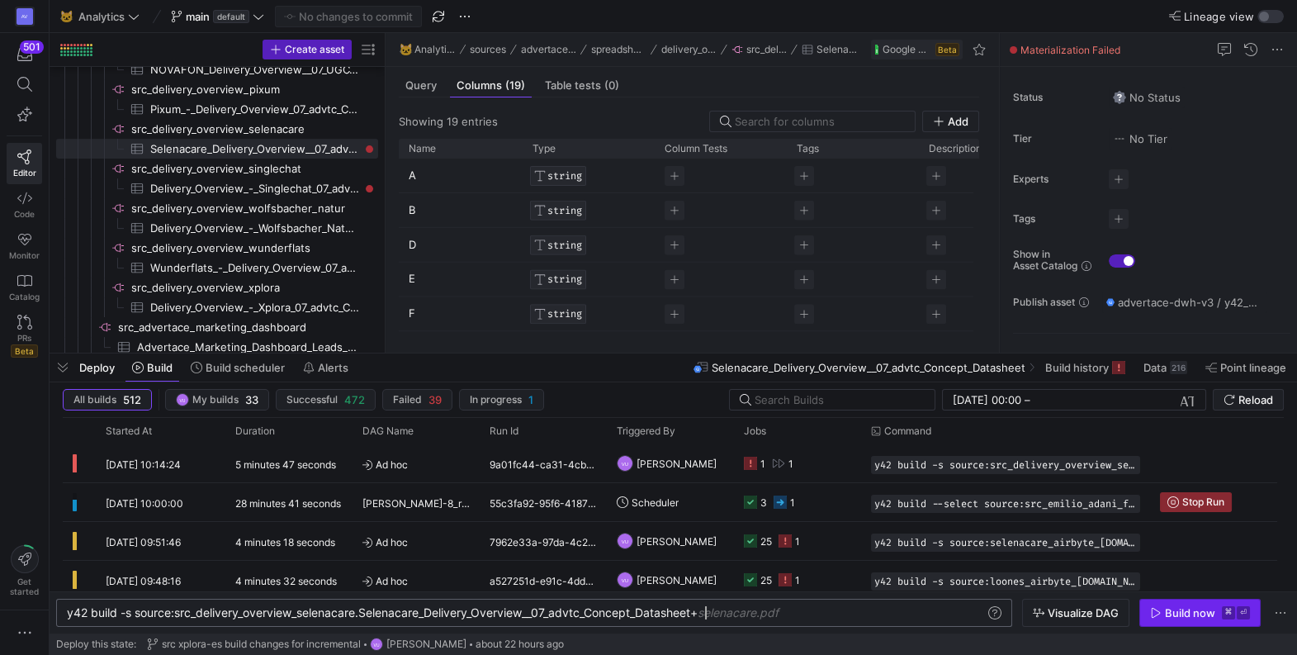
type textarea "y42 build -s source:src_delivery_overview_selenacare.Selenacare_Delivery_Overvi…"
click at [1173, 615] on div "Build now" at bounding box center [1190, 612] width 50 height 13
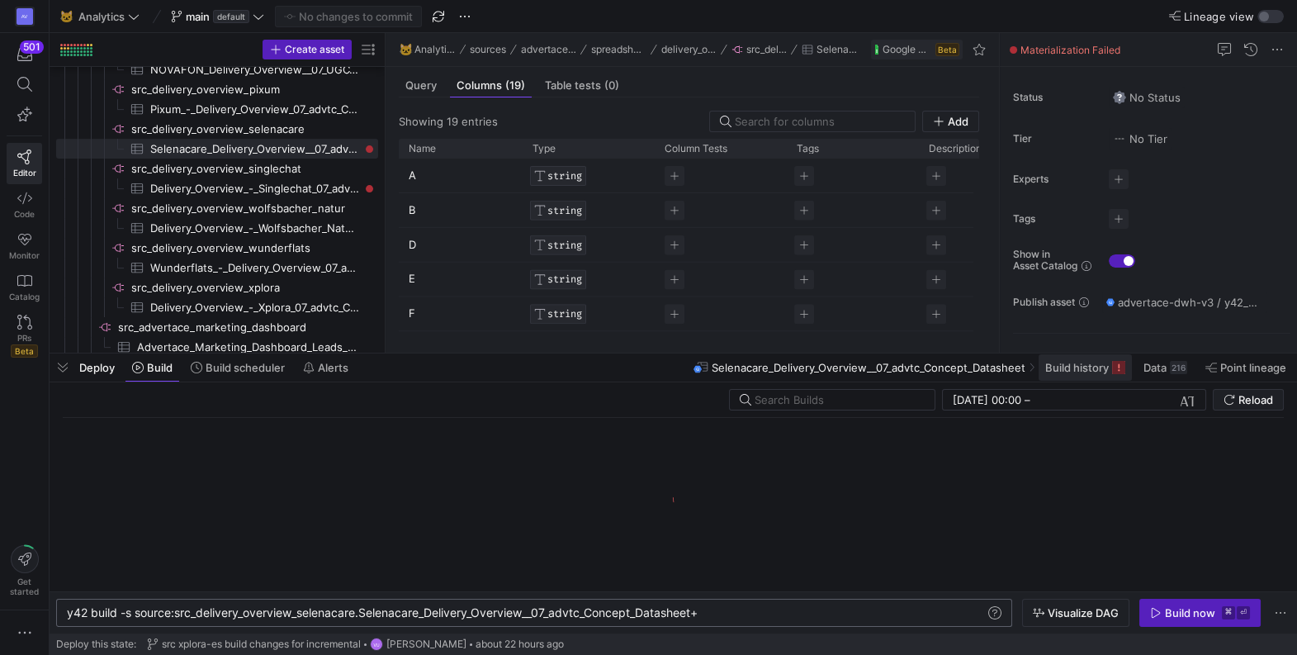
click at [1057, 365] on span "Build history" at bounding box center [1077, 367] width 64 height 13
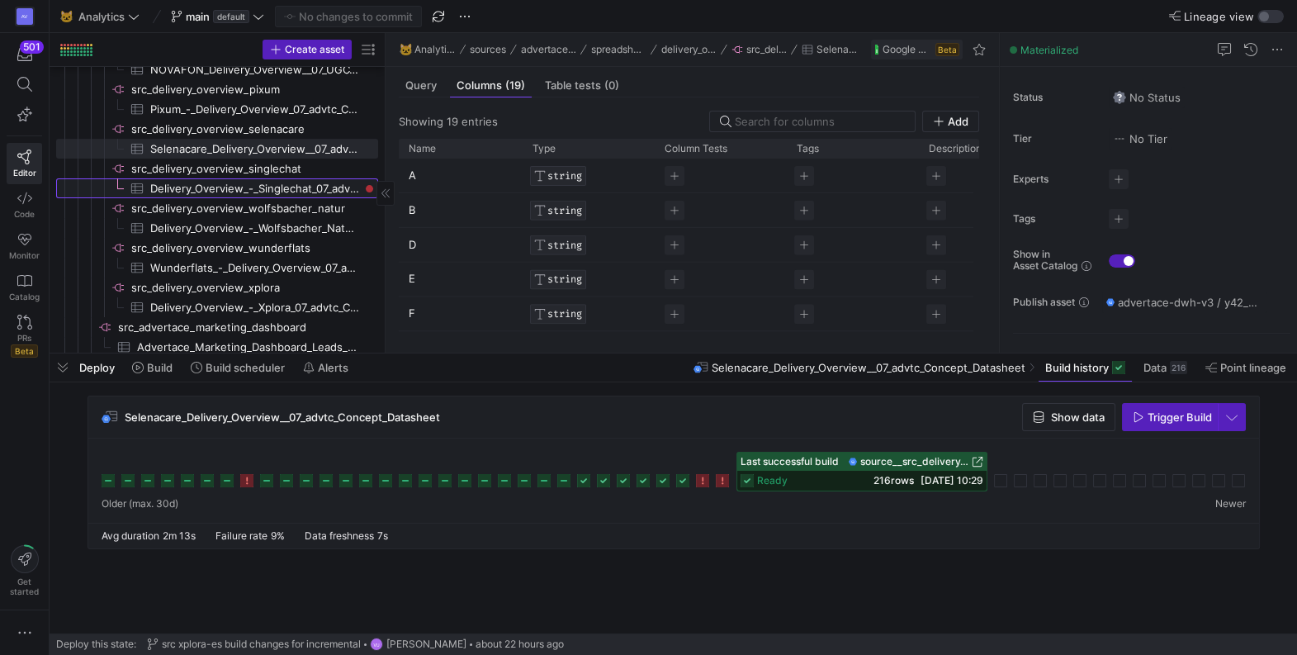
click at [295, 187] on span "Delivery_Overview_-_Singlechat_07_advtc_Concept_Datasheet​​​​​​​​​" at bounding box center [254, 188] width 209 height 19
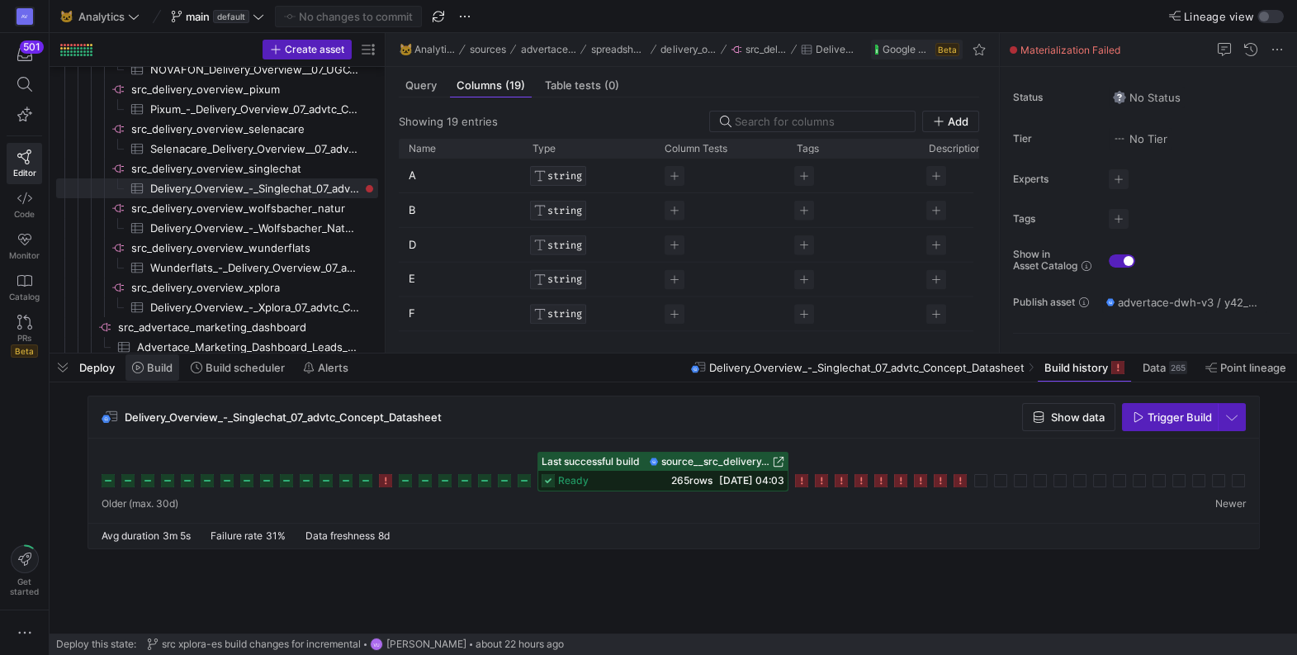
click at [157, 376] on span at bounding box center [152, 367] width 54 height 26
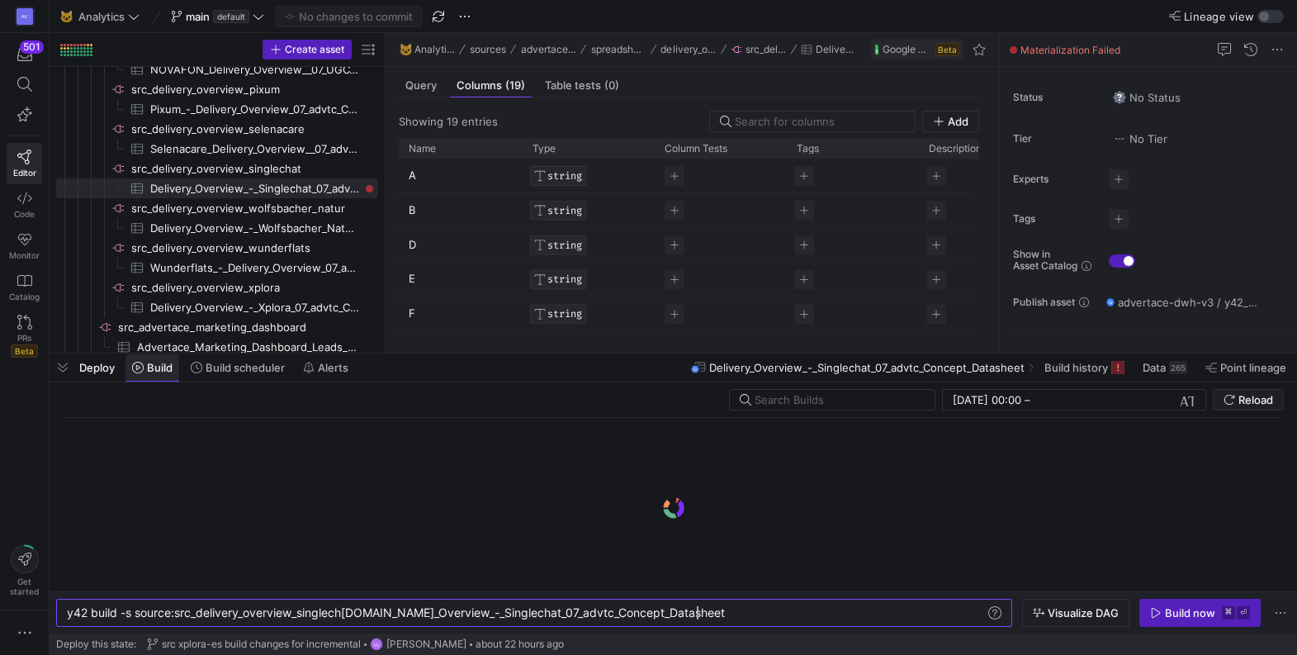
scroll to position [0, 628]
click at [722, 618] on div "y42 build -s source:src_delivery_overview_singlech at.Delivery_Overview_-_Singl…" at bounding box center [526, 612] width 919 height 13
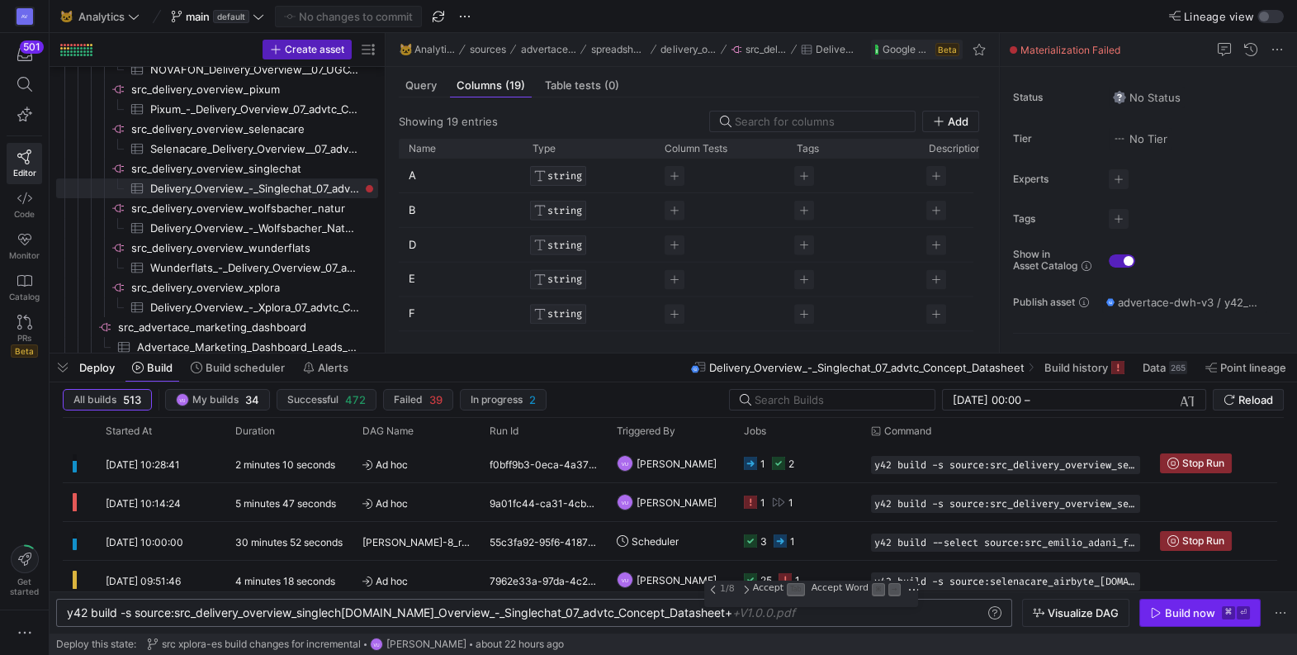
type textarea "y42 build -s source:src_delivery_overview_singlechat.Delivery_Overview_-_Single…"
click at [1187, 608] on div "Build now" at bounding box center [1190, 612] width 50 height 13
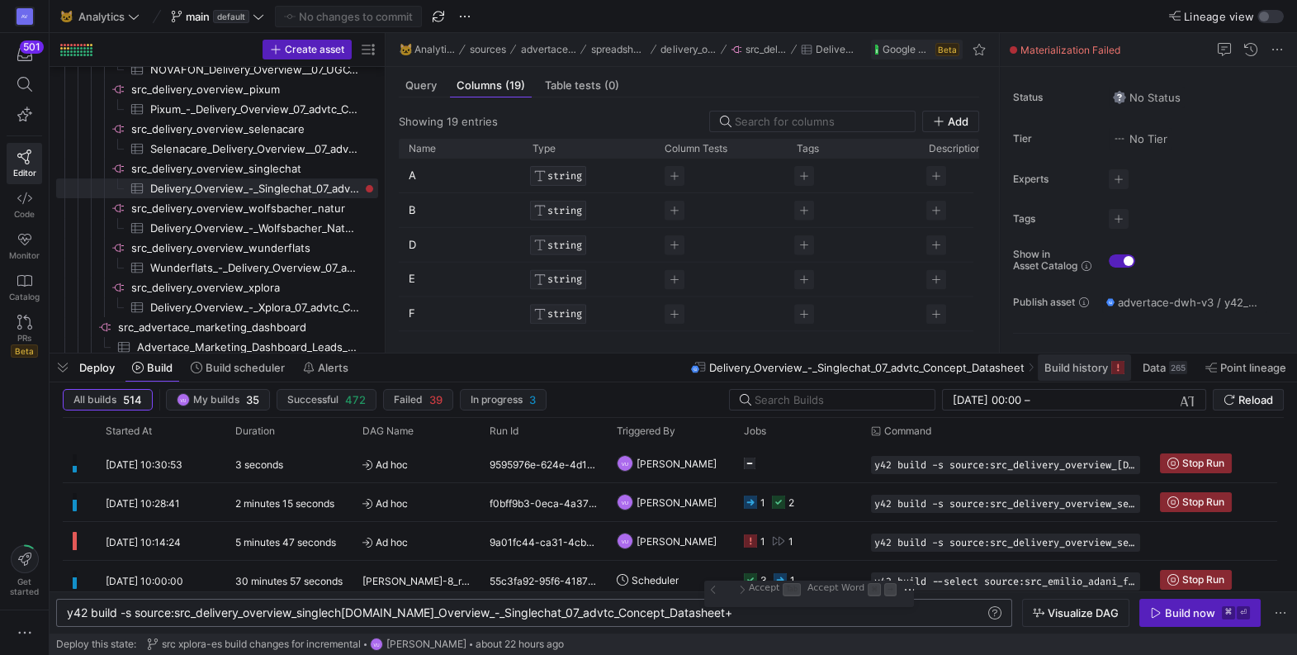
click at [1078, 372] on span "Build history" at bounding box center [1076, 367] width 64 height 13
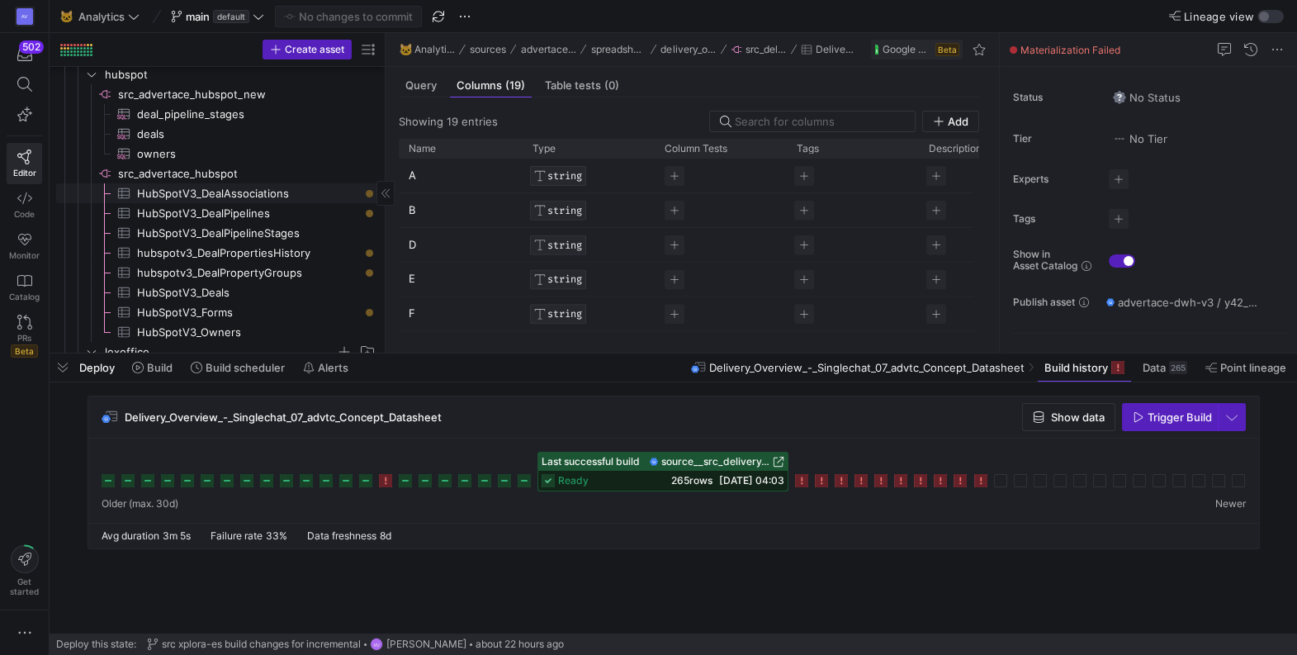
scroll to position [497, 0]
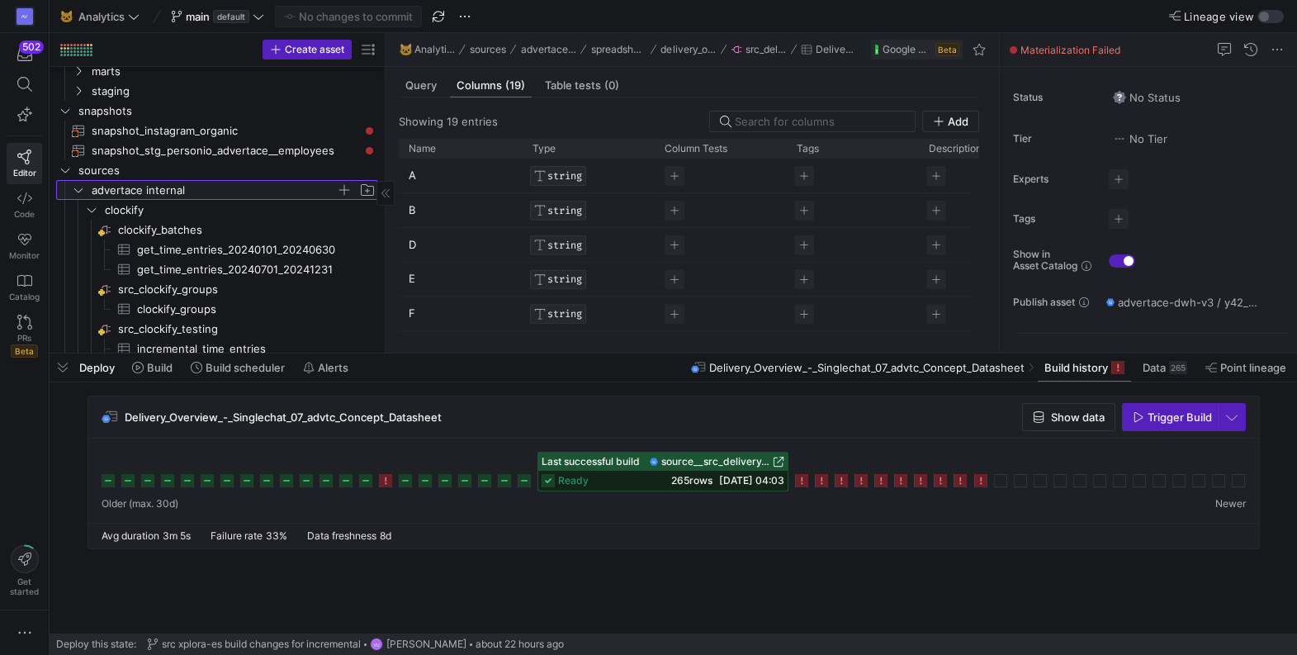
click at [78, 187] on icon "Press SPACE to select this row." at bounding box center [79, 190] width 12 height 10
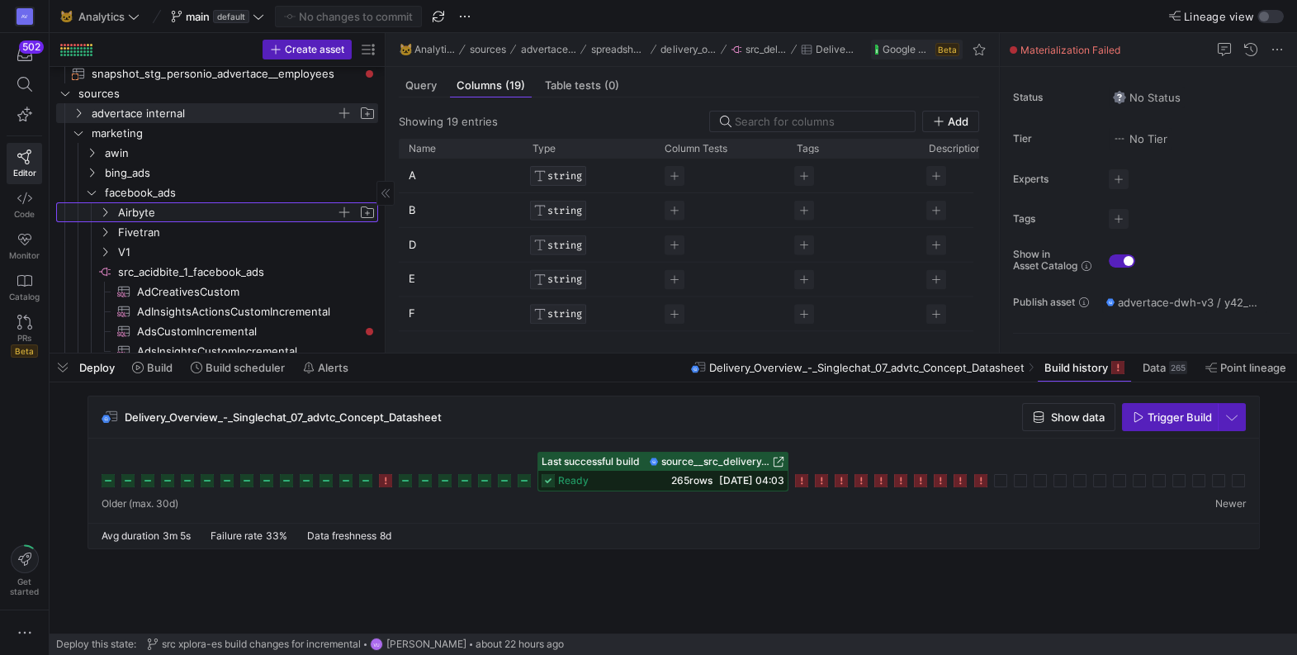
click at [108, 214] on icon "Press SPACE to select this row." at bounding box center [105, 212] width 12 height 10
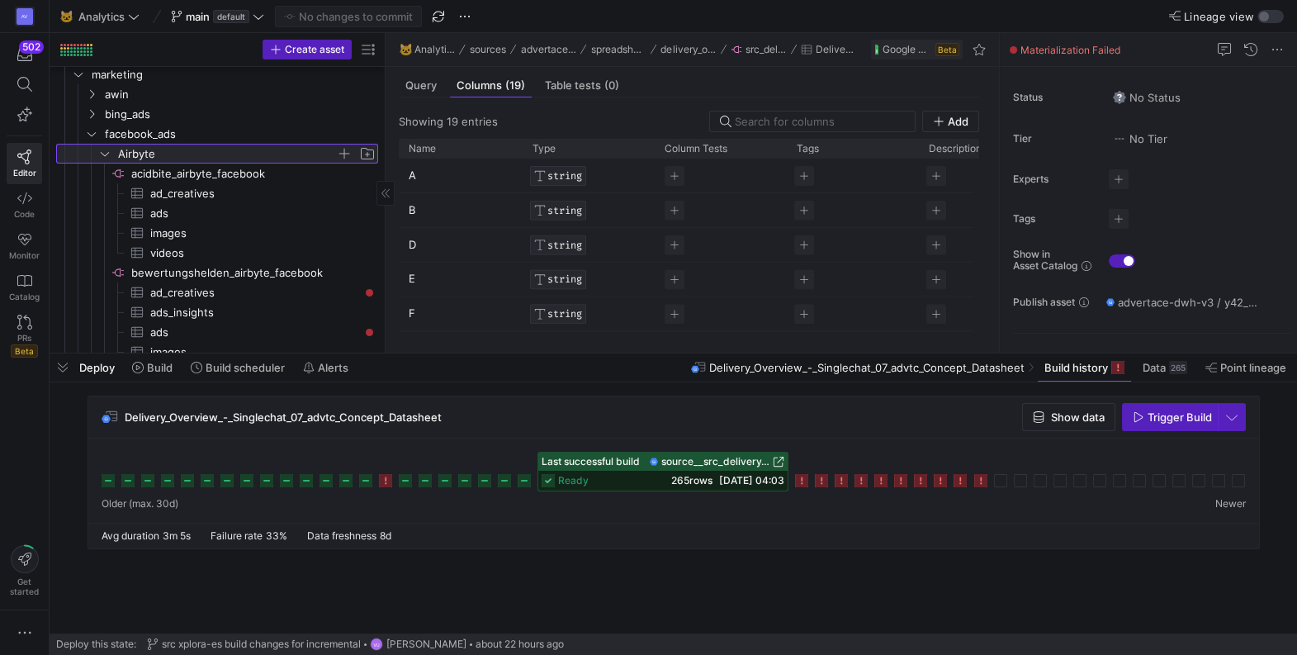
click at [101, 154] on icon at bounding box center [105, 154] width 12 height 10
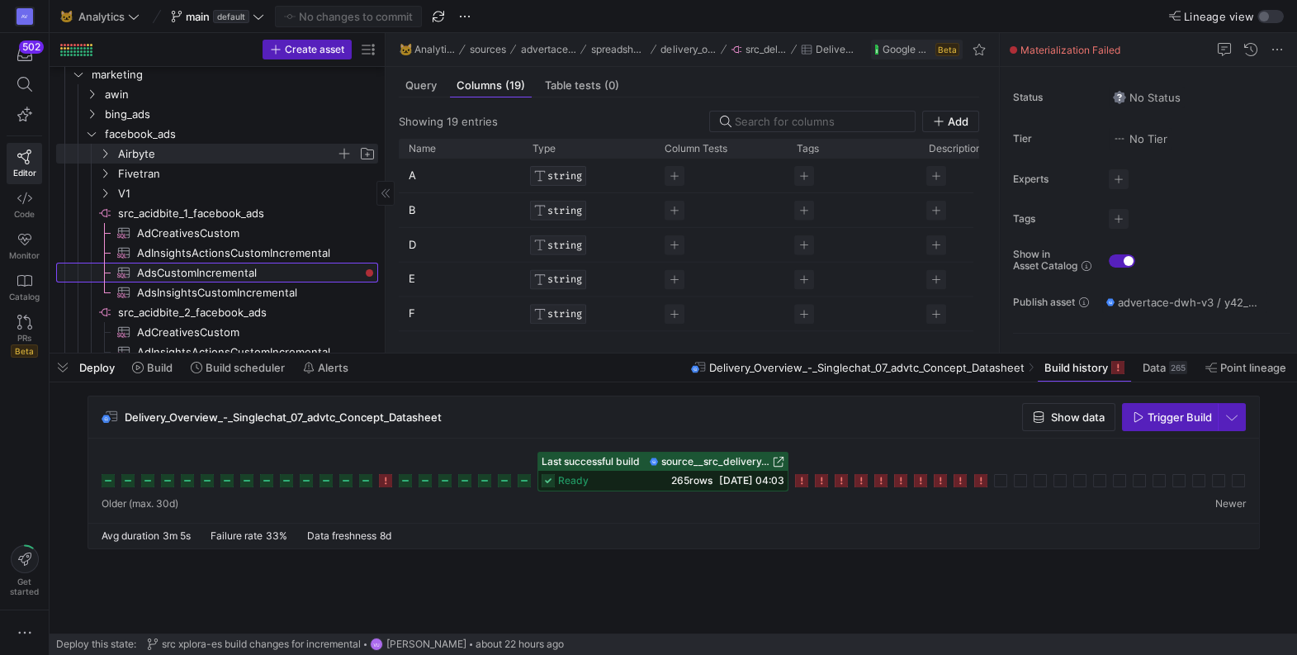
click at [236, 268] on span "AdsCustomIncremental​​​​​​​​​" at bounding box center [248, 272] width 222 height 19
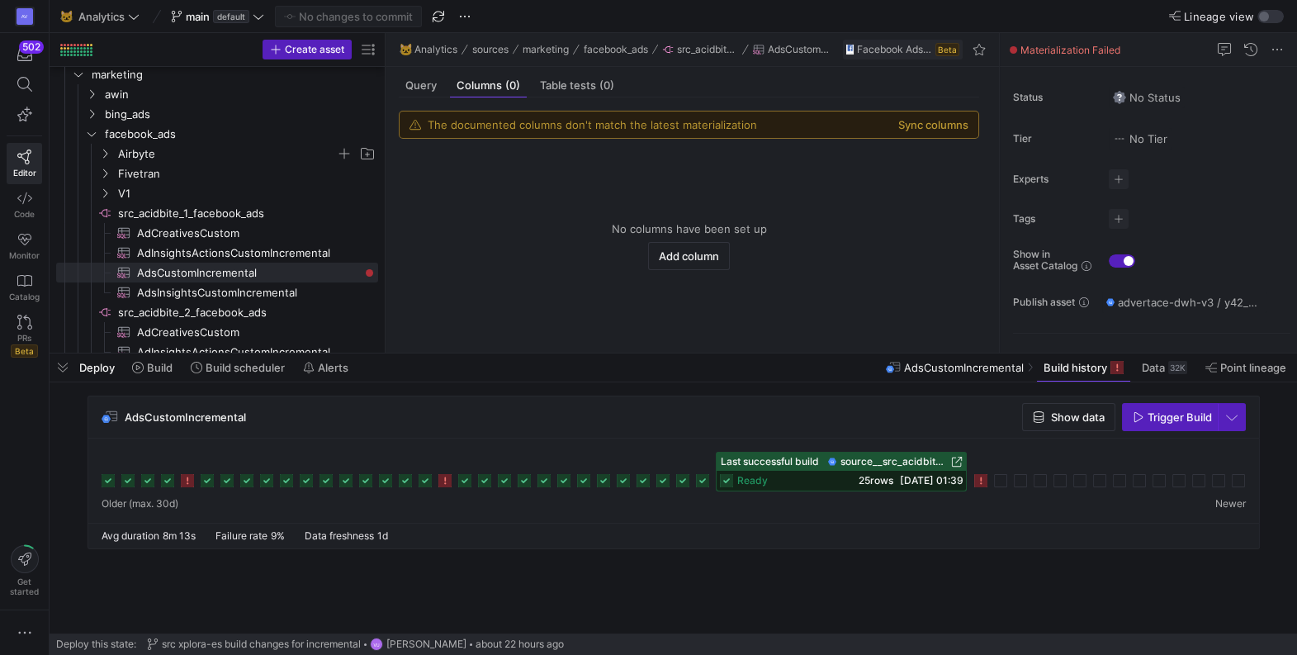
click at [985, 480] on icon at bounding box center [980, 480] width 13 height 13
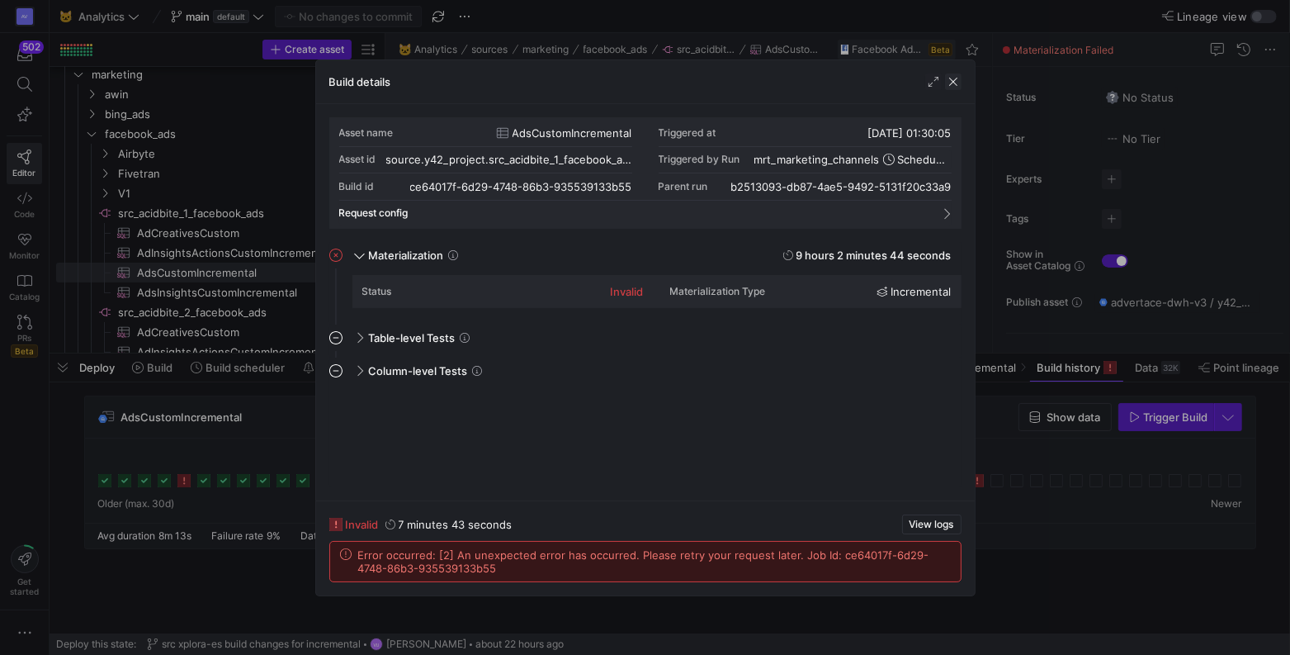
click at [958, 77] on span "button" at bounding box center [953, 81] width 17 height 17
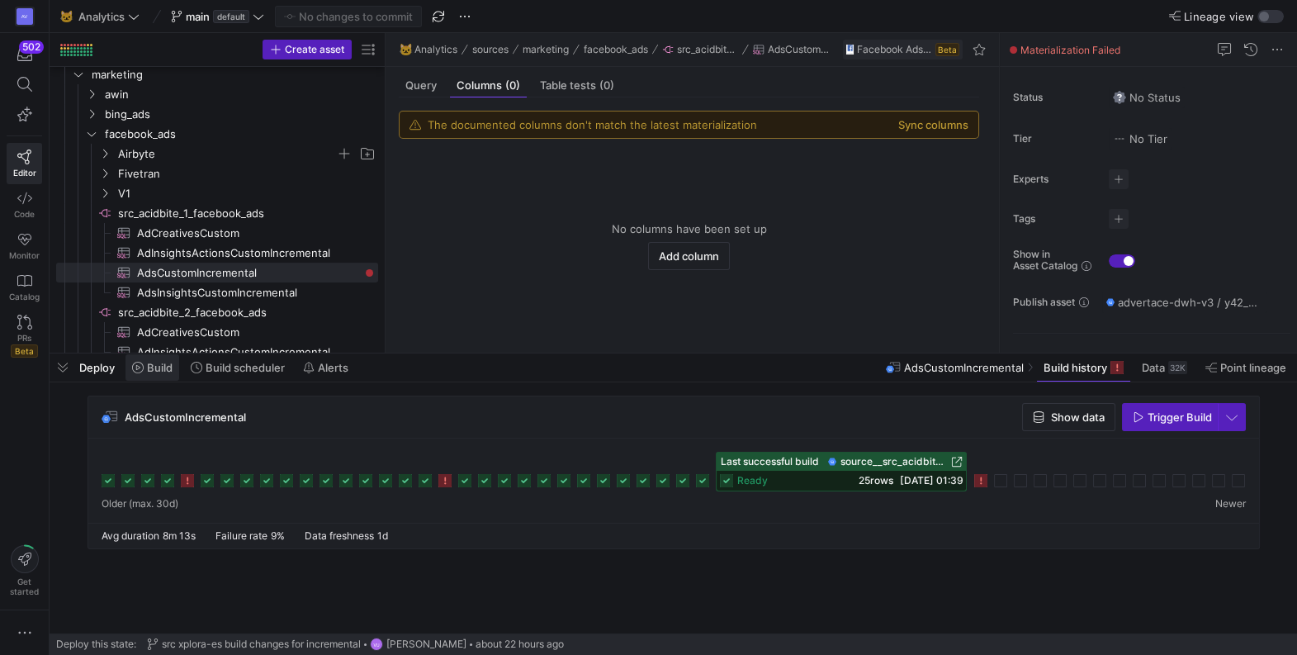
click at [158, 364] on span "Build" at bounding box center [160, 367] width 26 height 13
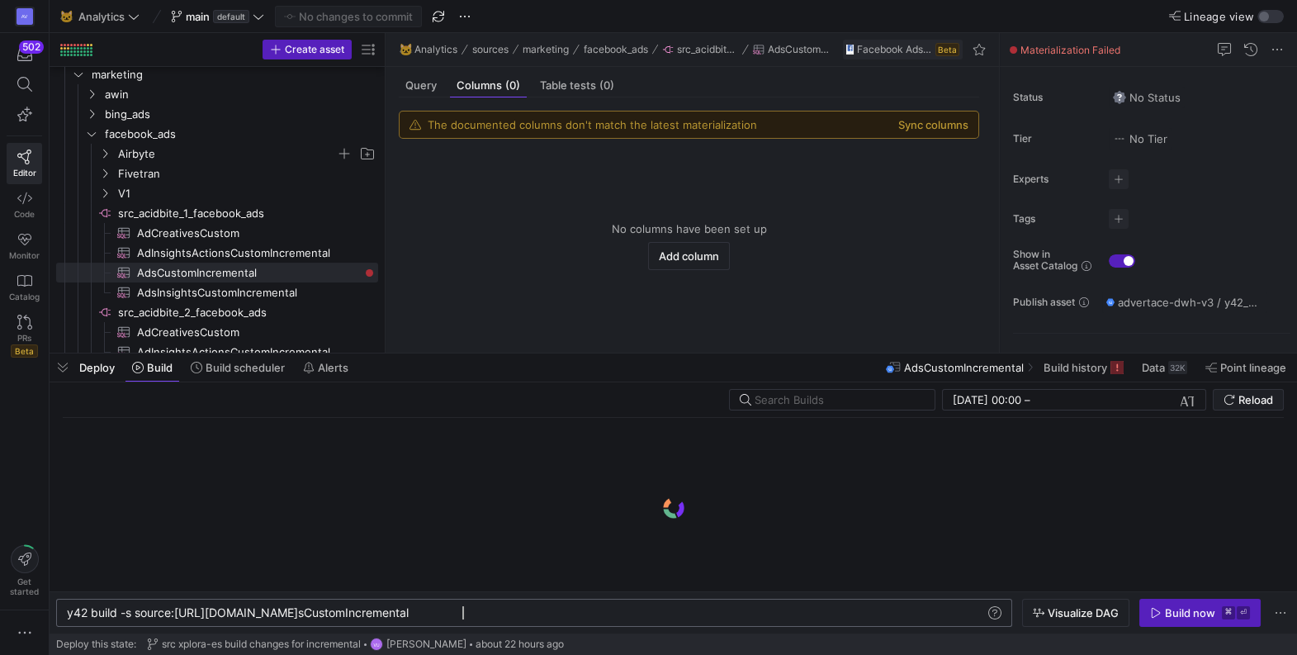
click at [495, 613] on div "y42 build -s source:src_acidbite_1_facebook_ads.Ad sCustomIncremental" at bounding box center [526, 612] width 919 height 13
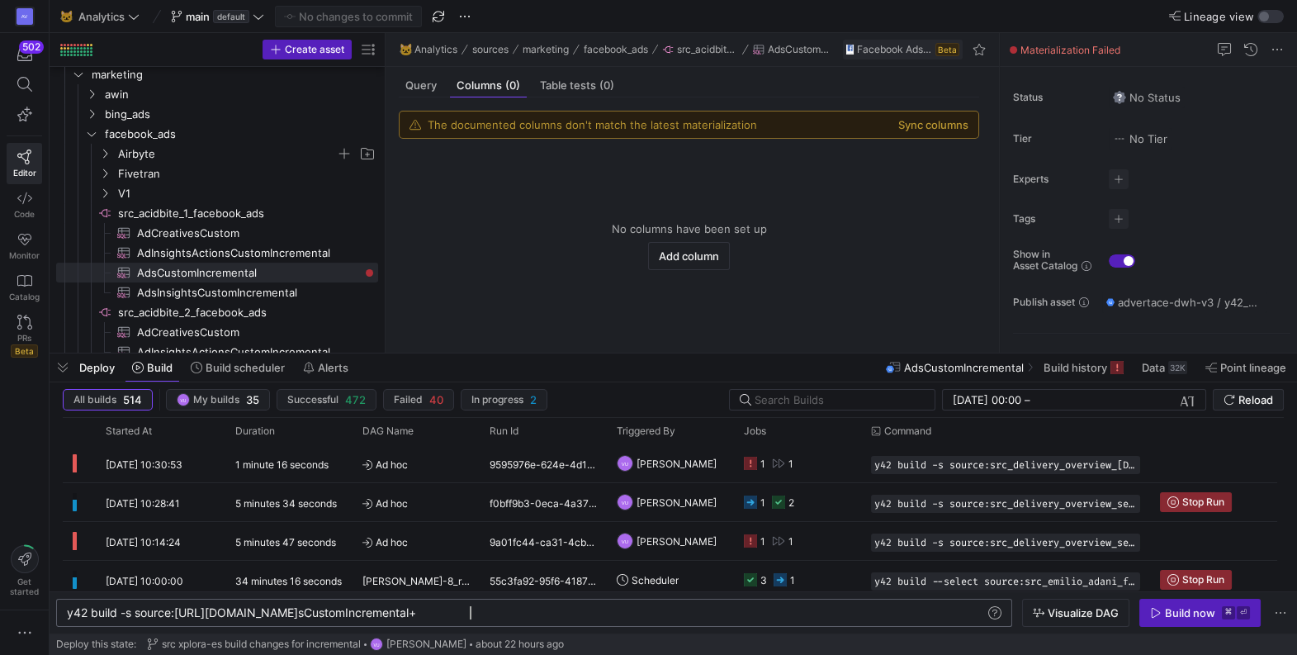
type textarea "y42 build -s source:src_acidbite_1_facebook_ads.AdsCustomIncremental+"
click at [1178, 618] on div "Build now" at bounding box center [1190, 612] width 50 height 13
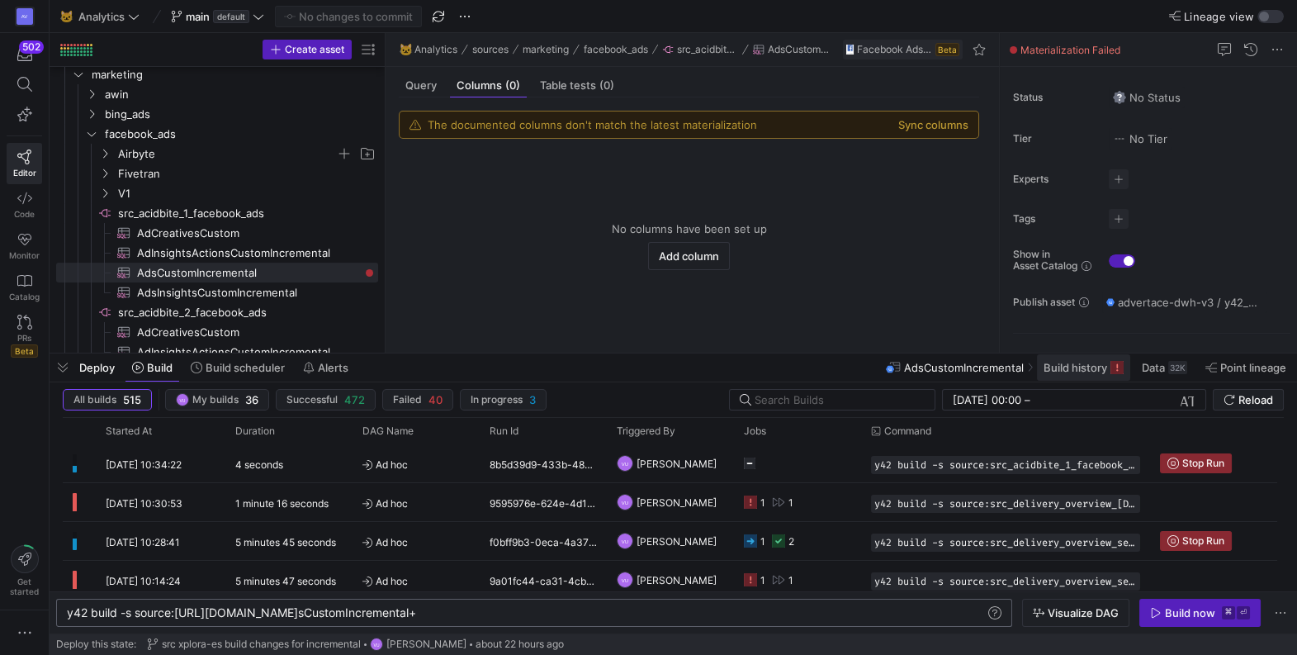
click at [1069, 364] on span "Build history" at bounding box center [1076, 367] width 64 height 13
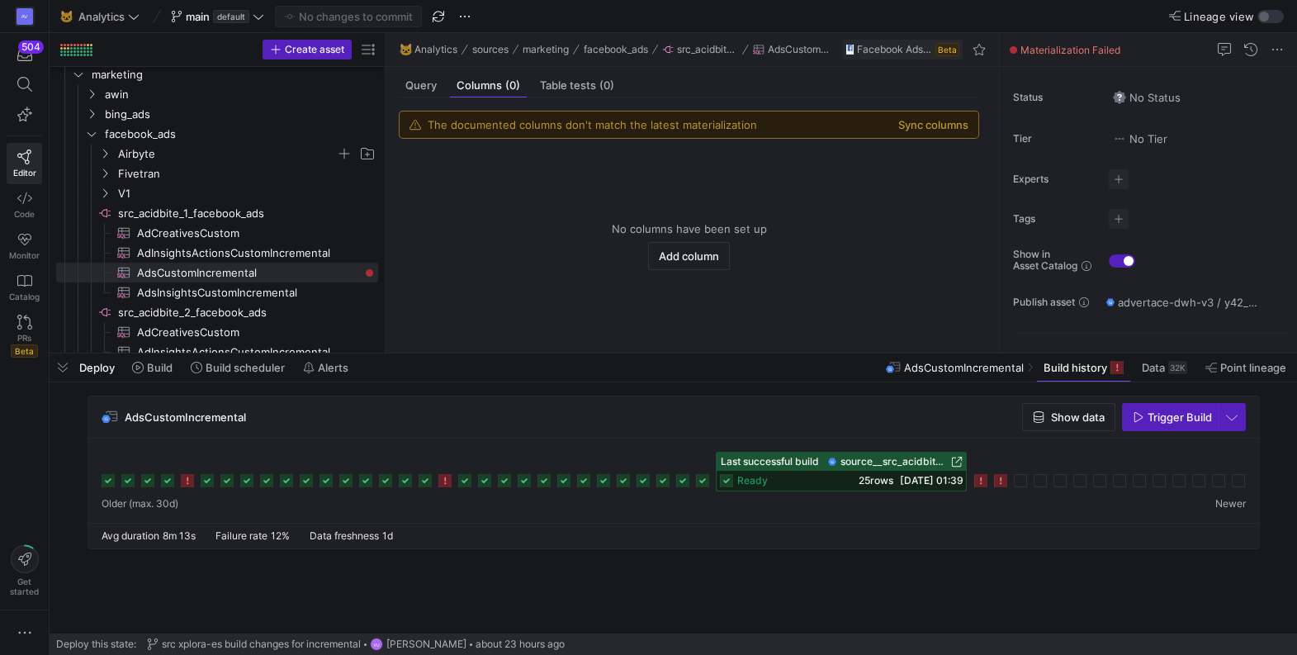
click at [1004, 479] on icon at bounding box center [1000, 480] width 13 height 13
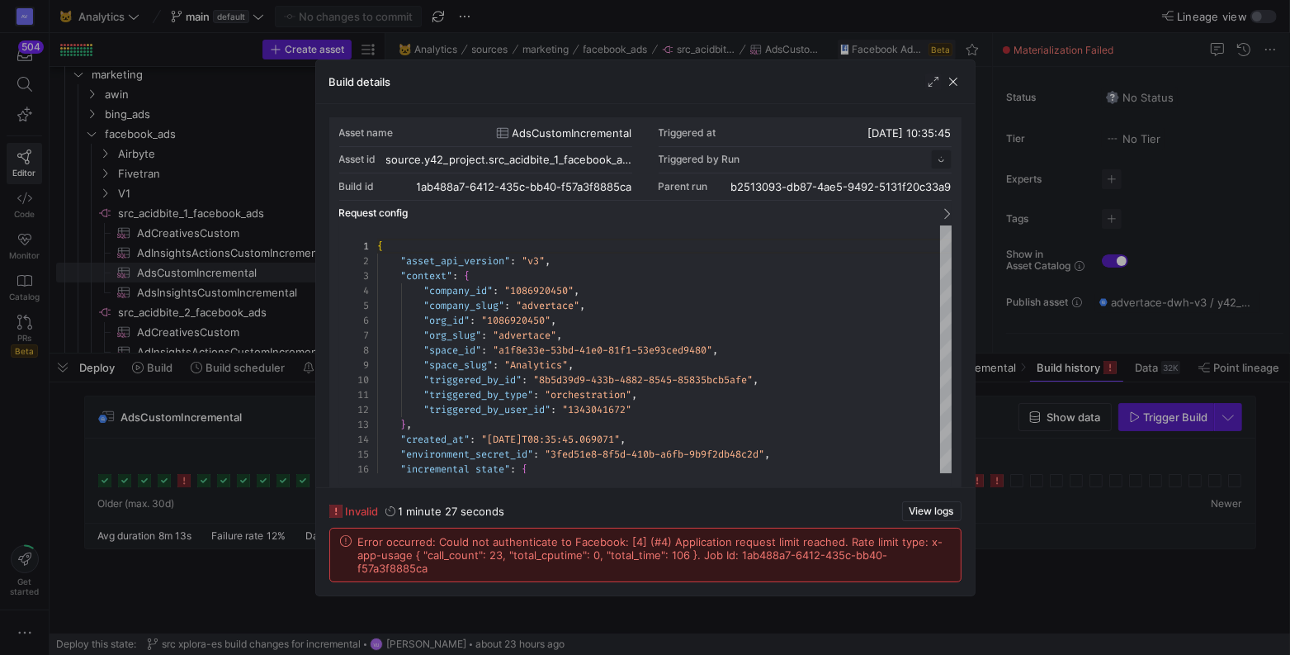
scroll to position [149, 0]
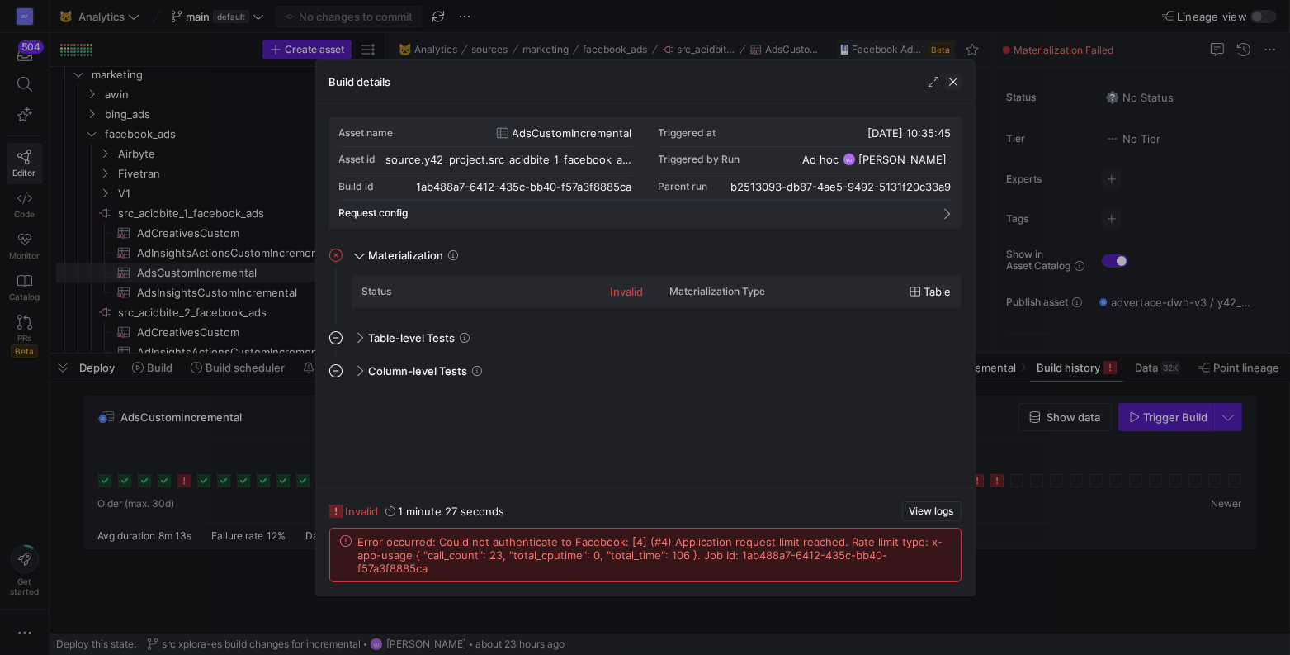
click at [951, 81] on span "button" at bounding box center [953, 81] width 17 height 17
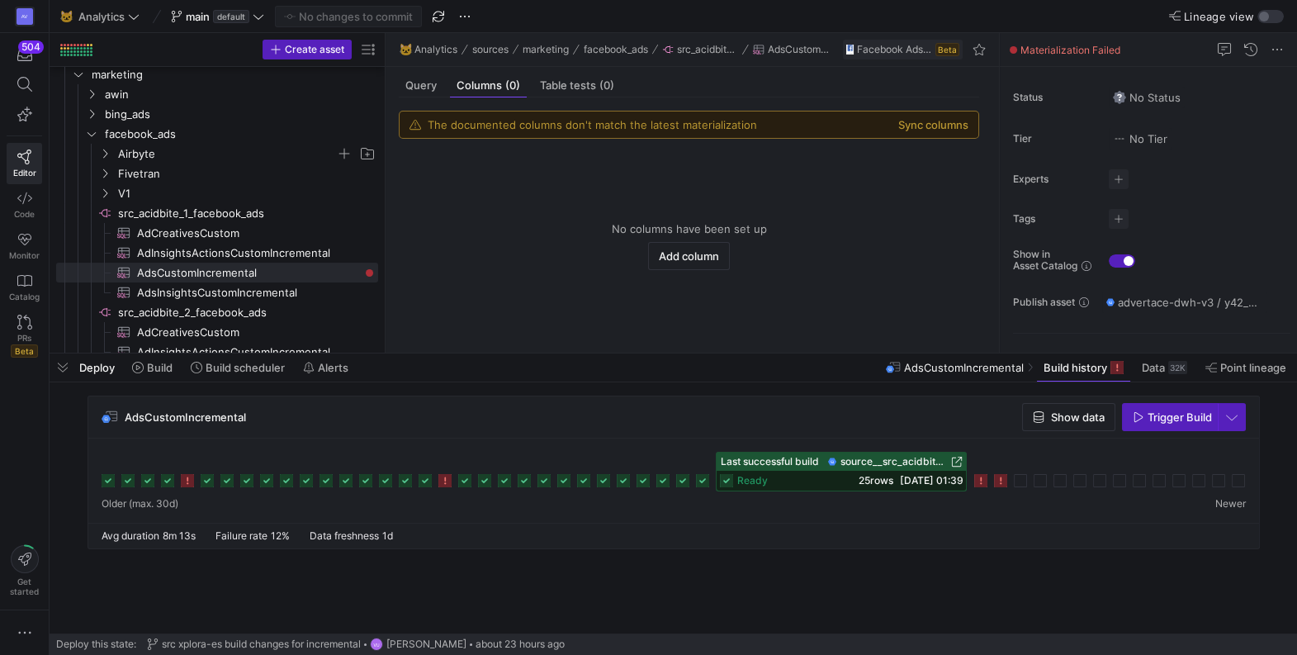
click at [982, 483] on icon at bounding box center [980, 480] width 13 height 13
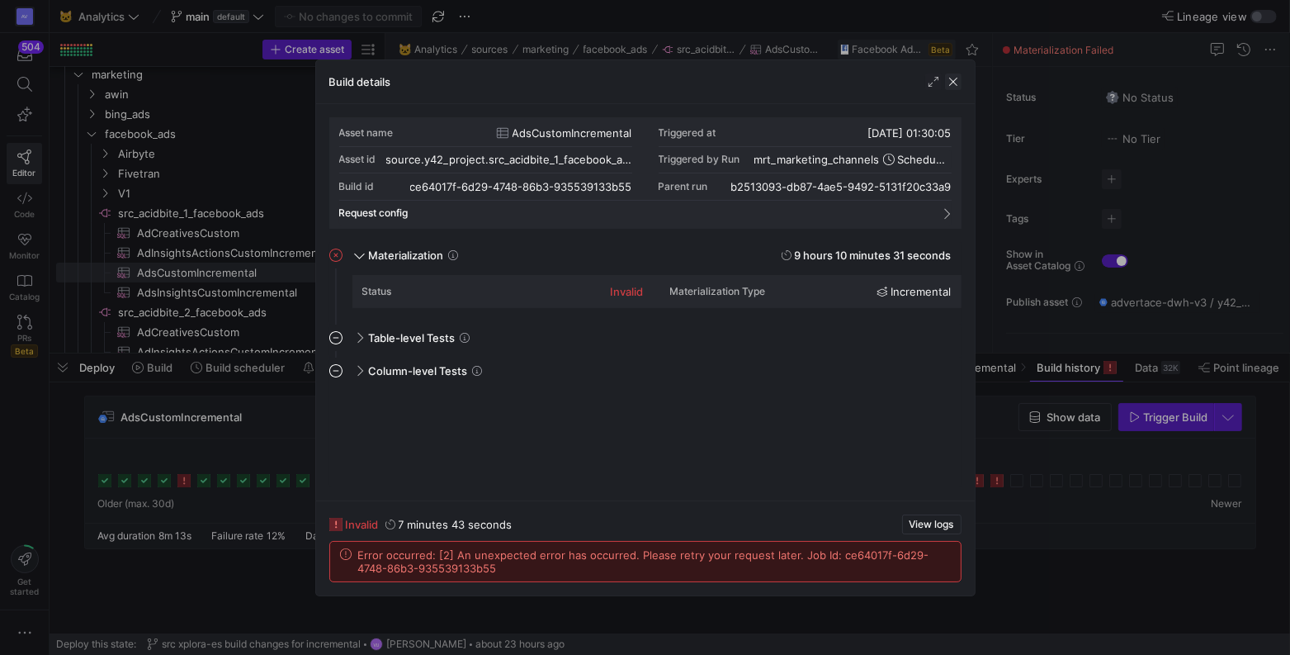
click at [949, 85] on span "button" at bounding box center [953, 81] width 17 height 17
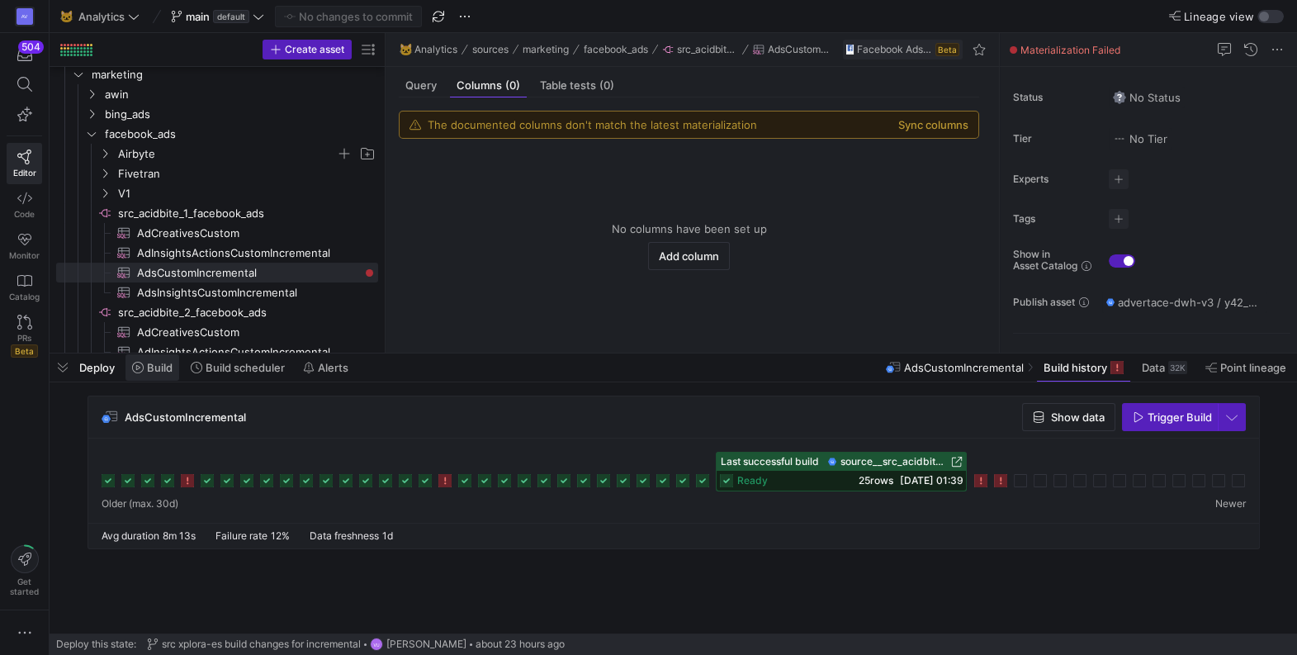
click at [163, 370] on span "Build" at bounding box center [160, 367] width 26 height 13
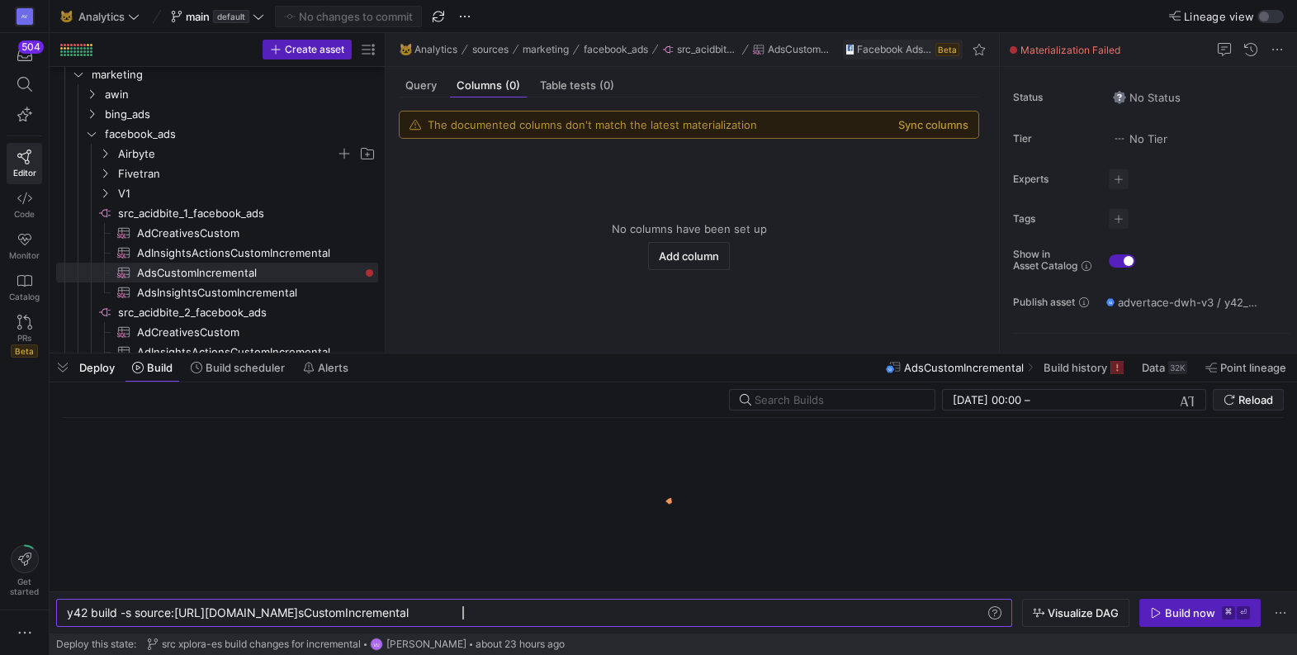
scroll to position [0, 394]
click at [481, 614] on div "y42 build -s source:src_acidbite_1_facebook_ads.Ad sCustomIncremental" at bounding box center [526, 612] width 919 height 13
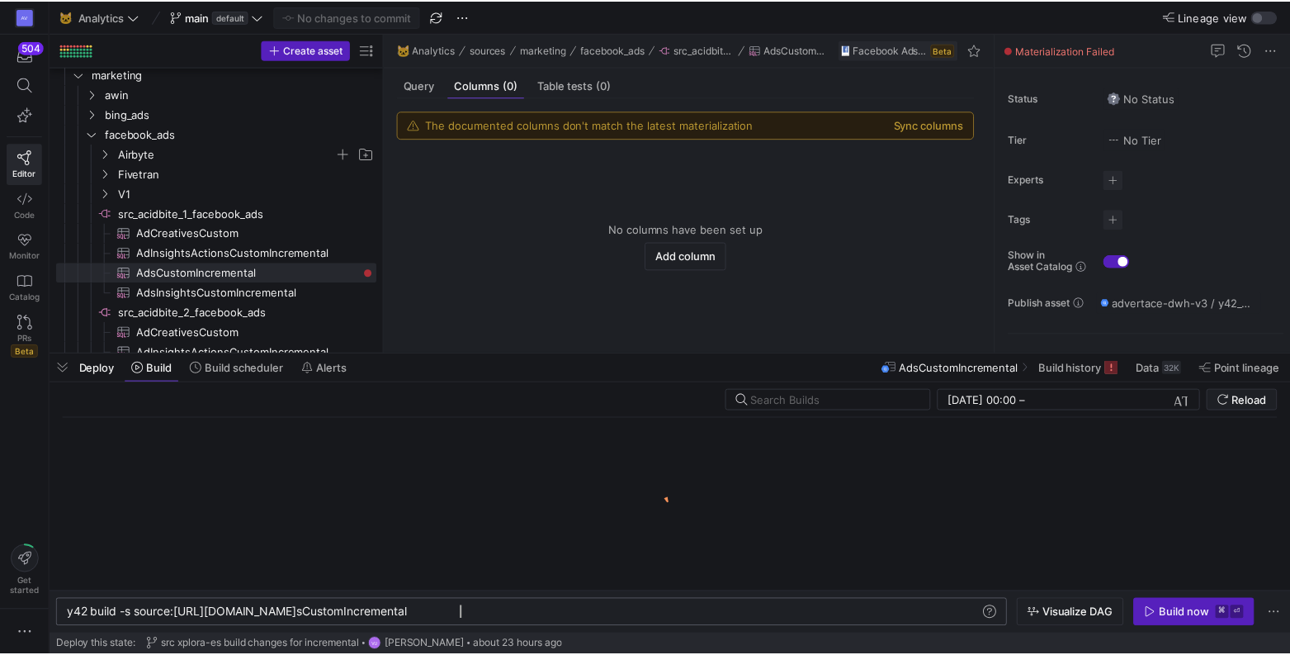
scroll to position [0, 401]
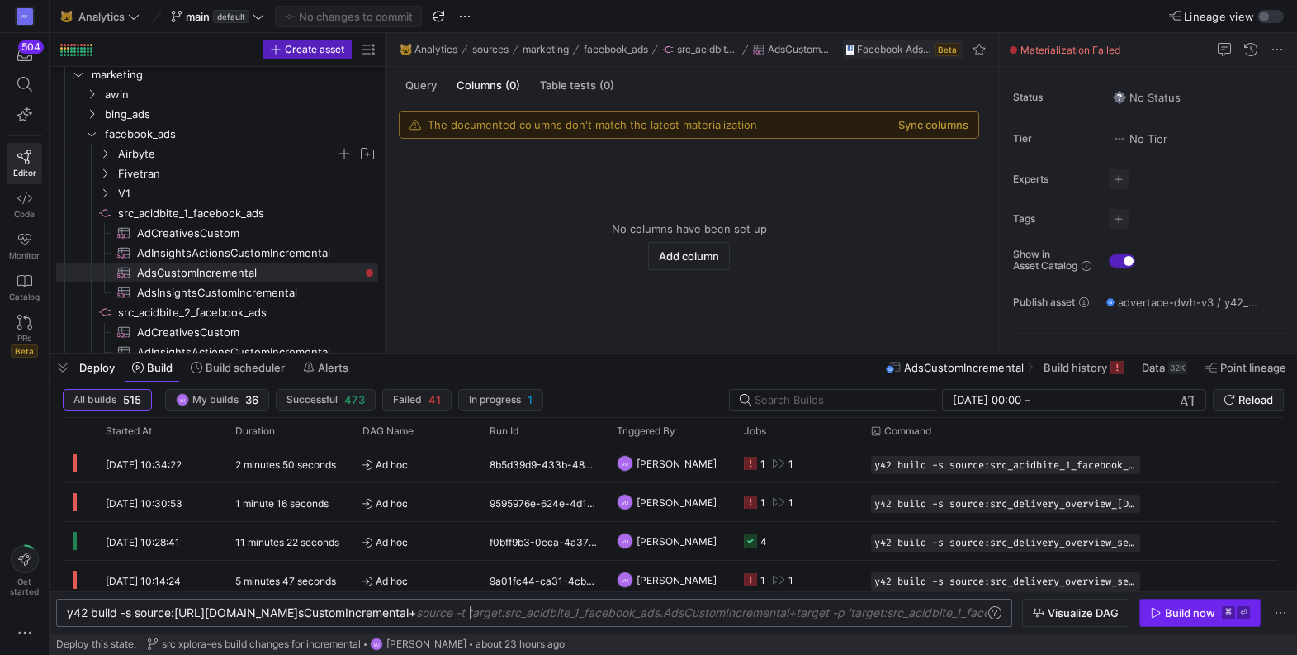
type textarea "y42 build -s source:src_acidbite_1_facebook_ads.AdsCustomIncremental+"
click at [1162, 613] on span "Build now ⌘ ⏎" at bounding box center [1200, 612] width 100 height 13
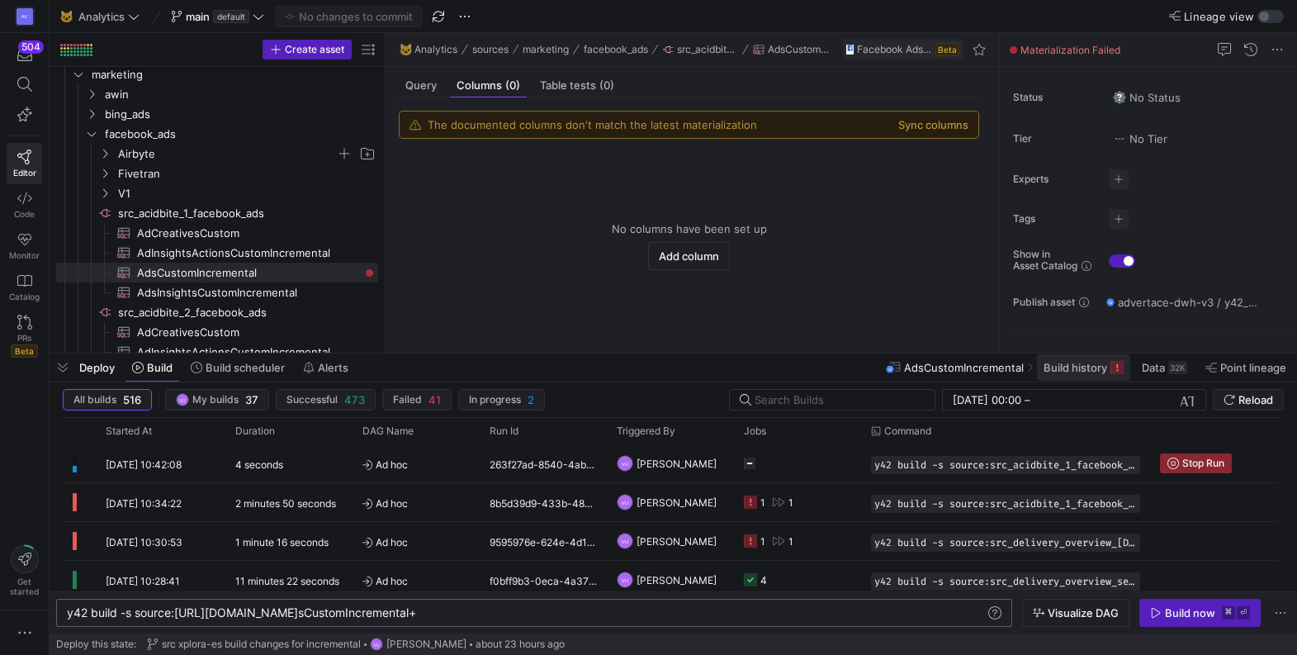
click at [1076, 370] on span "Build history" at bounding box center [1076, 367] width 64 height 13
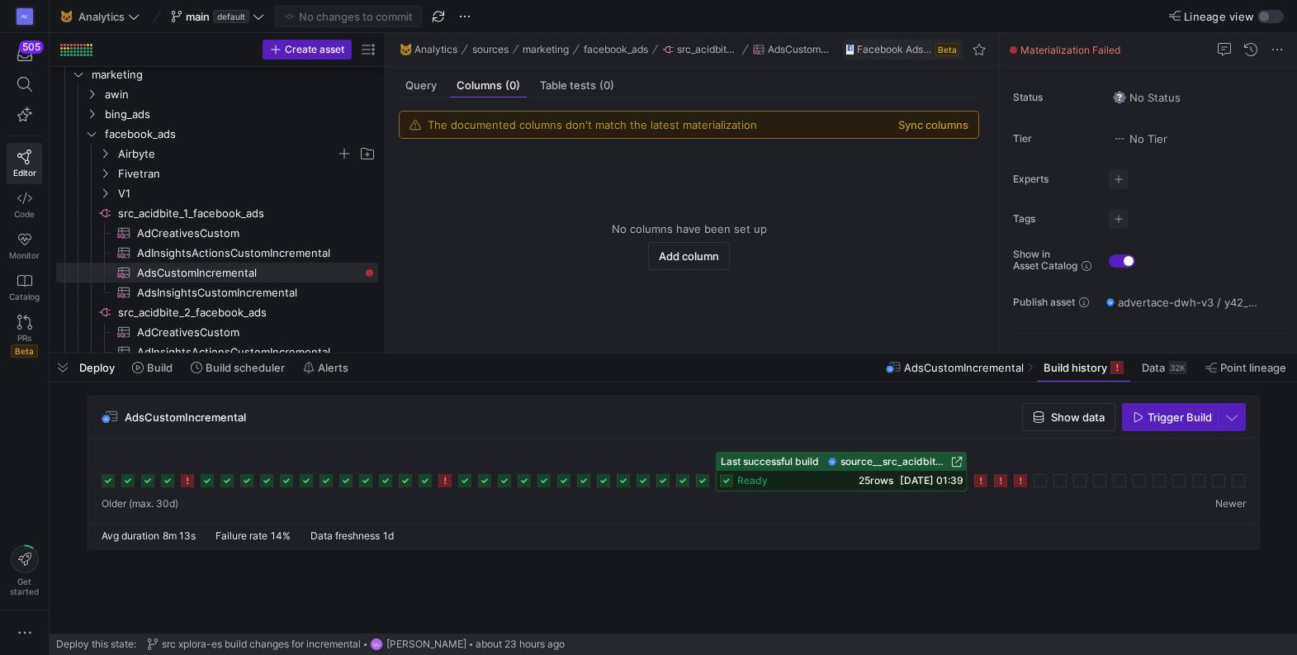
click at [1019, 476] on icon at bounding box center [1020, 480] width 13 height 13
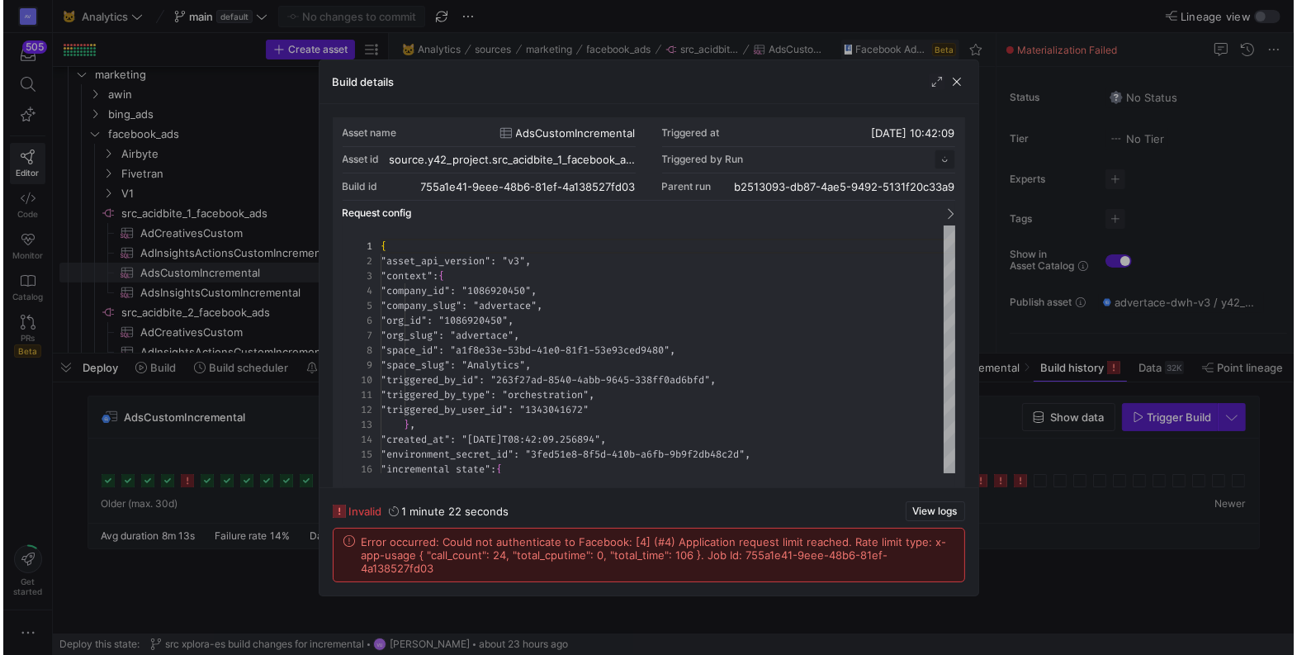
scroll to position [149, 0]
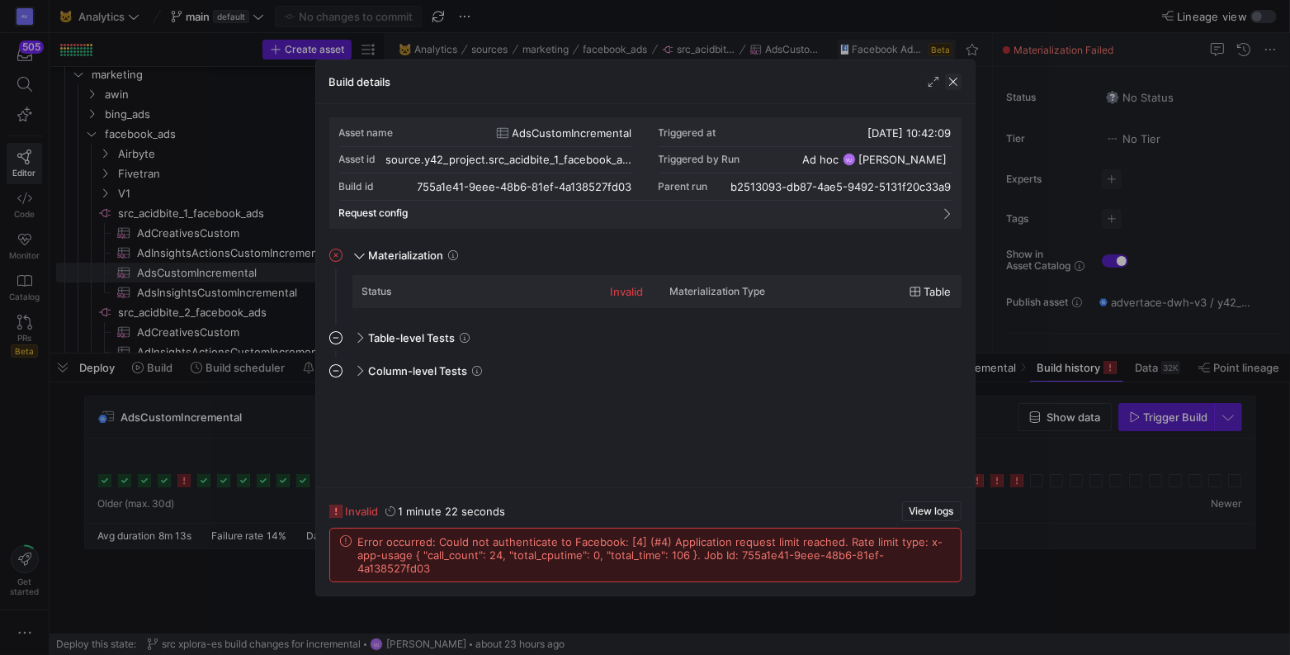
click at [958, 83] on span "button" at bounding box center [953, 81] width 17 height 17
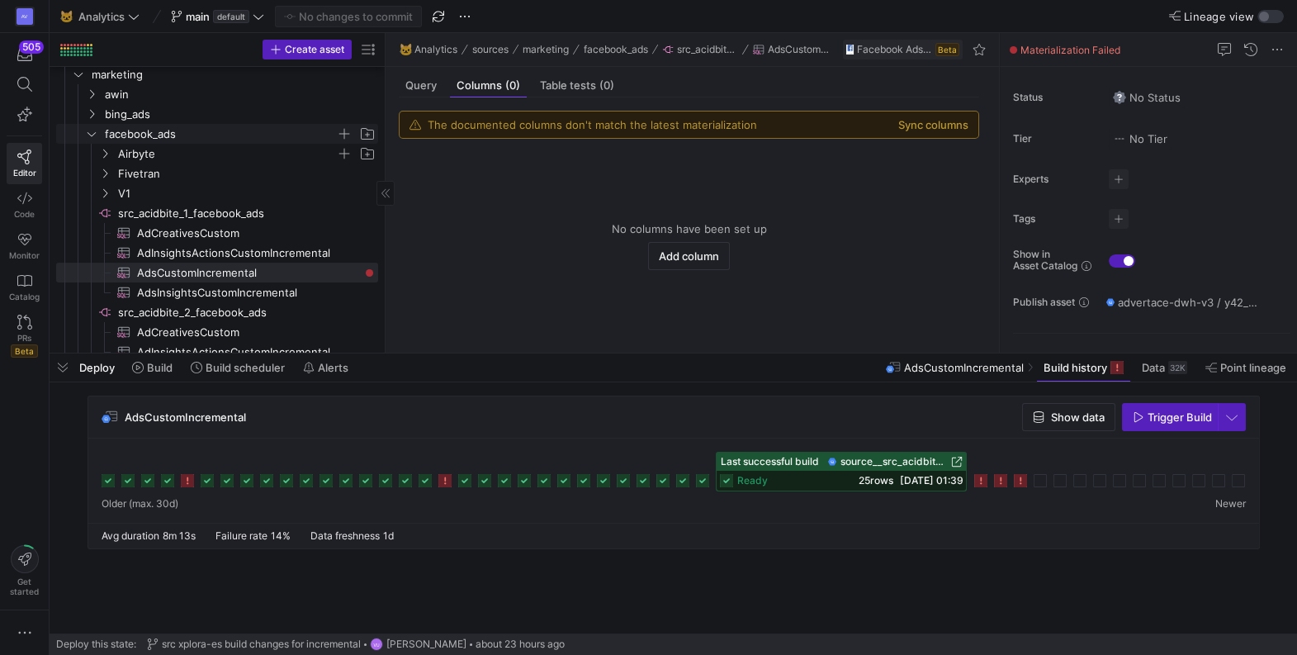
click at [88, 132] on icon "Press SPACE to select this row." at bounding box center [92, 134] width 8 height 4
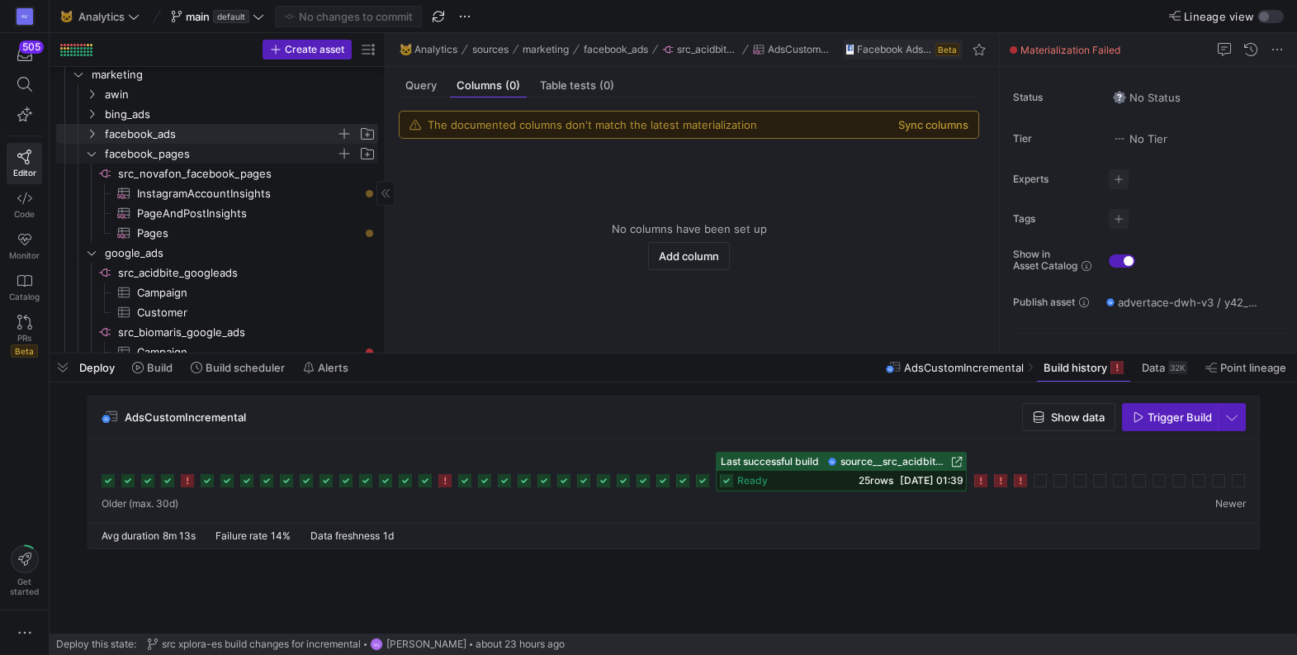
click at [92, 151] on icon "Press SPACE to select this row." at bounding box center [92, 154] width 12 height 10
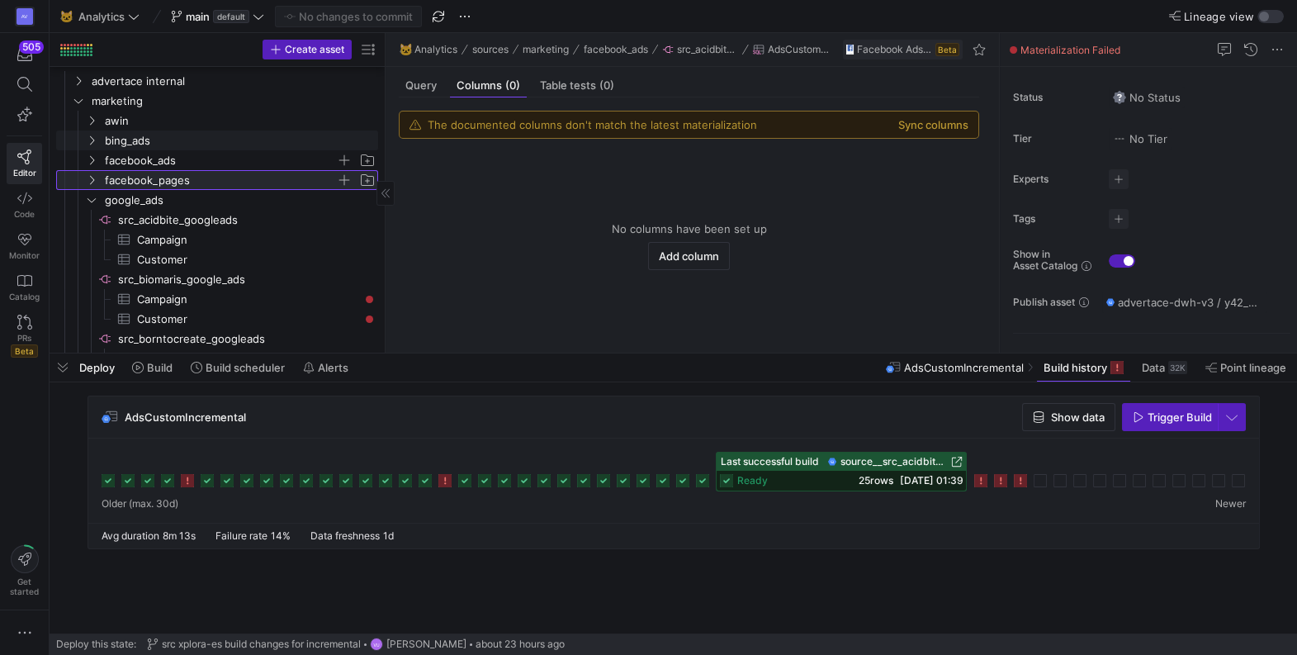
scroll to position [212, 0]
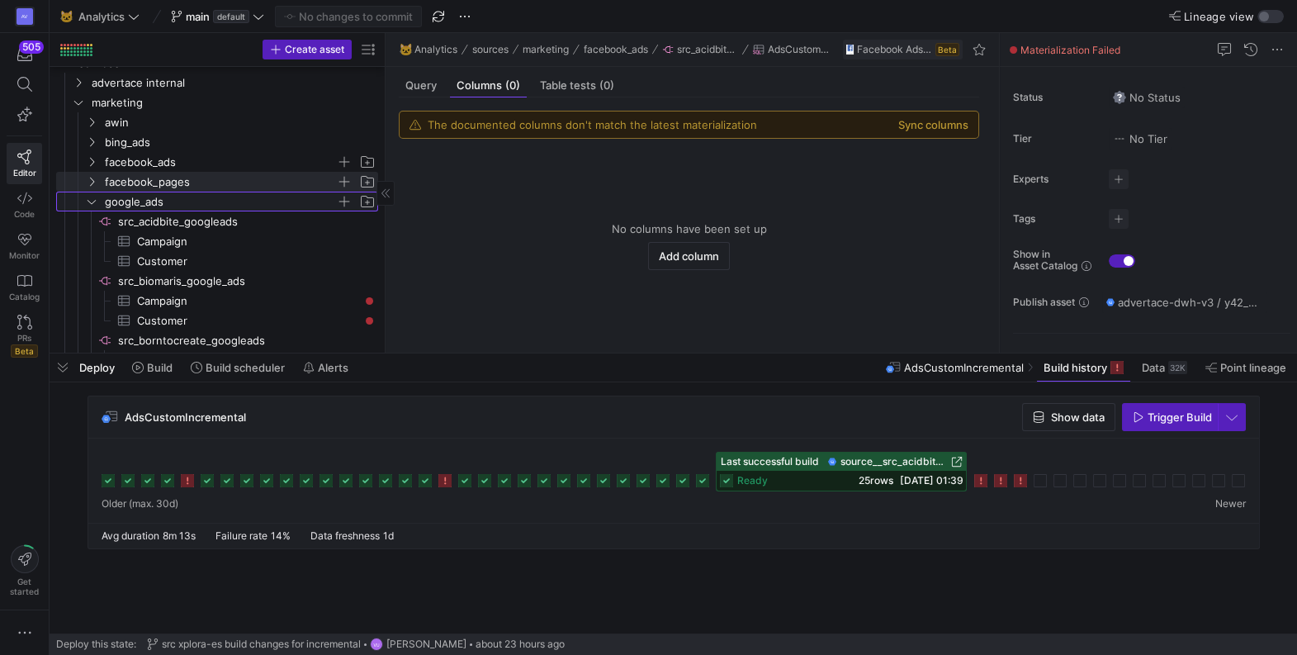
click at [92, 199] on icon "Press SPACE to select this row." at bounding box center [92, 201] width 12 height 10
click at [92, 201] on icon at bounding box center [92, 201] width 12 height 10
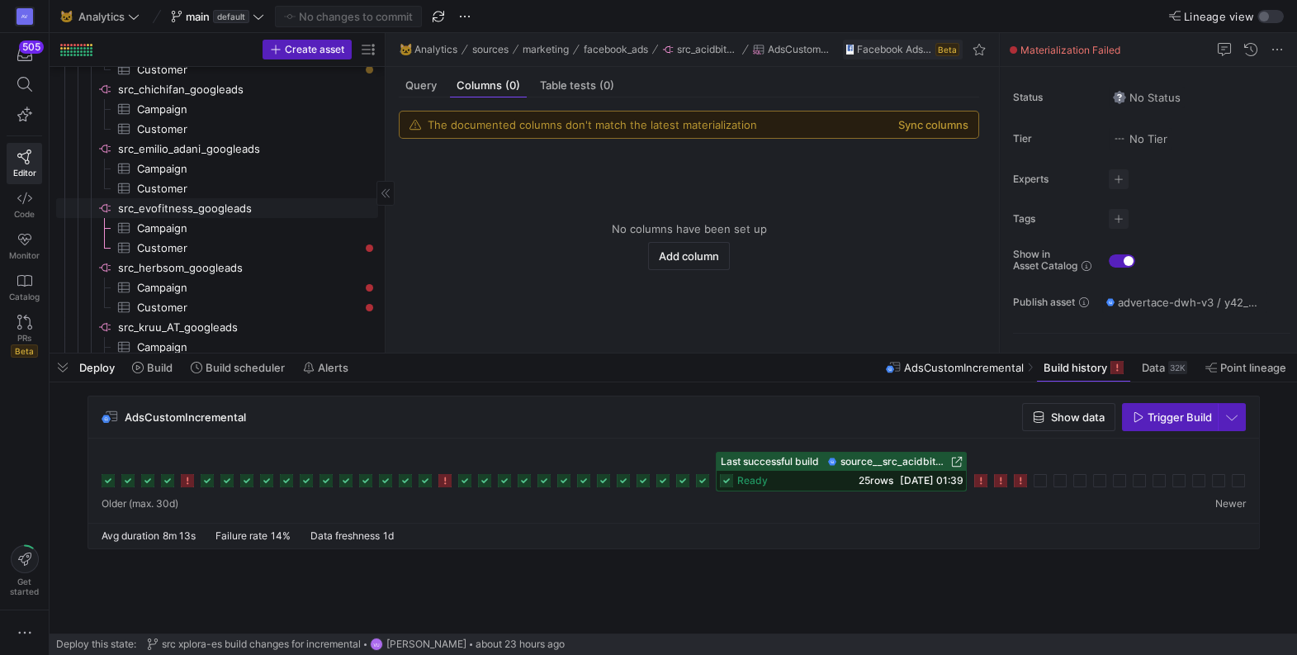
scroll to position [542, 0]
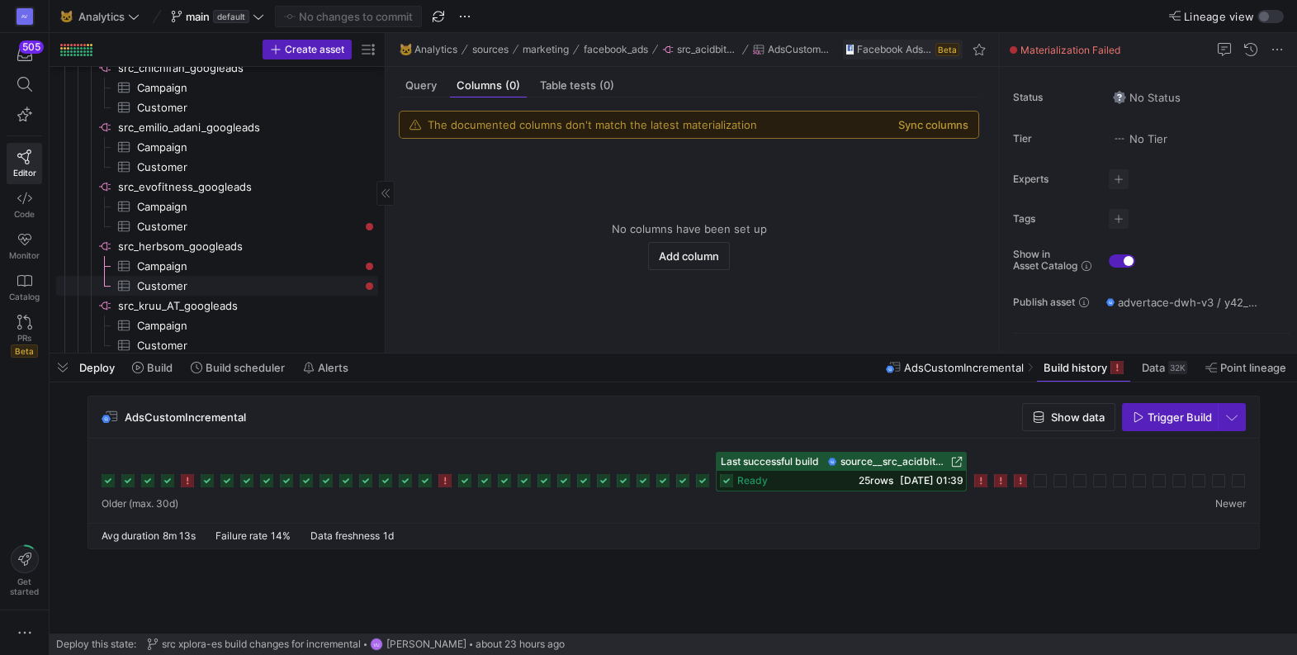
click at [217, 286] on span "Customer​​​​​​​​​" at bounding box center [248, 286] width 222 height 19
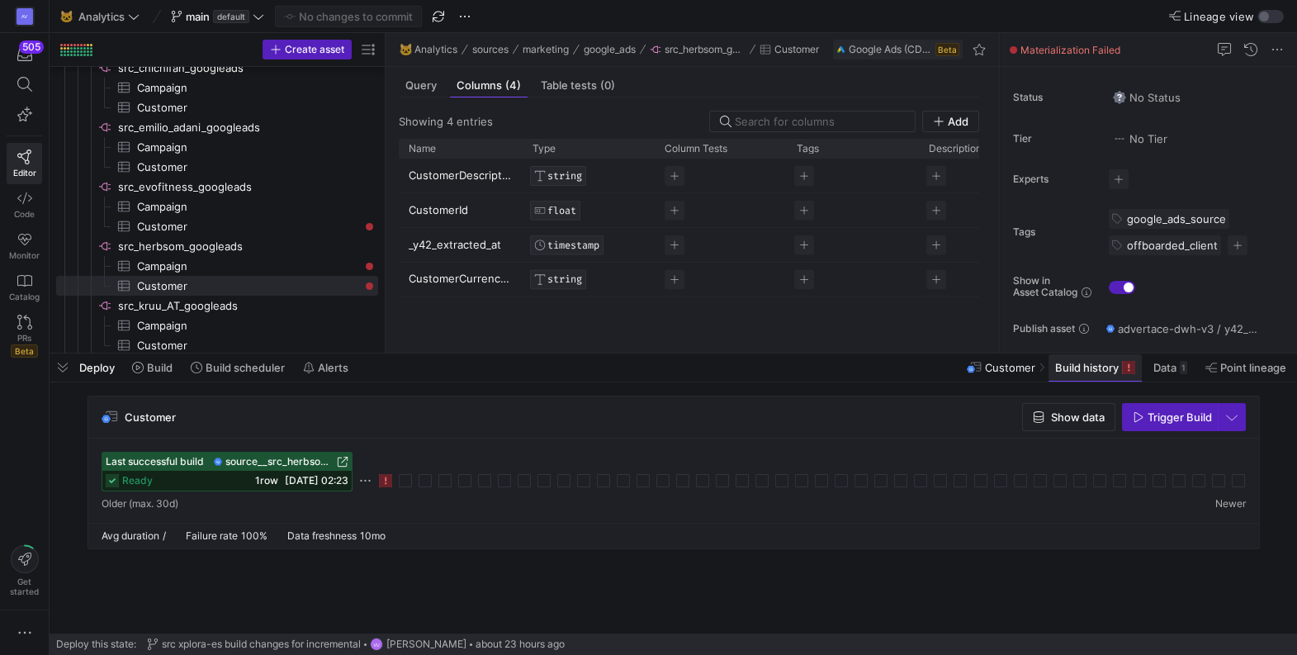
click at [1084, 370] on span "Build history" at bounding box center [1087, 367] width 64 height 13
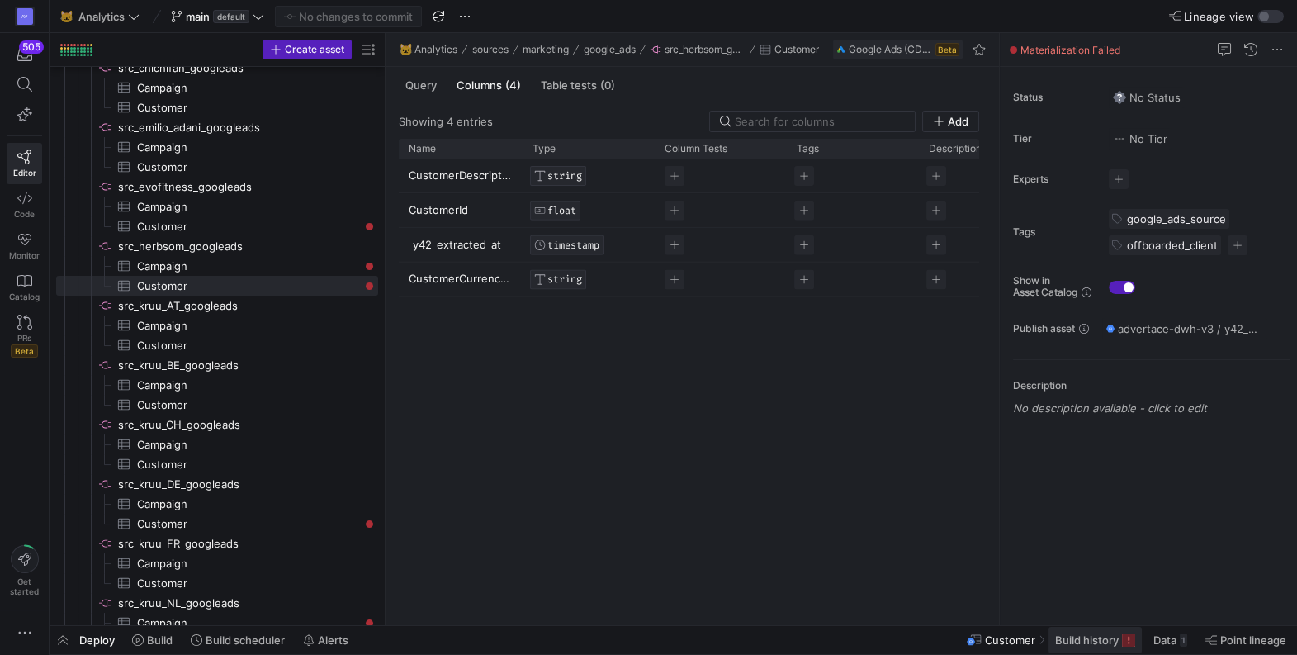
click at [1084, 648] on span at bounding box center [1095, 640] width 93 height 26
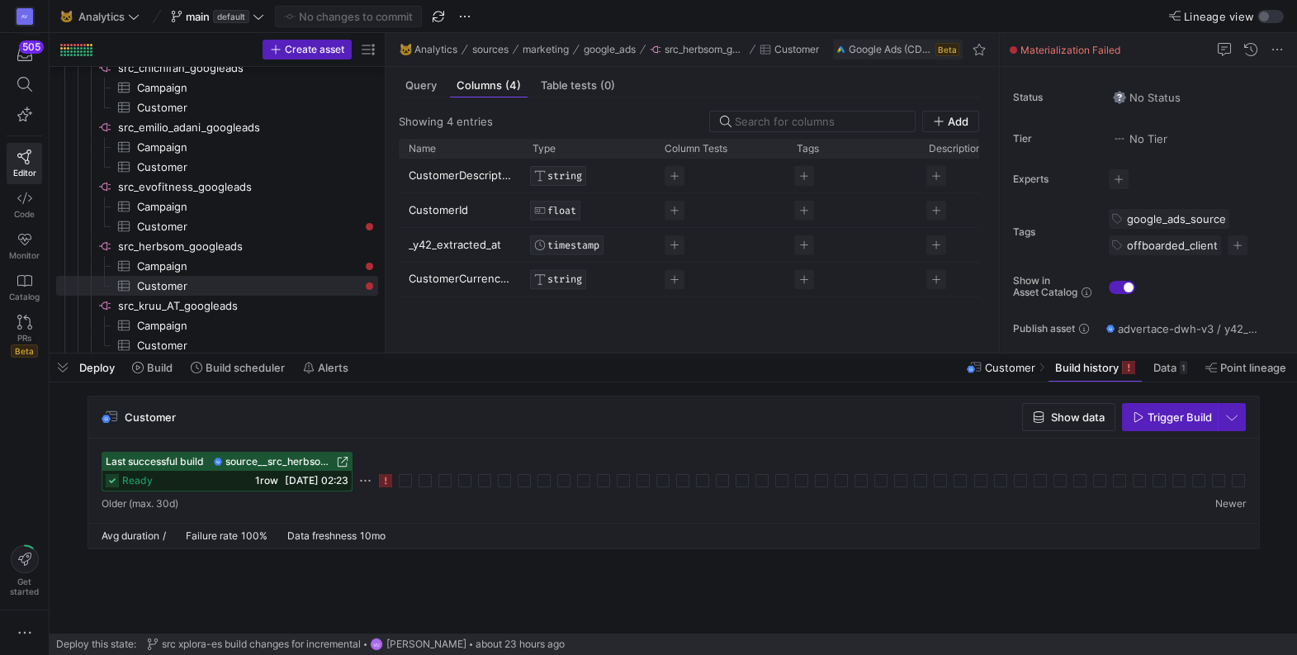
click at [383, 475] on icon at bounding box center [385, 480] width 13 height 13
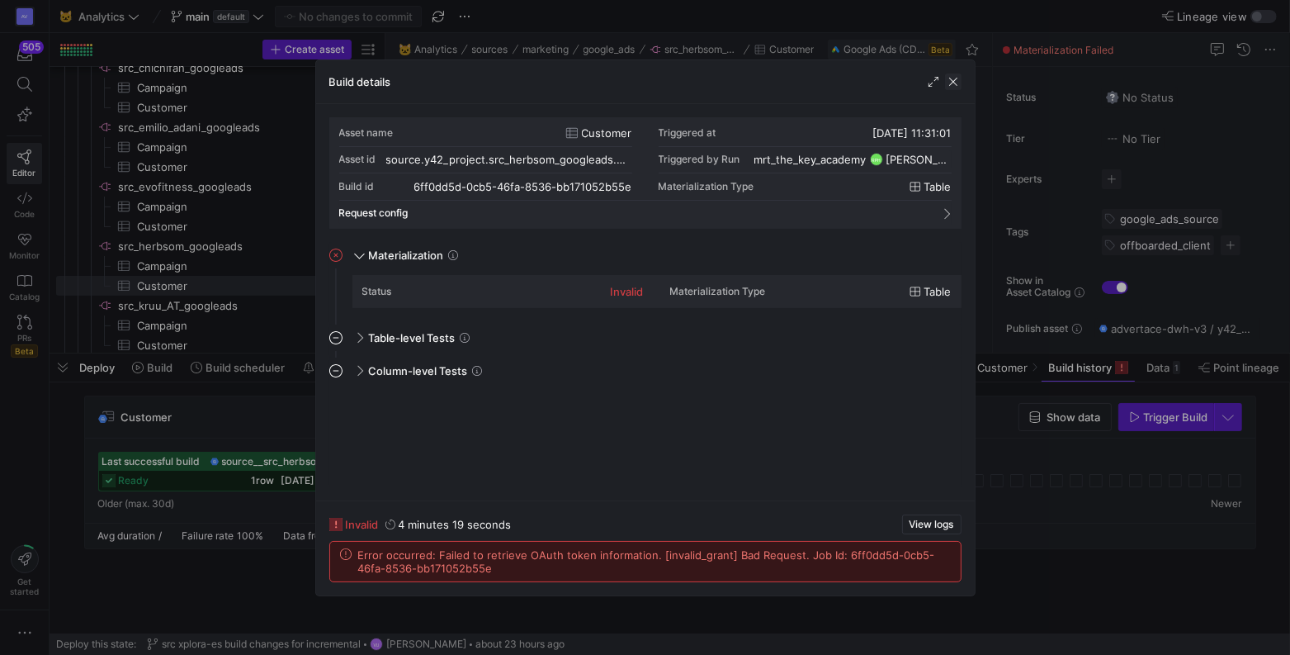
click at [953, 85] on span "button" at bounding box center [953, 81] width 17 height 17
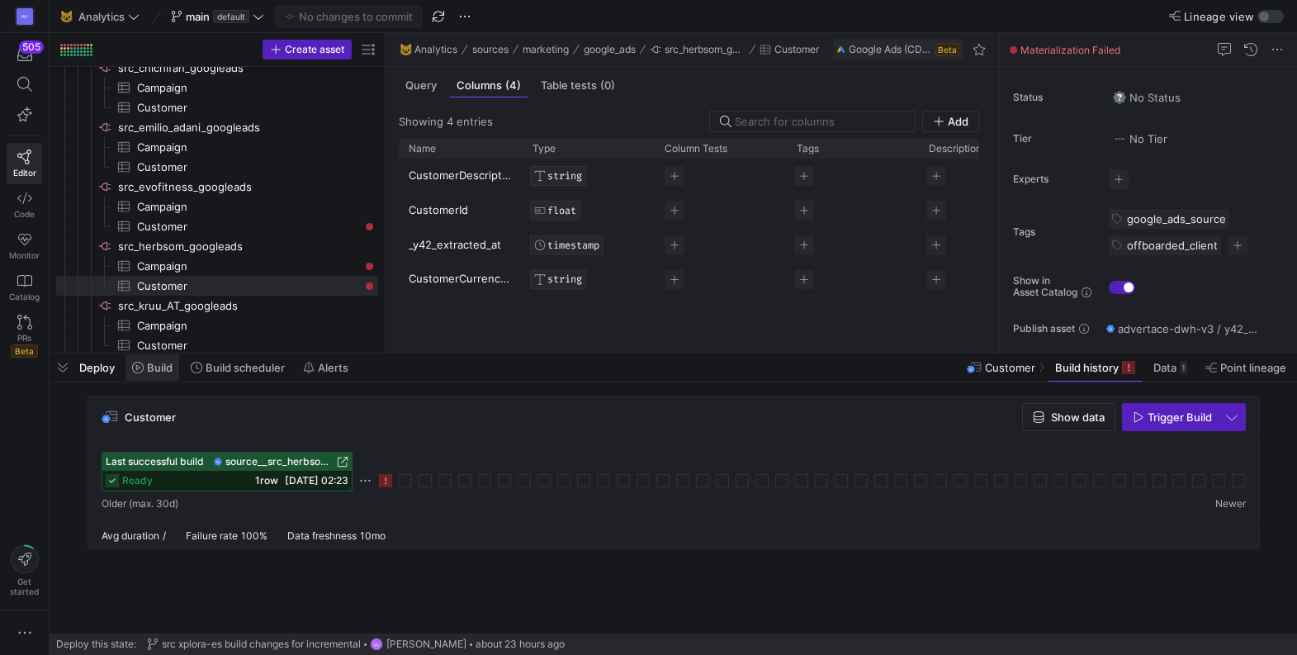
click at [155, 367] on span "Build" at bounding box center [160, 367] width 26 height 13
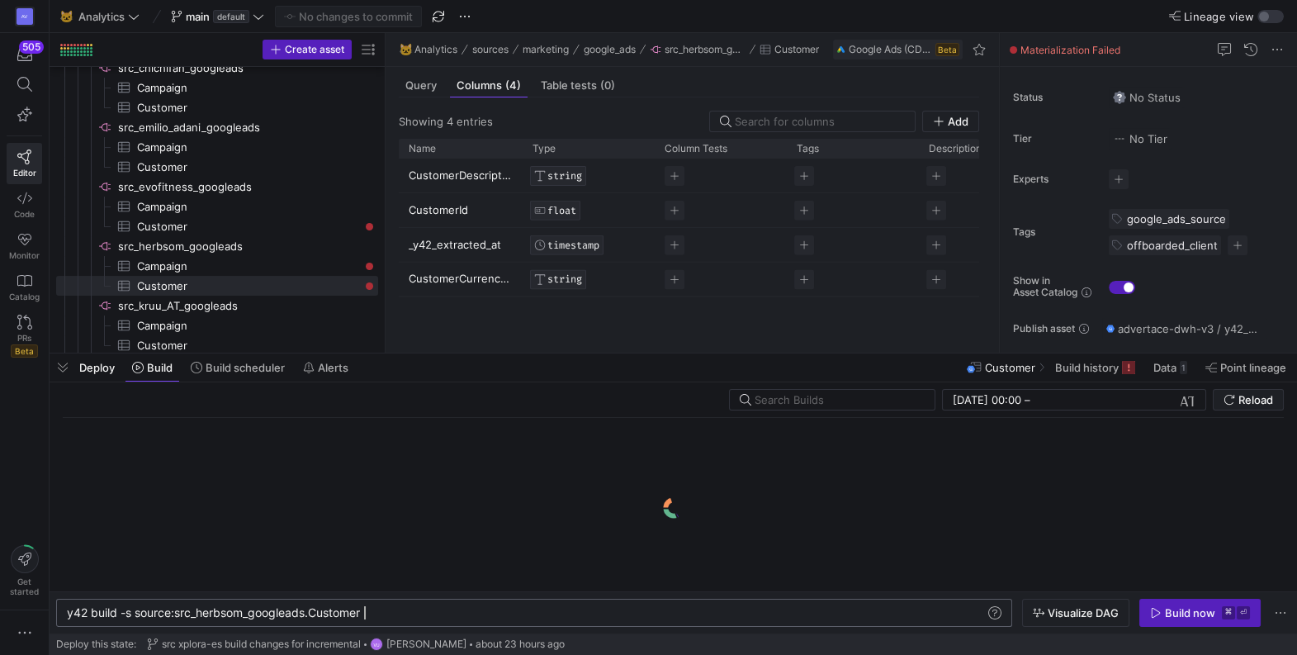
click at [437, 616] on div "y42 build -s source:src_herbsom_googleads.Customer" at bounding box center [526, 612] width 919 height 13
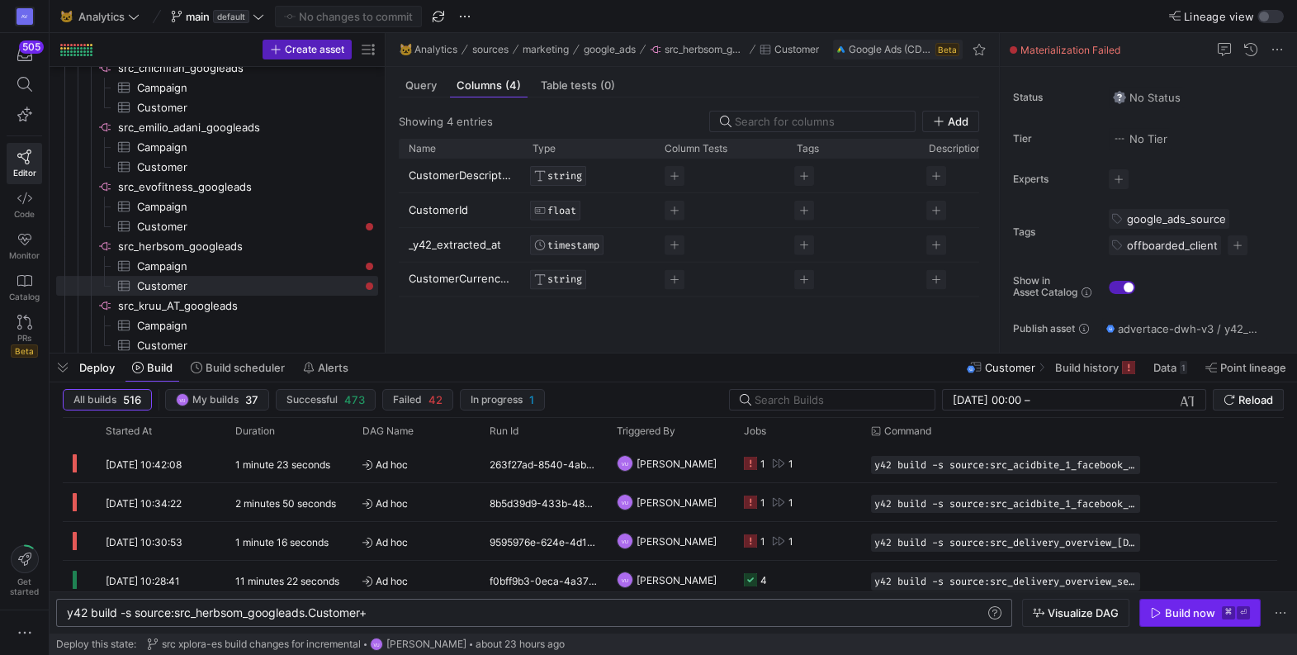
type textarea "y42 build -s source:src_herbsom_googleads.Customer+"
click at [1191, 613] on div "Build now" at bounding box center [1190, 612] width 50 height 13
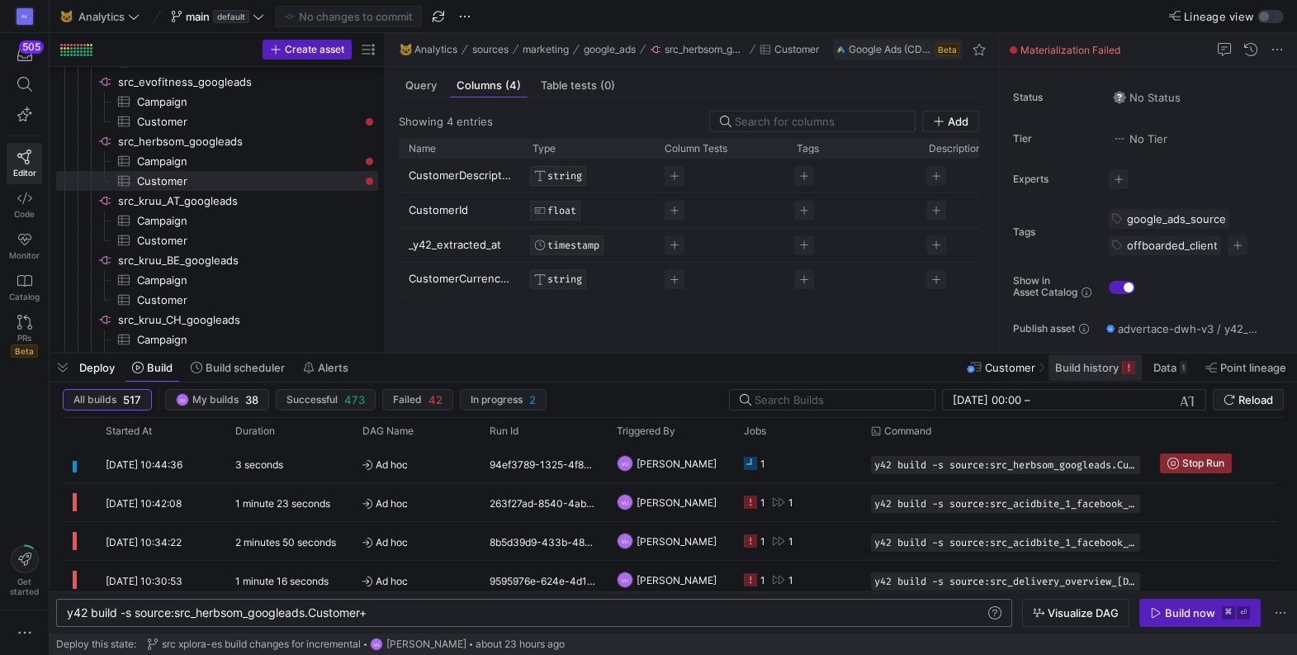
click at [1091, 366] on span "Build history" at bounding box center [1087, 367] width 64 height 13
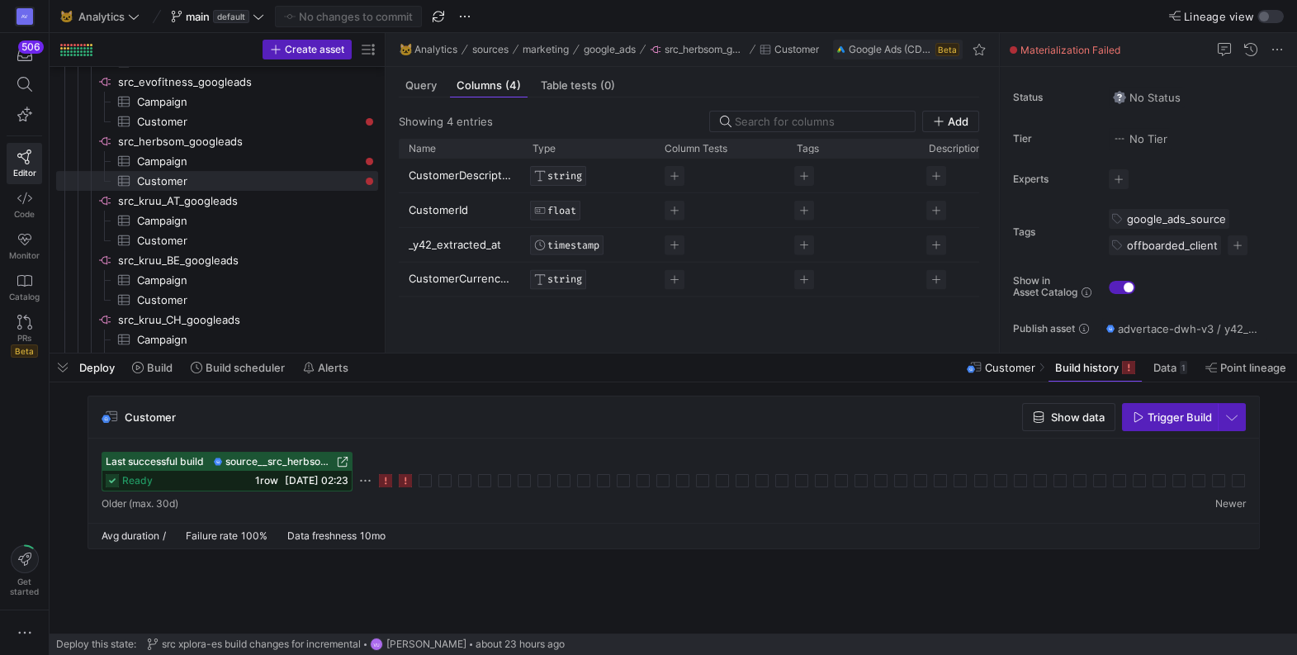
click at [403, 485] on icon at bounding box center [405, 480] width 13 height 13
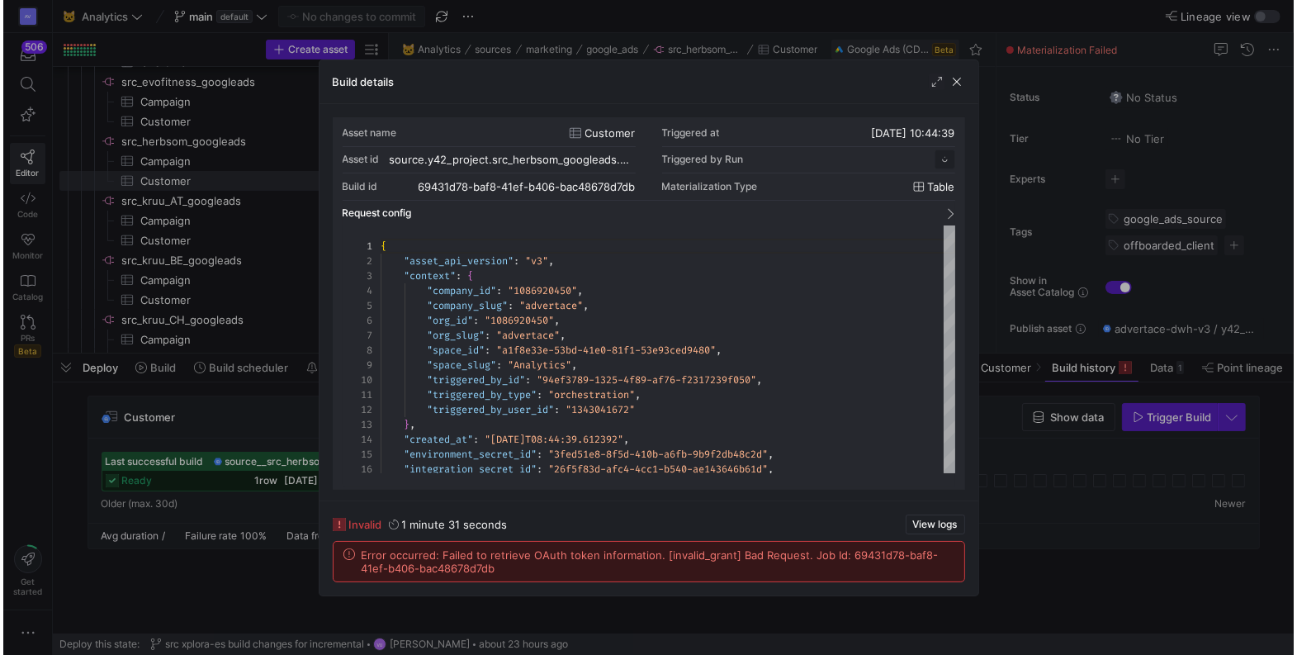
scroll to position [149, 0]
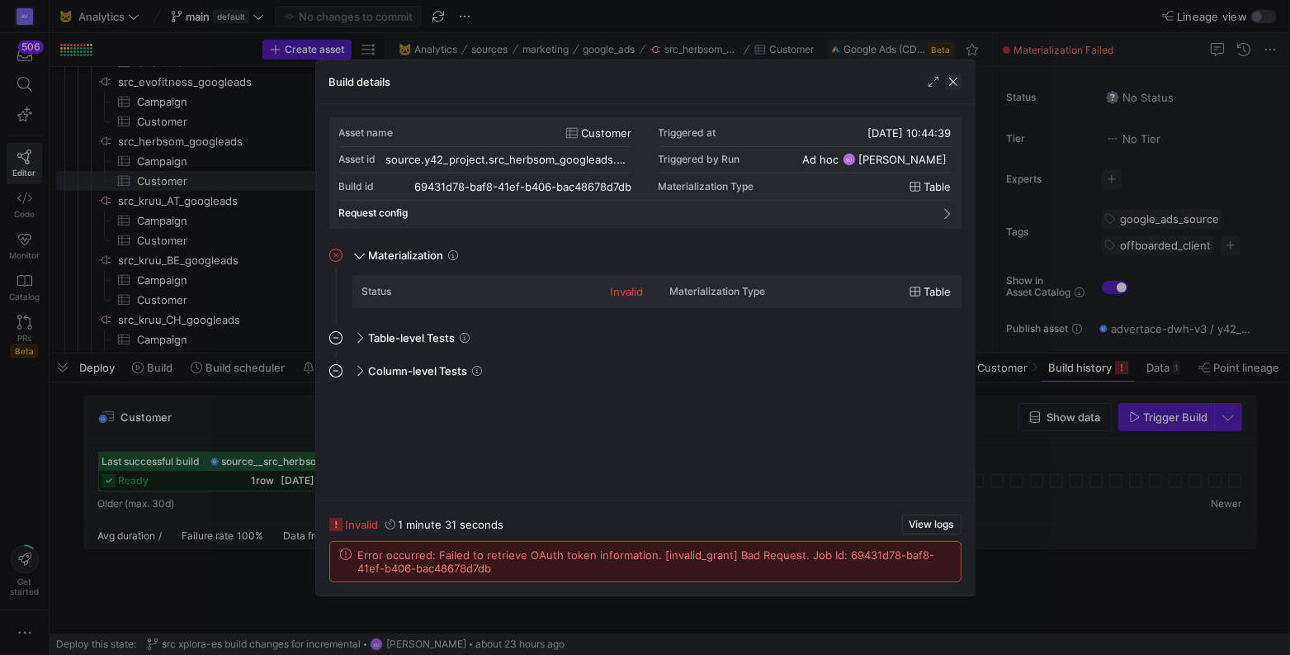
click at [954, 80] on span "button" at bounding box center [953, 81] width 17 height 17
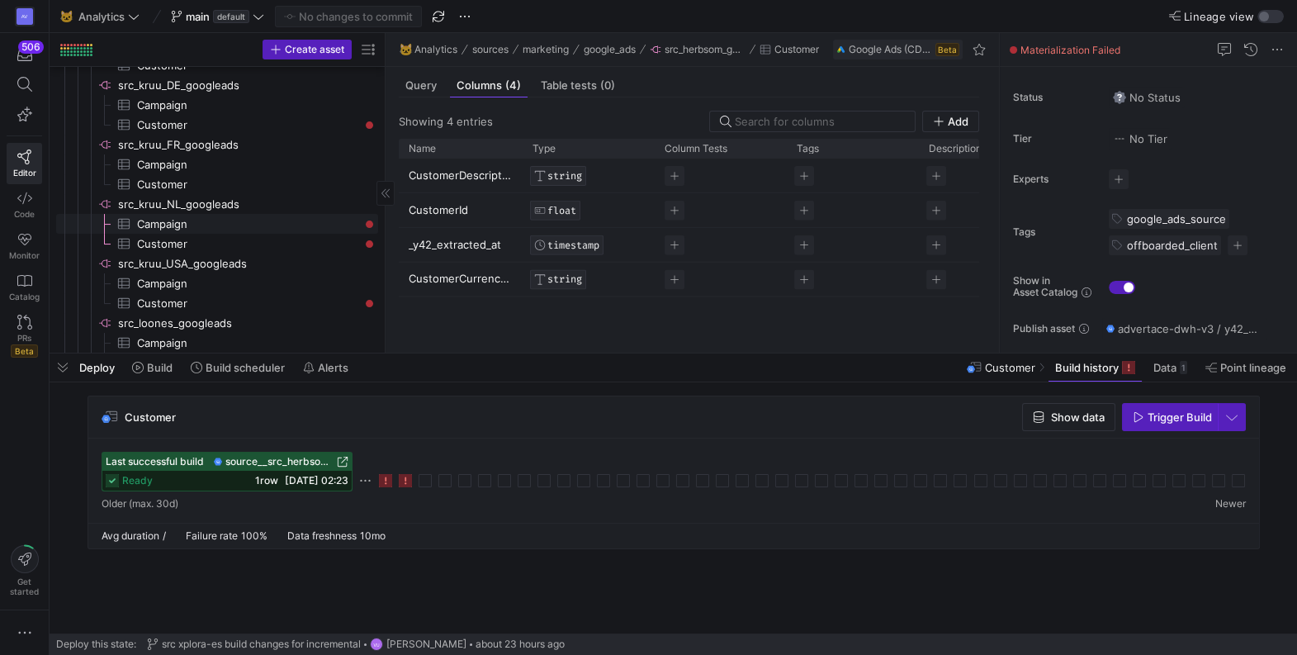
scroll to position [995, 0]
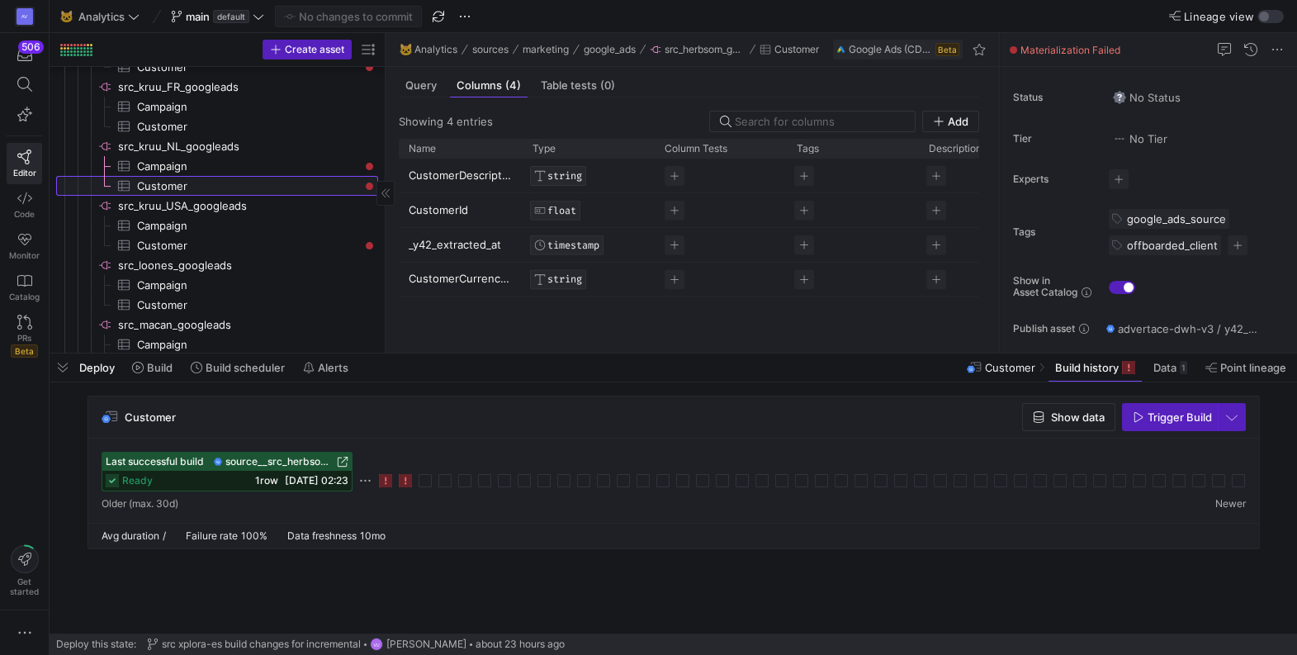
click at [254, 182] on span "Customer​​​​​​​​​" at bounding box center [248, 186] width 222 height 19
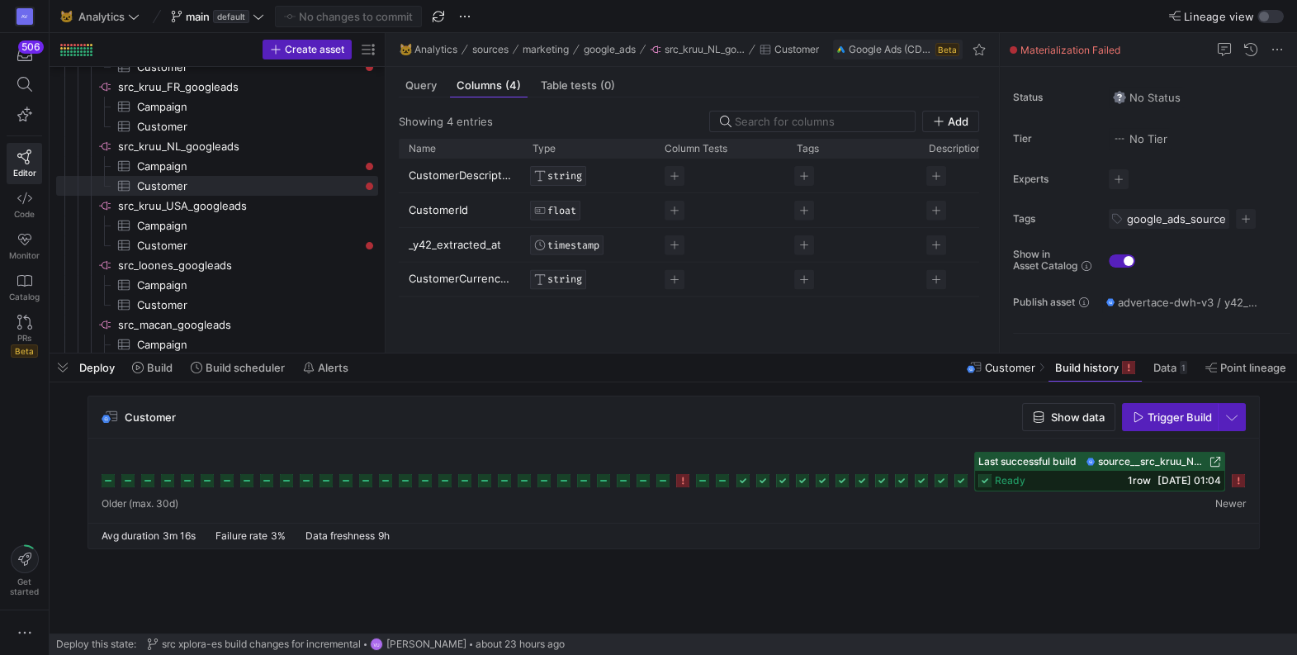
click at [1242, 483] on icon at bounding box center [1238, 480] width 13 height 13
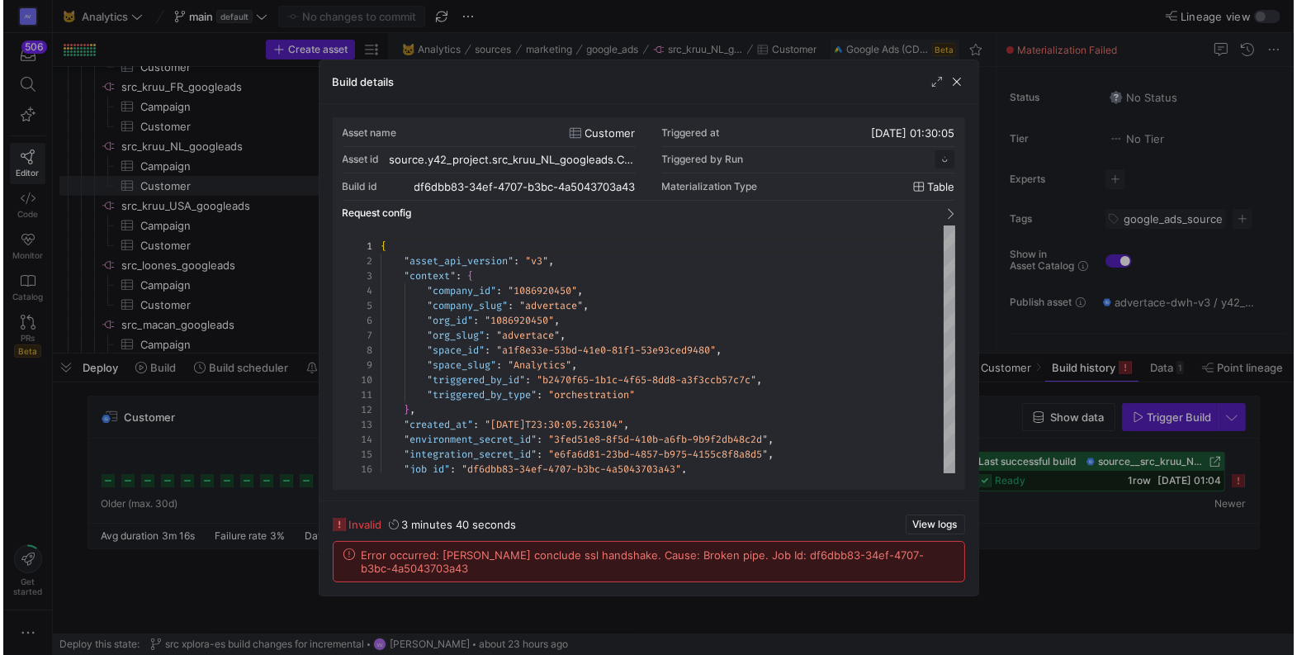
scroll to position [149, 0]
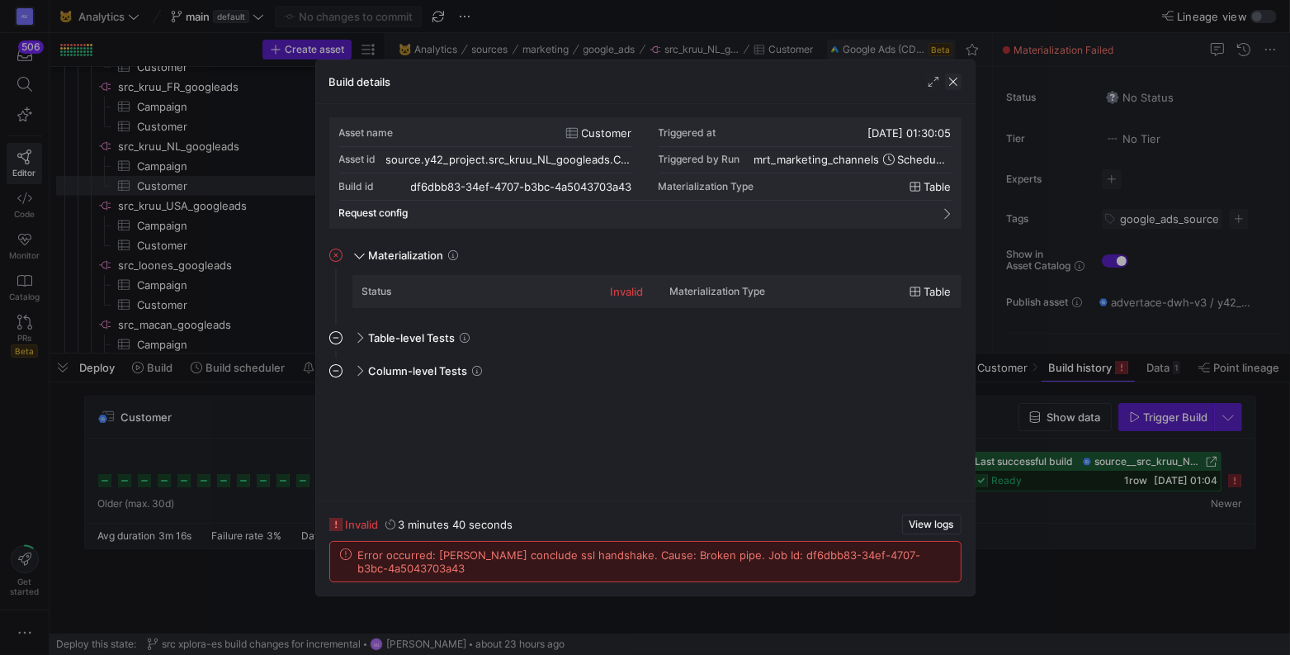
click at [959, 73] on span "button" at bounding box center [953, 81] width 17 height 17
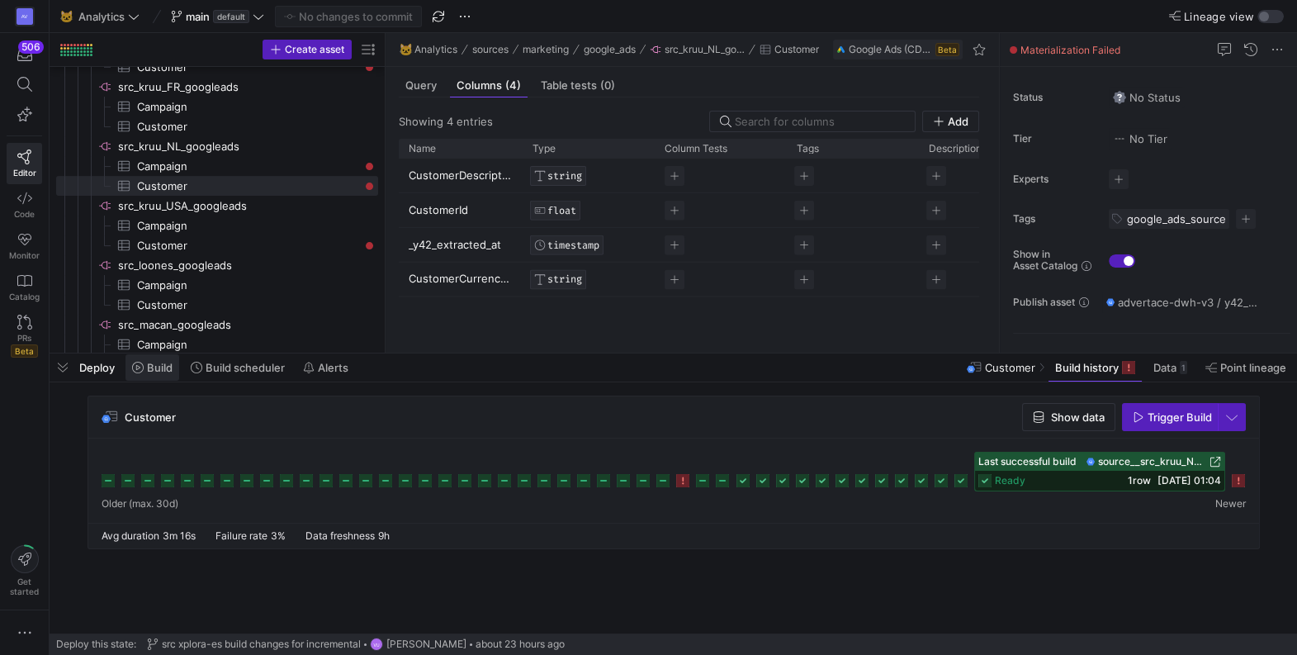
click at [152, 372] on span "Build" at bounding box center [160, 367] width 26 height 13
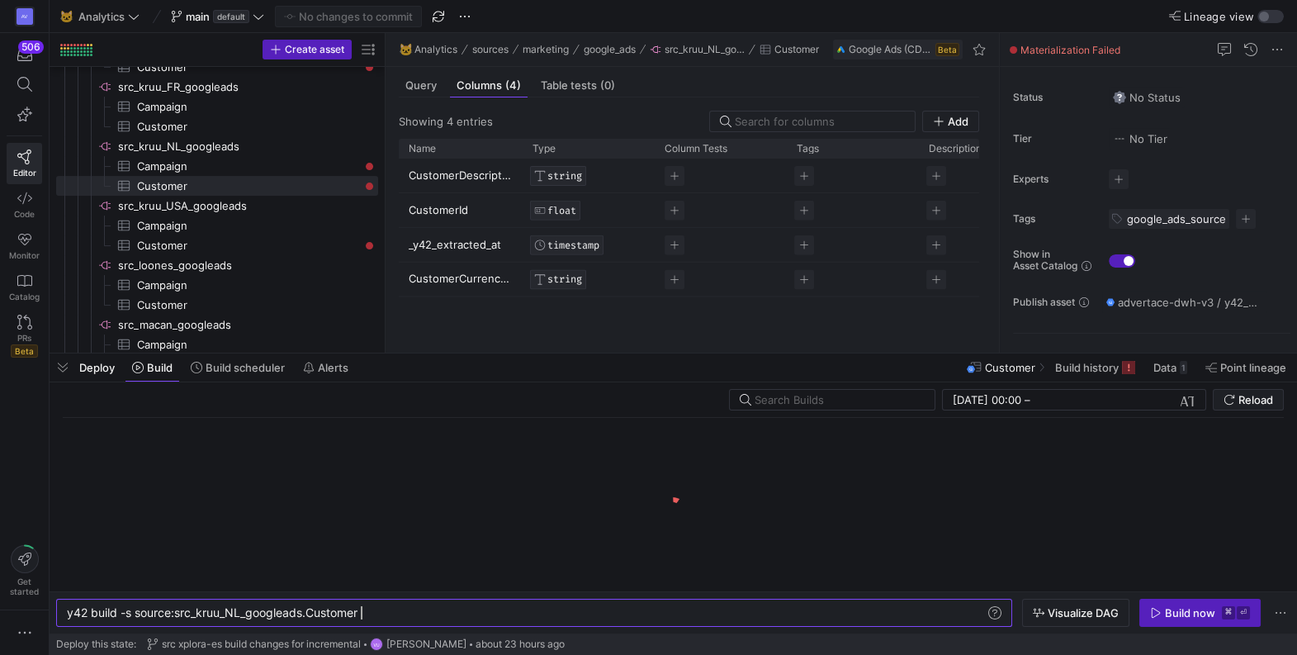
scroll to position [0, 293]
click at [400, 605] on div "y42 build -s source:src_kruu_NL_googleads.Customer y42 build -s source:src_kruu…" at bounding box center [534, 613] width 956 height 28
click at [401, 613] on div "y42 build -s source:src_kruu_NL_googleads.Customer" at bounding box center [526, 612] width 919 height 13
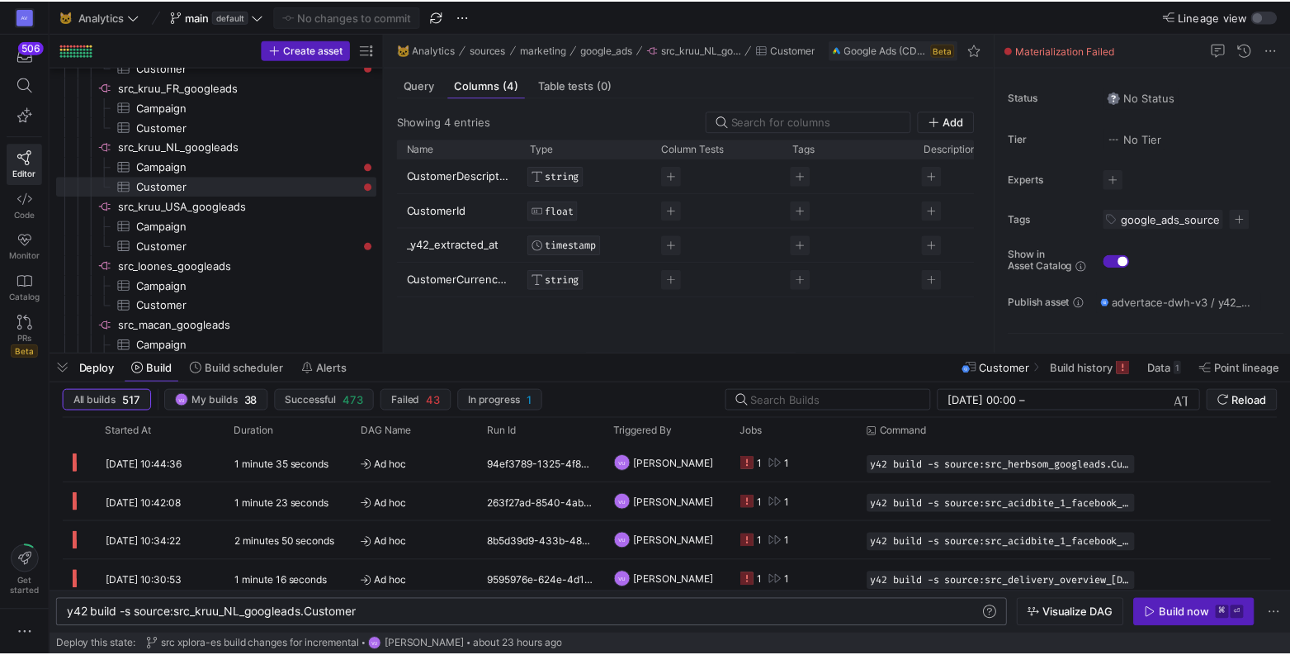
scroll to position [0, 300]
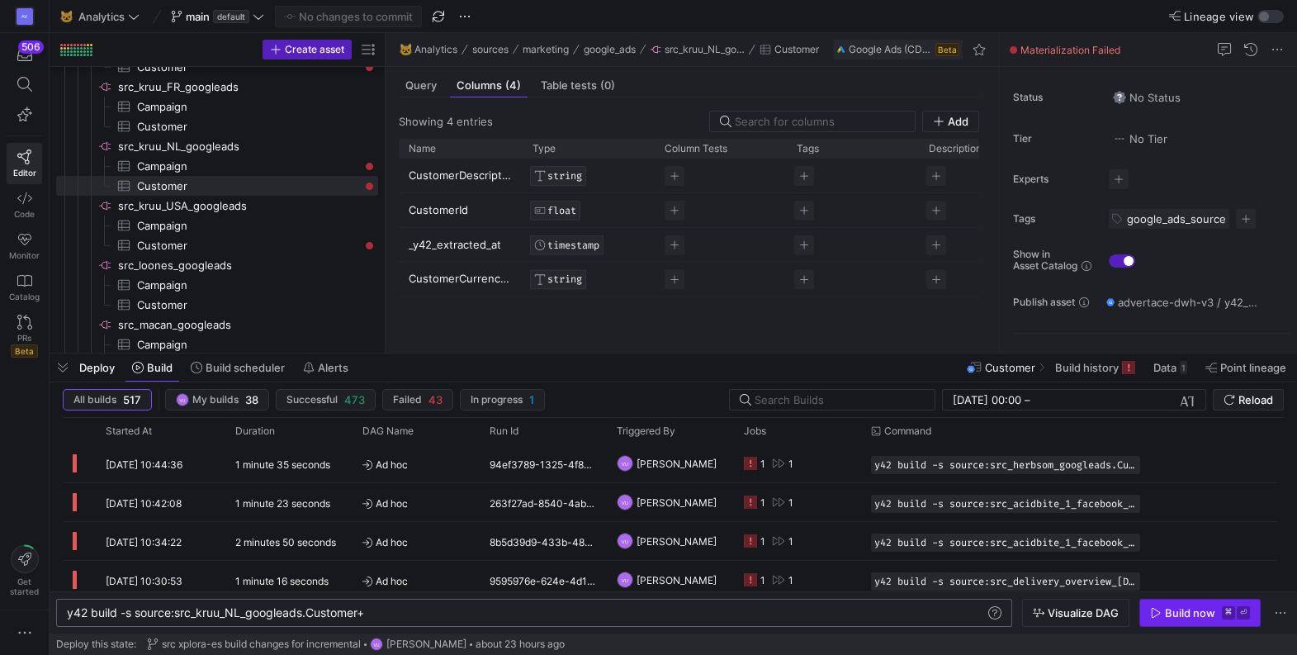
type textarea "y42 build -s source:src_kruu_NL_googleads.Customer+"
click at [1186, 608] on div "Build now" at bounding box center [1190, 612] width 50 height 13
click at [1085, 370] on span "Build history" at bounding box center [1087, 367] width 64 height 13
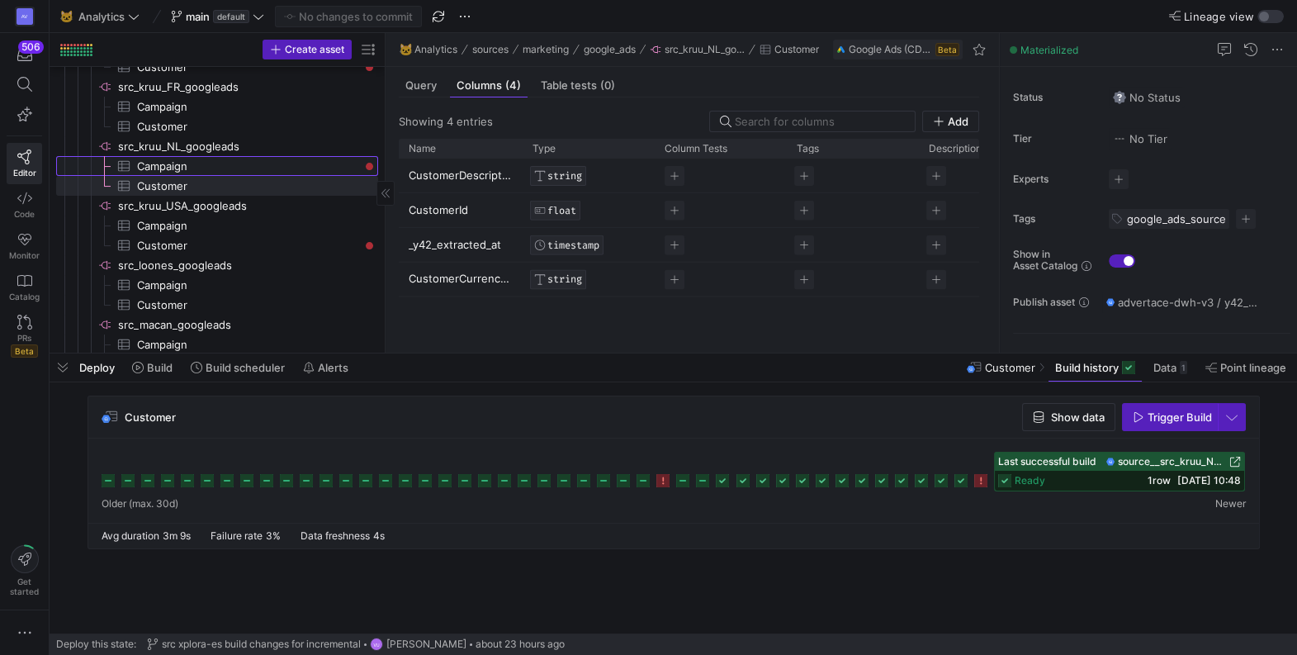
click at [195, 163] on span "Campaign​​​​​​​​​" at bounding box center [248, 166] width 222 height 19
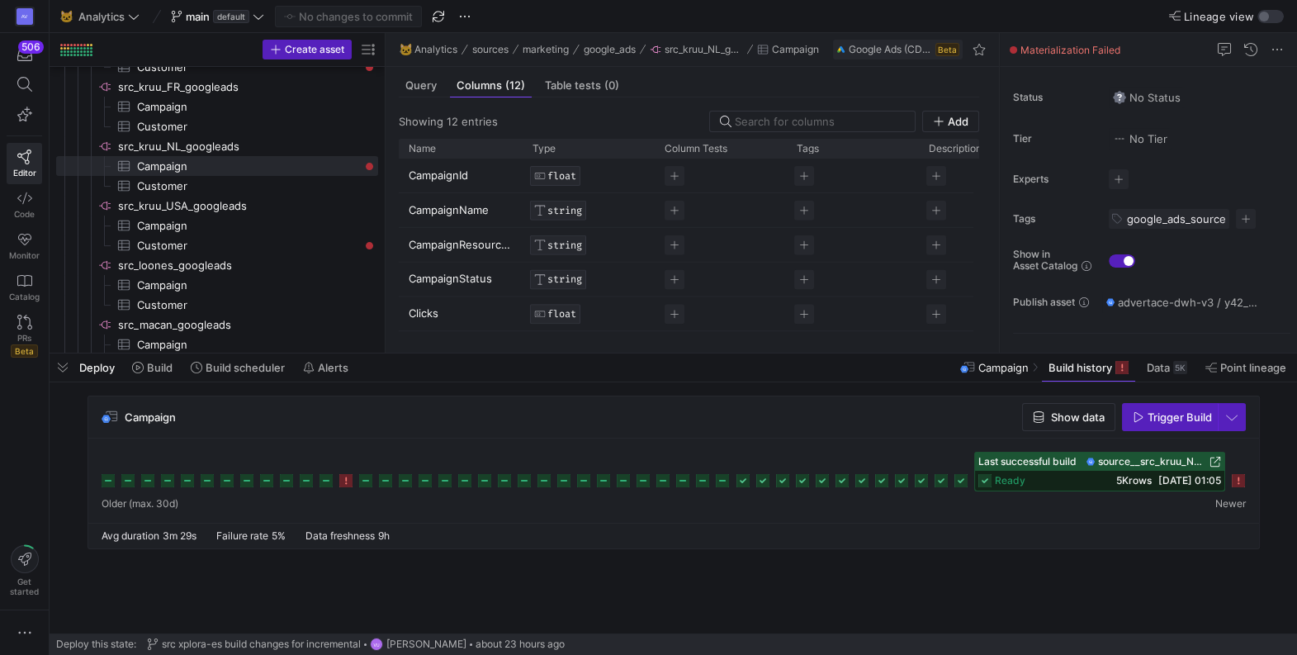
click at [1244, 478] on icon at bounding box center [1238, 480] width 13 height 13
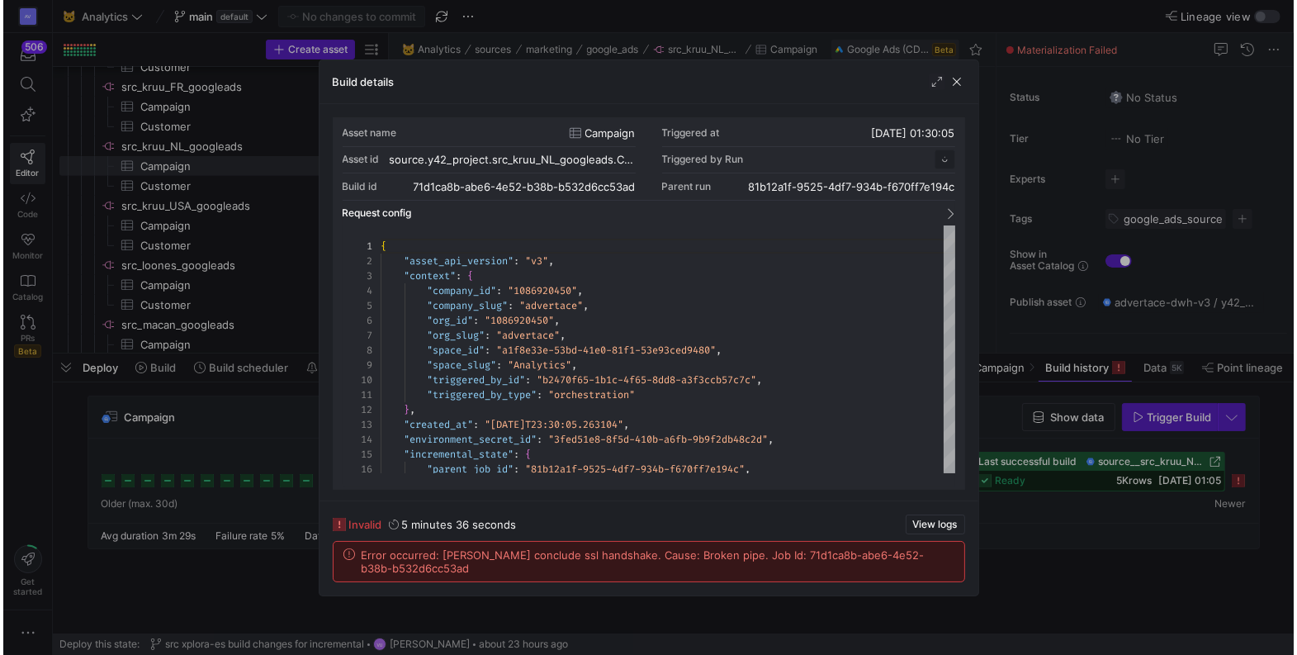
scroll to position [149, 0]
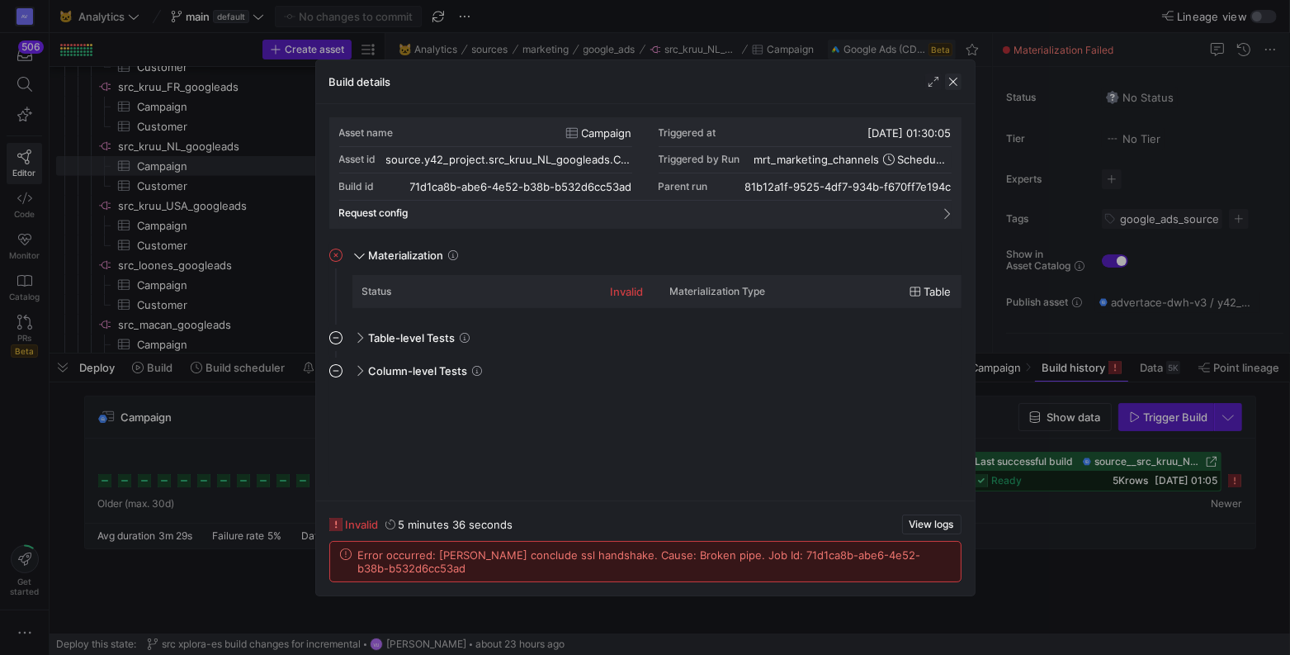
click at [954, 85] on span "button" at bounding box center [953, 81] width 17 height 17
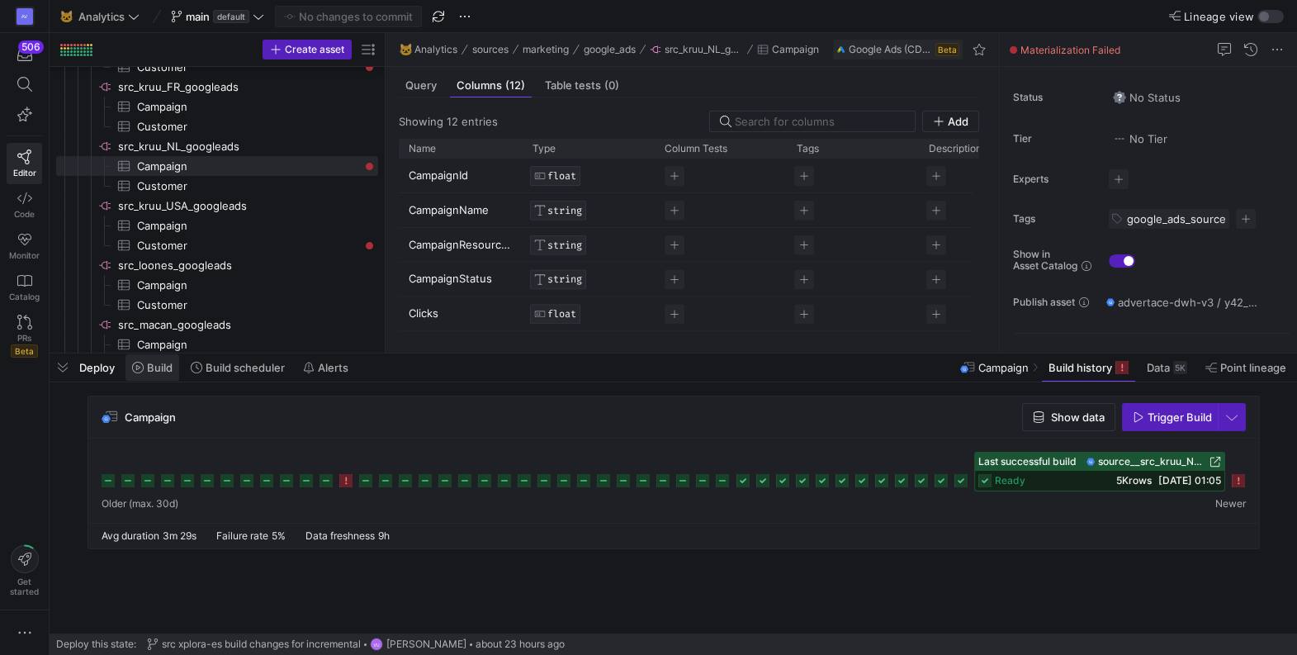
click at [167, 372] on span "Build" at bounding box center [160, 367] width 26 height 13
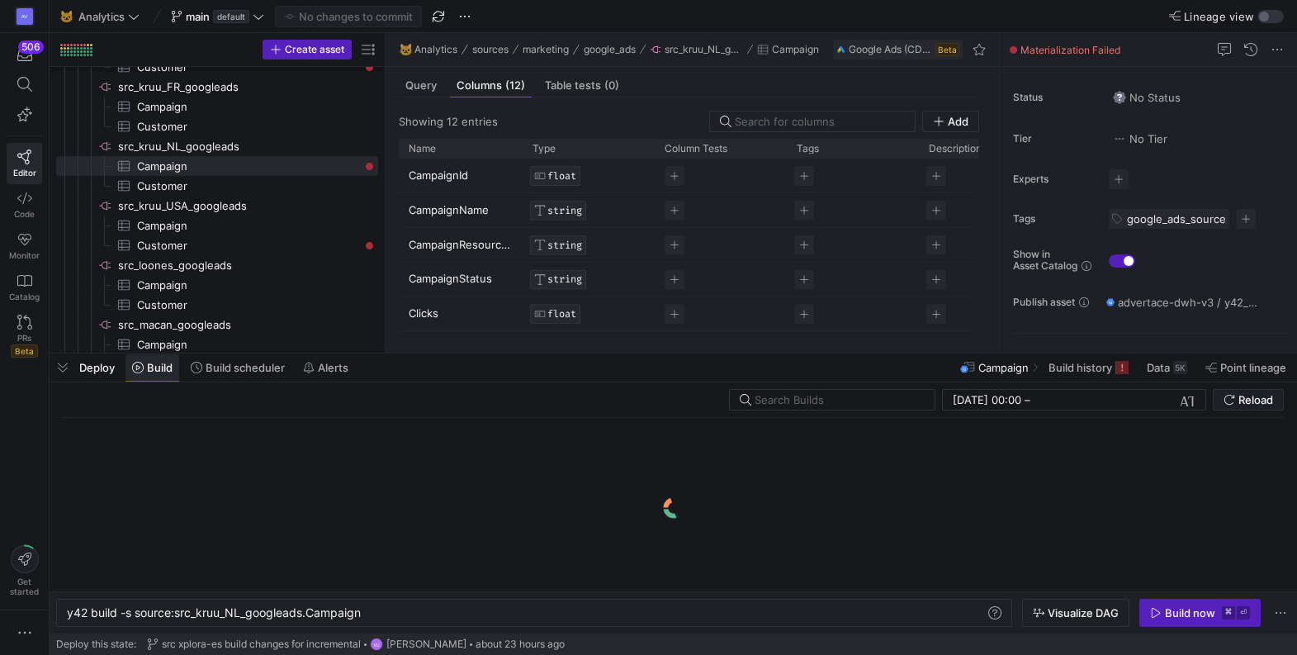
scroll to position [0, 294]
click at [486, 612] on div "y42 build -s source:src_kruu_NL_googleads.Campaign" at bounding box center [526, 612] width 919 height 13
type textarea "y42 build -s source:src_kruu_NL_googleads.Campaign+"
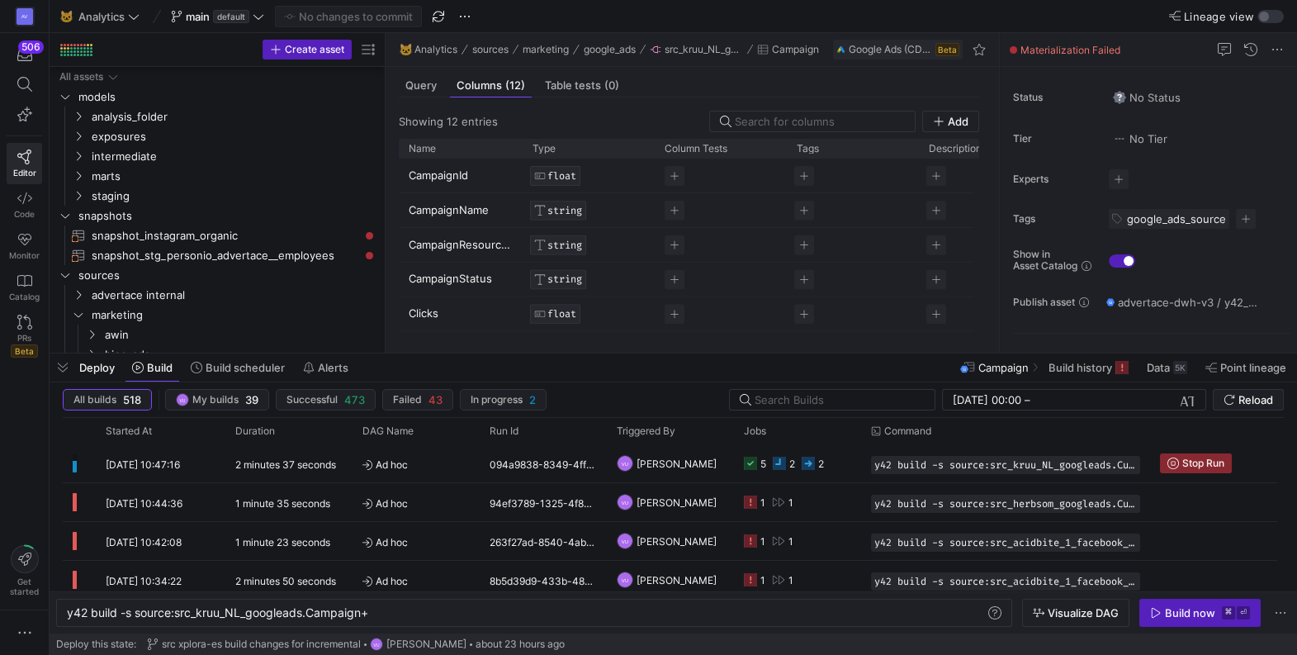
click at [1190, 611] on div "Build now" at bounding box center [1190, 612] width 50 height 13
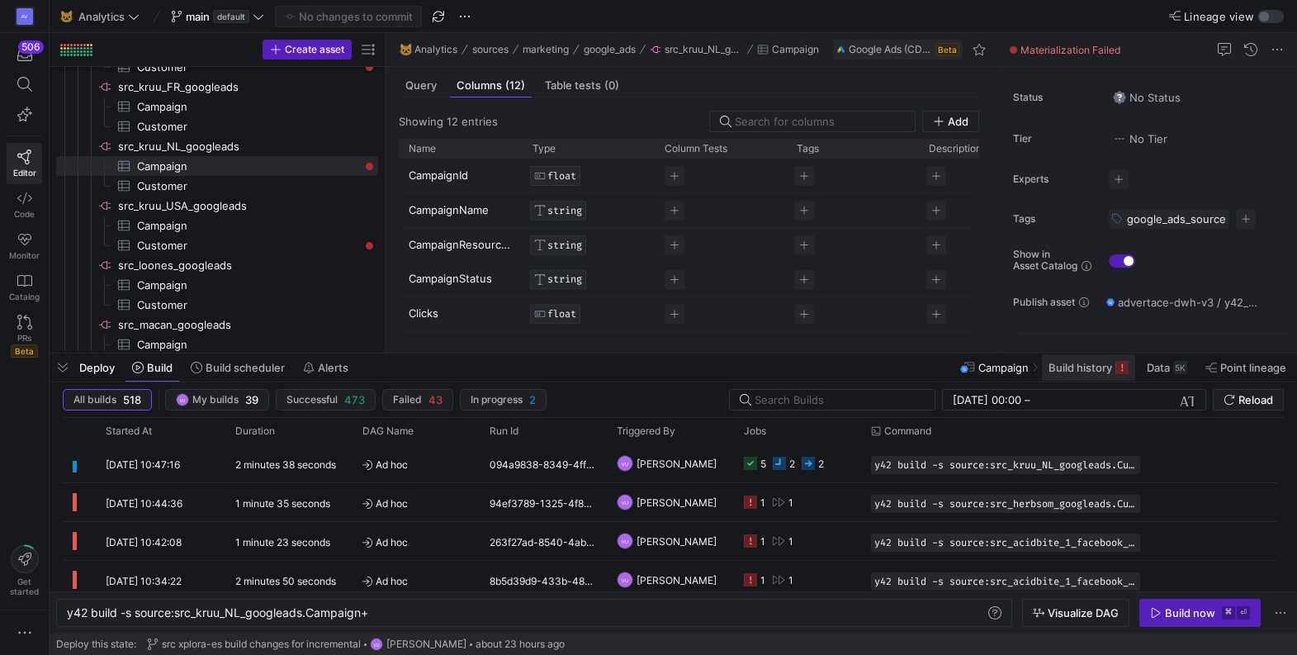
click at [1087, 365] on span "Build history" at bounding box center [1081, 367] width 64 height 13
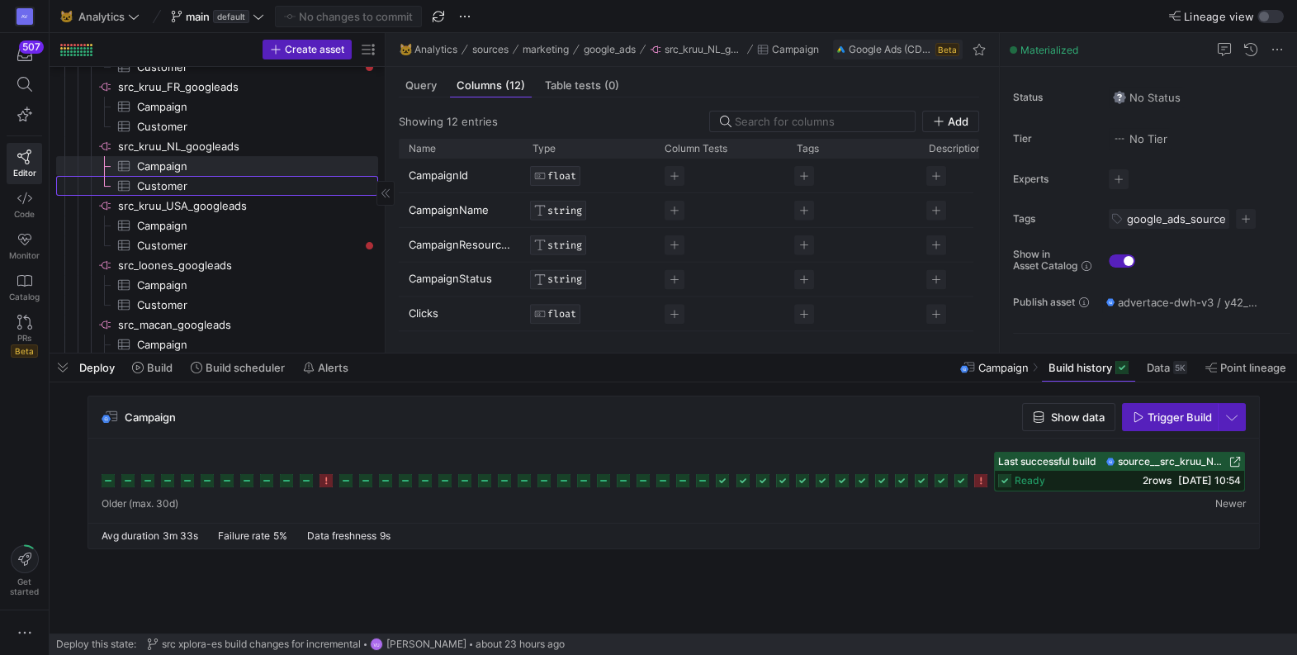
click at [232, 187] on span "Customer​​​​​​​​​" at bounding box center [248, 186] width 222 height 19
click at [206, 163] on span "Campaign​​​​​​​​​" at bounding box center [248, 166] width 222 height 19
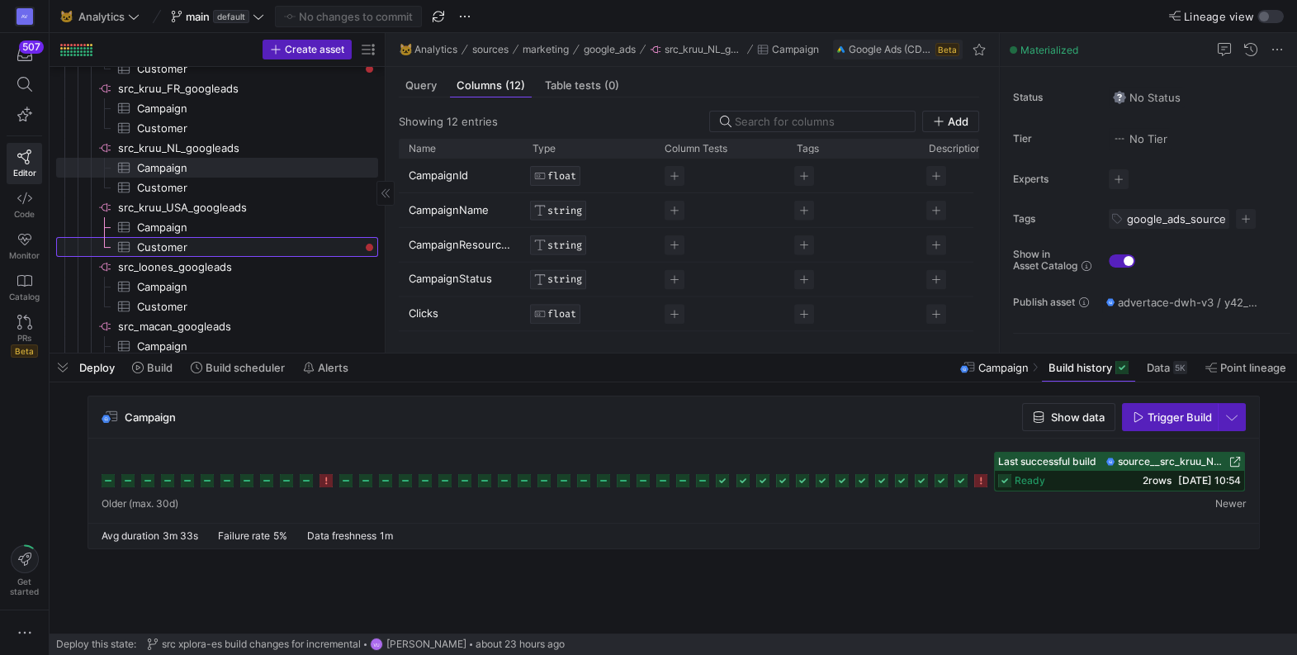
click at [196, 239] on span "Customer​​​​​​​​​" at bounding box center [248, 247] width 222 height 19
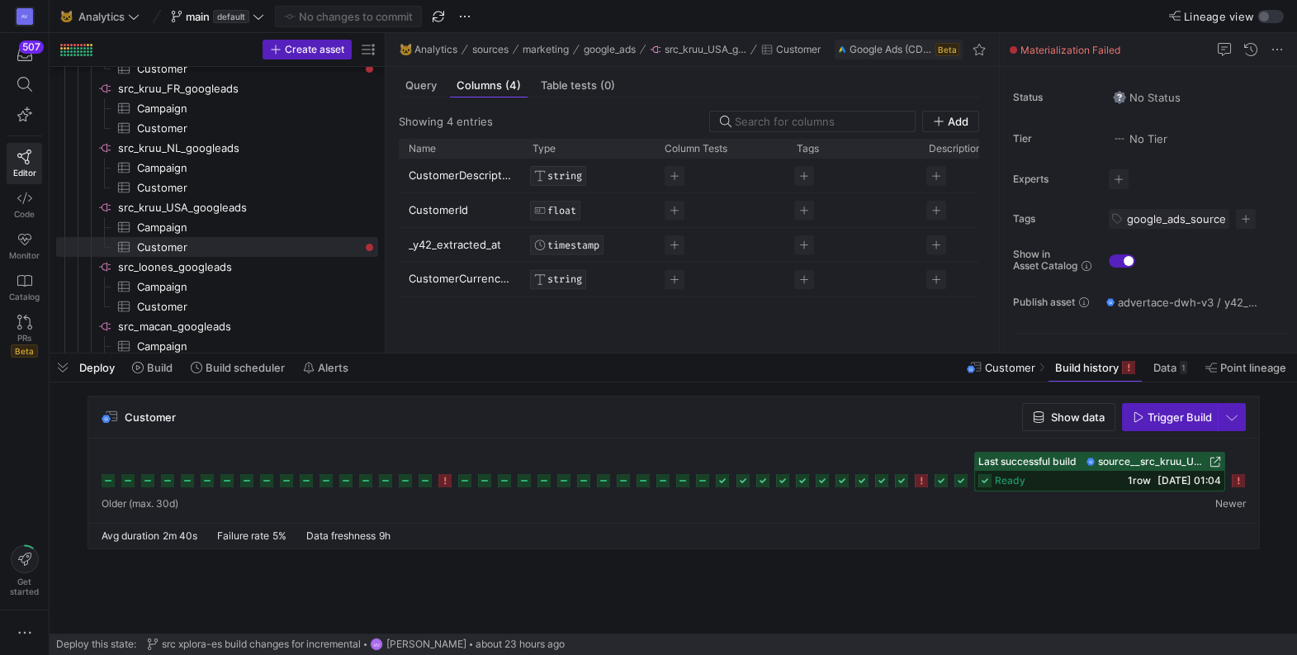
click at [1235, 481] on icon at bounding box center [1238, 480] width 13 height 13
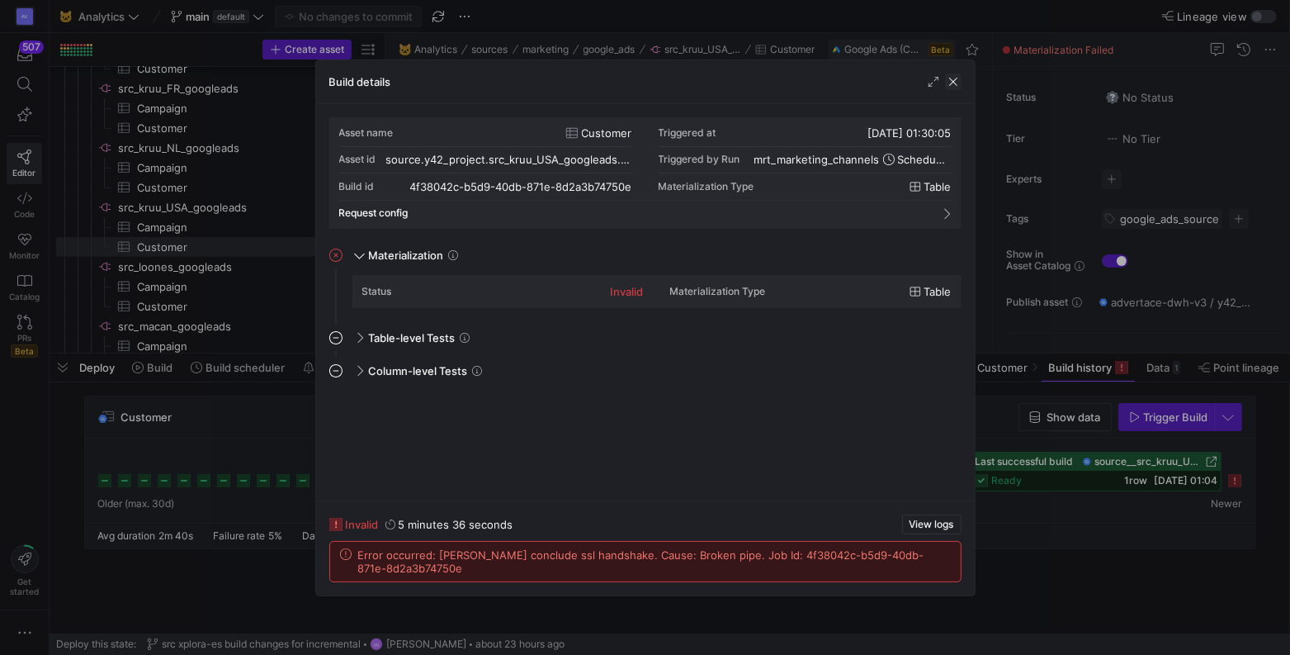
click at [949, 83] on span "button" at bounding box center [953, 81] width 17 height 17
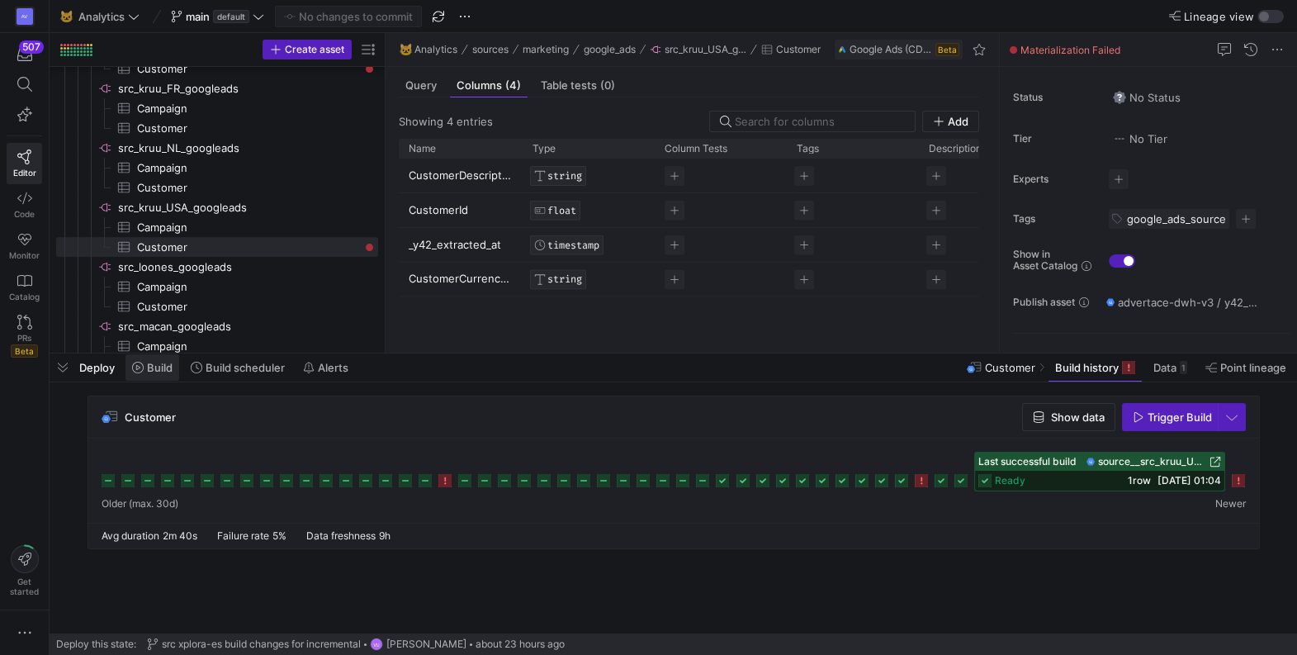
click at [160, 364] on span "Build" at bounding box center [160, 367] width 26 height 13
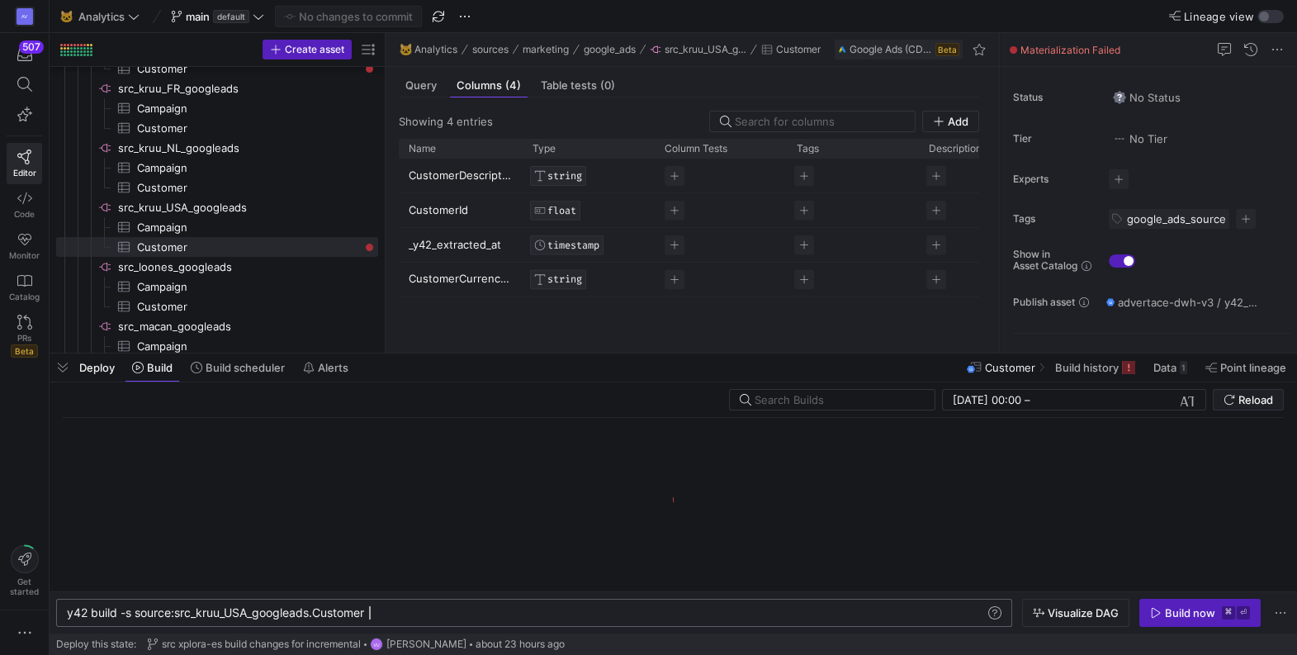
click at [417, 608] on div "y42 build -s source:src_kruu_USA_googleads.Custome r" at bounding box center [526, 612] width 919 height 13
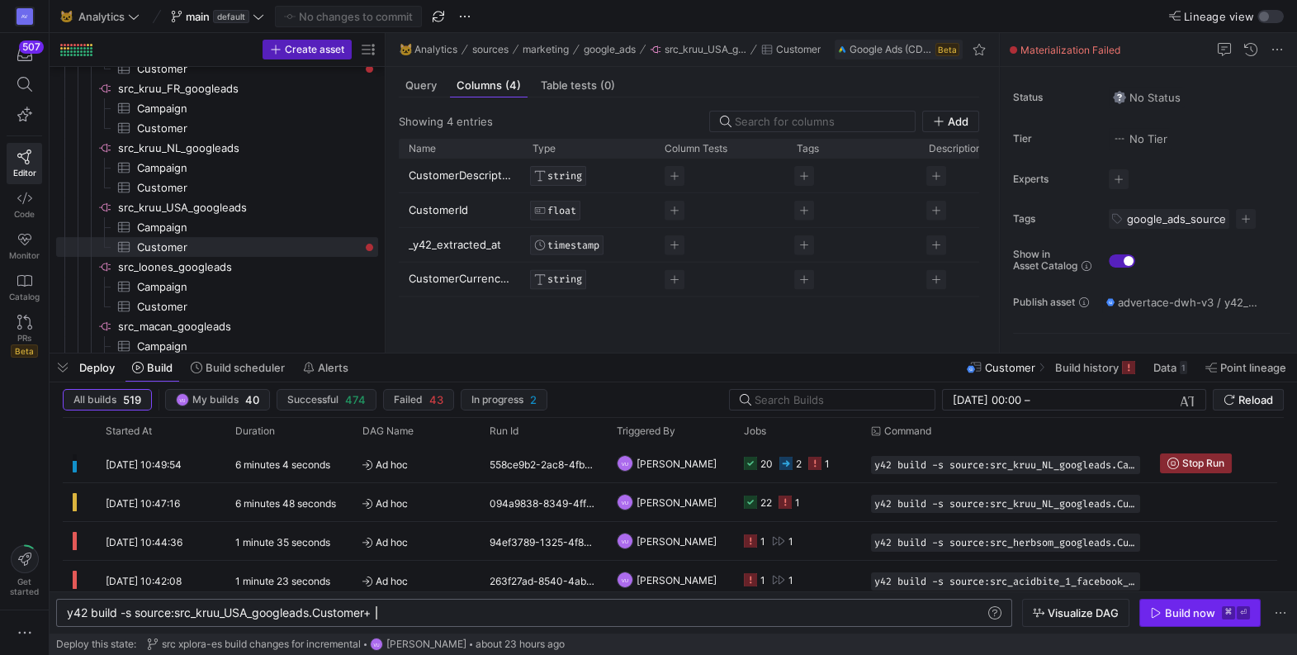
type textarea "y42 build -s source:src_kruu_USA_googleads.Customer+"
click at [1190, 618] on div "Build now" at bounding box center [1190, 612] width 50 height 13
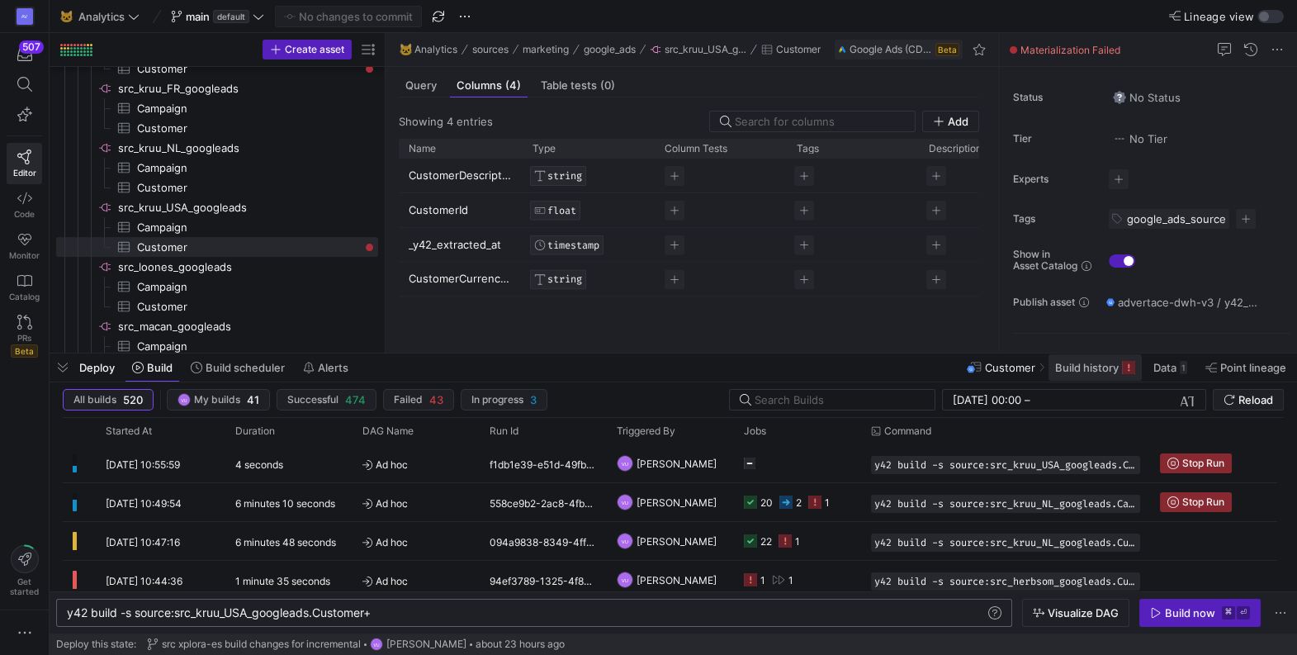
click at [1092, 372] on span "Build history" at bounding box center [1087, 367] width 64 height 13
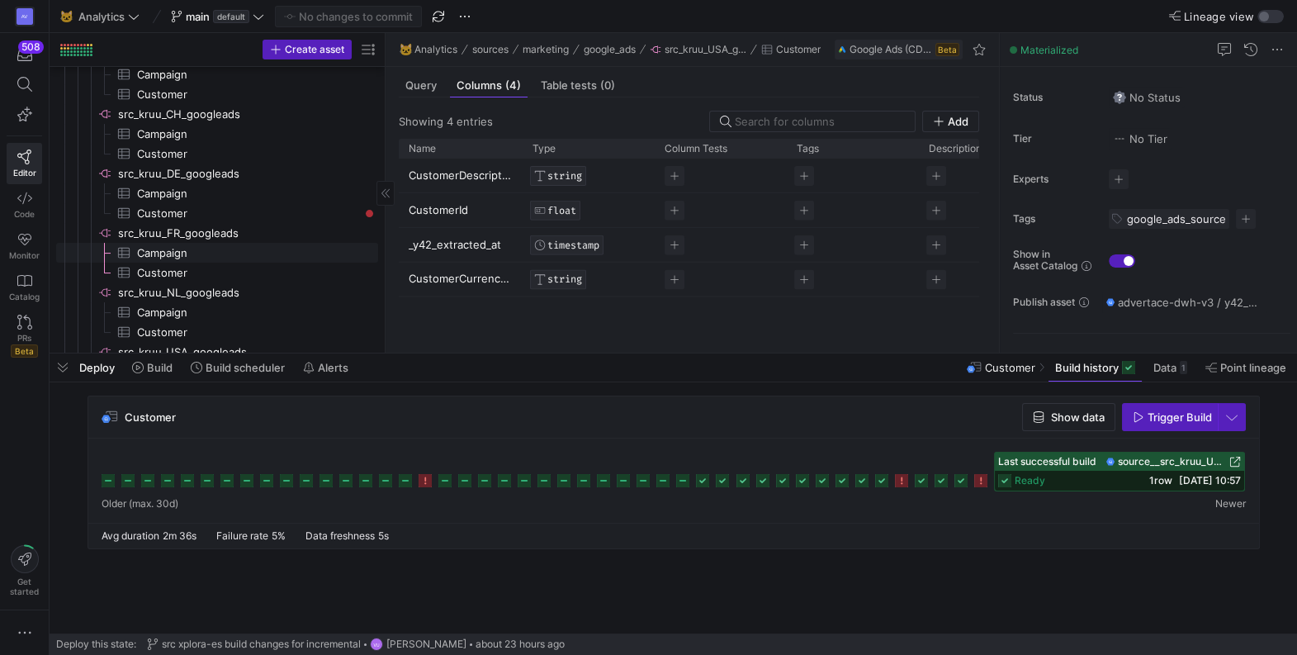
scroll to position [828, 0]
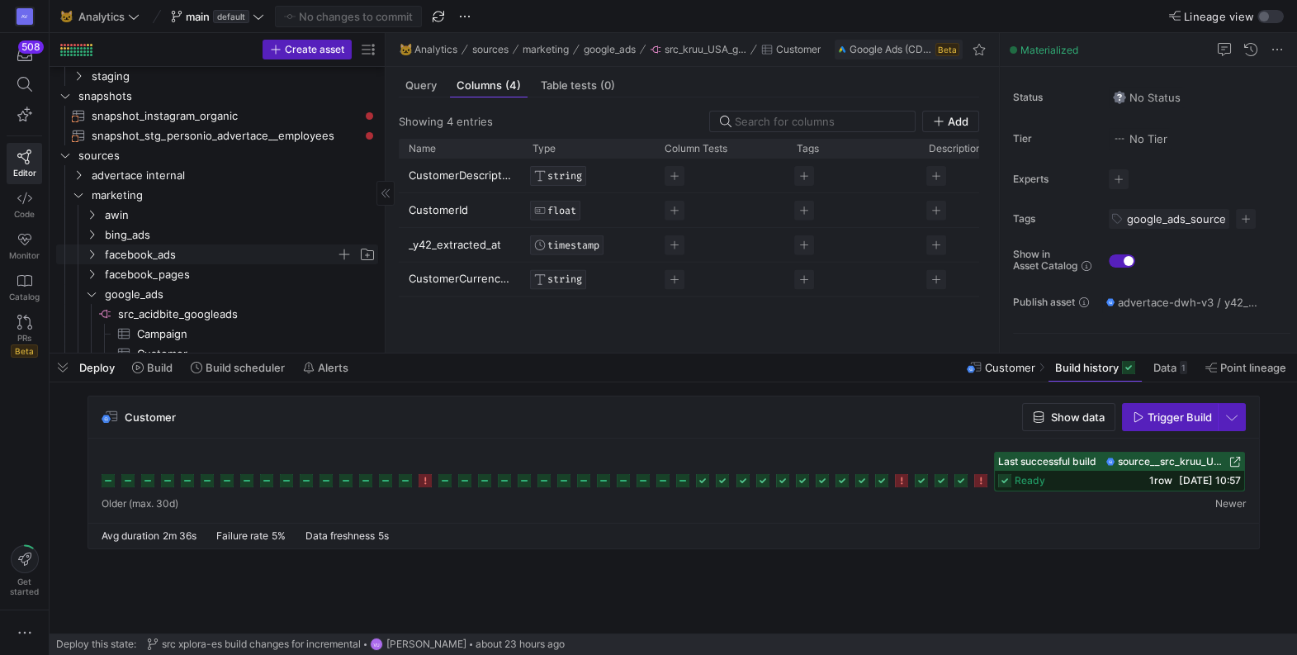
click at [91, 254] on icon "Press SPACE to select this row." at bounding box center [92, 254] width 12 height 10
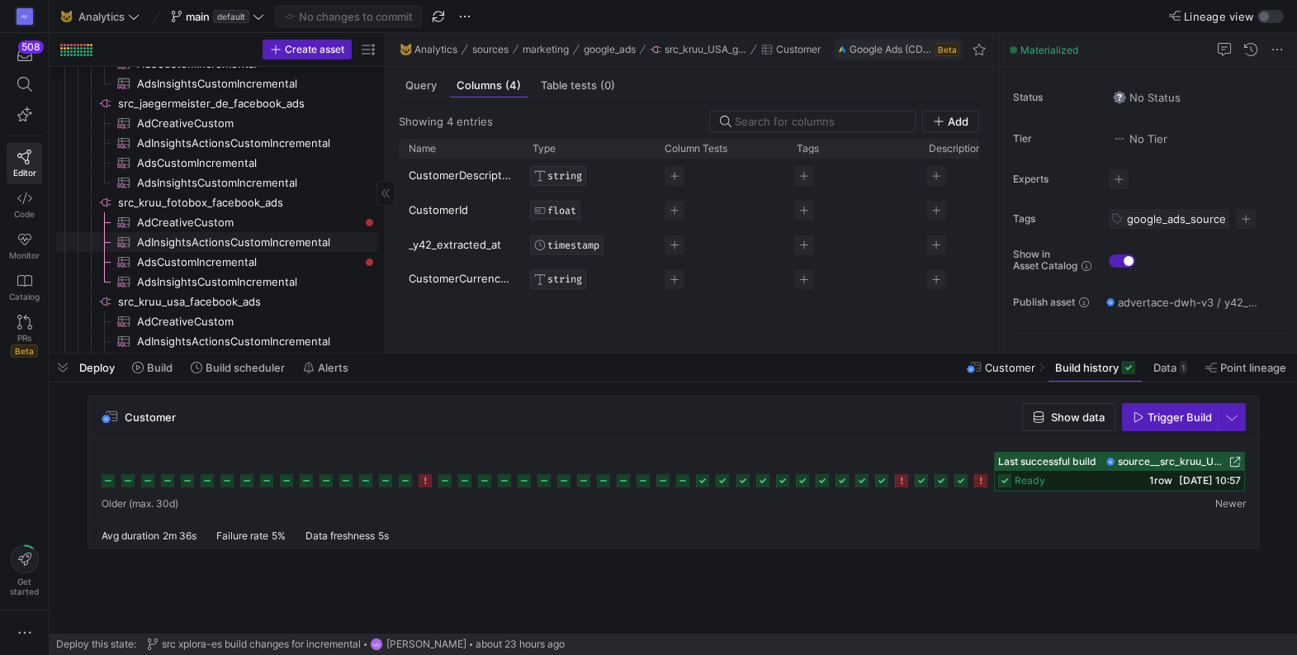
click at [272, 240] on span "AdInsightsActionsCustomIncremental​​​​​​​​​" at bounding box center [248, 242] width 222 height 19
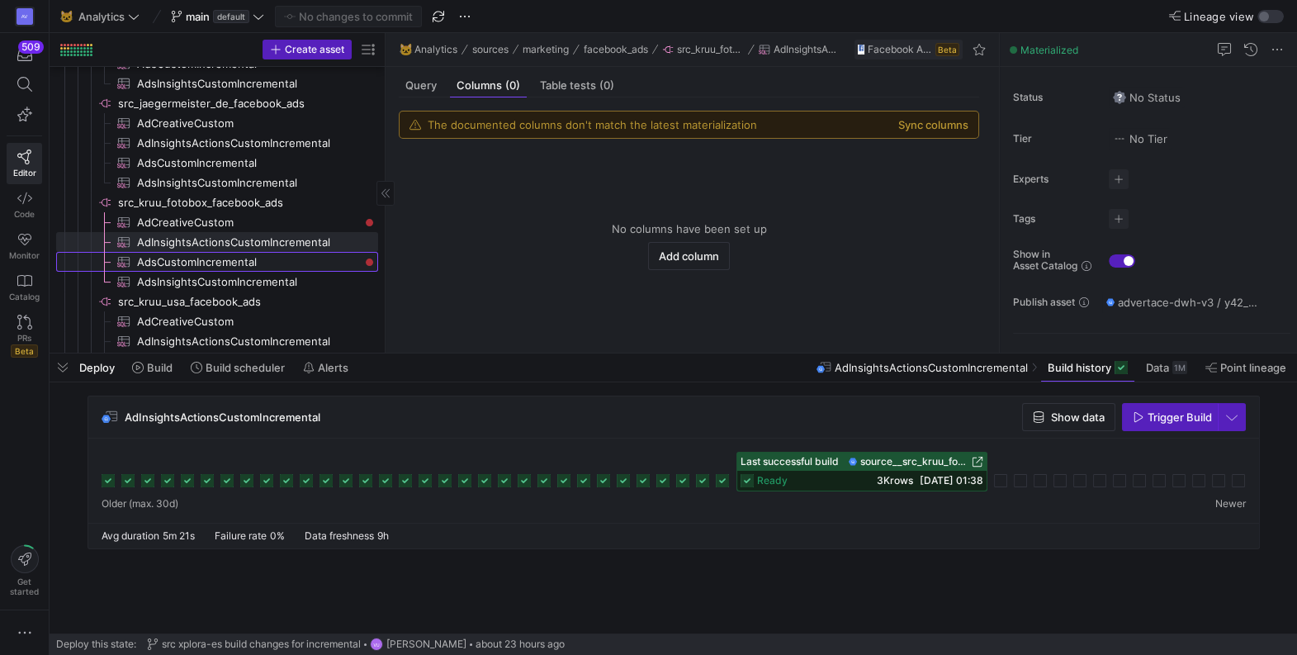
click at [244, 262] on span "AdsCustomIncremental​​​​​​​​​" at bounding box center [248, 262] width 222 height 19
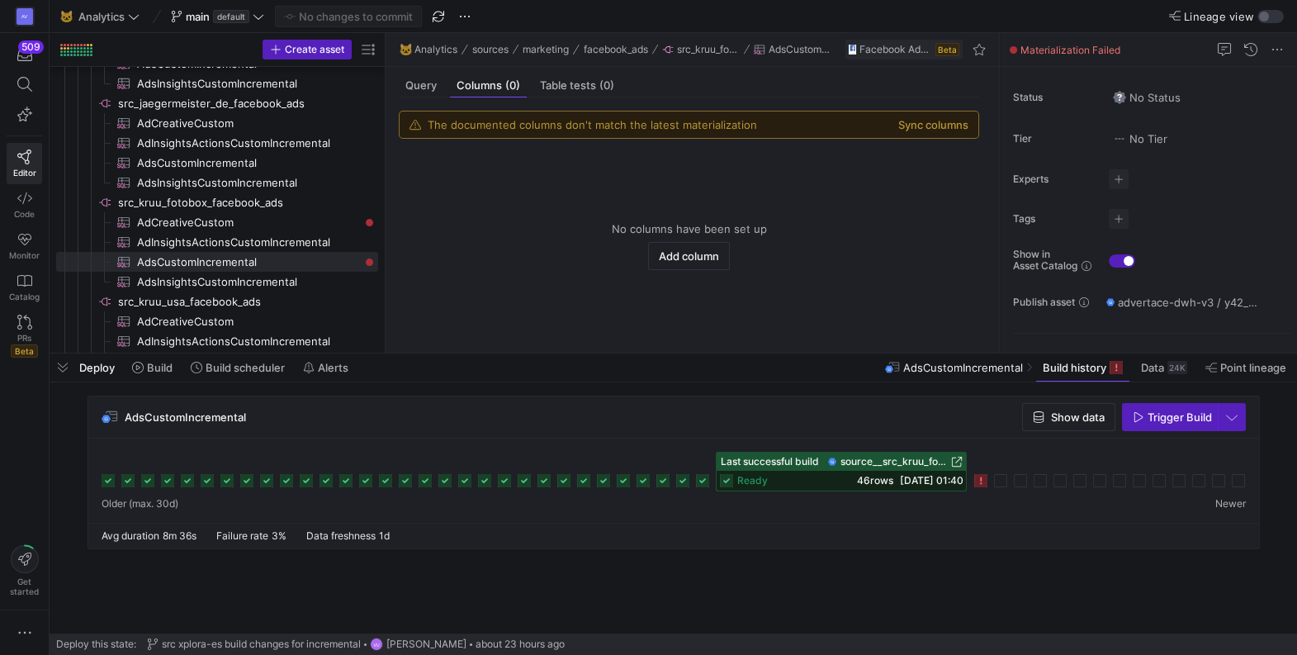
click at [984, 485] on icon at bounding box center [980, 480] width 13 height 13
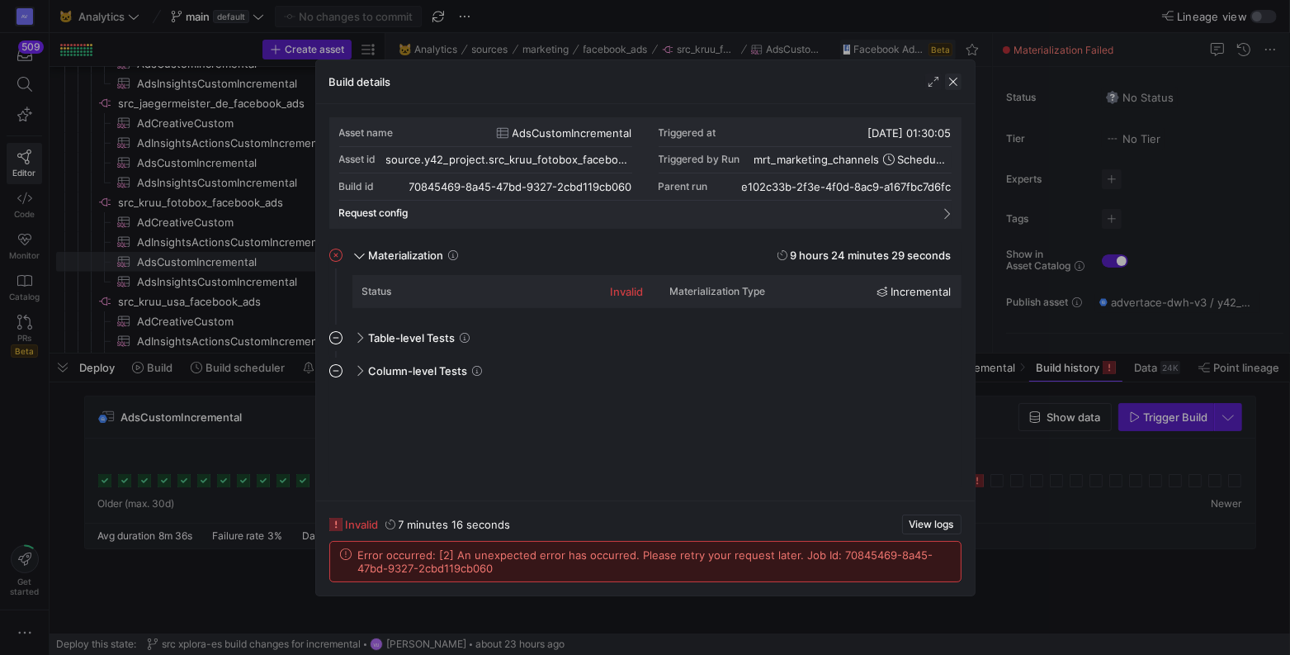
click at [952, 87] on span "button" at bounding box center [953, 81] width 17 height 17
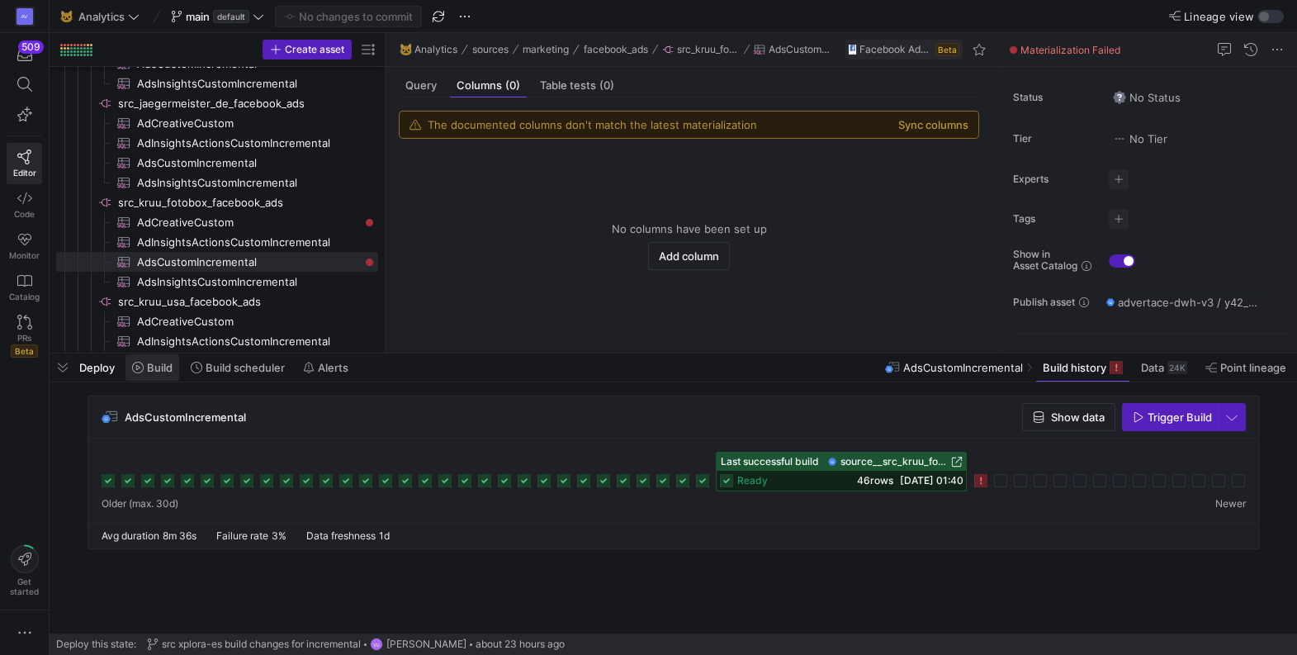
click at [155, 366] on span "Build" at bounding box center [160, 367] width 26 height 13
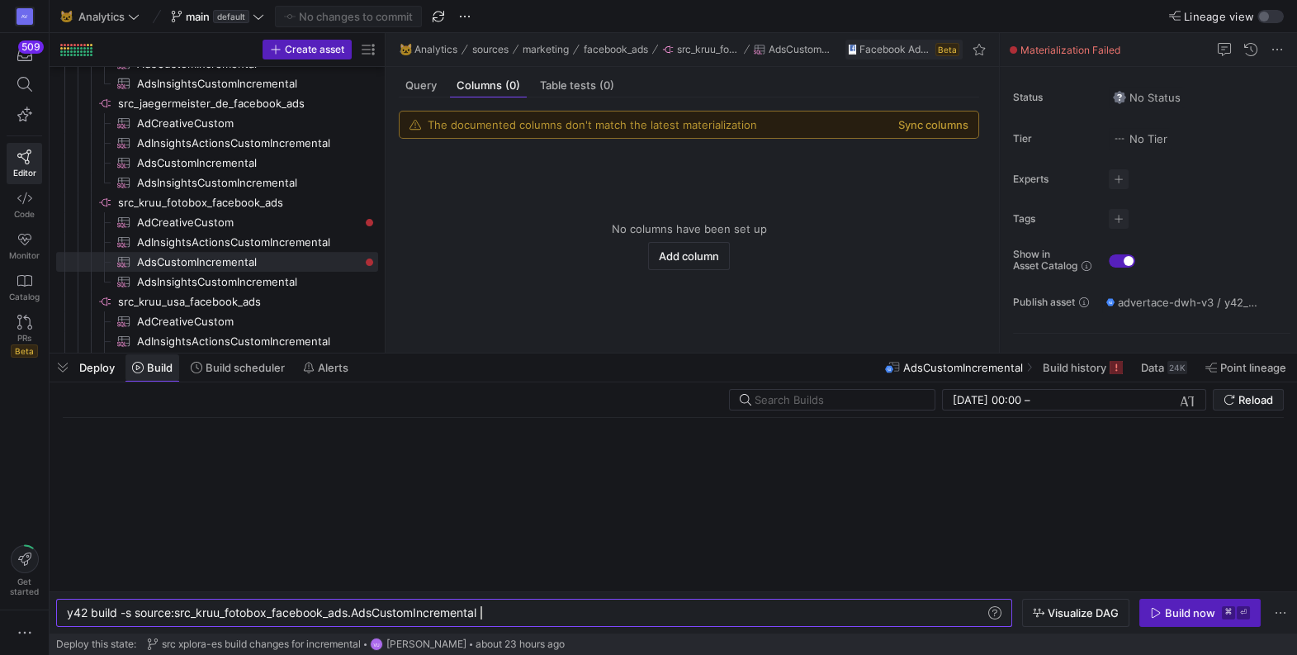
scroll to position [0, 412]
click at [514, 613] on div "y42 build -s source:src_kruu_fotobox_facebook_ads. AdsCustomIncremental" at bounding box center [526, 612] width 919 height 13
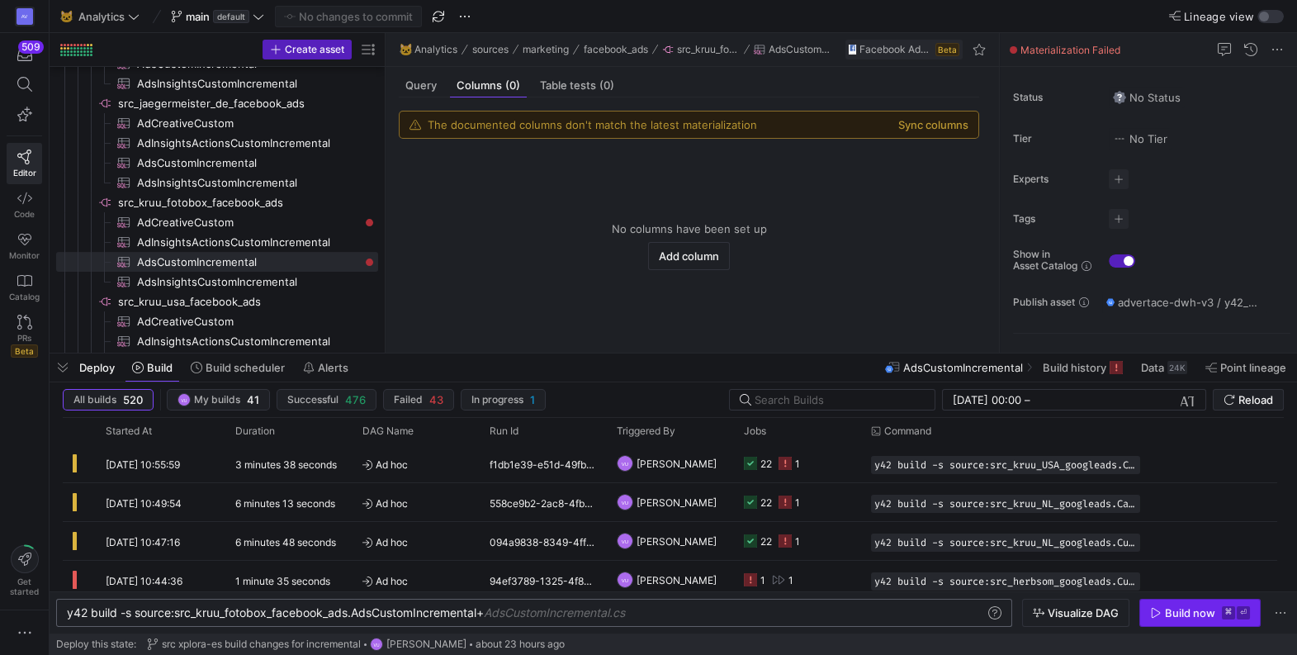
type textarea "y42 build -s source:src_kruu_fotobox_facebook_ads.AdsCustomIncremental+"
click at [1181, 606] on div "Build now" at bounding box center [1190, 612] width 50 height 13
click at [1079, 368] on span "Build history" at bounding box center [1075, 367] width 64 height 13
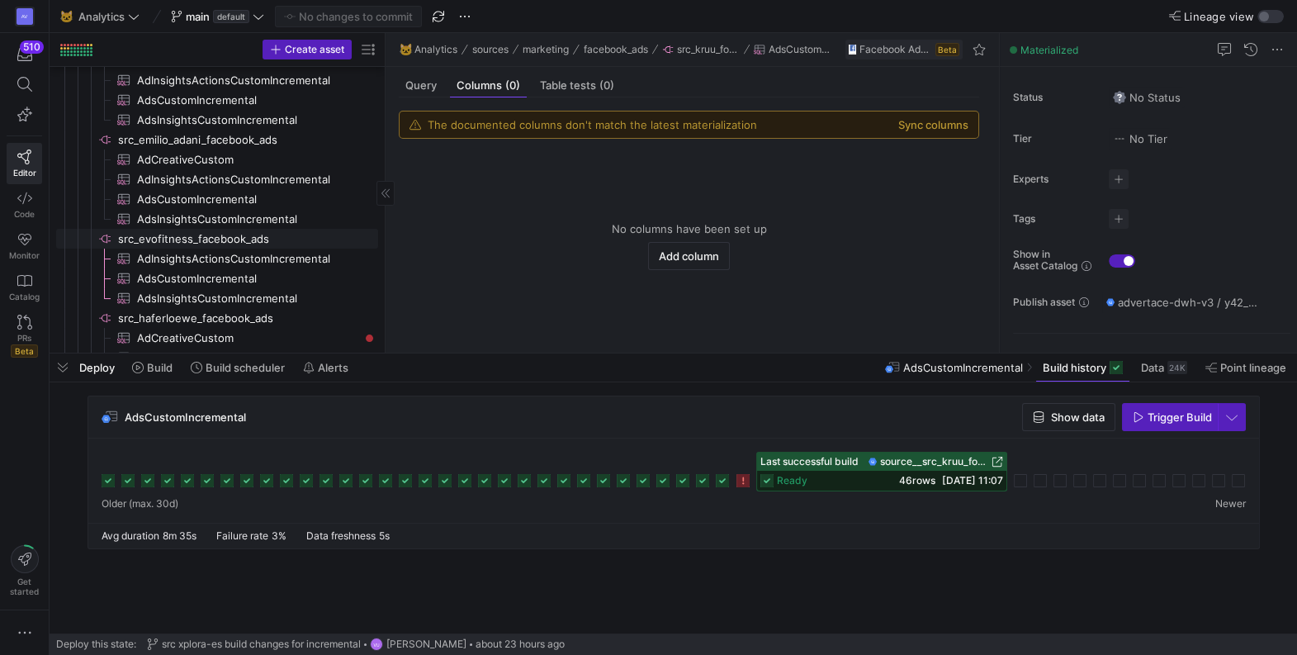
scroll to position [533, 0]
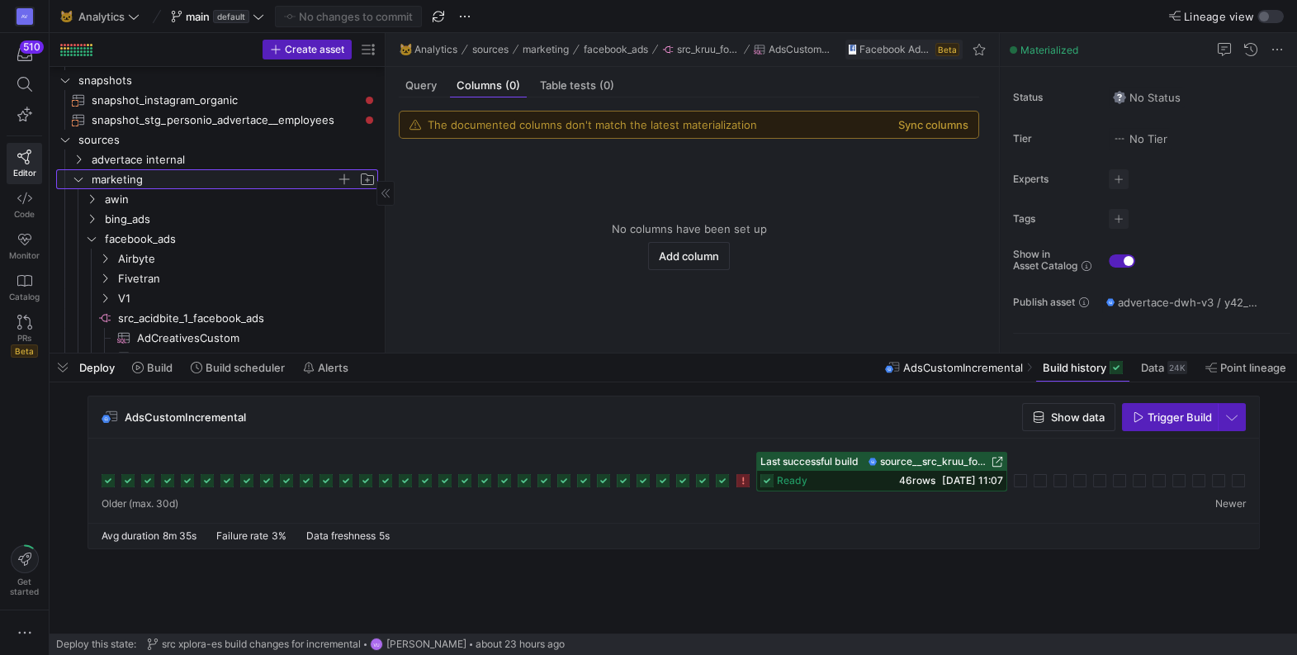
click at [79, 179] on icon "Press SPACE to select this row." at bounding box center [78, 180] width 8 height 4
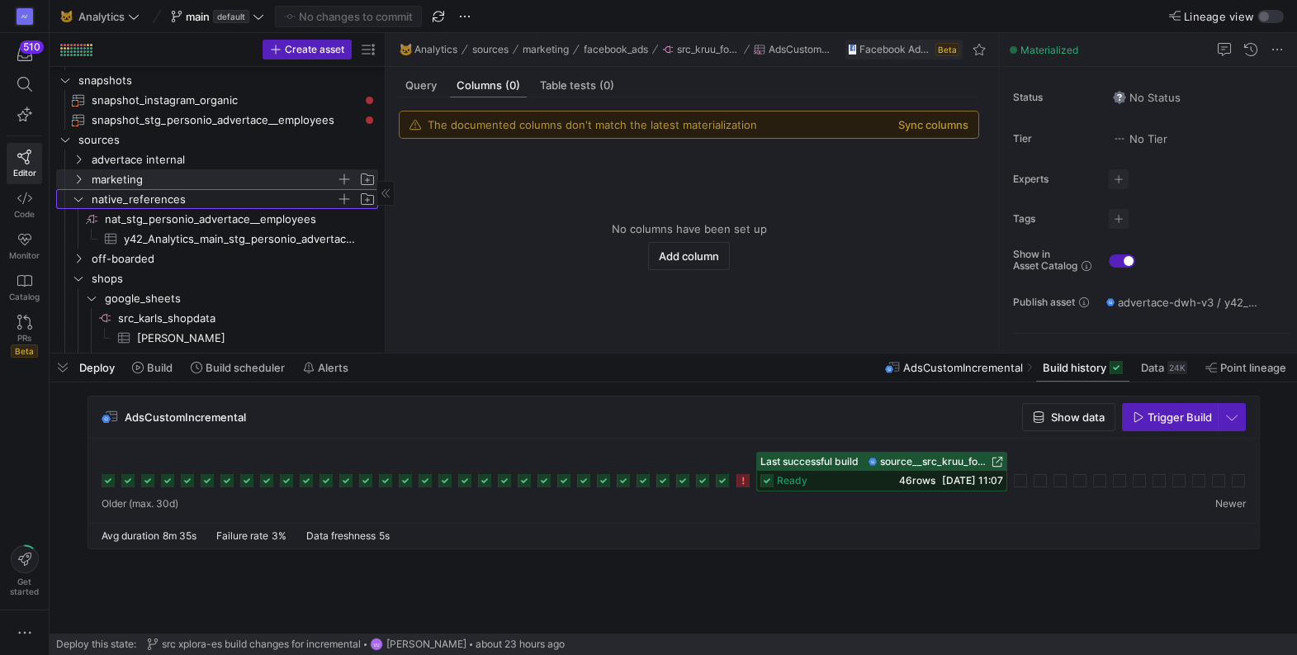
click at [79, 195] on icon "Press SPACE to select this row." at bounding box center [79, 199] width 12 height 10
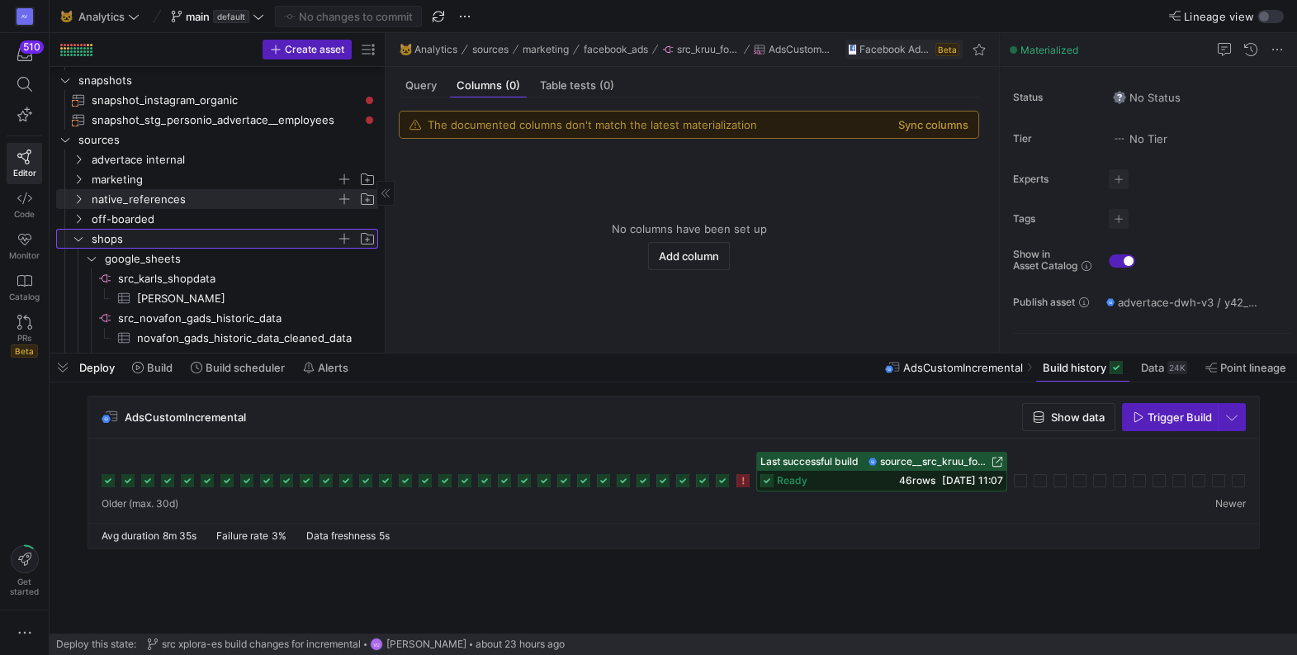
click at [74, 234] on icon "Press SPACE to select this row." at bounding box center [79, 239] width 12 height 10
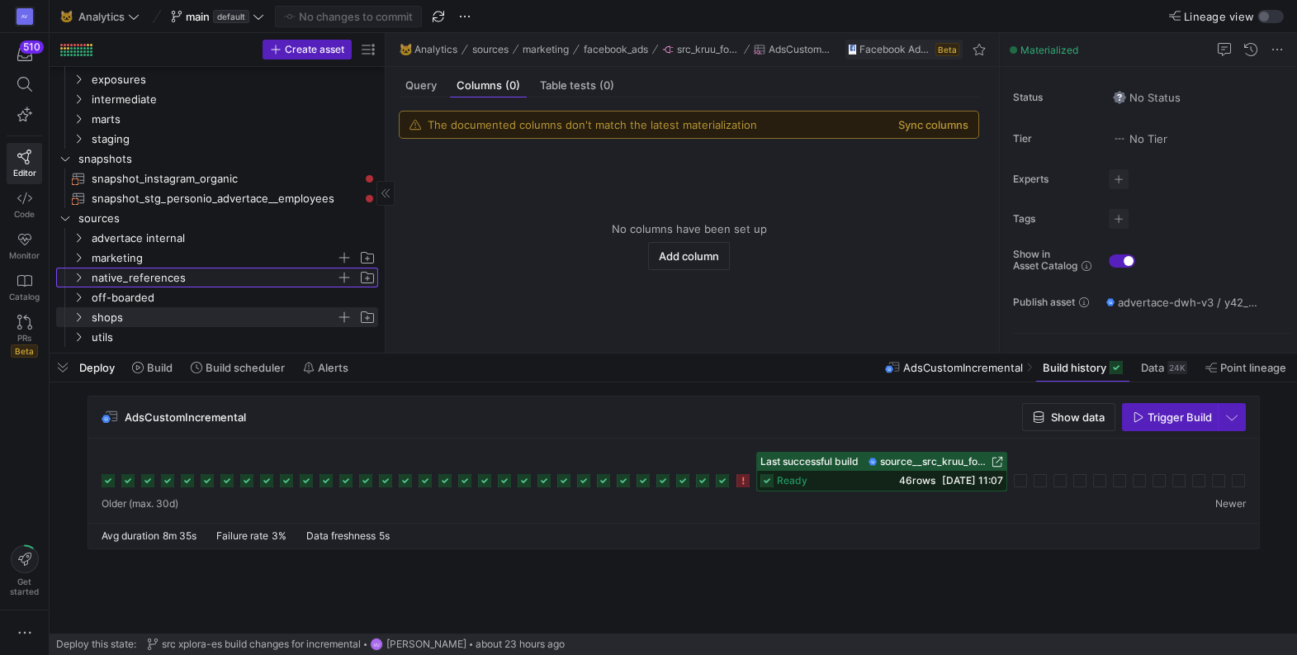
click at [78, 275] on icon "Press SPACE to select this row." at bounding box center [79, 277] width 12 height 10
click at [78, 275] on icon at bounding box center [79, 277] width 12 height 10
click at [79, 258] on icon "Press SPACE to select this row." at bounding box center [79, 258] width 12 height 10
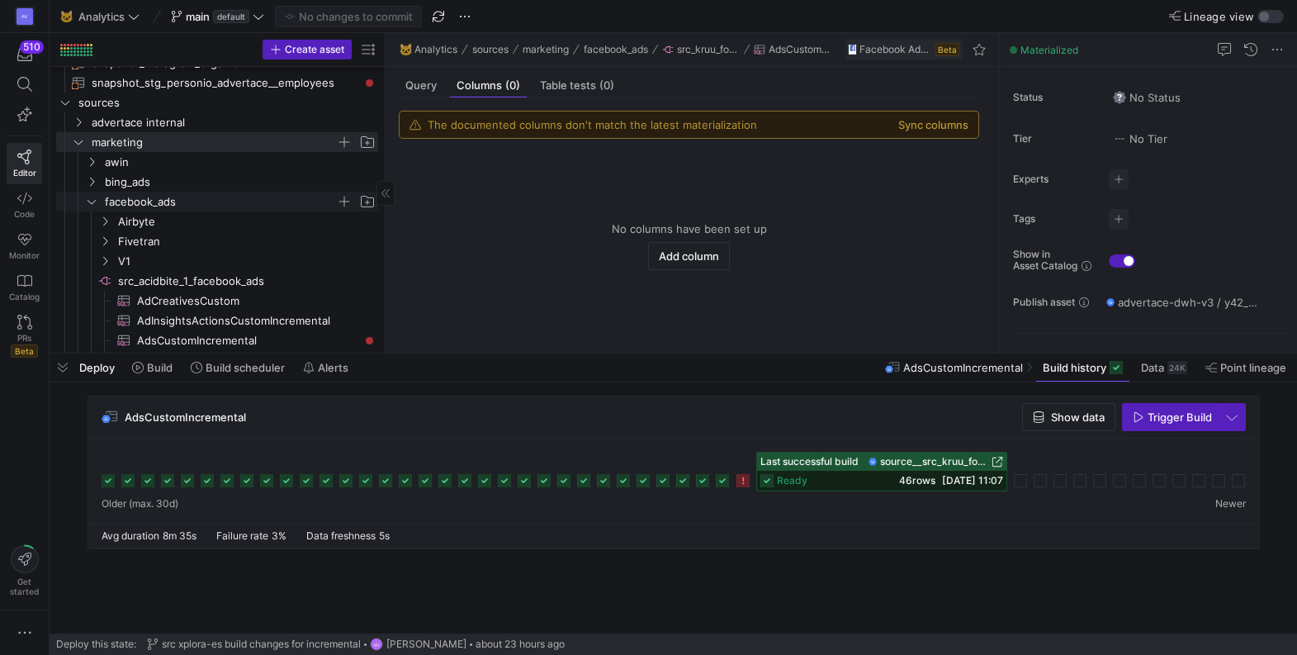
click at [95, 199] on icon "Press SPACE to select this row." at bounding box center [92, 201] width 12 height 10
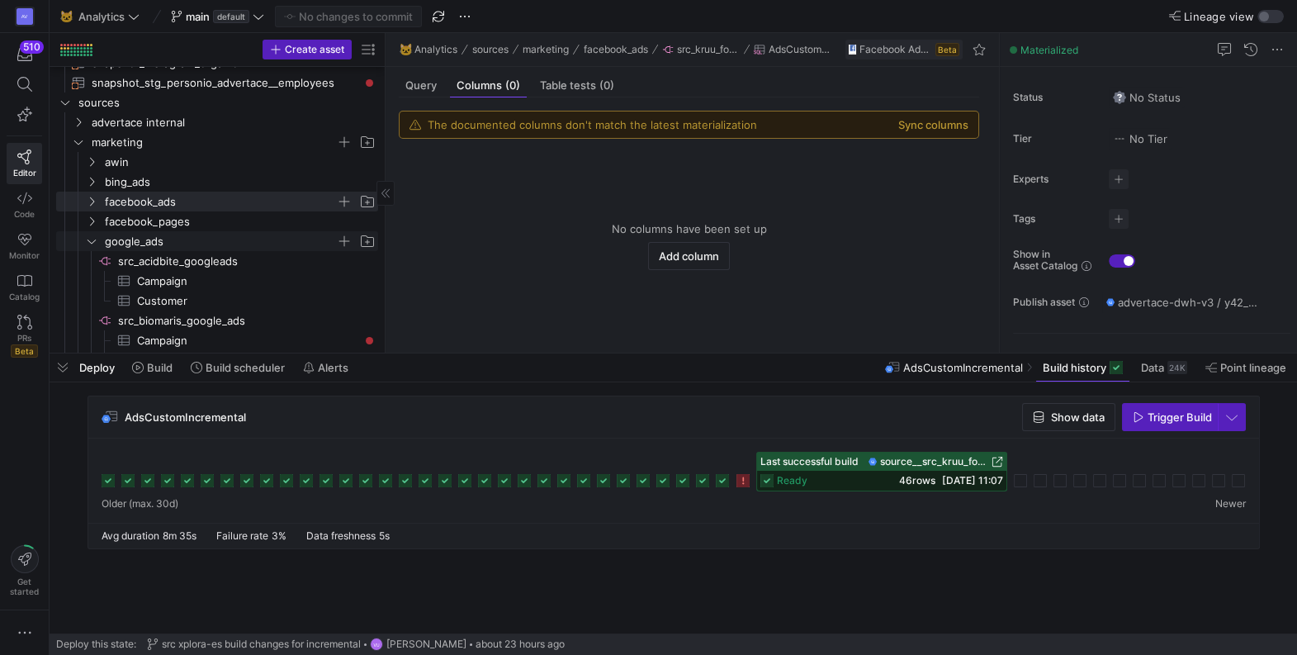
click at [94, 240] on icon "Press SPACE to select this row." at bounding box center [92, 241] width 8 height 4
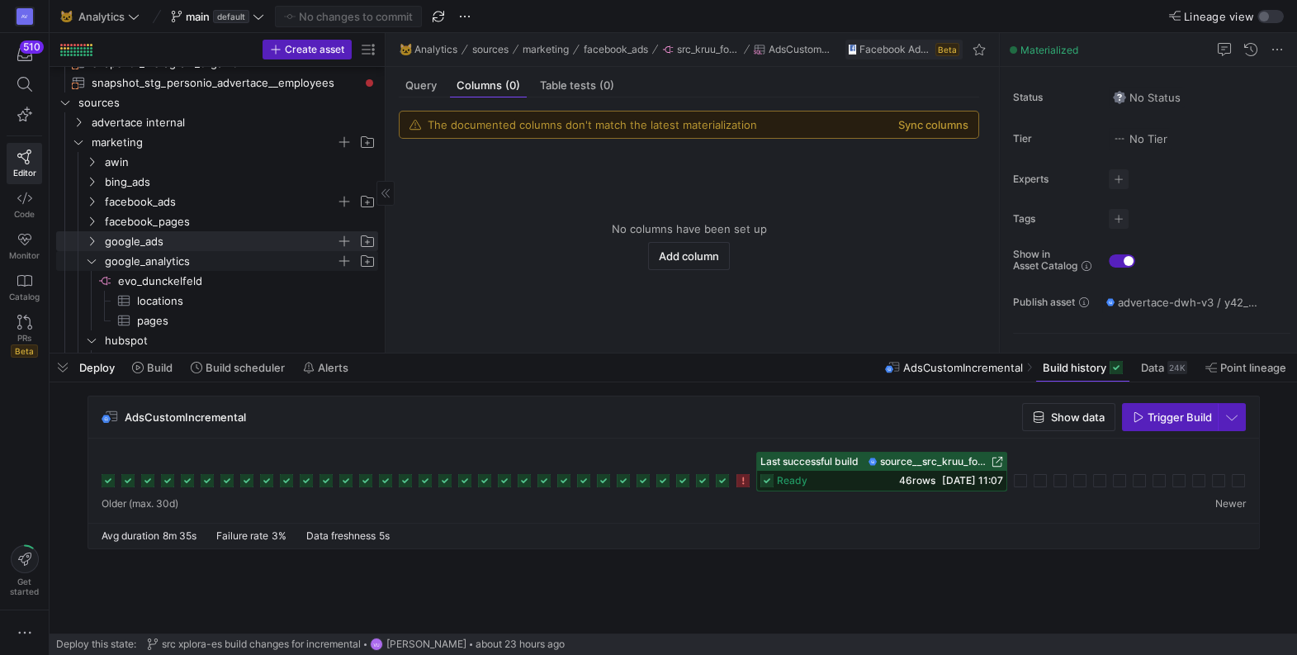
click at [94, 263] on icon "Press SPACE to select this row." at bounding box center [92, 261] width 12 height 10
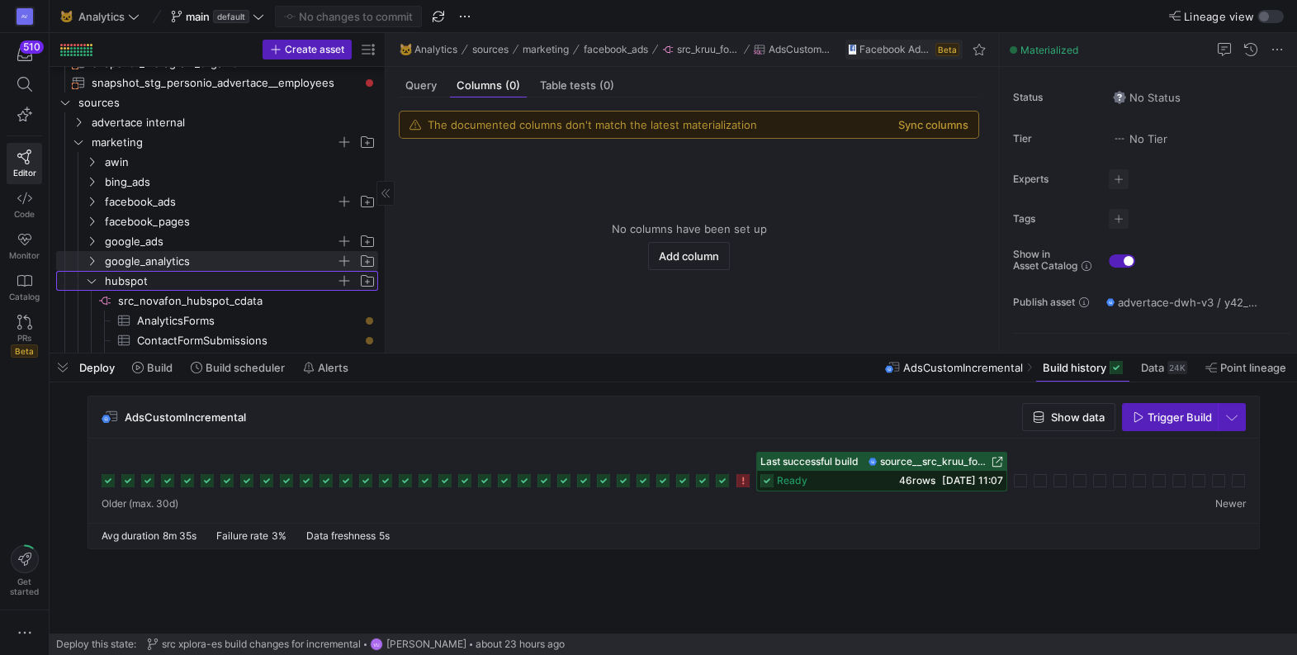
click at [92, 280] on icon "Press SPACE to select this row." at bounding box center [92, 281] width 12 height 10
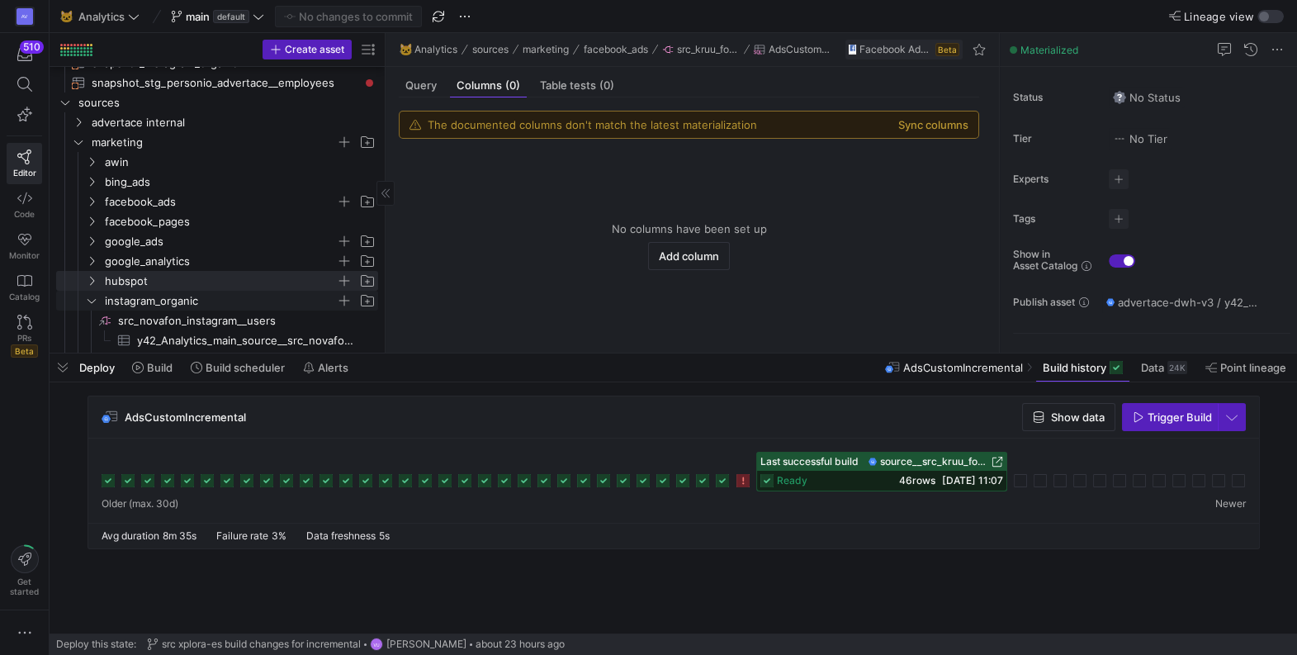
click at [92, 301] on icon "Press SPACE to select this row." at bounding box center [92, 301] width 12 height 10
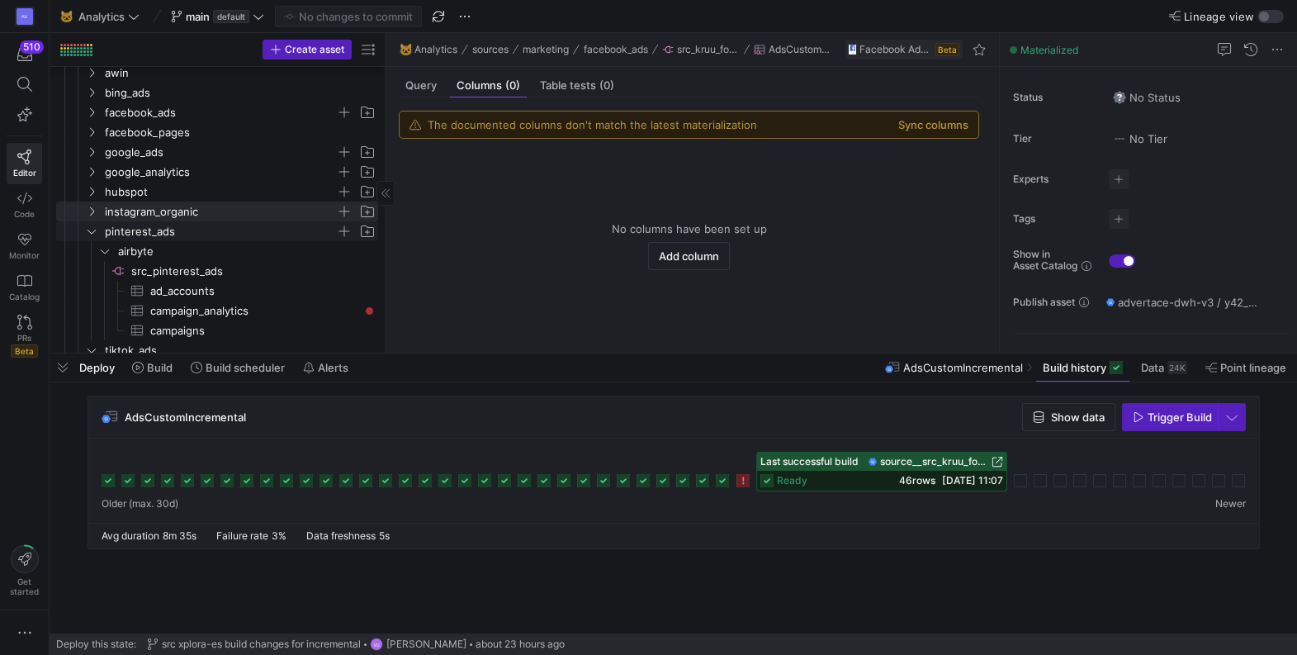
click at [91, 226] on icon "Press SPACE to select this row." at bounding box center [92, 231] width 12 height 10
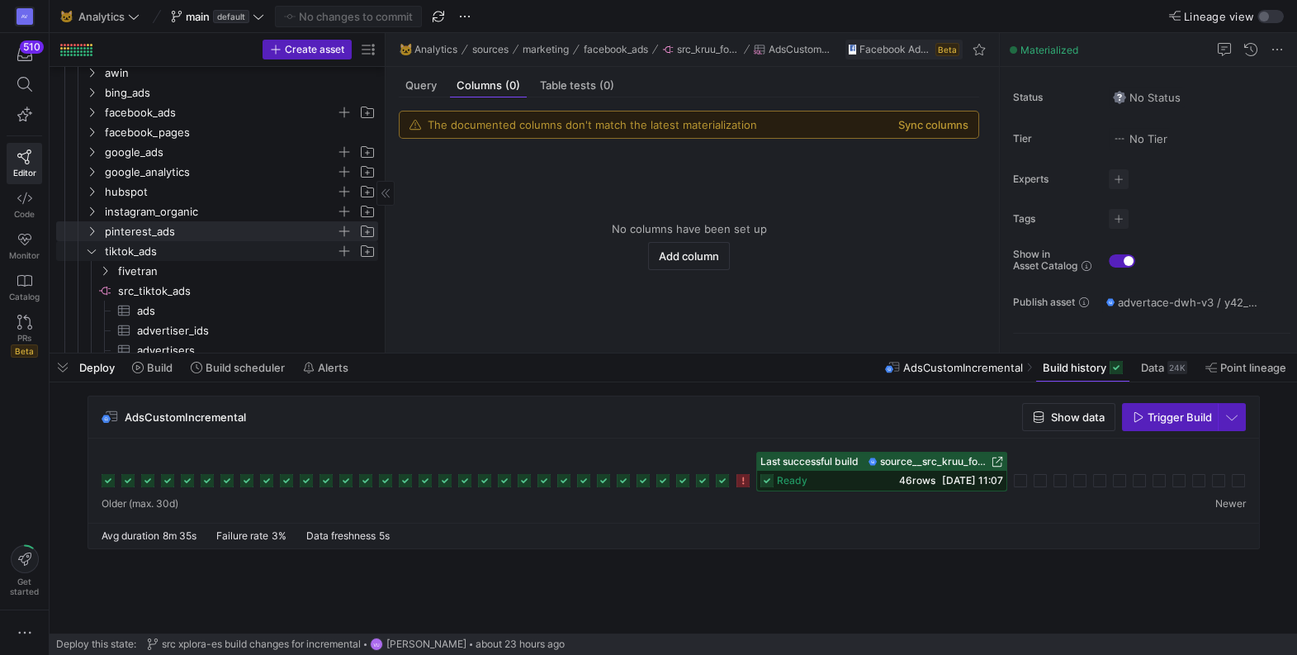
click at [91, 252] on icon "Press SPACE to select this row." at bounding box center [92, 251] width 12 height 10
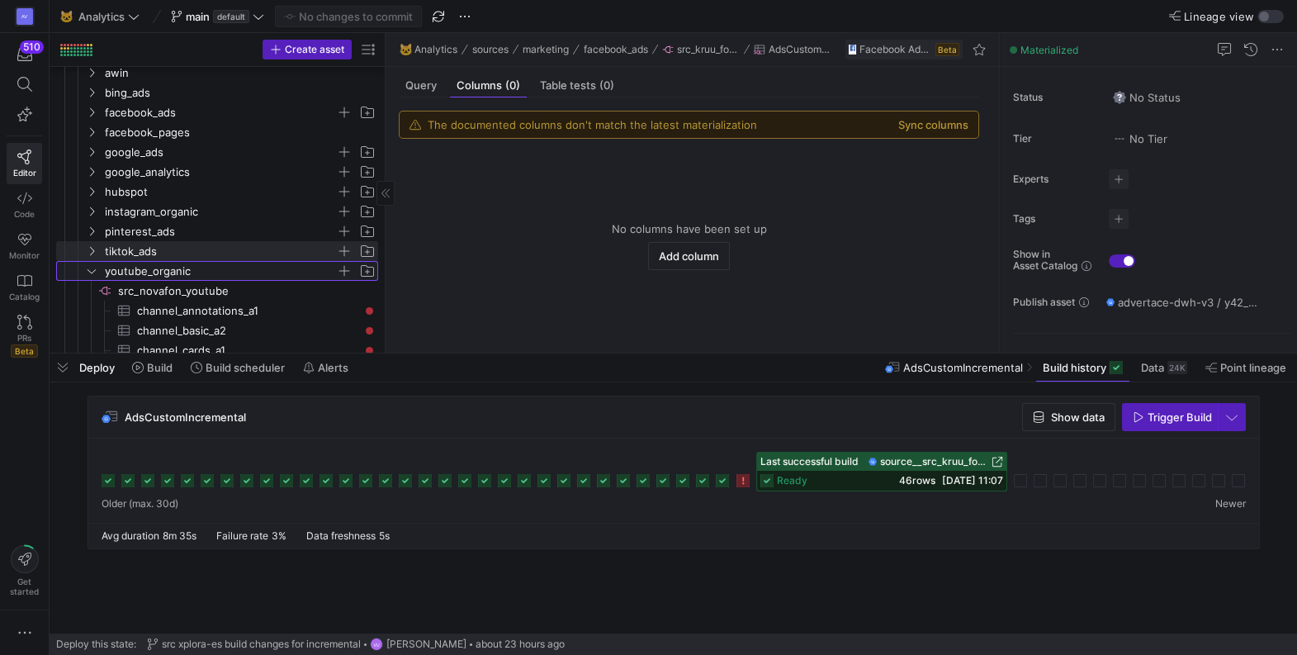
click at [90, 268] on icon "Press SPACE to select this row." at bounding box center [92, 271] width 12 height 10
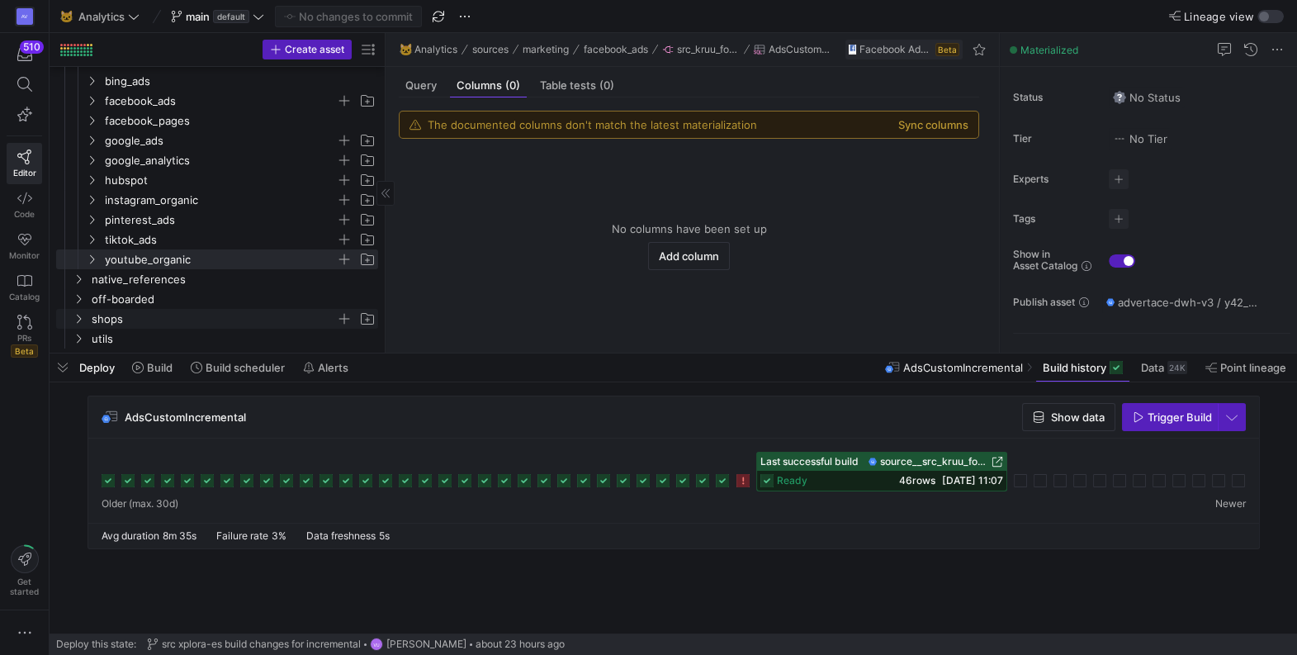
click at [79, 318] on icon "Press SPACE to select this row." at bounding box center [79, 319] width 12 height 10
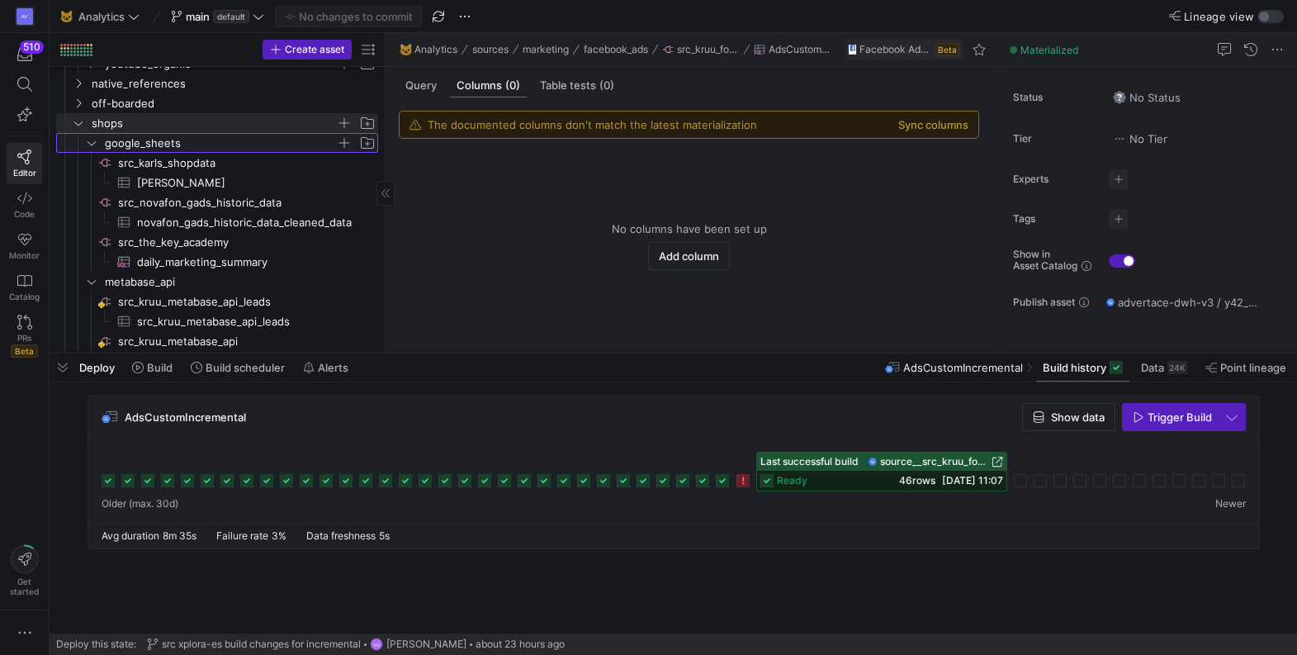
click at [89, 145] on icon "Press SPACE to select this row." at bounding box center [92, 143] width 12 height 10
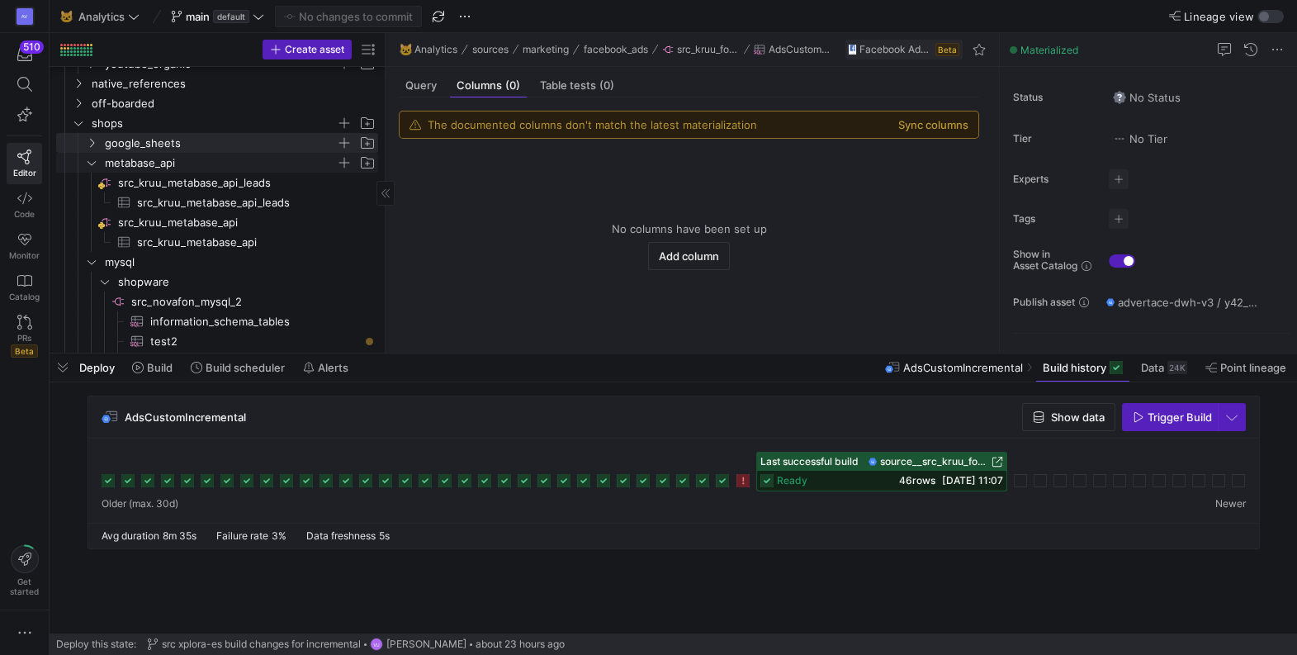
click at [90, 162] on icon "Press SPACE to select this row." at bounding box center [92, 163] width 12 height 10
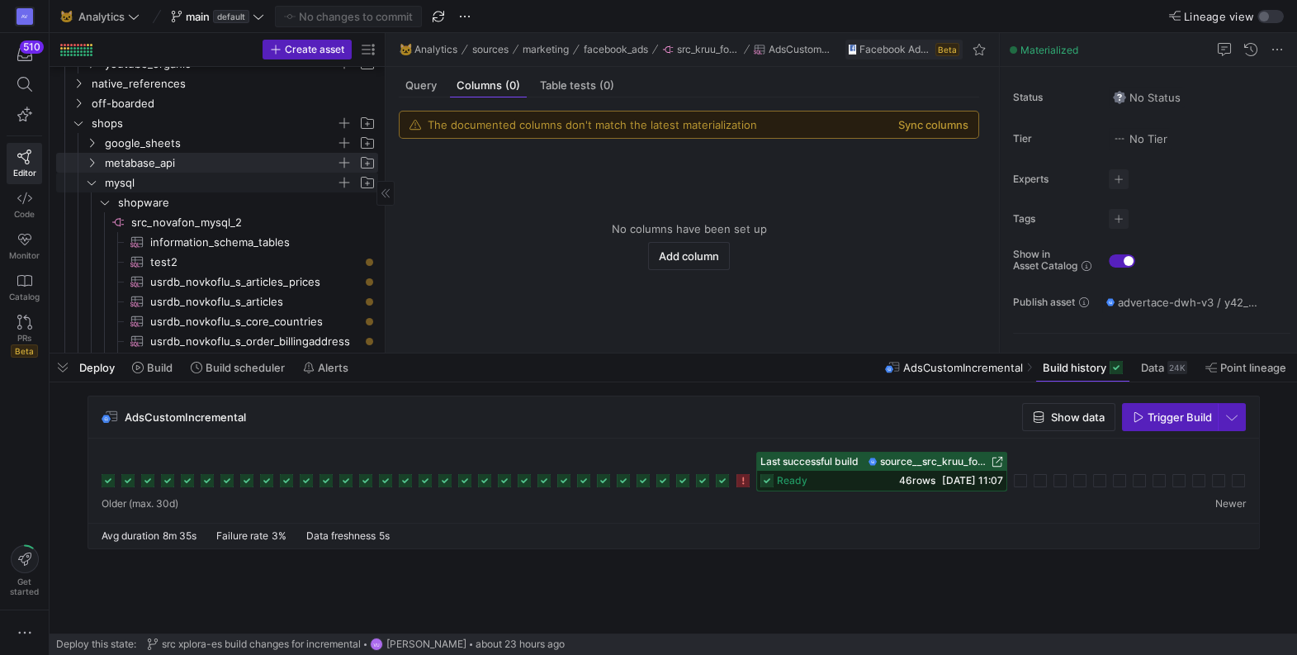
click at [90, 178] on icon "Press SPACE to select this row." at bounding box center [92, 183] width 12 height 10
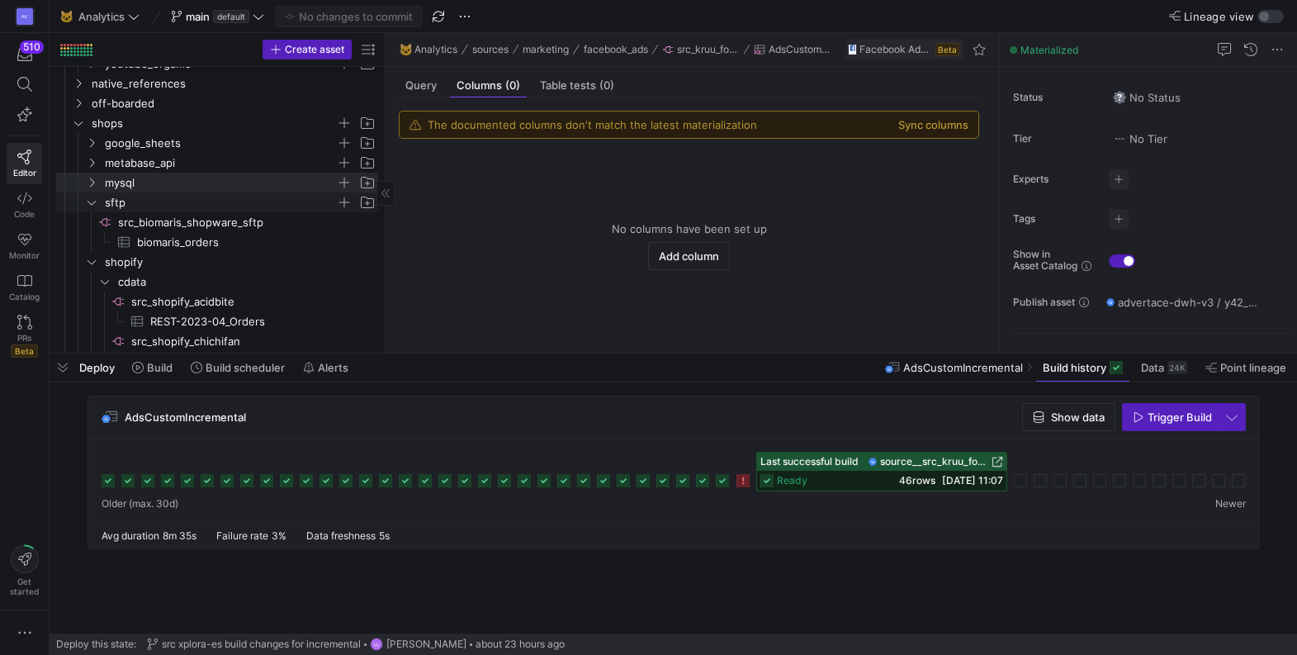
click at [91, 201] on icon "Press SPACE to select this row." at bounding box center [92, 202] width 12 height 10
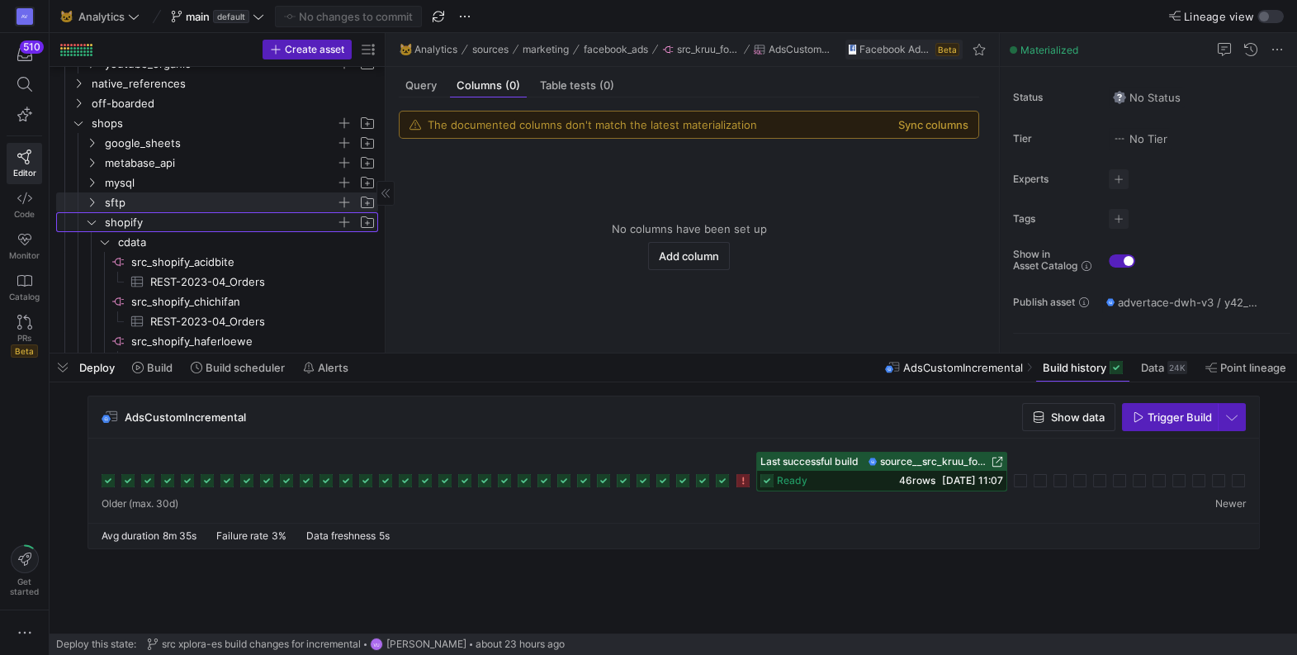
click at [89, 217] on icon "Press SPACE to select this row." at bounding box center [92, 222] width 12 height 10
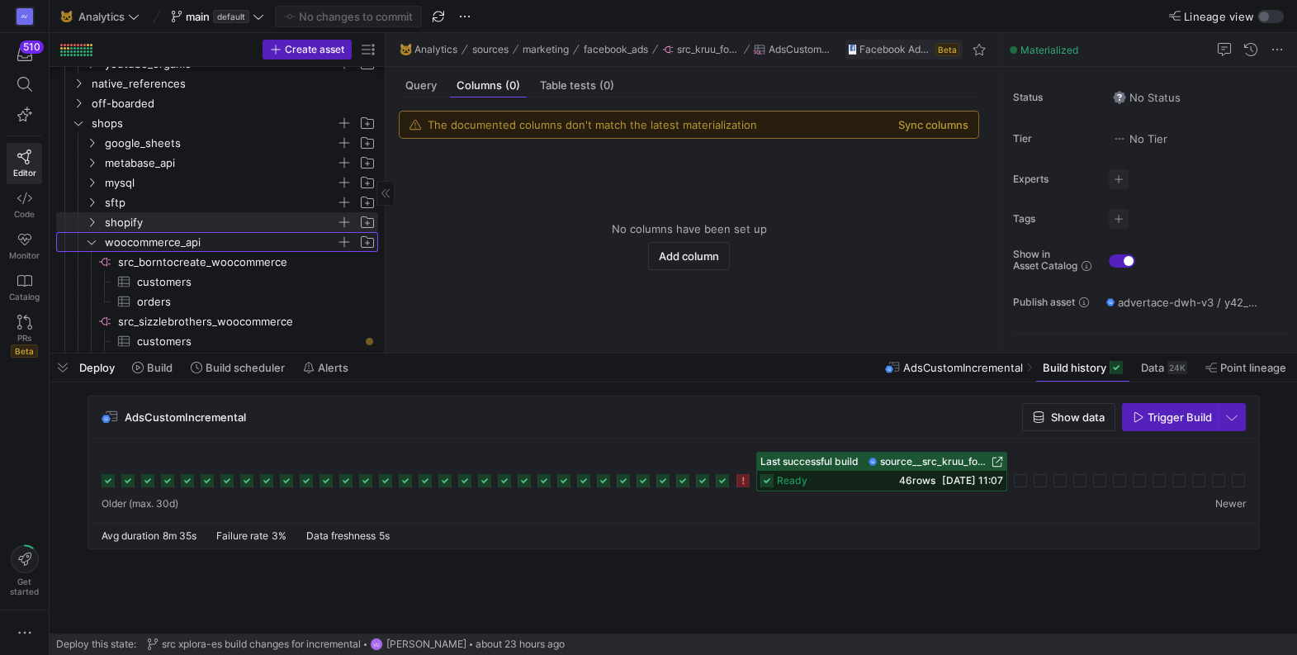
click at [88, 238] on icon "Press SPACE to select this row." at bounding box center [92, 242] width 12 height 10
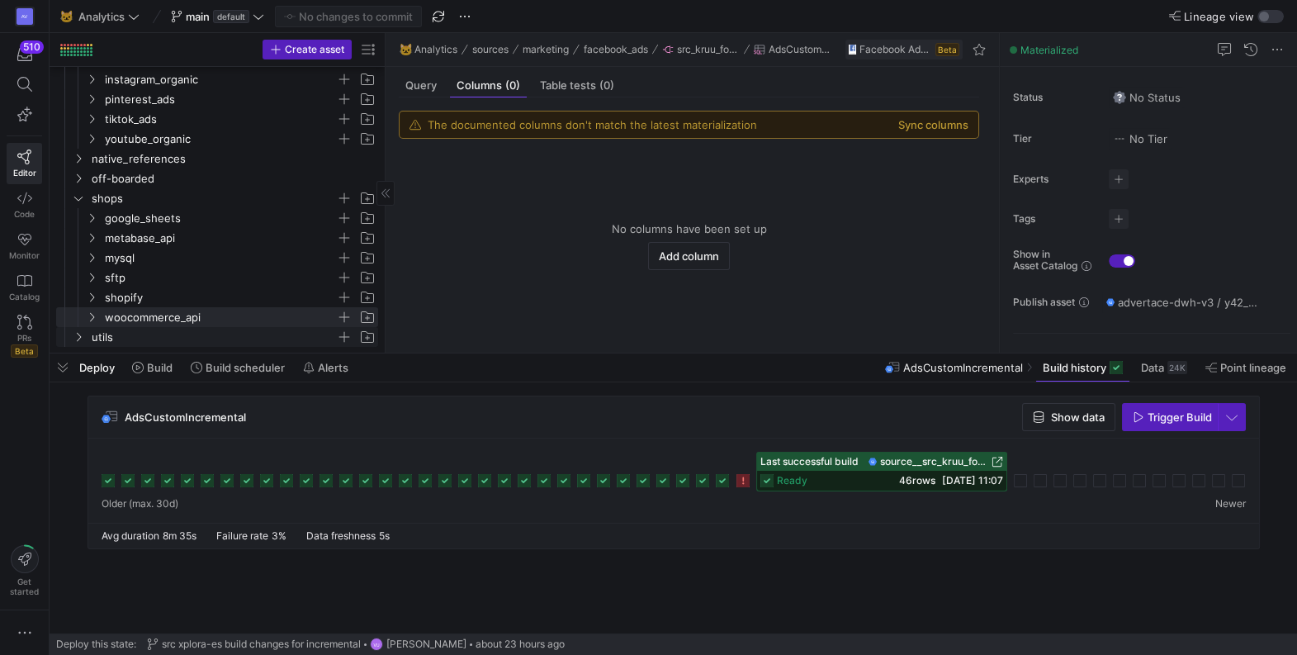
click at [77, 334] on icon "Press SPACE to select this row." at bounding box center [79, 337] width 12 height 10
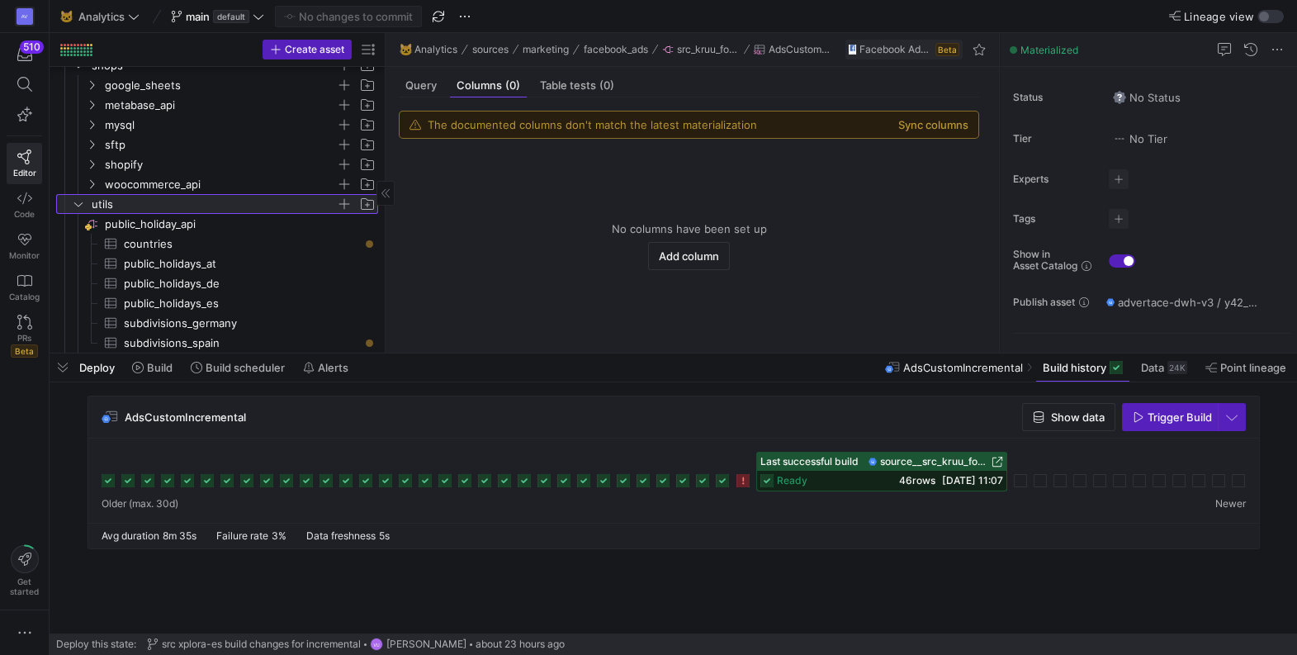
click at [74, 206] on icon at bounding box center [79, 204] width 12 height 10
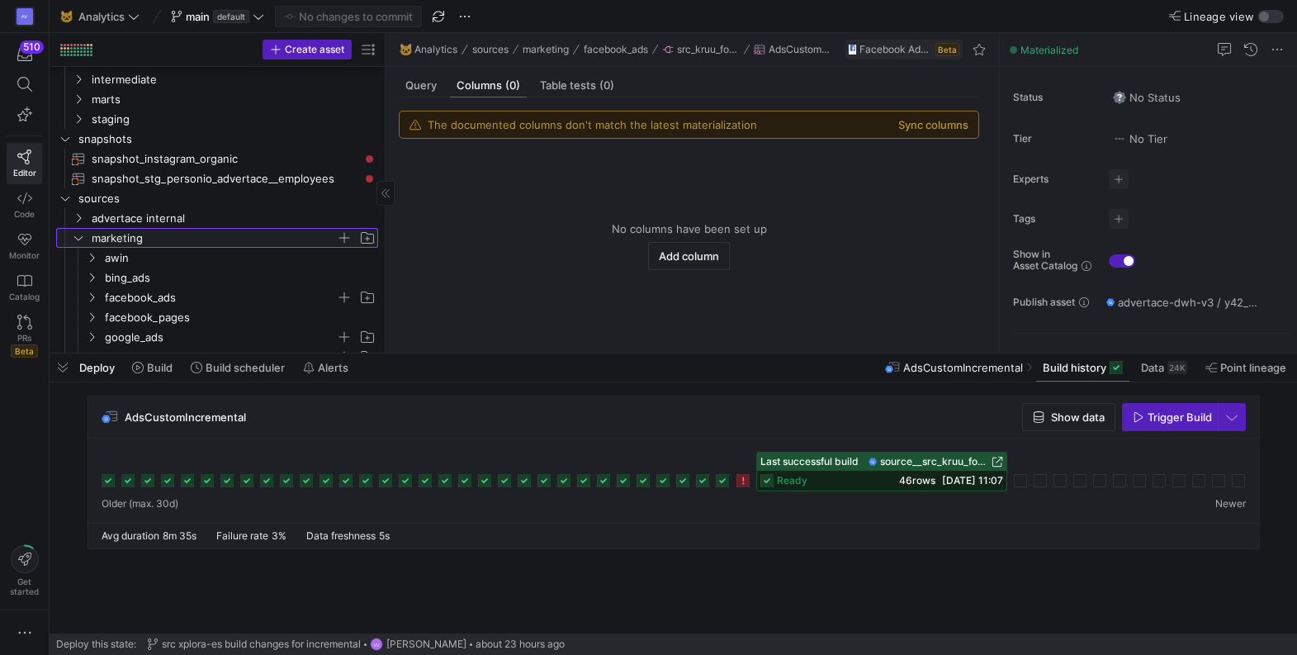
click at [76, 234] on icon "Press SPACE to select this row." at bounding box center [79, 238] width 12 height 10
click at [74, 292] on icon "Press SPACE to select this row." at bounding box center [79, 297] width 12 height 10
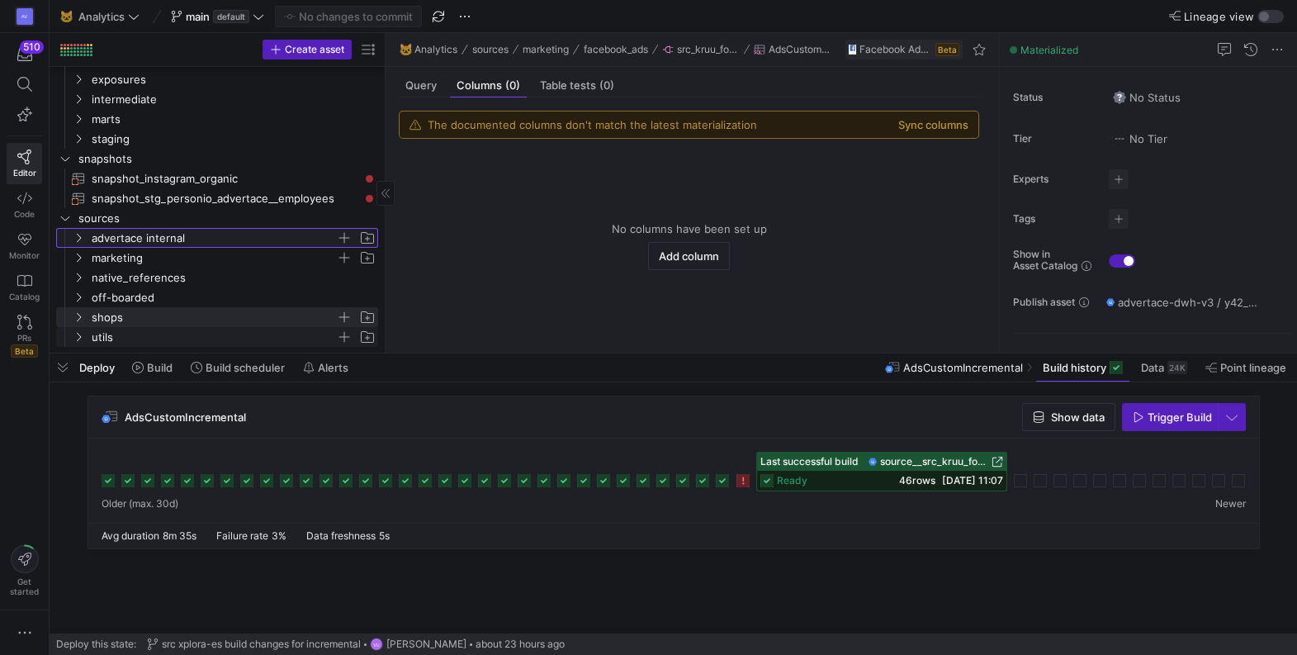
click at [82, 235] on icon "Press SPACE to select this row." at bounding box center [79, 238] width 12 height 10
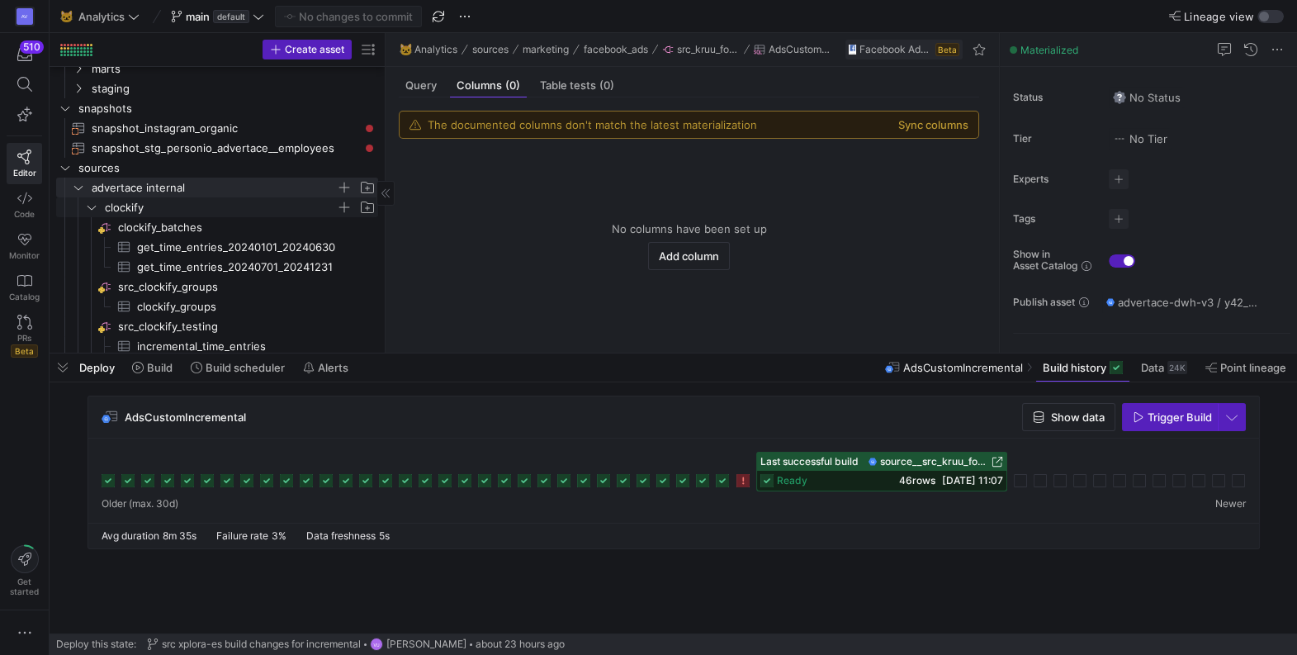
click at [97, 198] on span "clockify" at bounding box center [230, 207] width 294 height 18
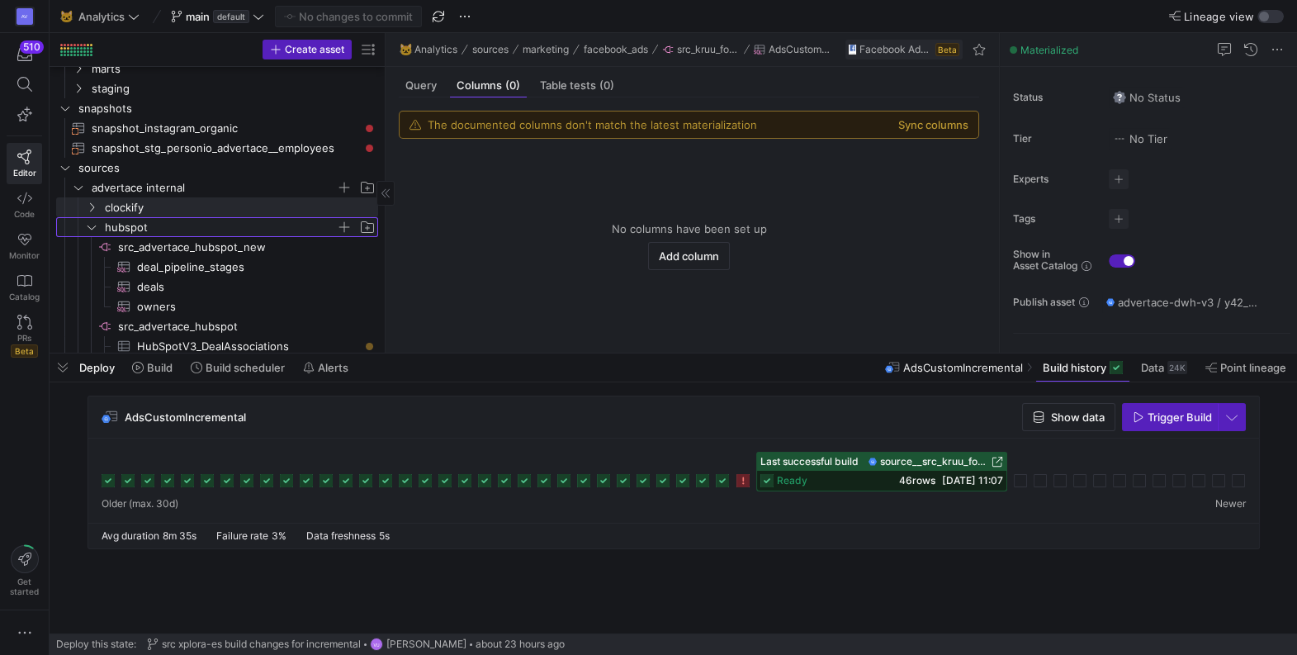
click at [96, 225] on icon "Press SPACE to select this row." at bounding box center [92, 227] width 12 height 10
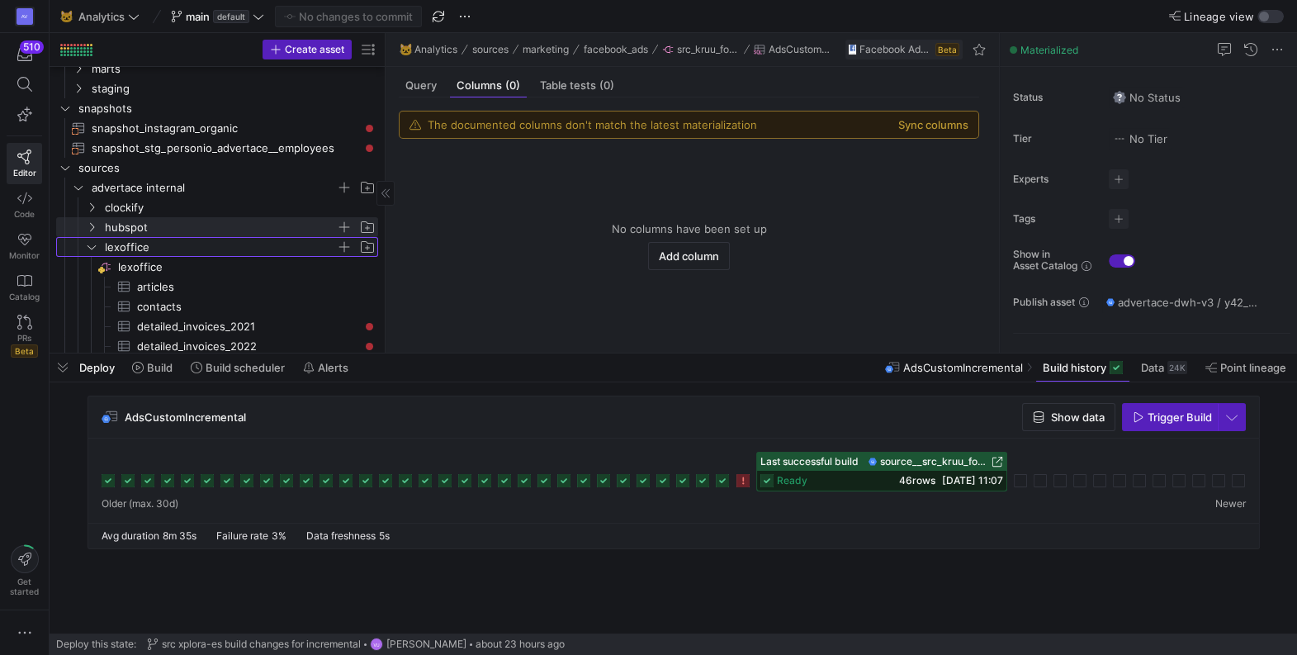
click at [91, 242] on icon "Press SPACE to select this row." at bounding box center [92, 247] width 12 height 10
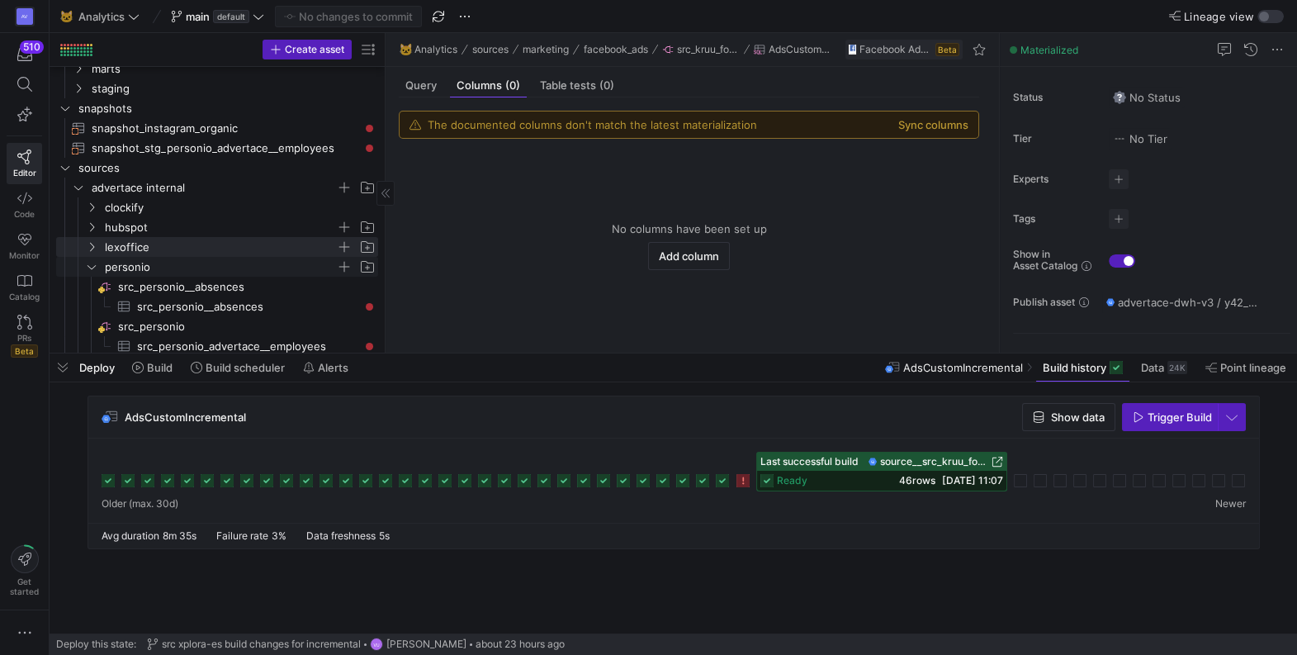
click at [88, 263] on icon "Press SPACE to select this row." at bounding box center [92, 267] width 12 height 10
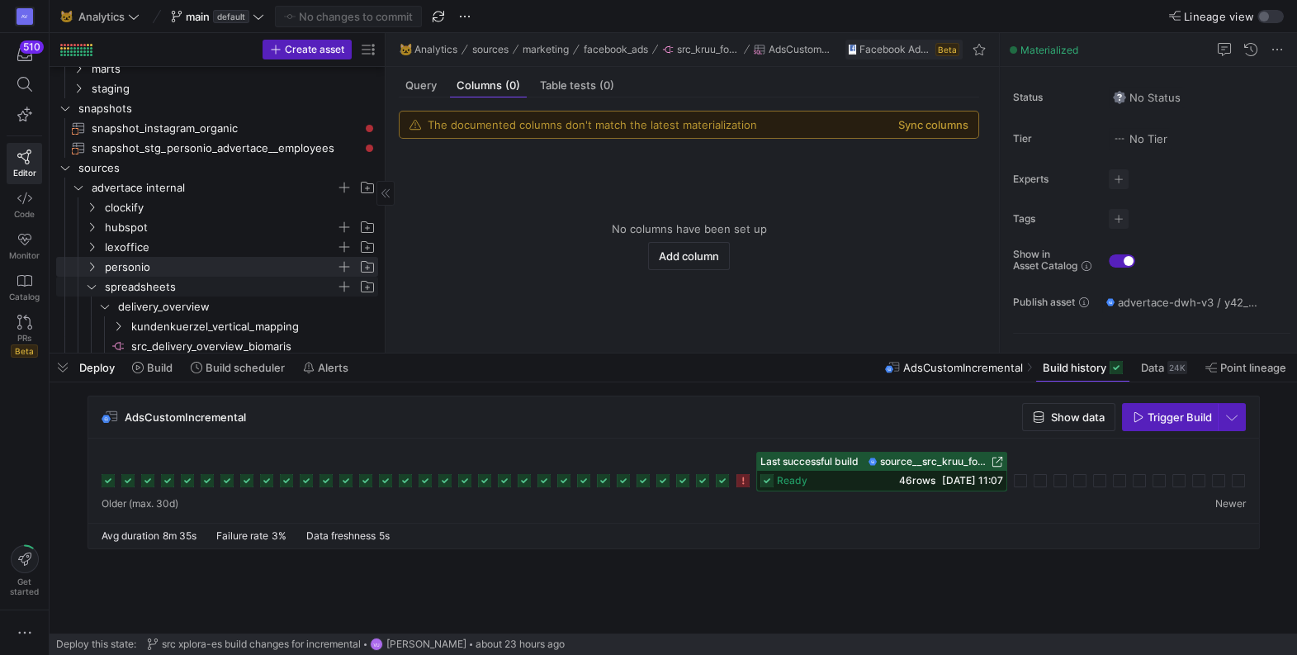
click at [88, 286] on icon "Press SPACE to select this row." at bounding box center [92, 287] width 12 height 10
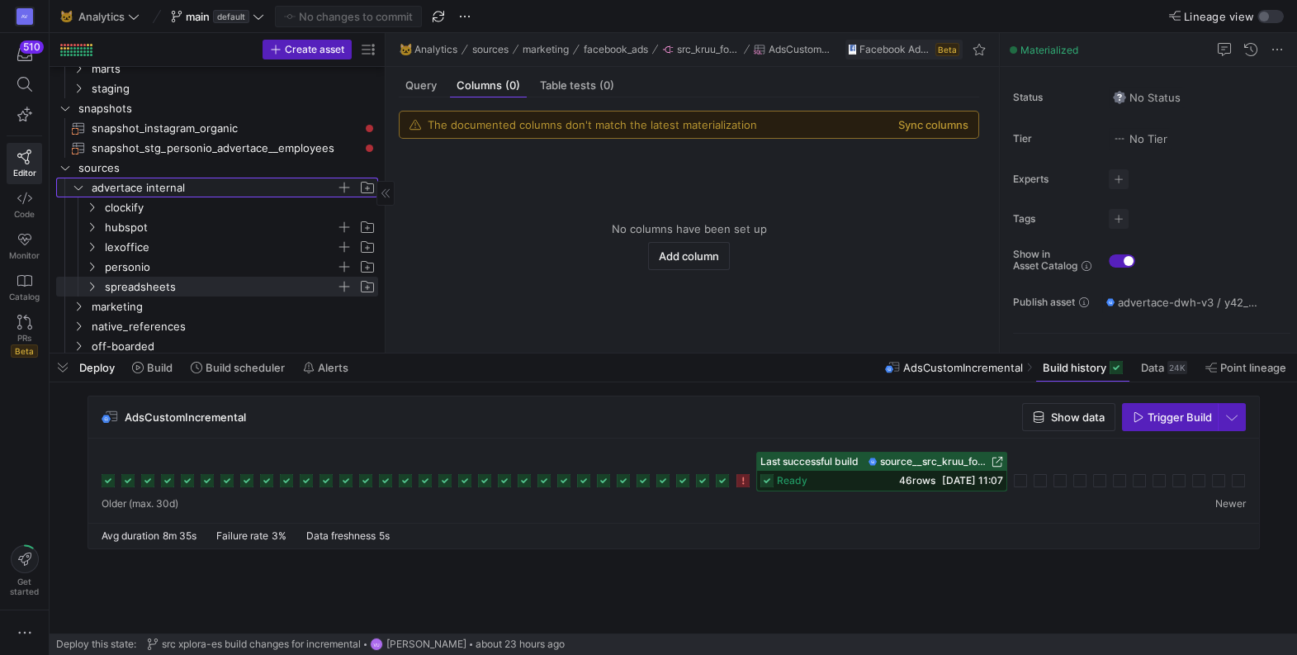
click at [82, 184] on icon "Press SPACE to select this row." at bounding box center [79, 187] width 12 height 10
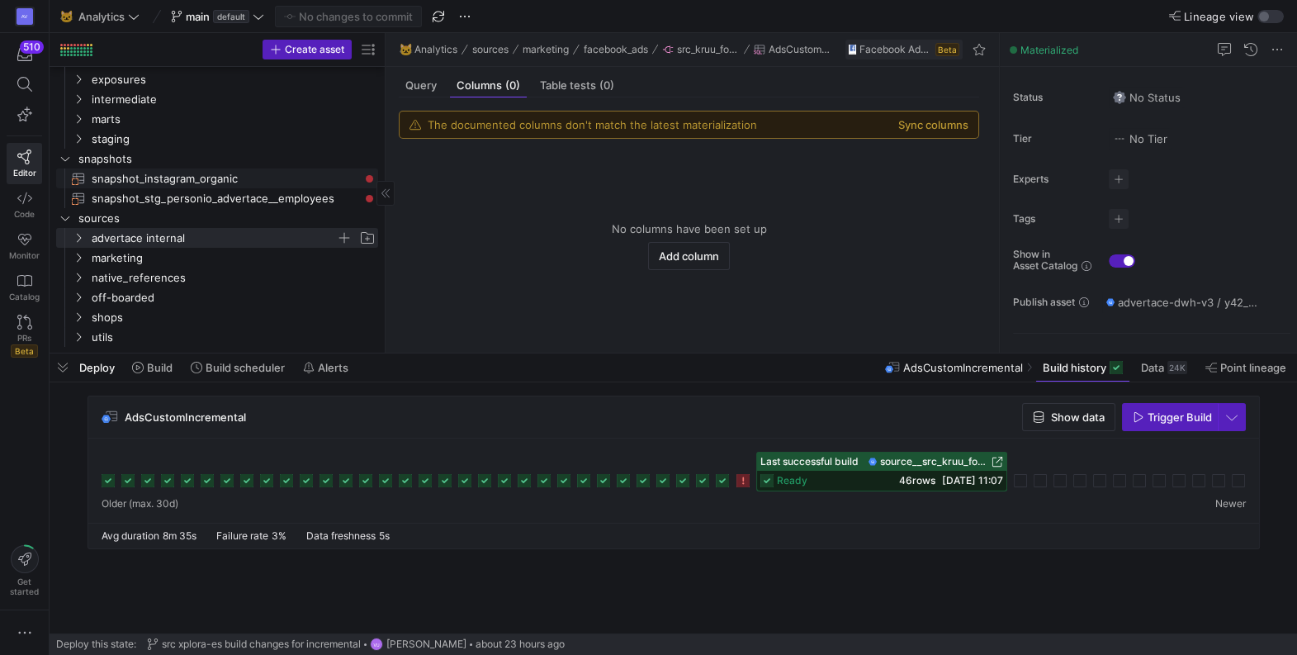
click at [339, 178] on span "snapshot_instagram_organic​​​​​​​" at bounding box center [226, 178] width 268 height 19
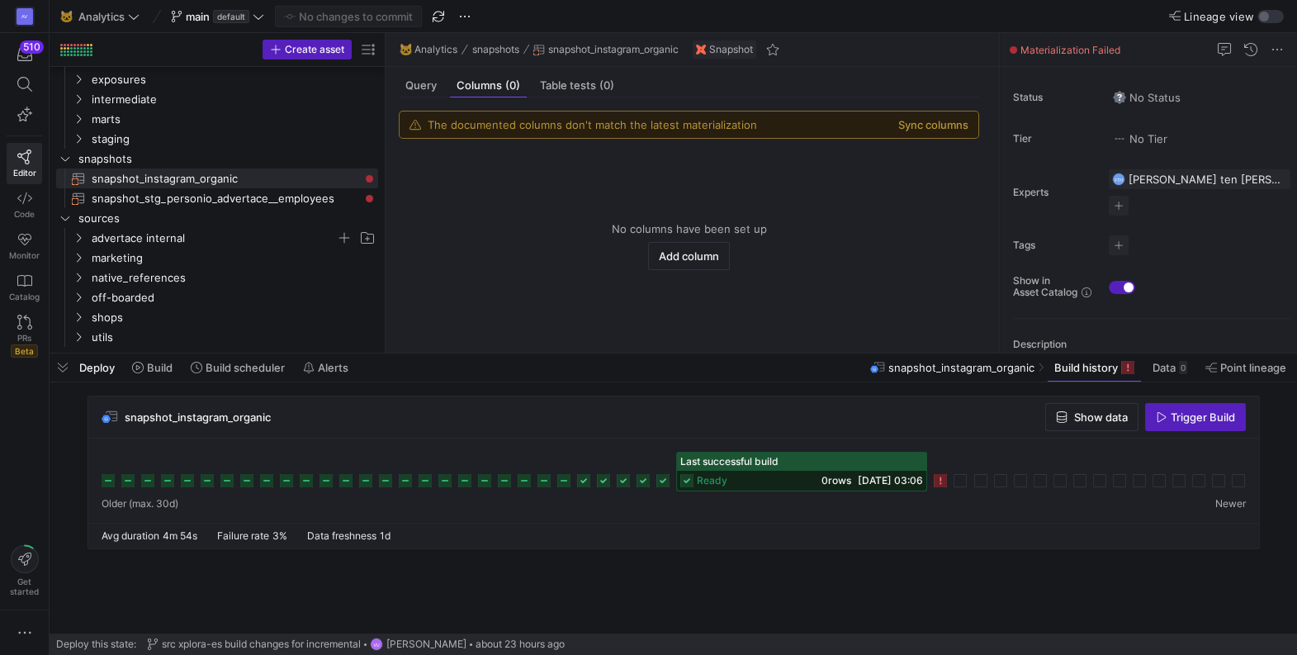
click at [944, 479] on icon at bounding box center [940, 480] width 13 height 13
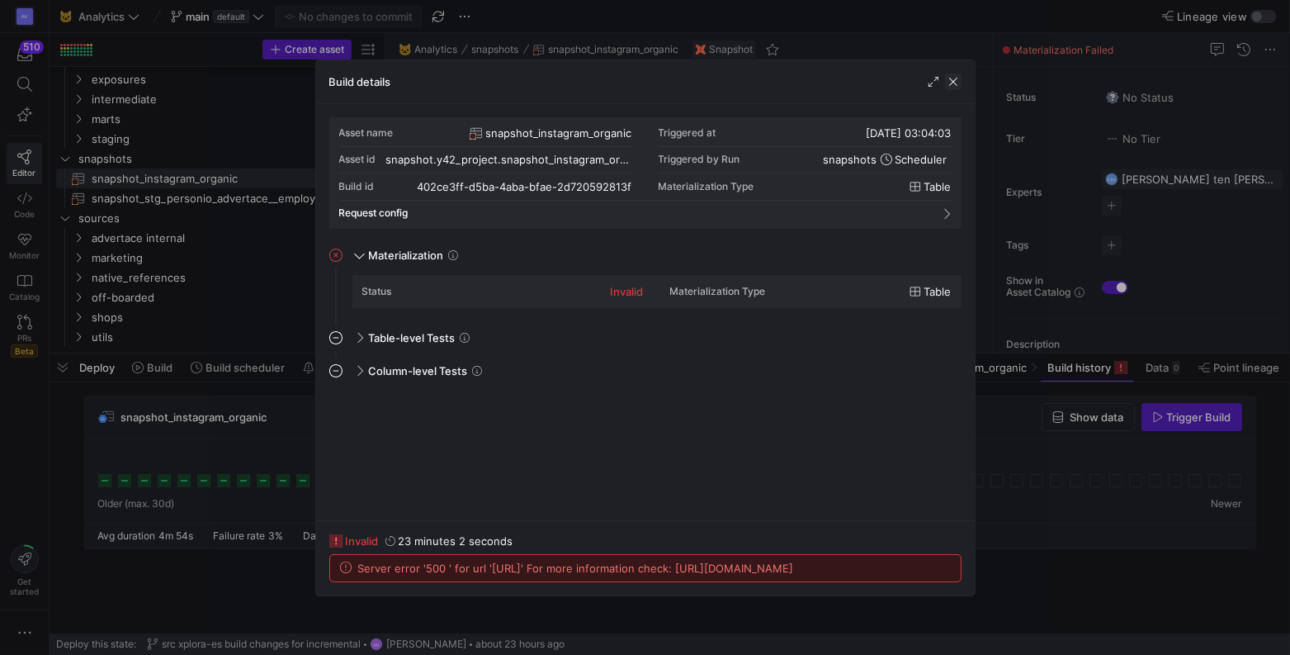
click at [951, 80] on span "button" at bounding box center [953, 81] width 17 height 17
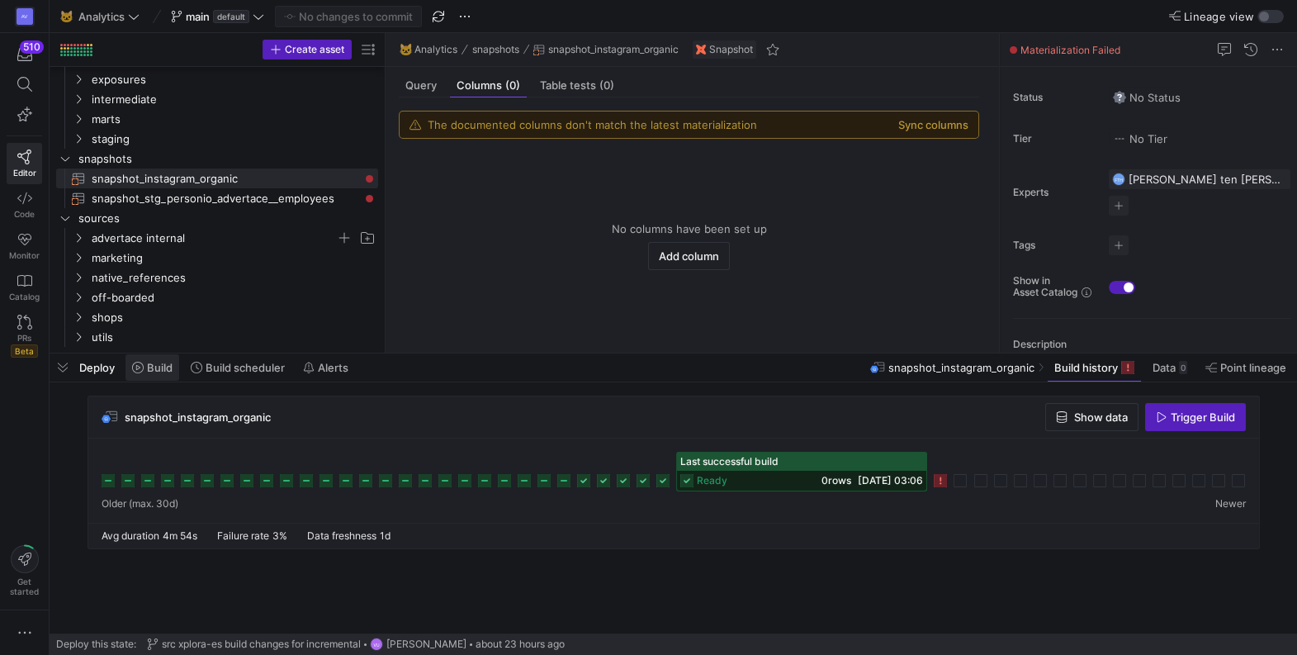
click at [156, 367] on span "Build" at bounding box center [160, 367] width 26 height 13
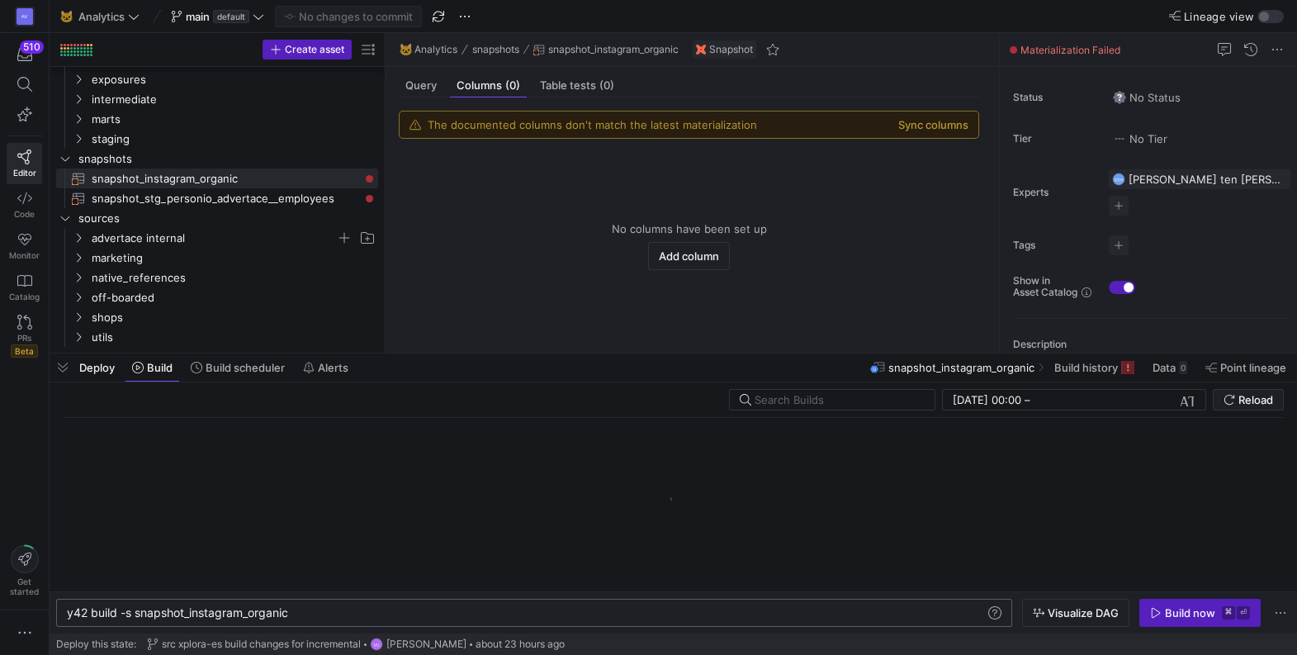
click at [359, 605] on div "y42 build -s snapshot_instagram_organic y42 build -s snapshot_instagram_organic" at bounding box center [534, 613] width 956 height 28
click at [359, 613] on div "y42 build -s snapshot_instagram_organic" at bounding box center [526, 612] width 919 height 13
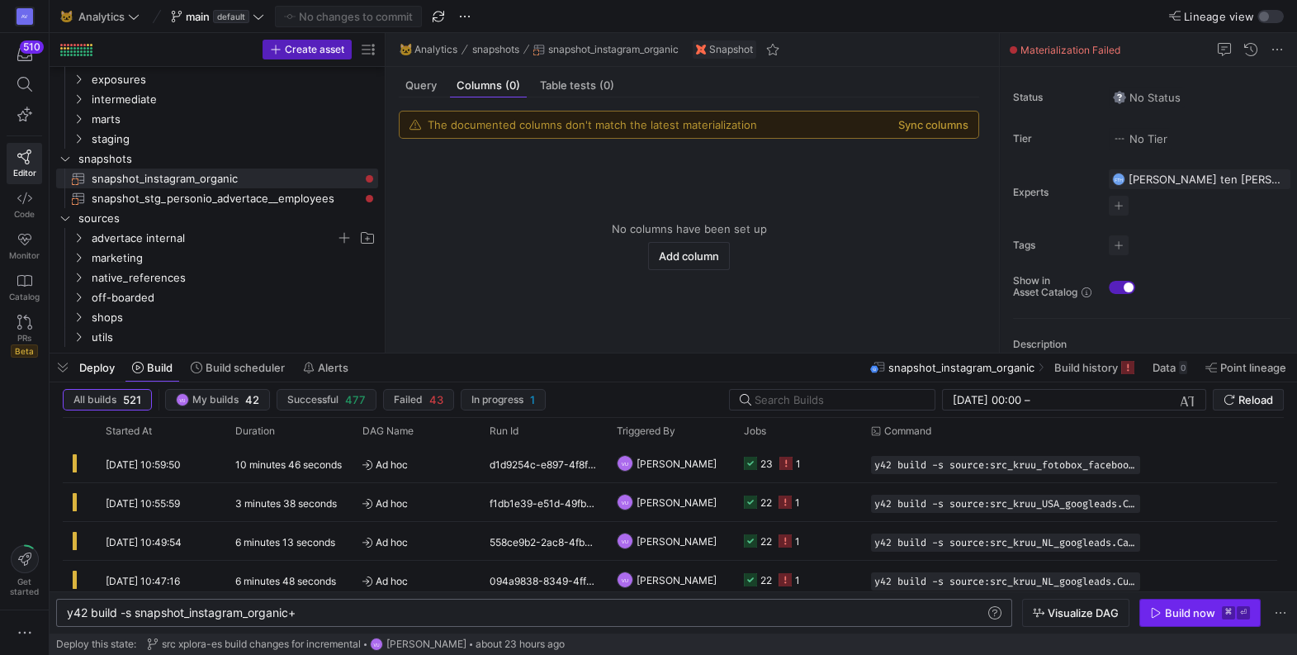
type textarea "y42 build -s snapshot_instagram_organic+"
click at [1186, 619] on div "Build now" at bounding box center [1190, 612] width 50 height 13
click at [1101, 371] on span "Build history" at bounding box center [1086, 367] width 64 height 13
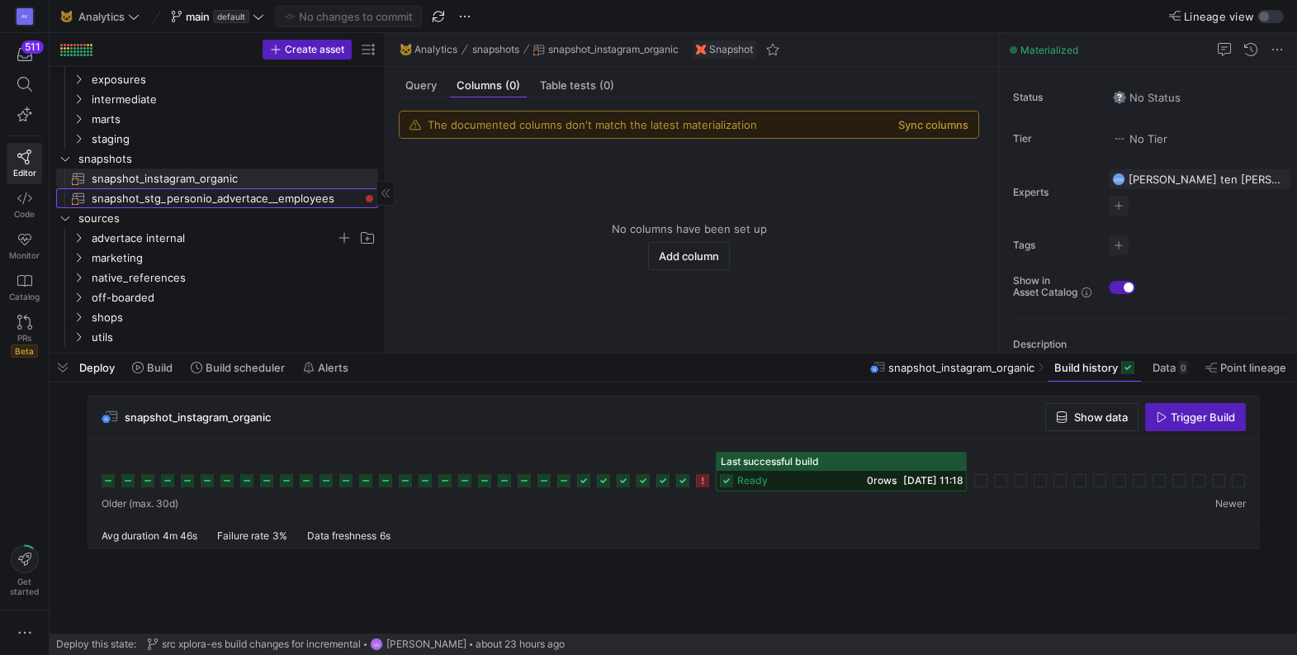
click at [282, 193] on span "snapshot_stg_personio_advertace__employees​​​​​​​" at bounding box center [226, 198] width 268 height 19
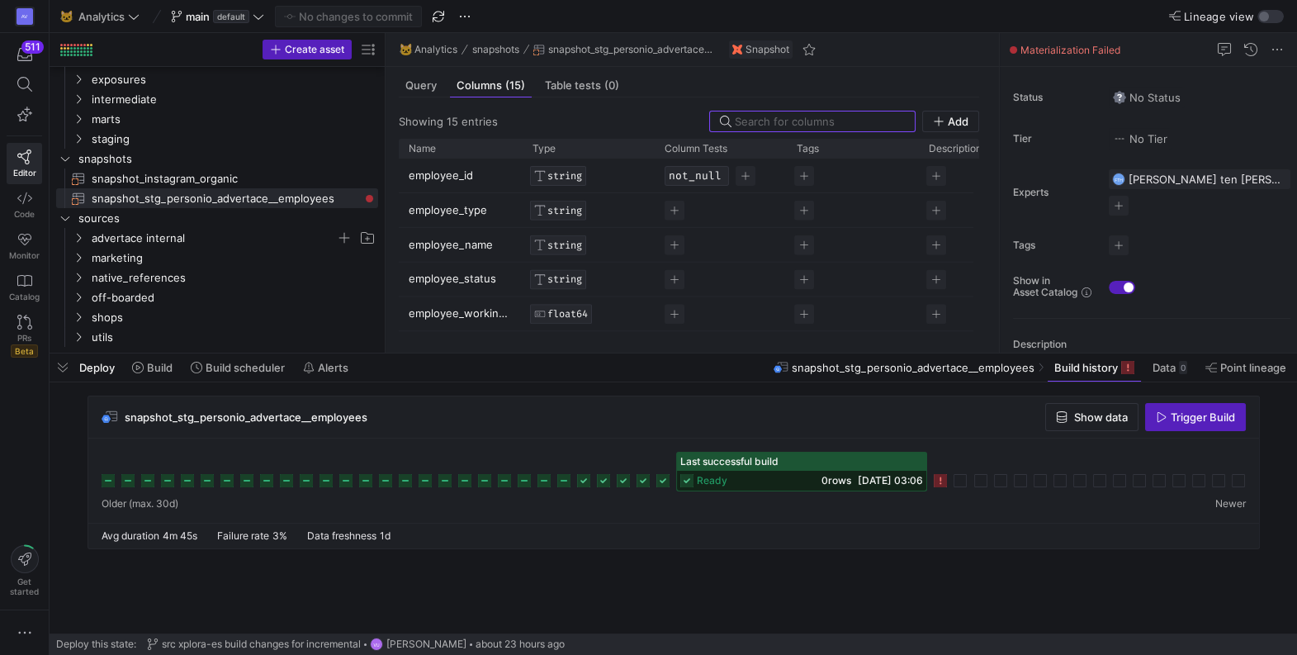
click at [946, 481] on icon at bounding box center [940, 480] width 13 height 13
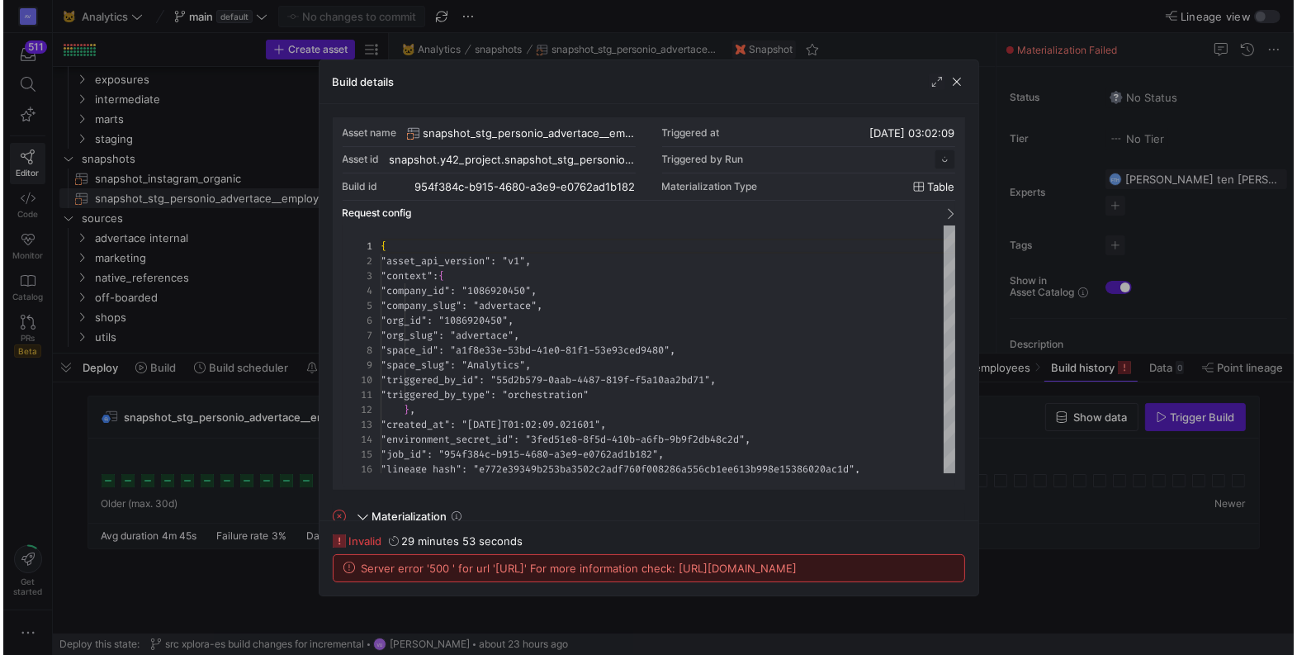
scroll to position [149, 0]
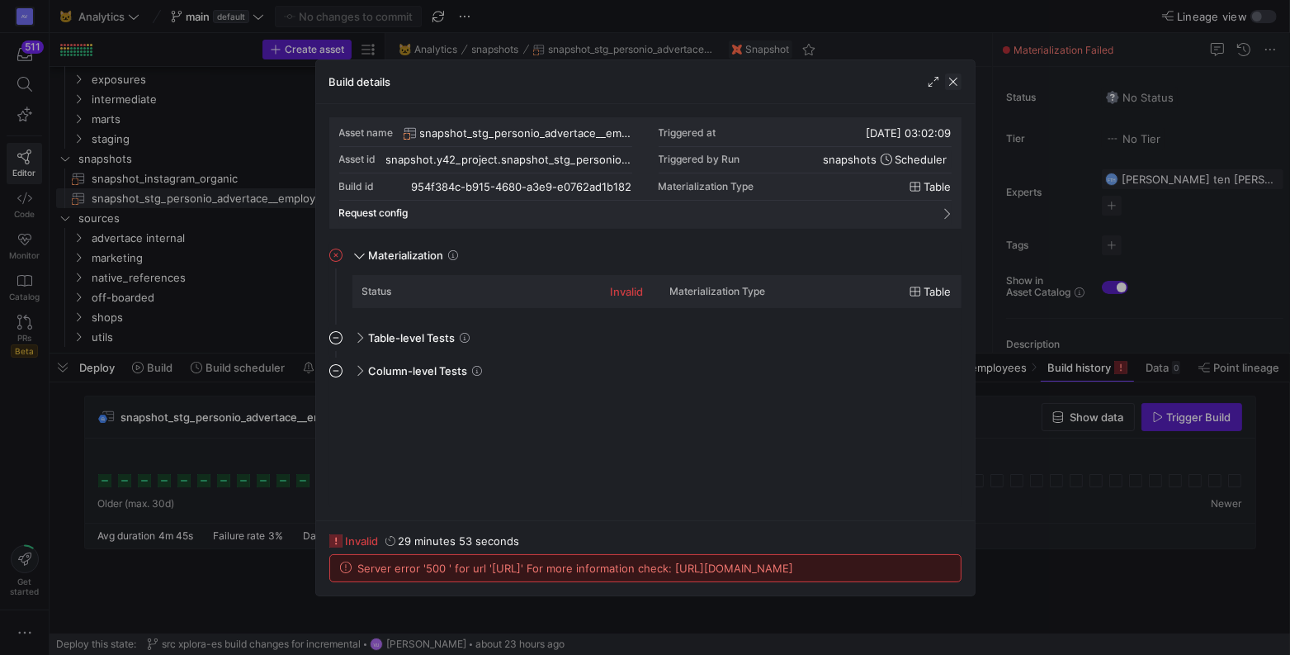
click at [954, 83] on span "button" at bounding box center [953, 81] width 17 height 17
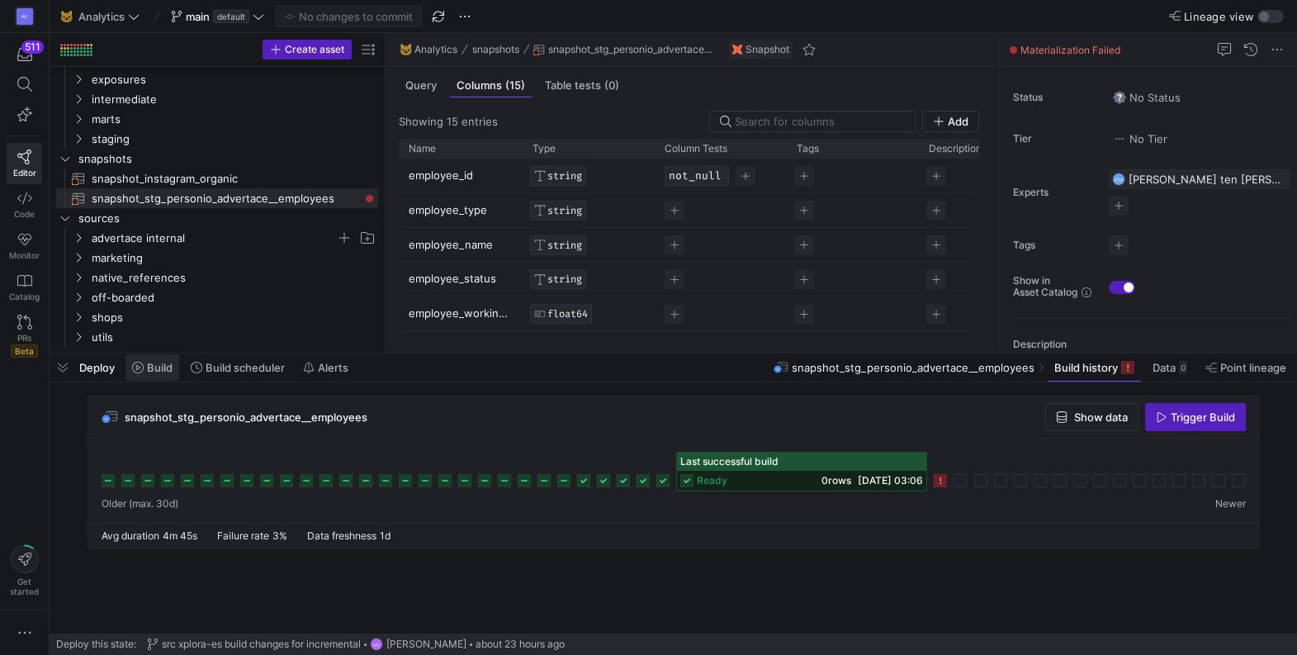
click at [158, 366] on span "Build" at bounding box center [160, 367] width 26 height 13
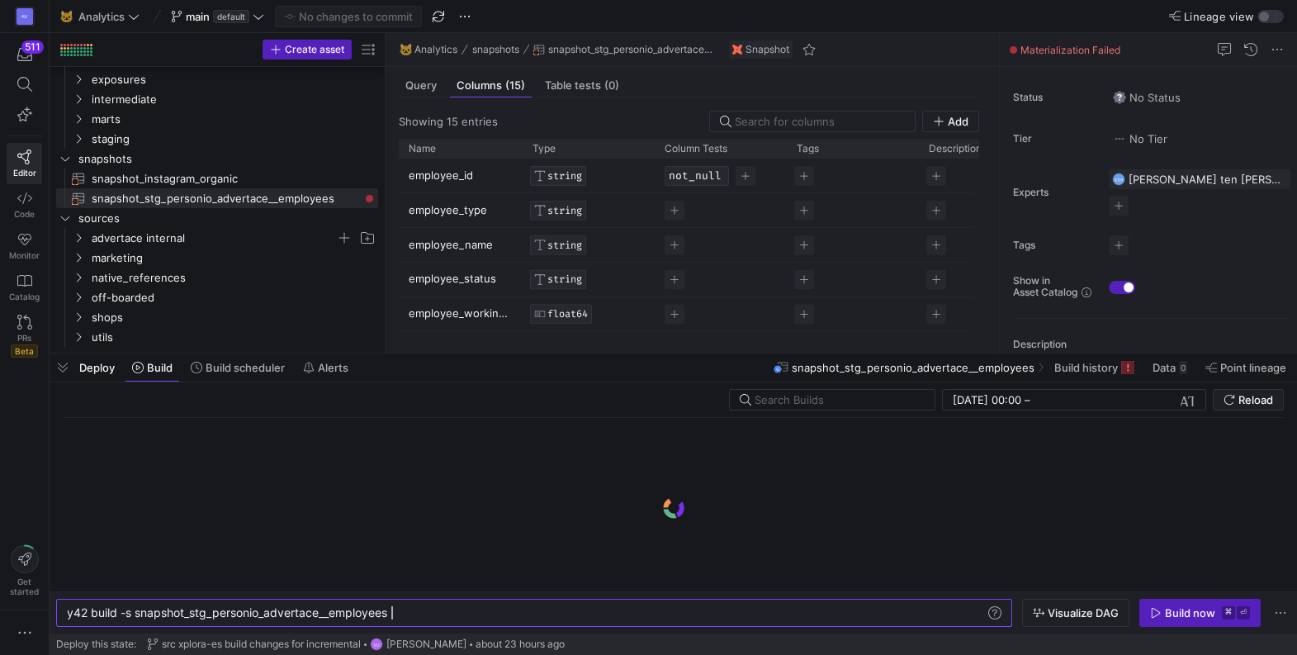
scroll to position [0, 324]
click at [441, 605] on div "y42 build -s snapshot_stg_personio_advertace__empl oyees y42 build -s snapshot_…" at bounding box center [534, 613] width 956 height 28
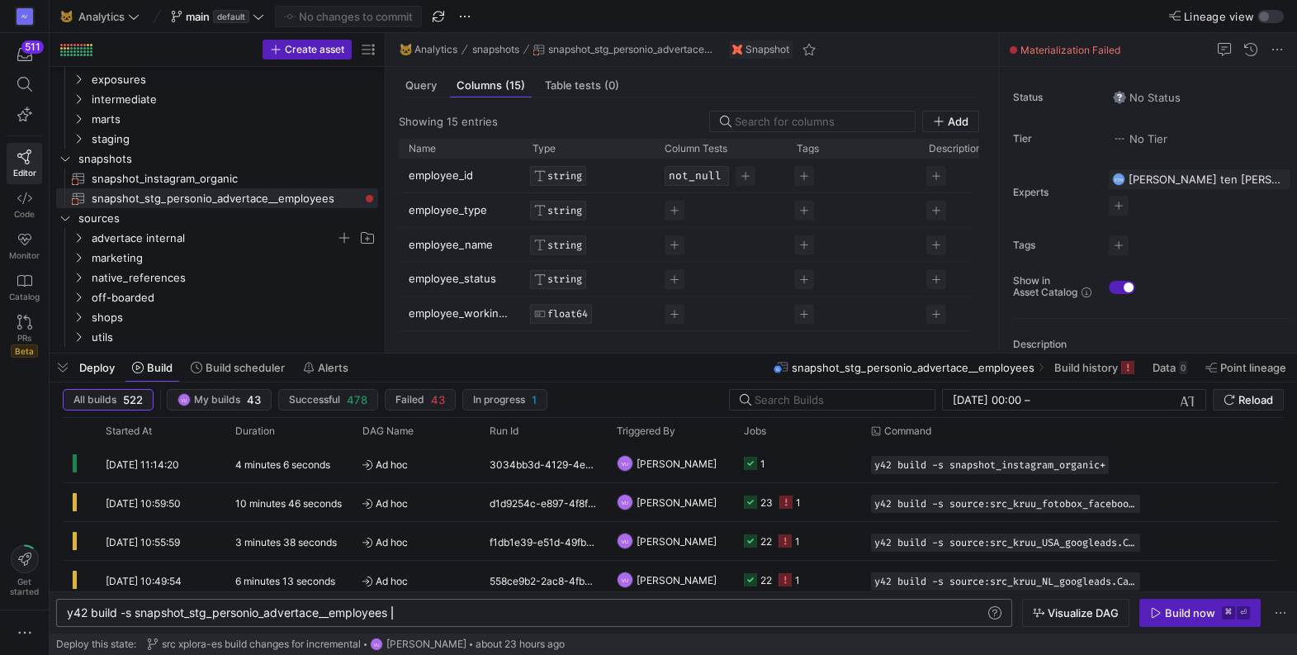
click at [429, 613] on div "y42 build -s snapshot_stg_personio_advertace__empl oyees" at bounding box center [526, 612] width 919 height 13
type textarea "y42 build -s snapshot_stg_personio_advertace__employees+"
click at [1153, 609] on icon "button" at bounding box center [1156, 613] width 12 height 12
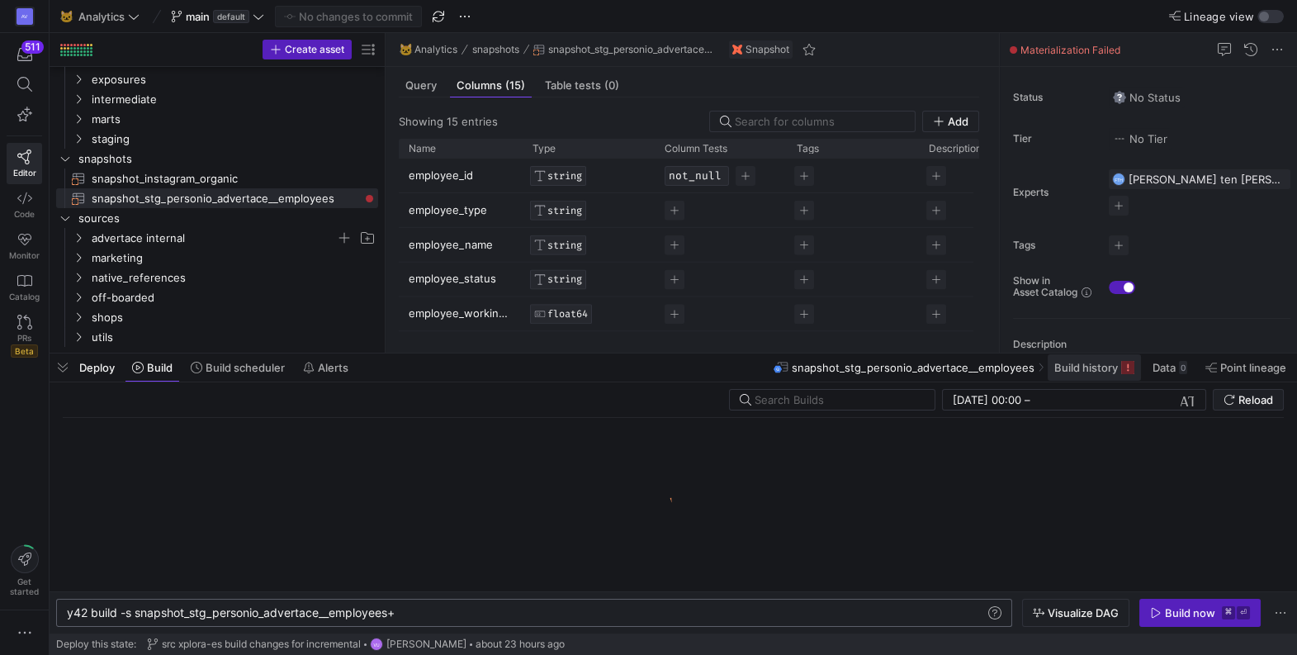
click at [1087, 366] on span "Build history" at bounding box center [1086, 367] width 64 height 13
